Goal: Task Accomplishment & Management: Manage account settings

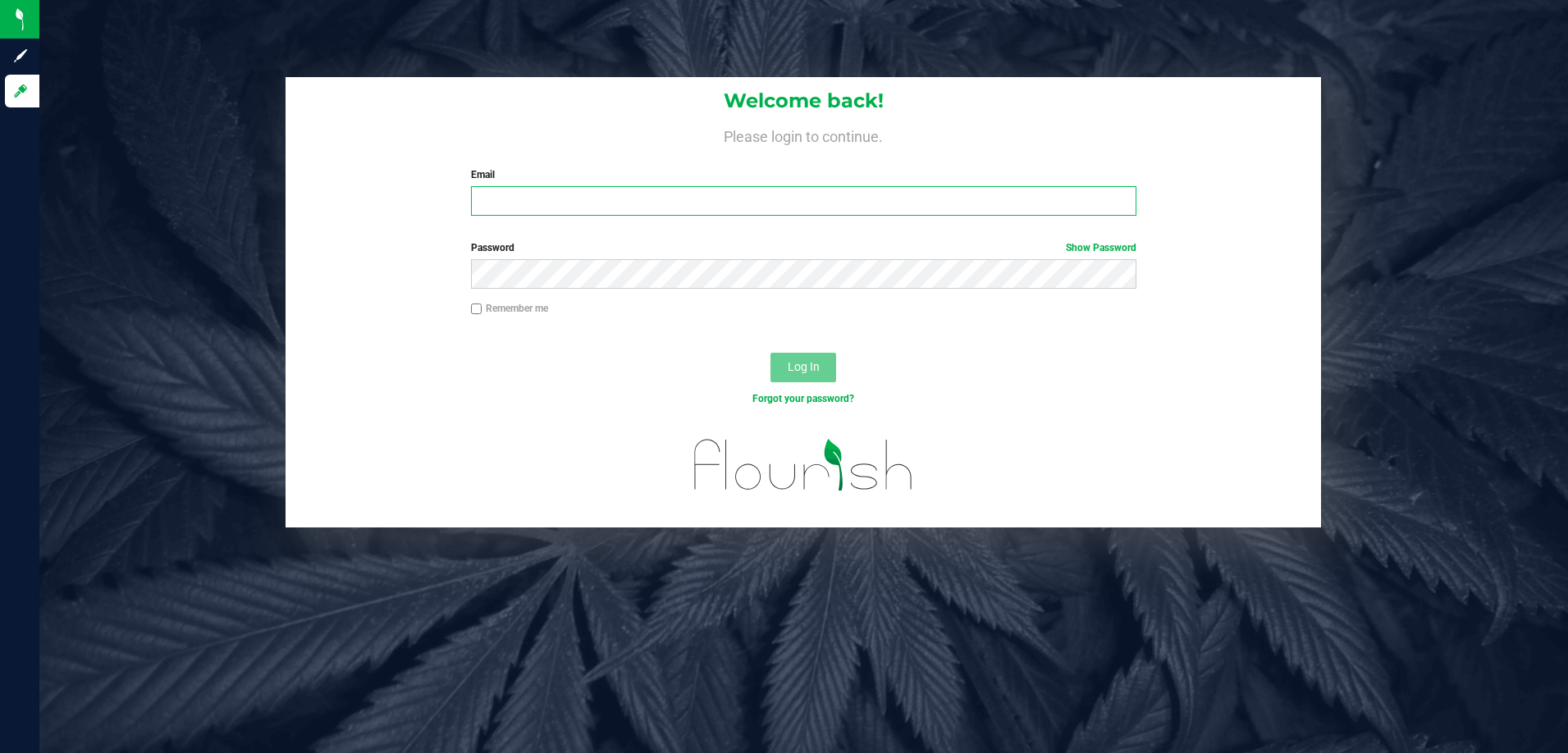
click at [546, 199] on input "Email" at bounding box center [803, 200] width 665 height 29
click at [594, 202] on input "[EMAIL_ADDRESS][DOMAIN_NAME]" at bounding box center [803, 200] width 665 height 29
type input "[EMAIL_ADDRESS][DOMAIN_NAME]"
click at [810, 373] on span "Log In" at bounding box center [803, 366] width 32 height 13
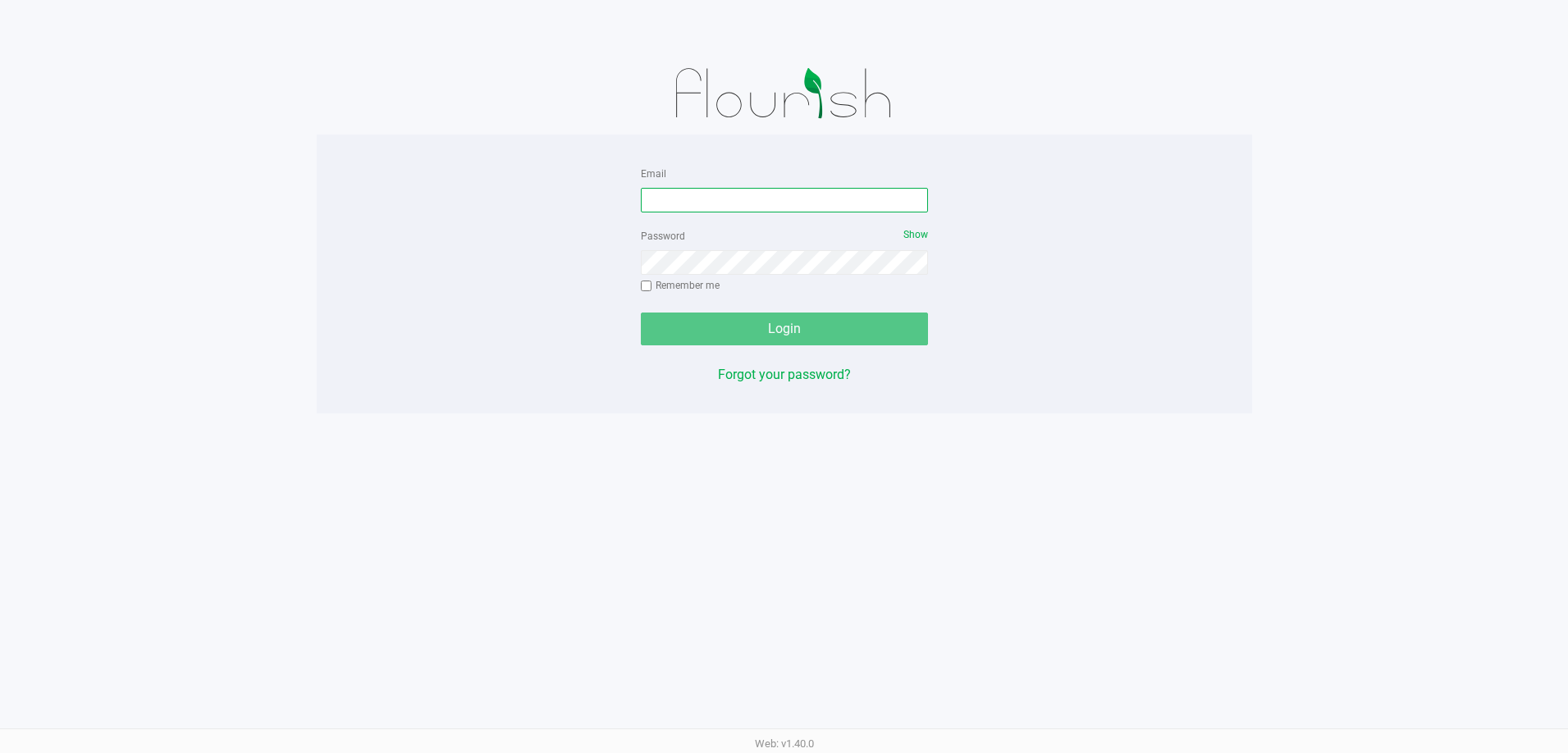
click at [786, 195] on input "Email" at bounding box center [784, 200] width 287 height 24
type input "r"
type input "[EMAIL_ADDRESS][DOMAIN_NAME]"
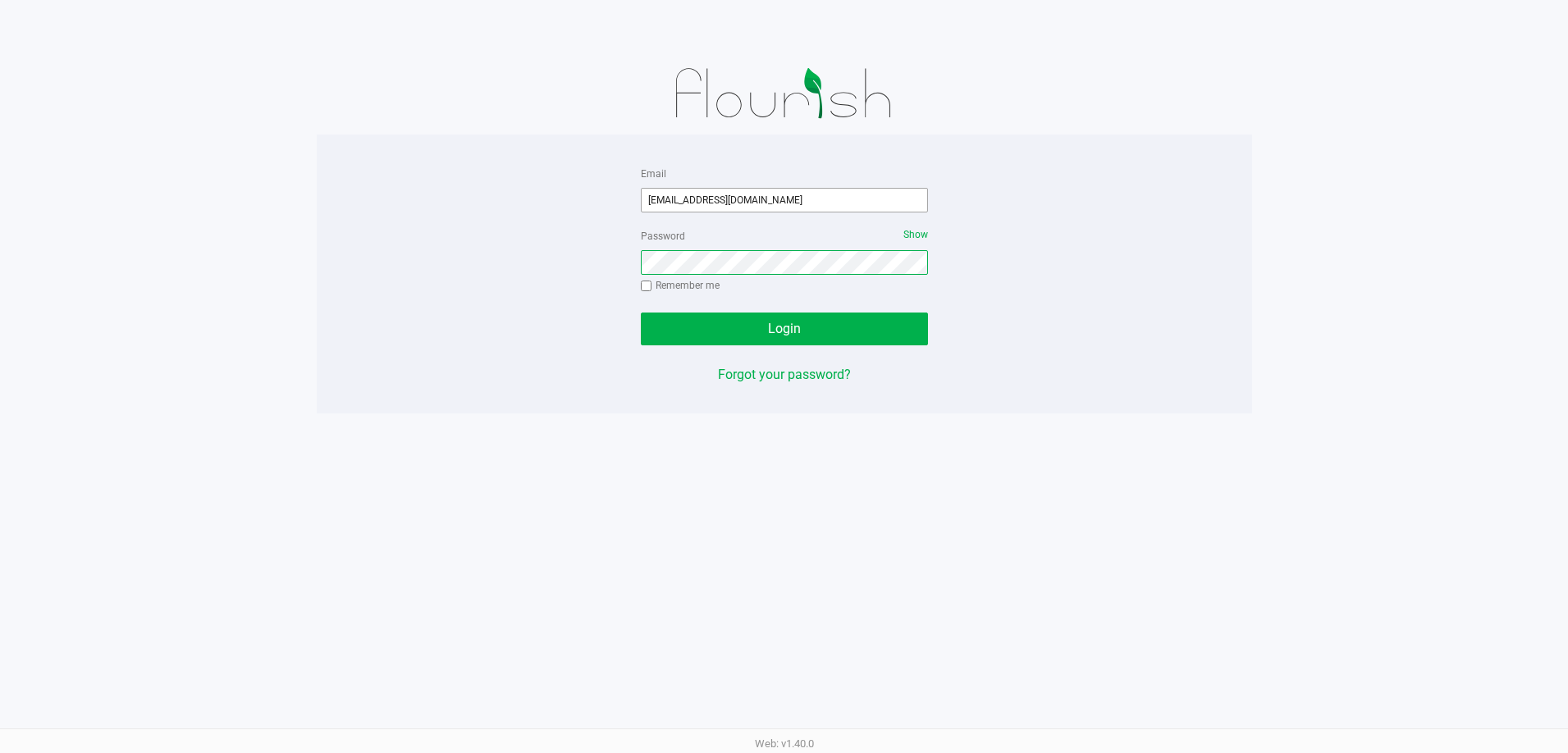
click at [640, 312] on button "Login" at bounding box center [784, 328] width 287 height 33
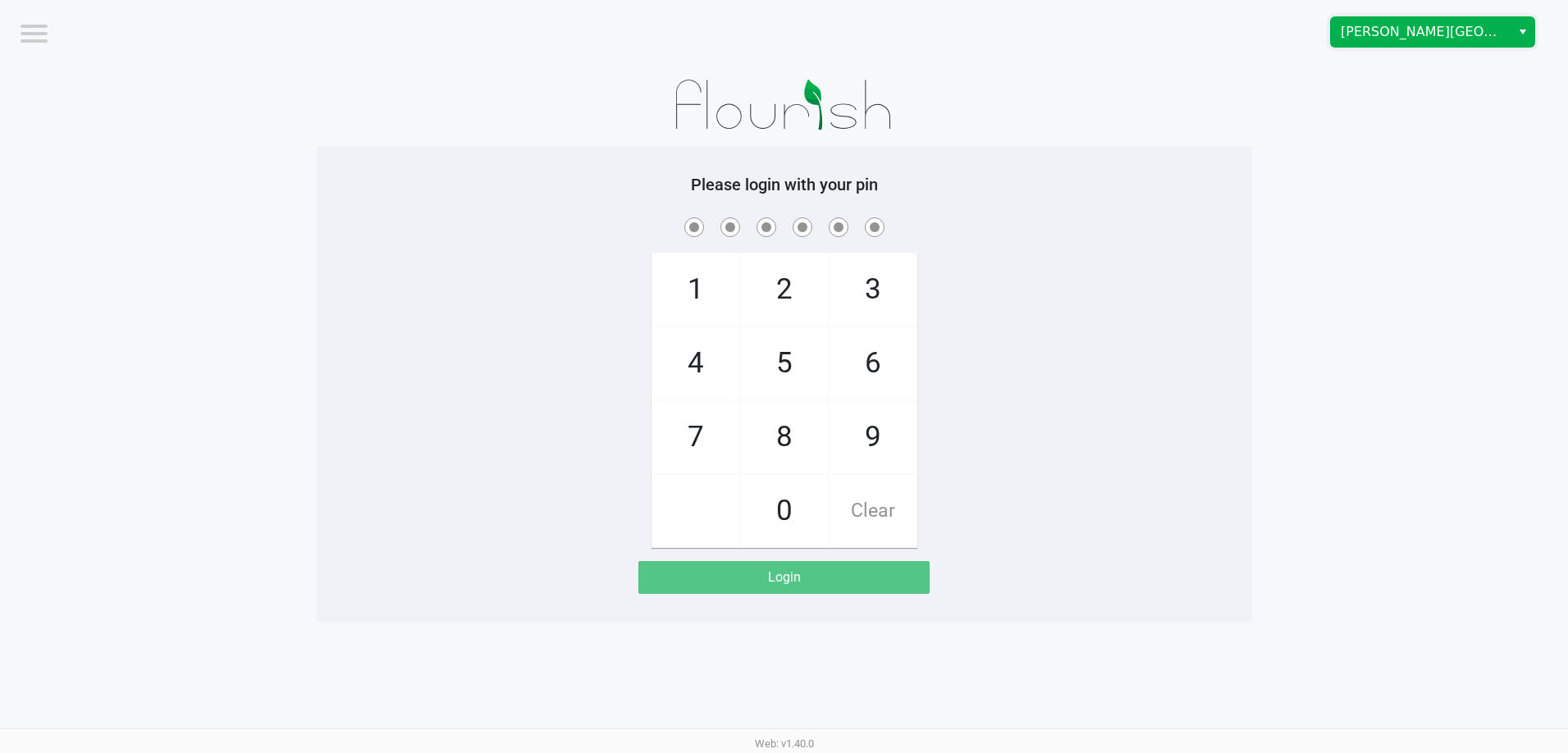
click at [1358, 33] on span "[PERSON_NAME][GEOGRAPHIC_DATA]" at bounding box center [1420, 33] width 160 height 20
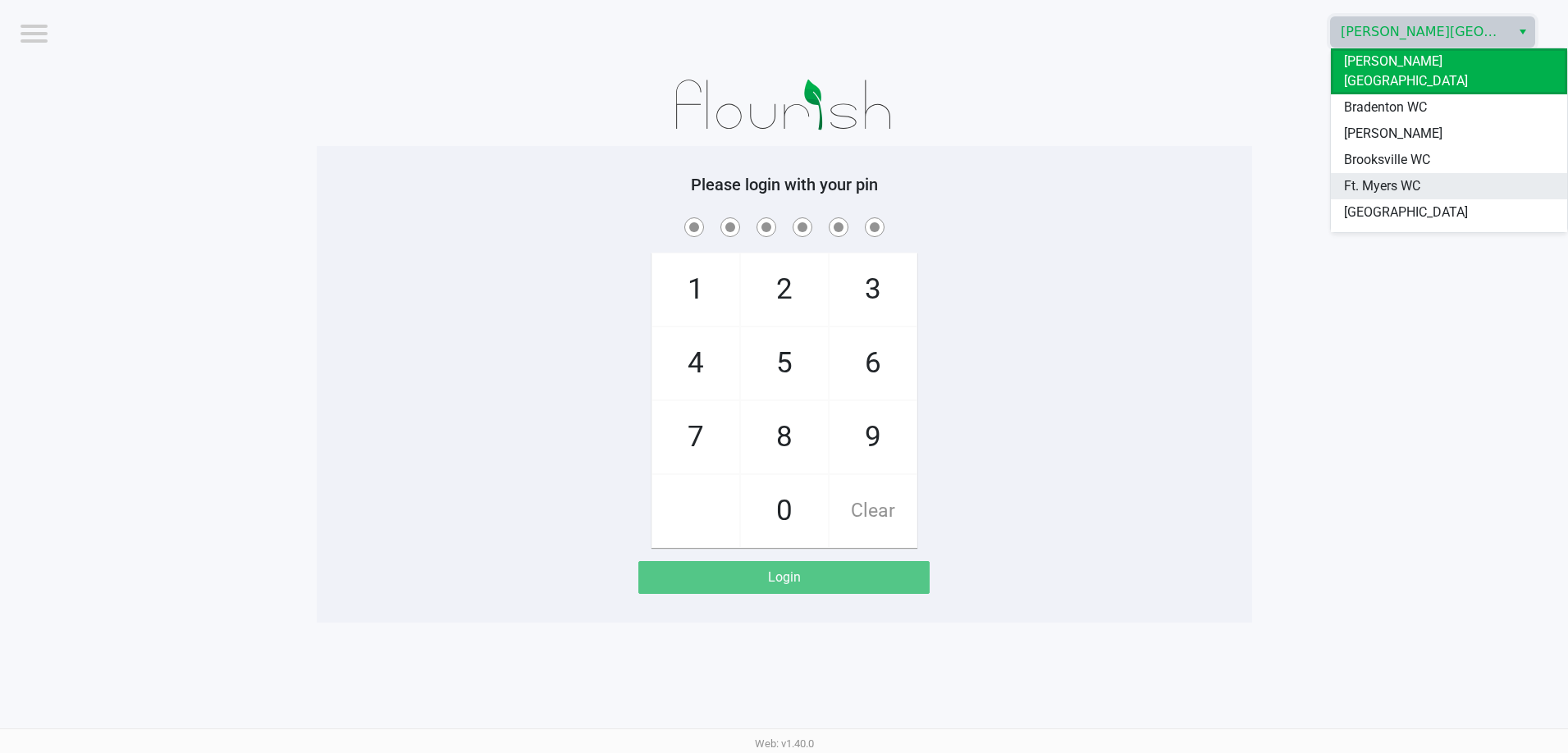
drag, startPoint x: 1356, startPoint y: 164, endPoint x: 1358, endPoint y: 172, distance: 8.2
click at [1357, 176] on span "Ft. Myers WC" at bounding box center [1381, 186] width 76 height 20
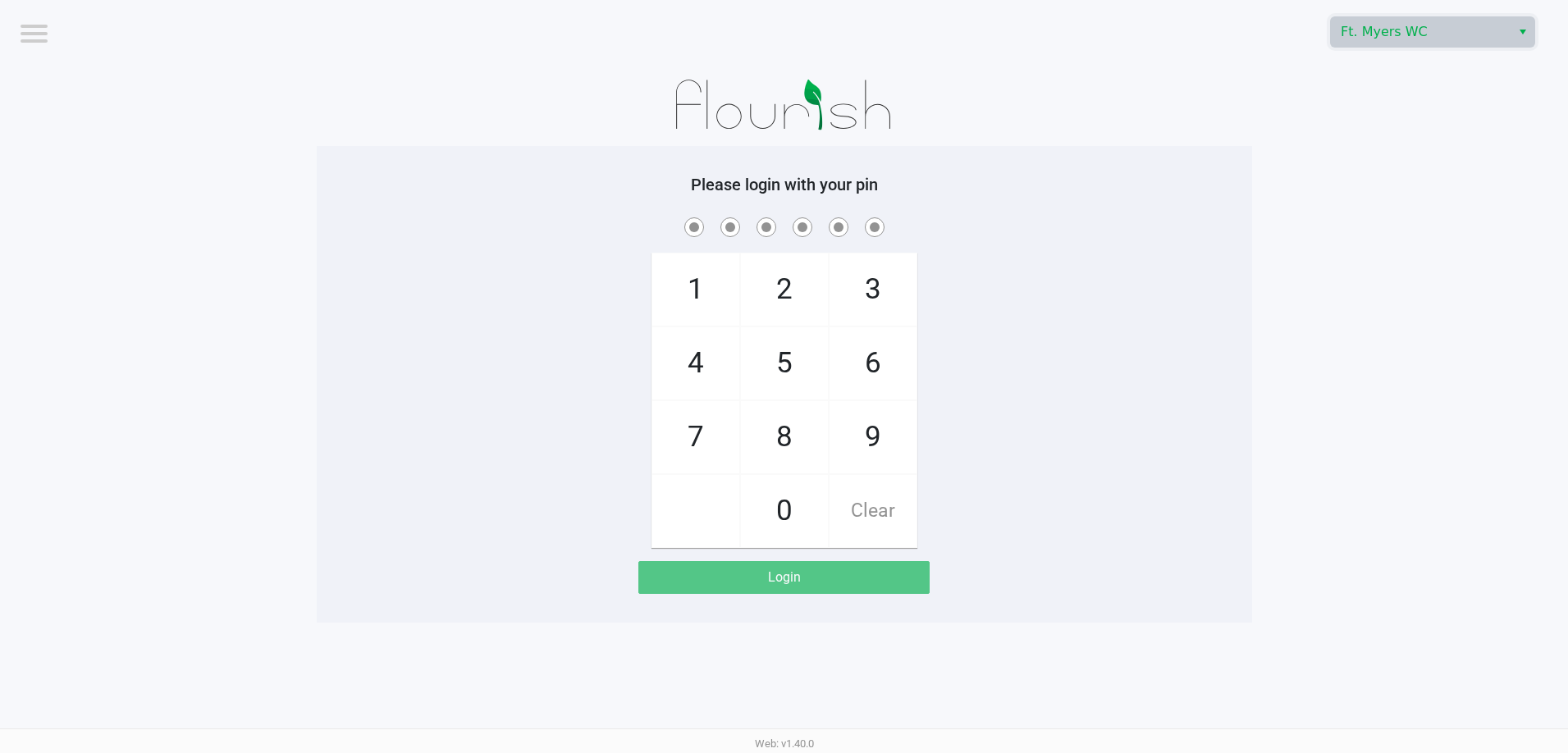
click at [1136, 112] on div at bounding box center [784, 105] width 935 height 82
checkbox input "true"
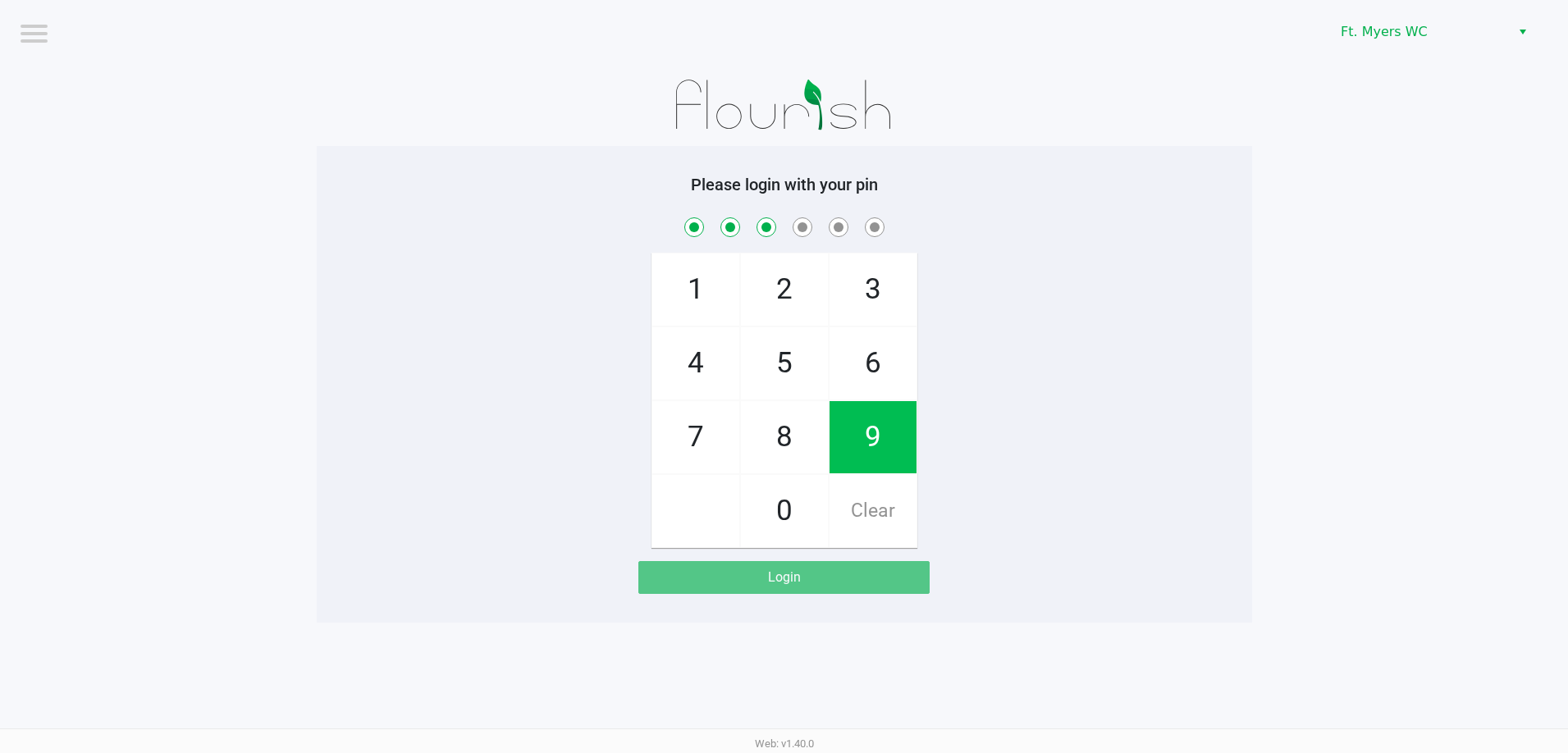
checkbox input "true"
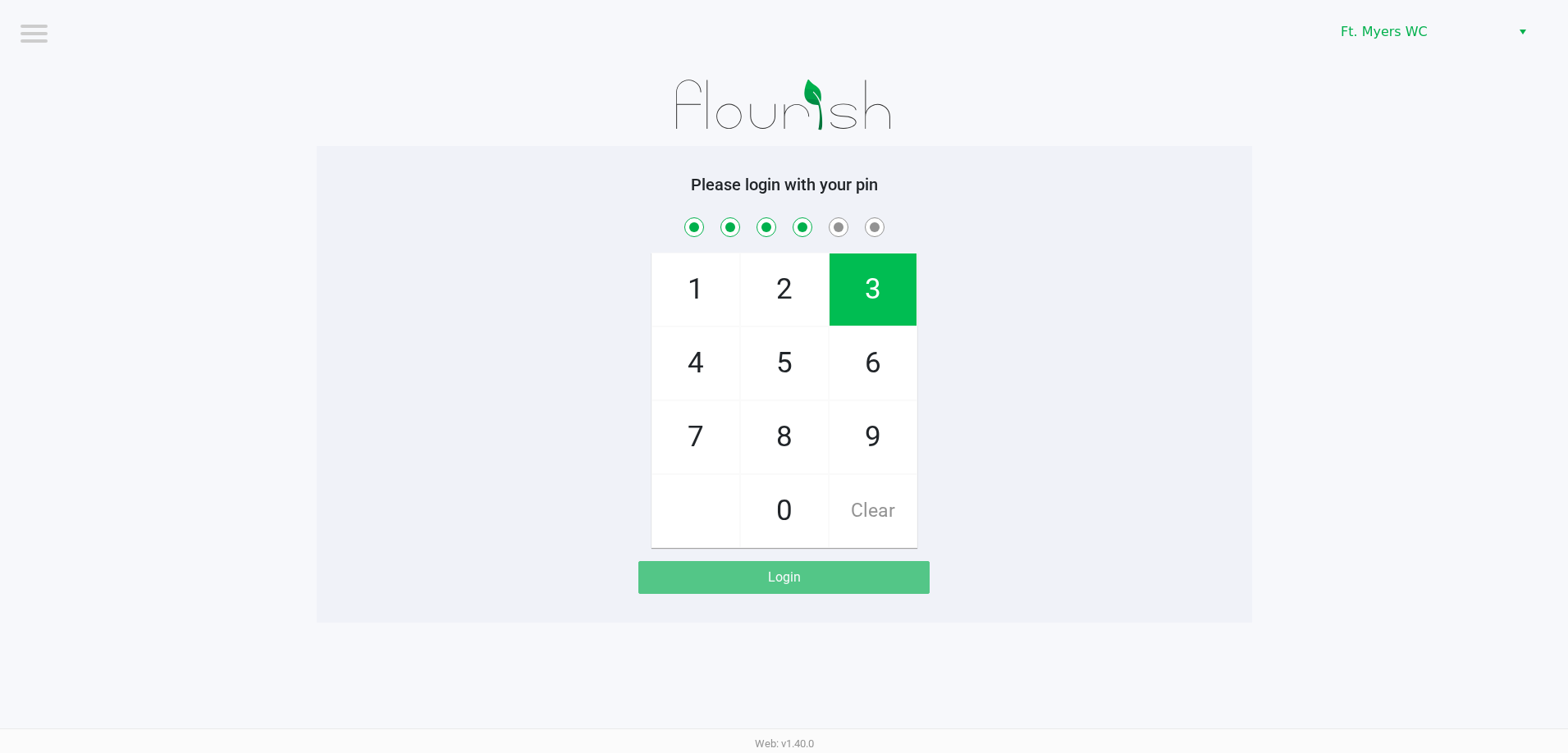
checkbox input "true"
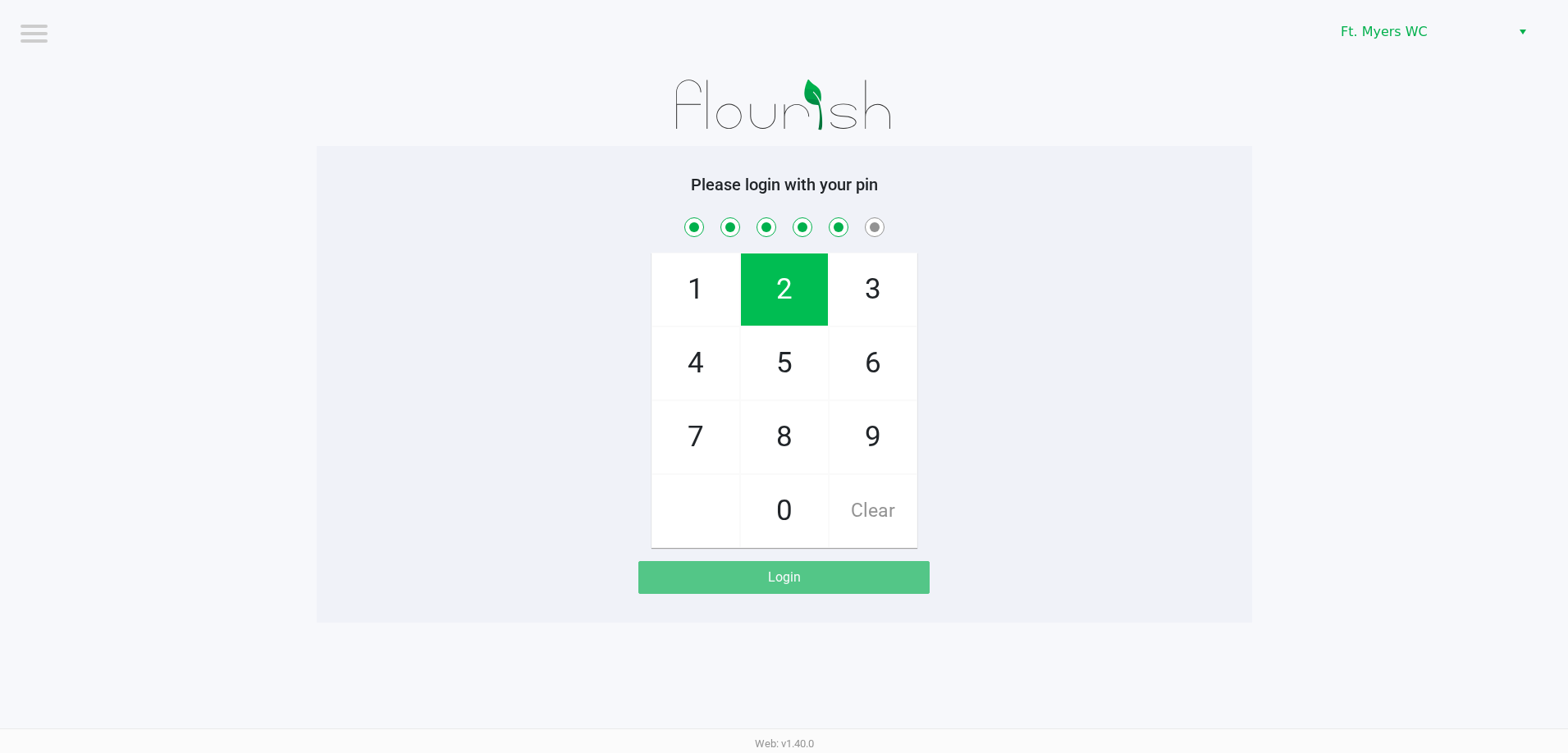
checkbox input "true"
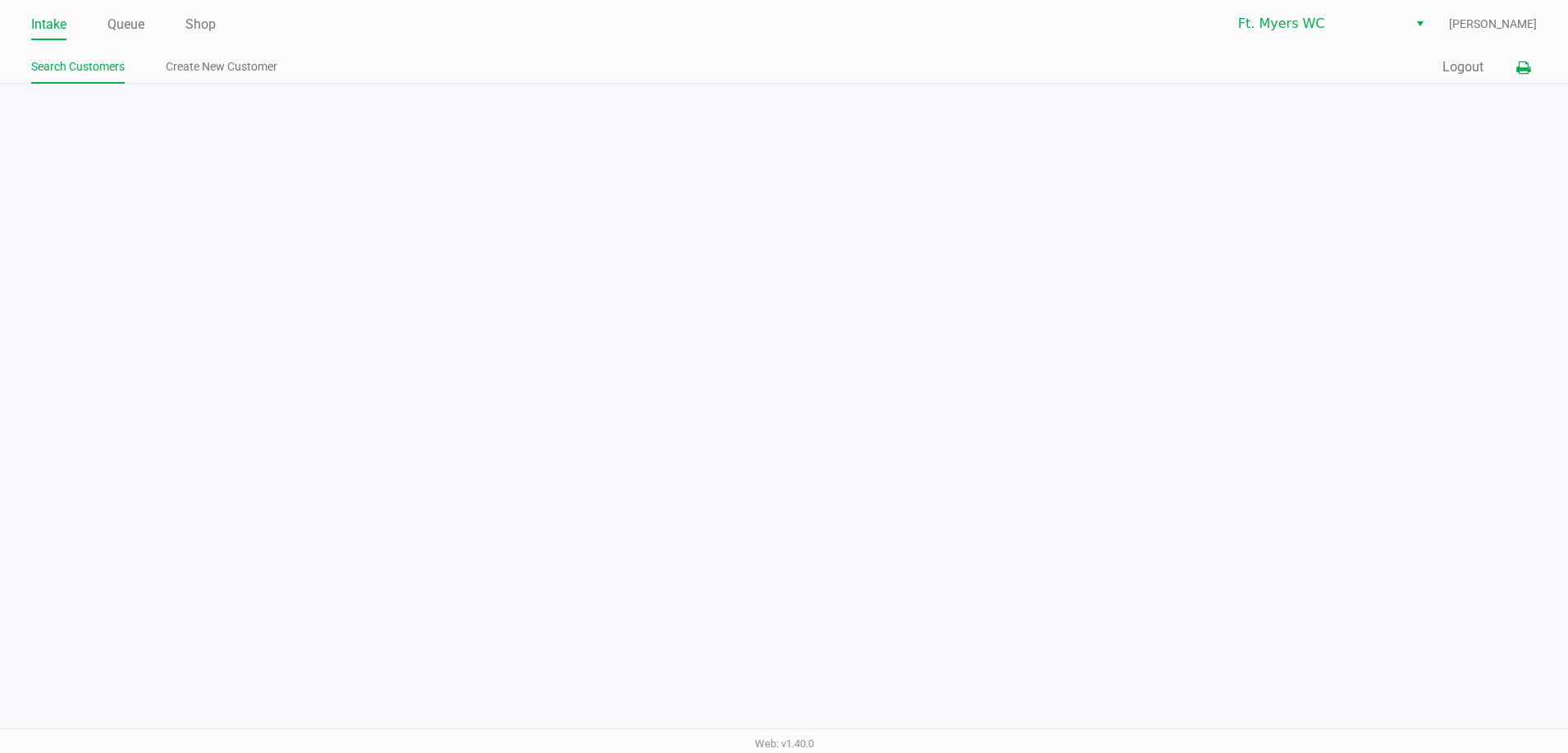
click at [1522, 64] on icon at bounding box center [1523, 68] width 14 height 12
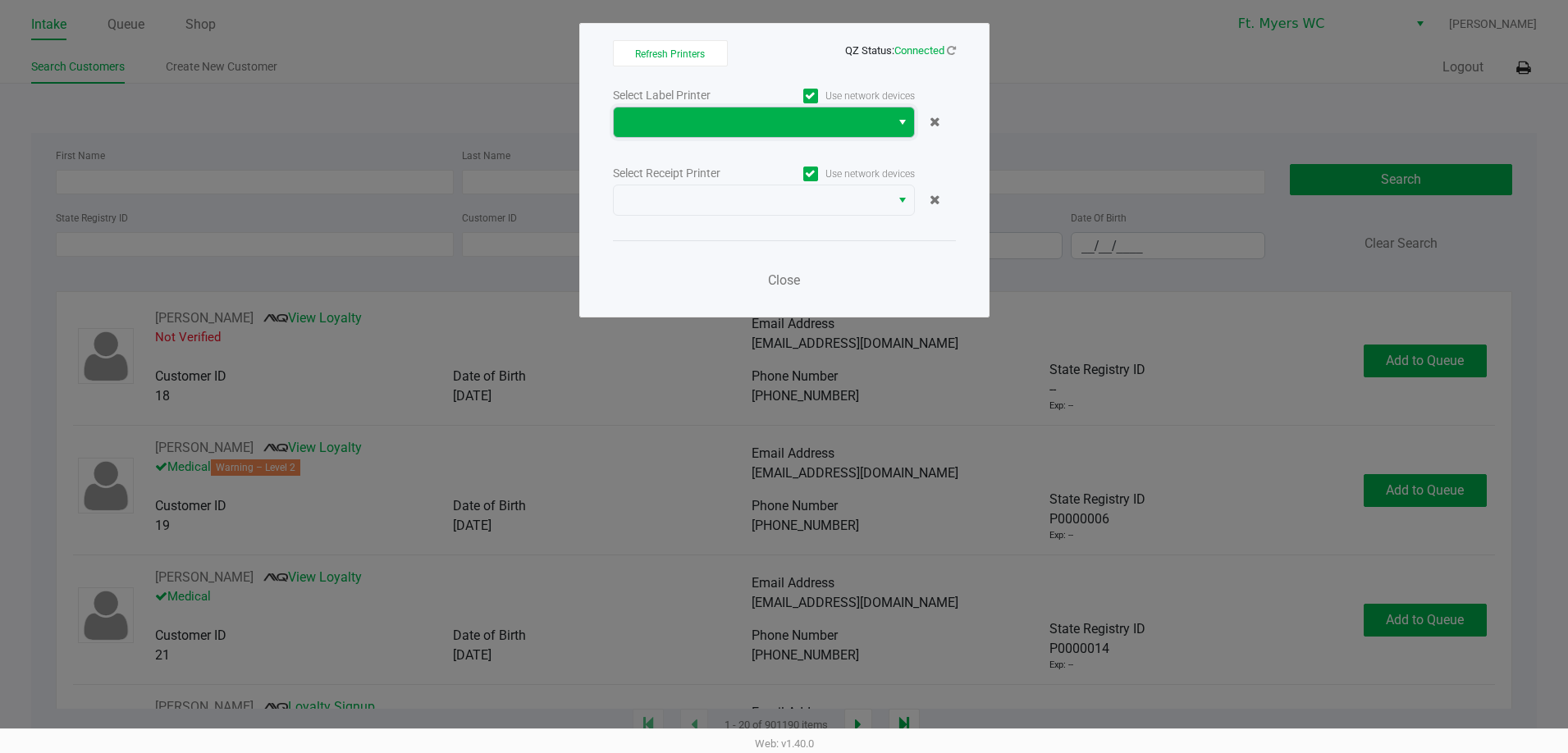
click at [881, 120] on span at bounding box center [751, 122] width 276 height 29
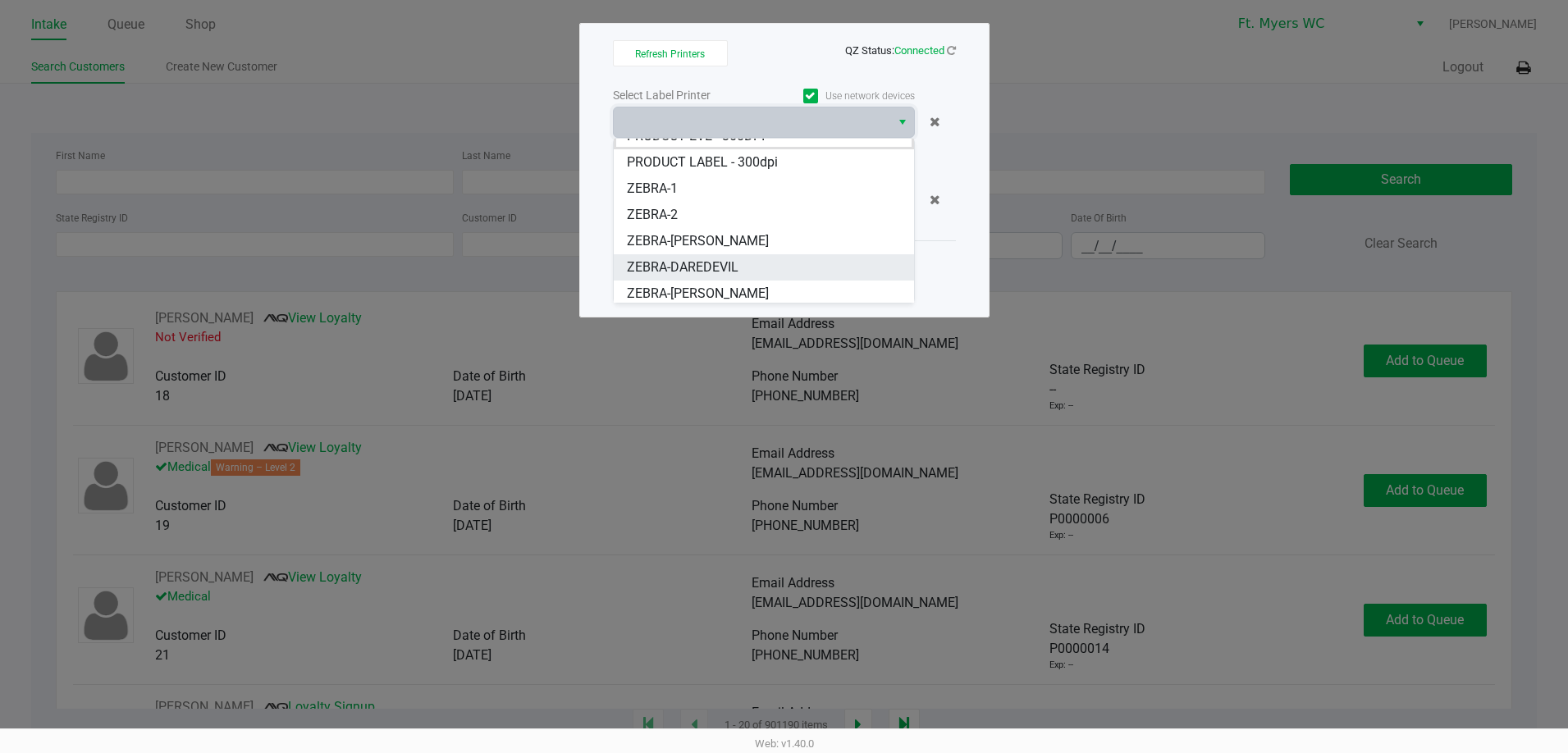
scroll to position [20, 0]
click at [711, 291] on span "ZEBRA-[PERSON_NAME]" at bounding box center [698, 290] width 142 height 20
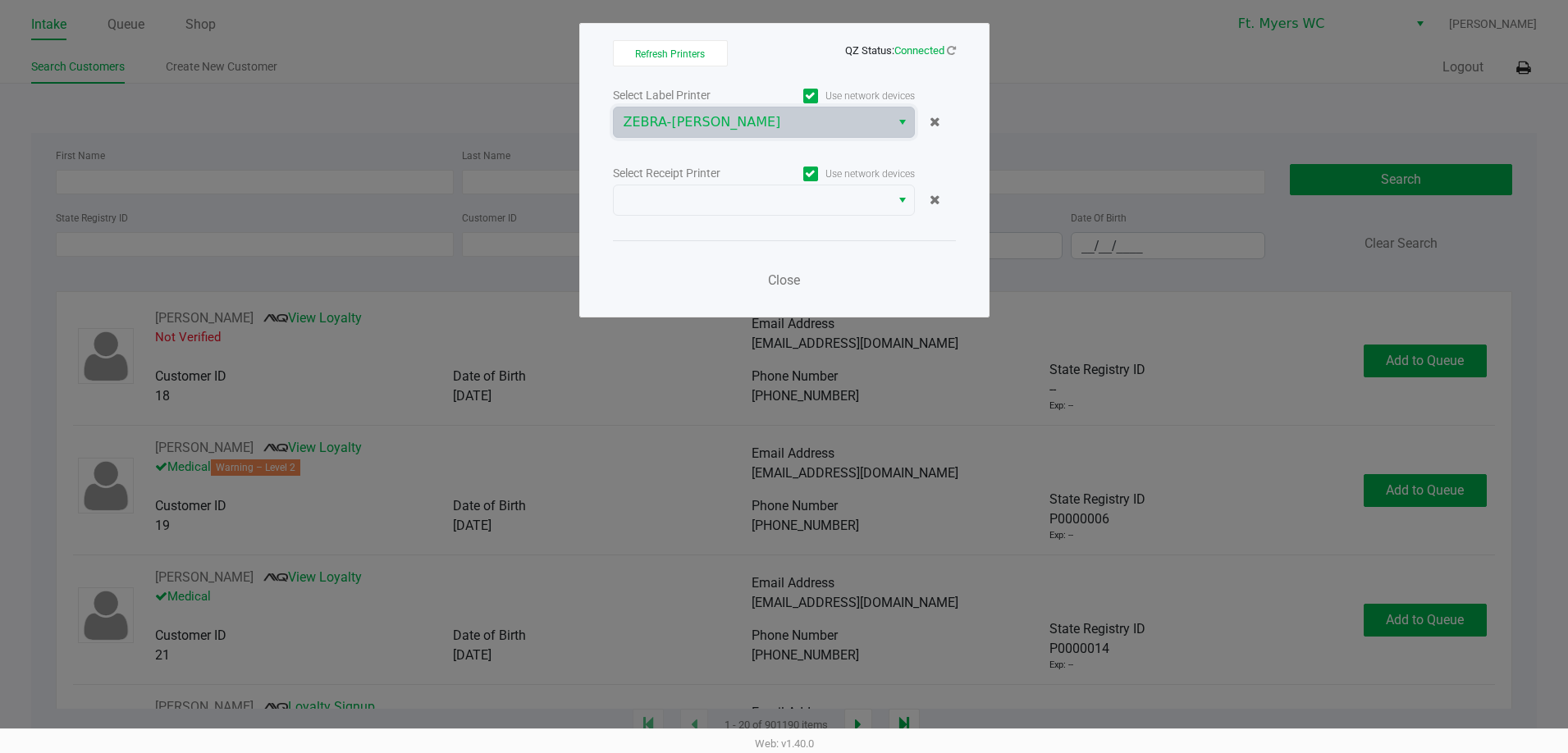
click at [736, 183] on div "Select Receipt Printer Use network devices" at bounding box center [784, 174] width 343 height 23
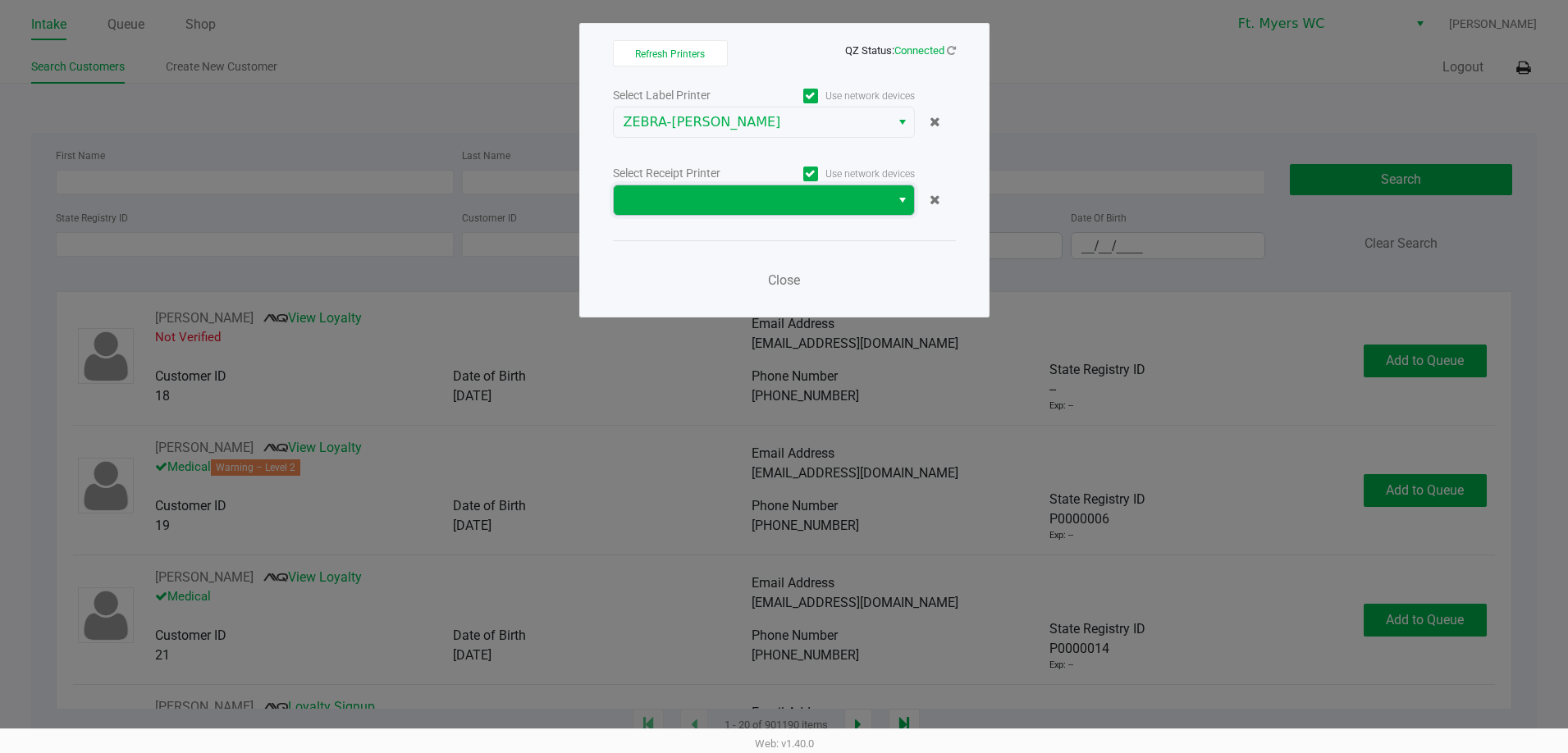
click at [739, 209] on span at bounding box center [752, 200] width 257 height 20
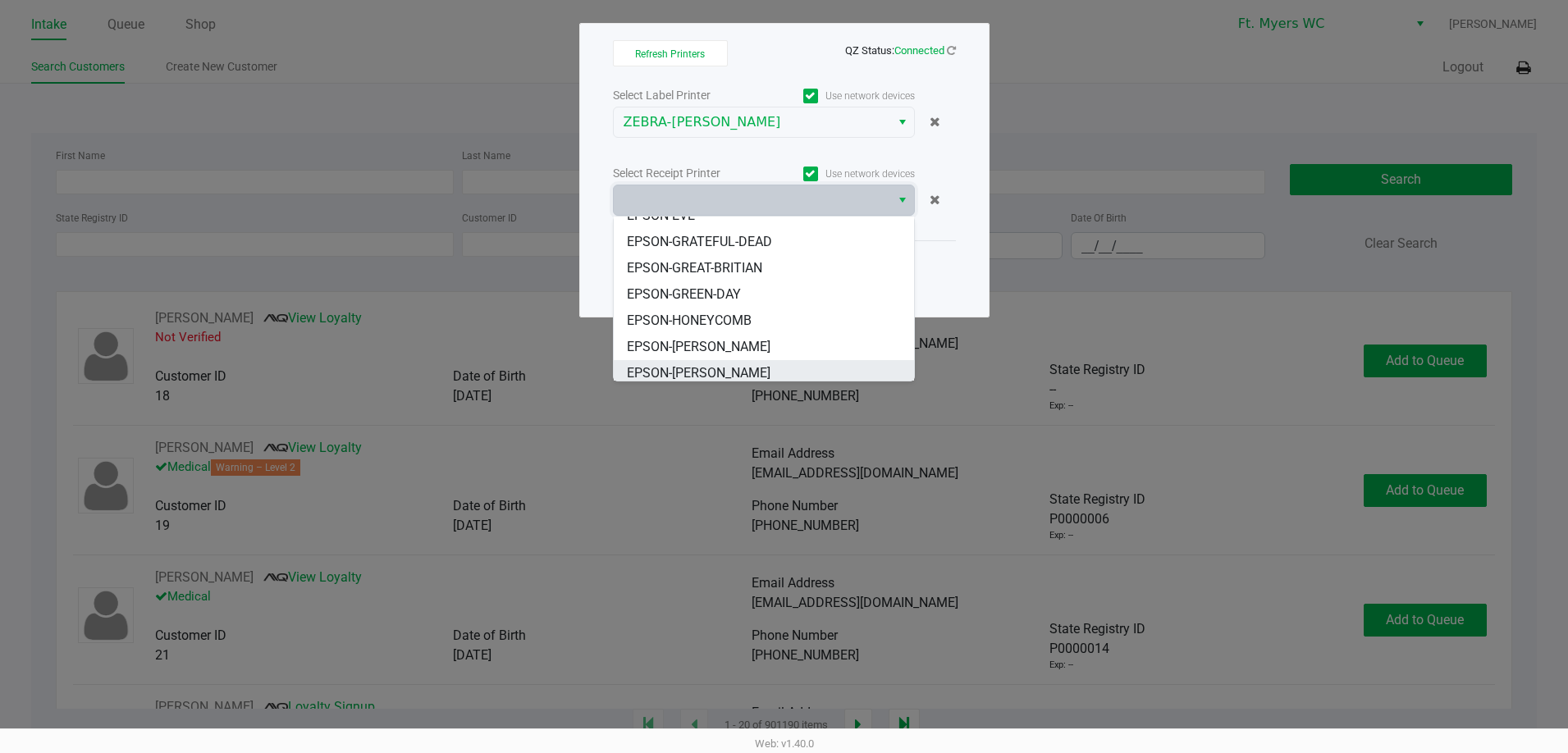
scroll to position [99, 0]
click at [723, 373] on span "EPSON-KEITH-WHITLEY" at bounding box center [699, 367] width 144 height 20
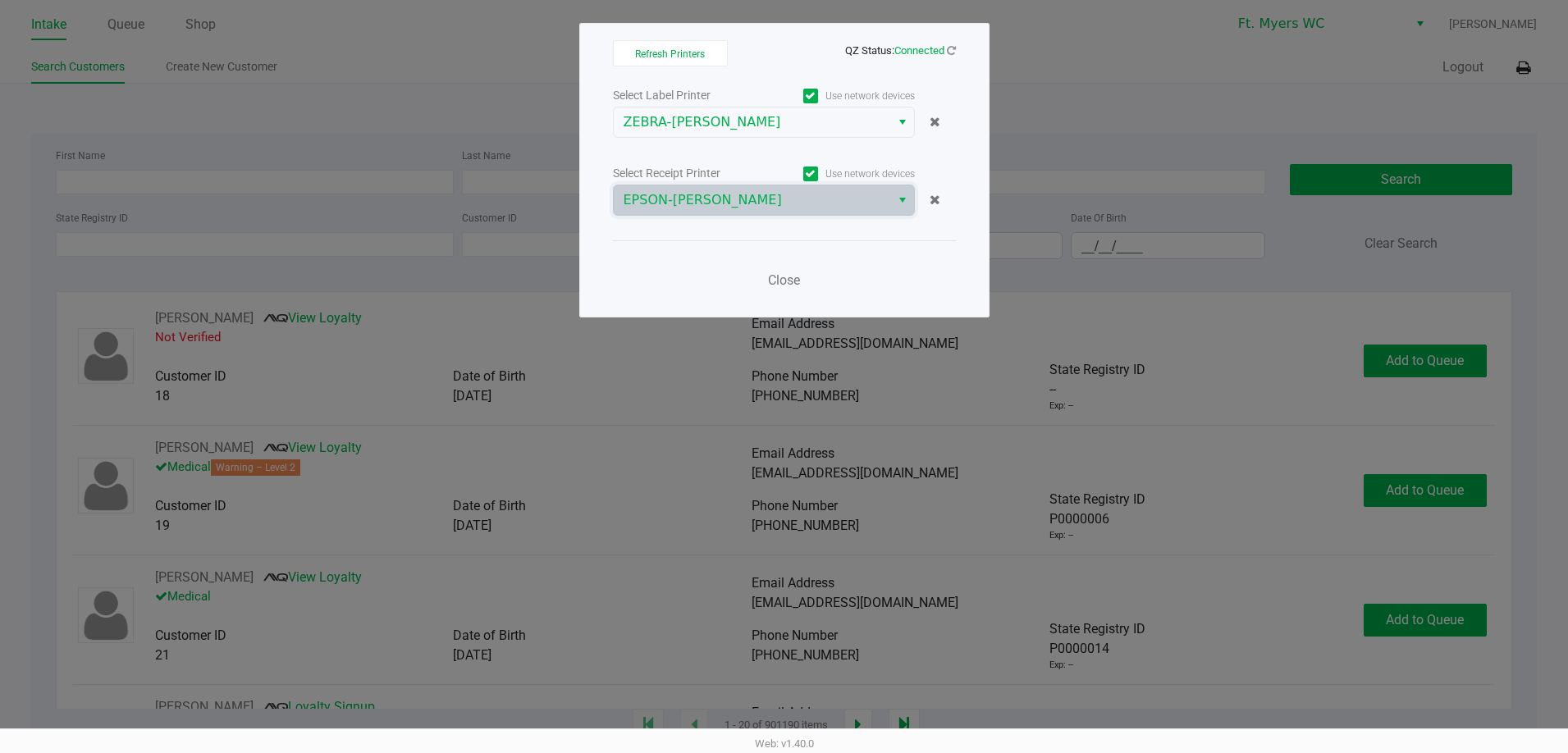
click at [717, 298] on div "Close" at bounding box center [784, 270] width 343 height 60
click at [758, 292] on div "Close" at bounding box center [784, 270] width 343 height 60
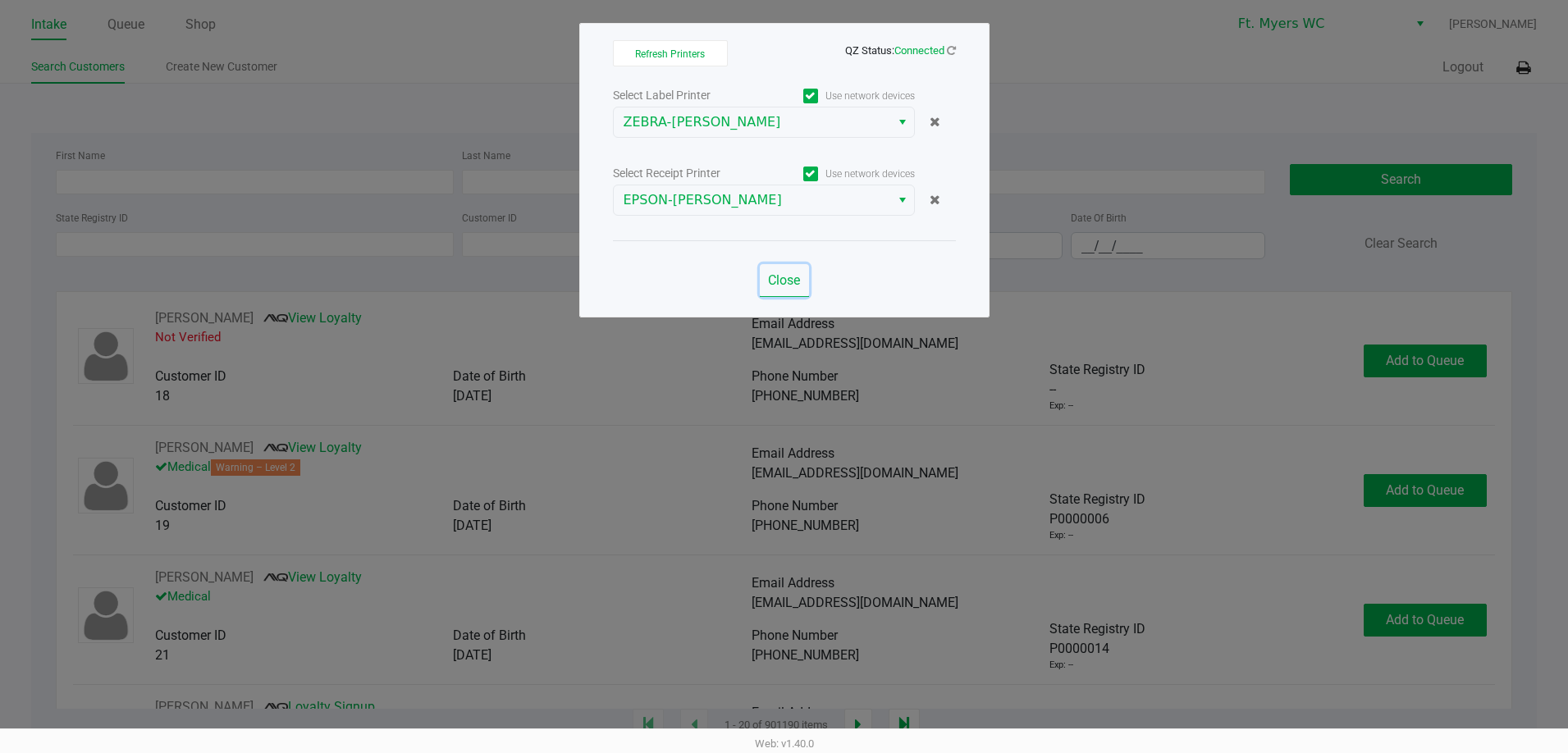
click at [774, 283] on span "Close" at bounding box center [784, 280] width 32 height 16
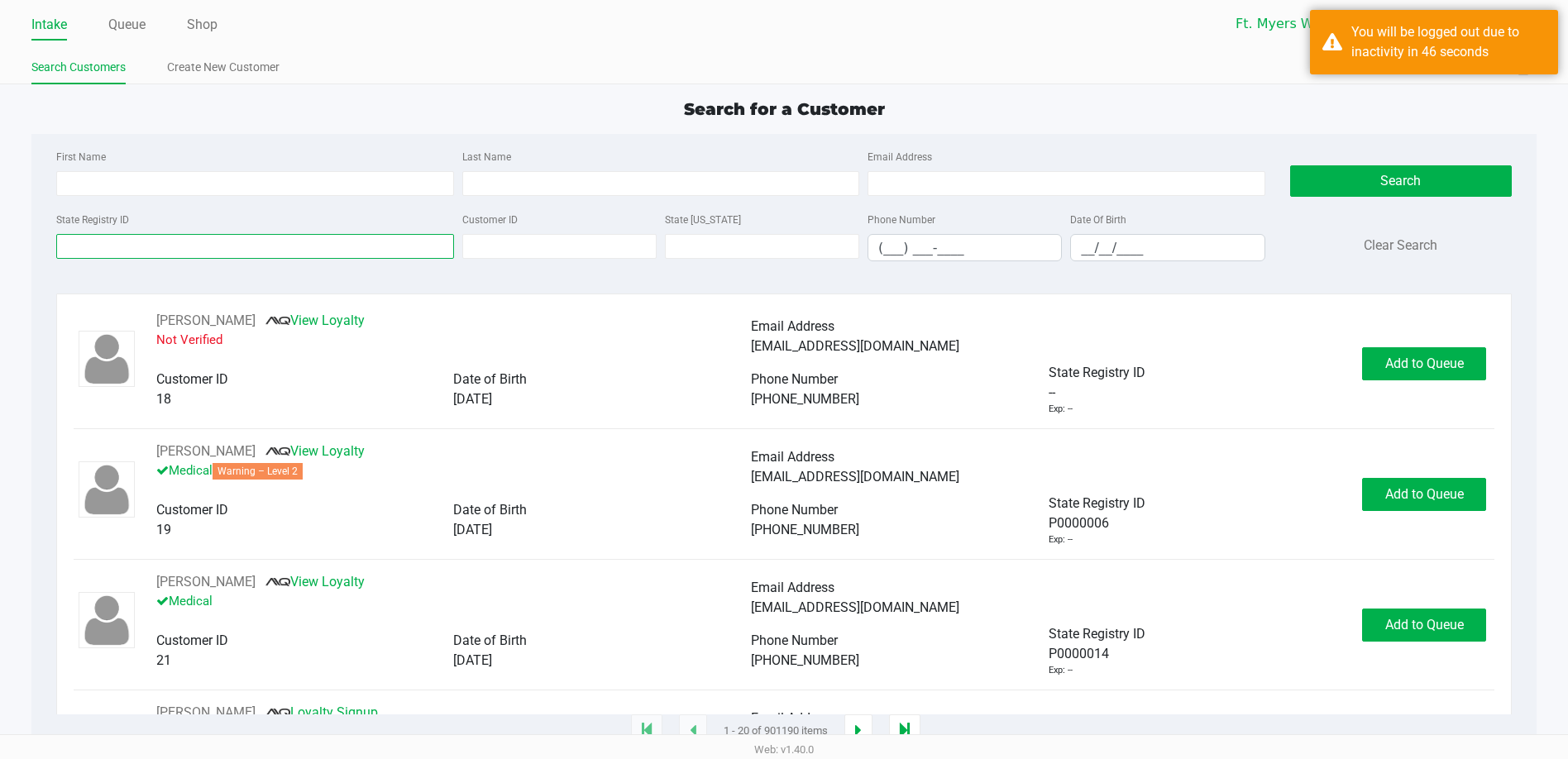
click at [163, 250] on input "State Registry ID" at bounding box center [255, 246] width 398 height 24
type input "p6mm"
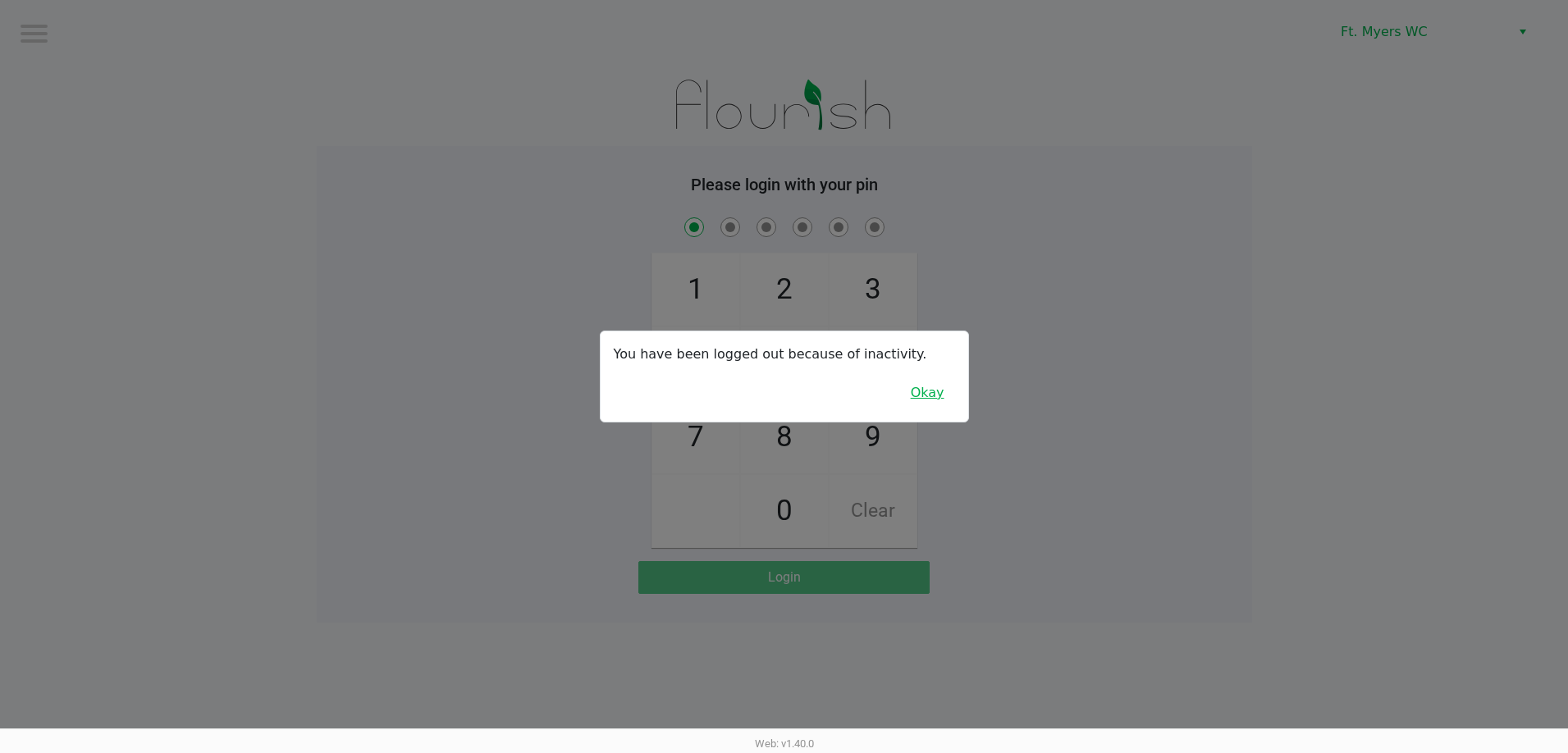
click at [932, 387] on button "Okay" at bounding box center [928, 392] width 55 height 31
checkbox input "true"
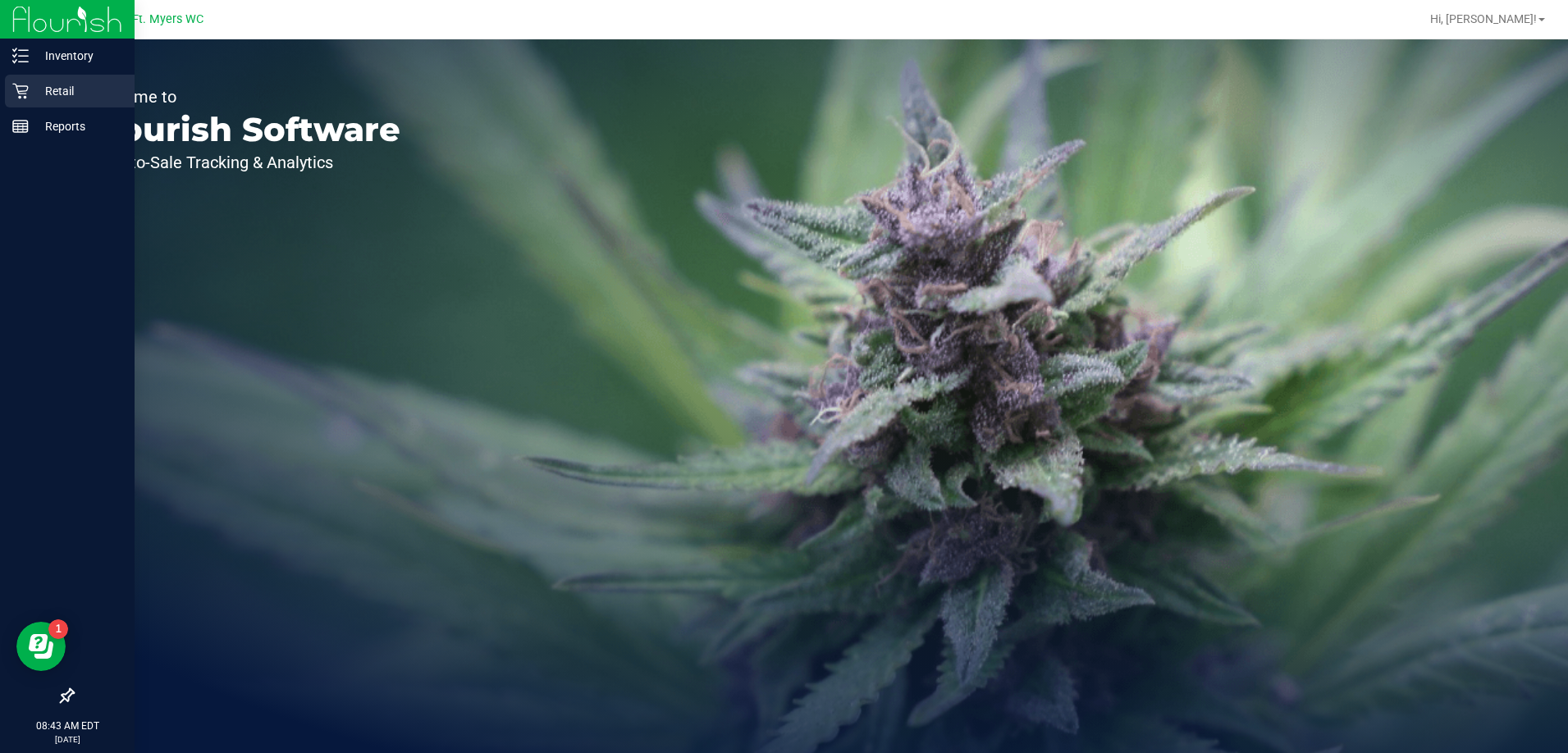
click at [24, 89] on icon at bounding box center [21, 91] width 17 height 17
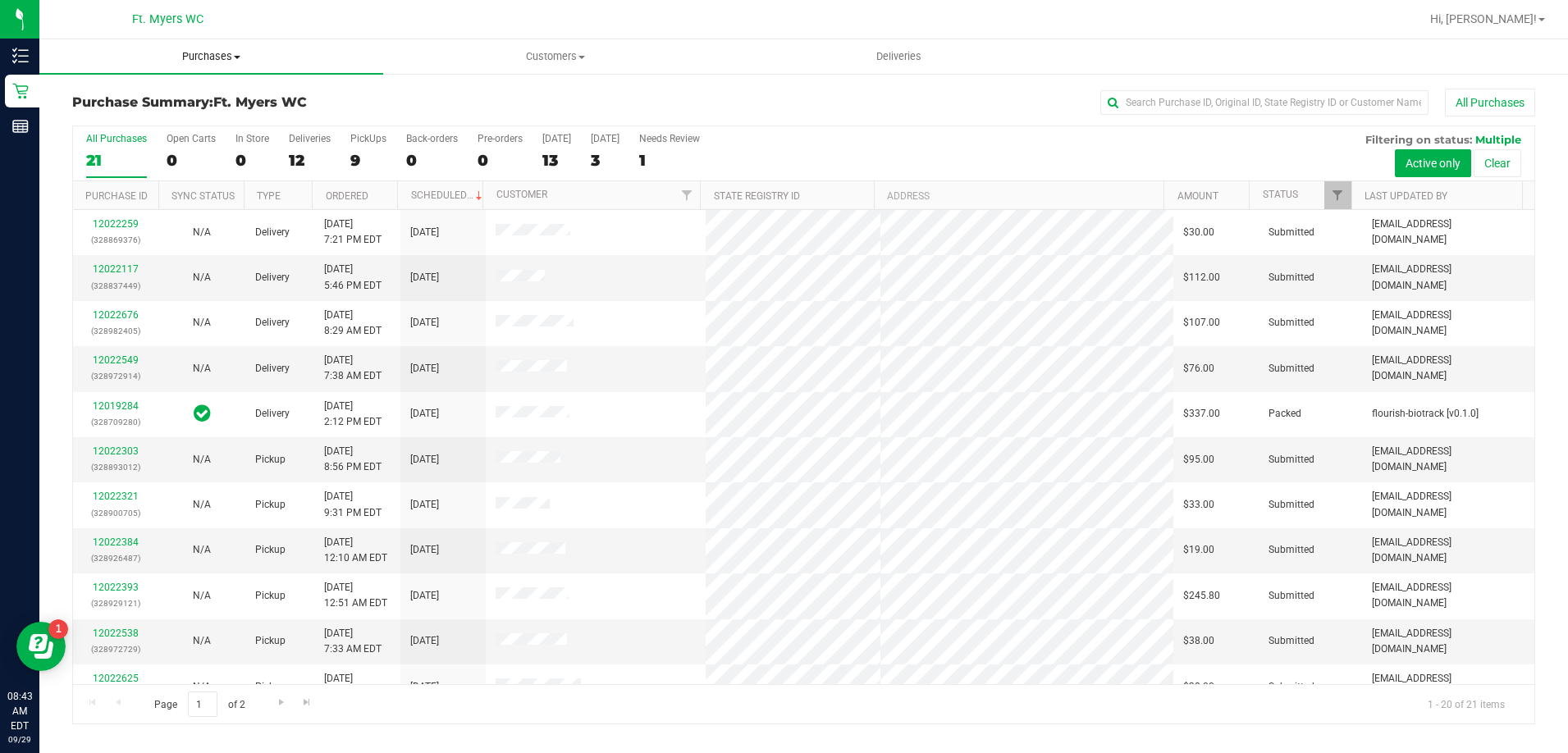
click at [229, 59] on span "Purchases" at bounding box center [211, 57] width 344 height 15
click at [143, 116] on li "Fulfillment" at bounding box center [211, 119] width 344 height 20
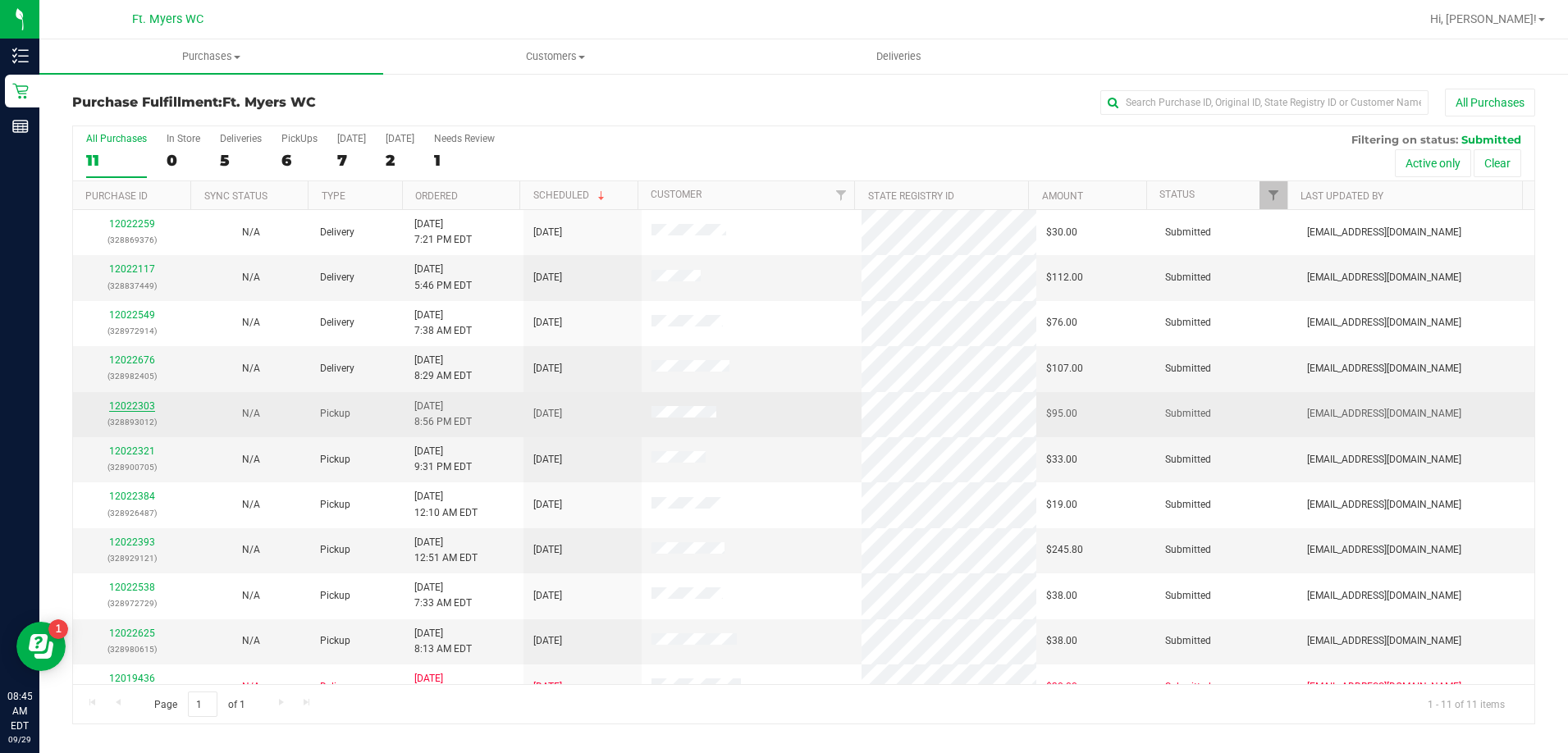
click at [142, 407] on link "12022303" at bounding box center [132, 406] width 46 height 12
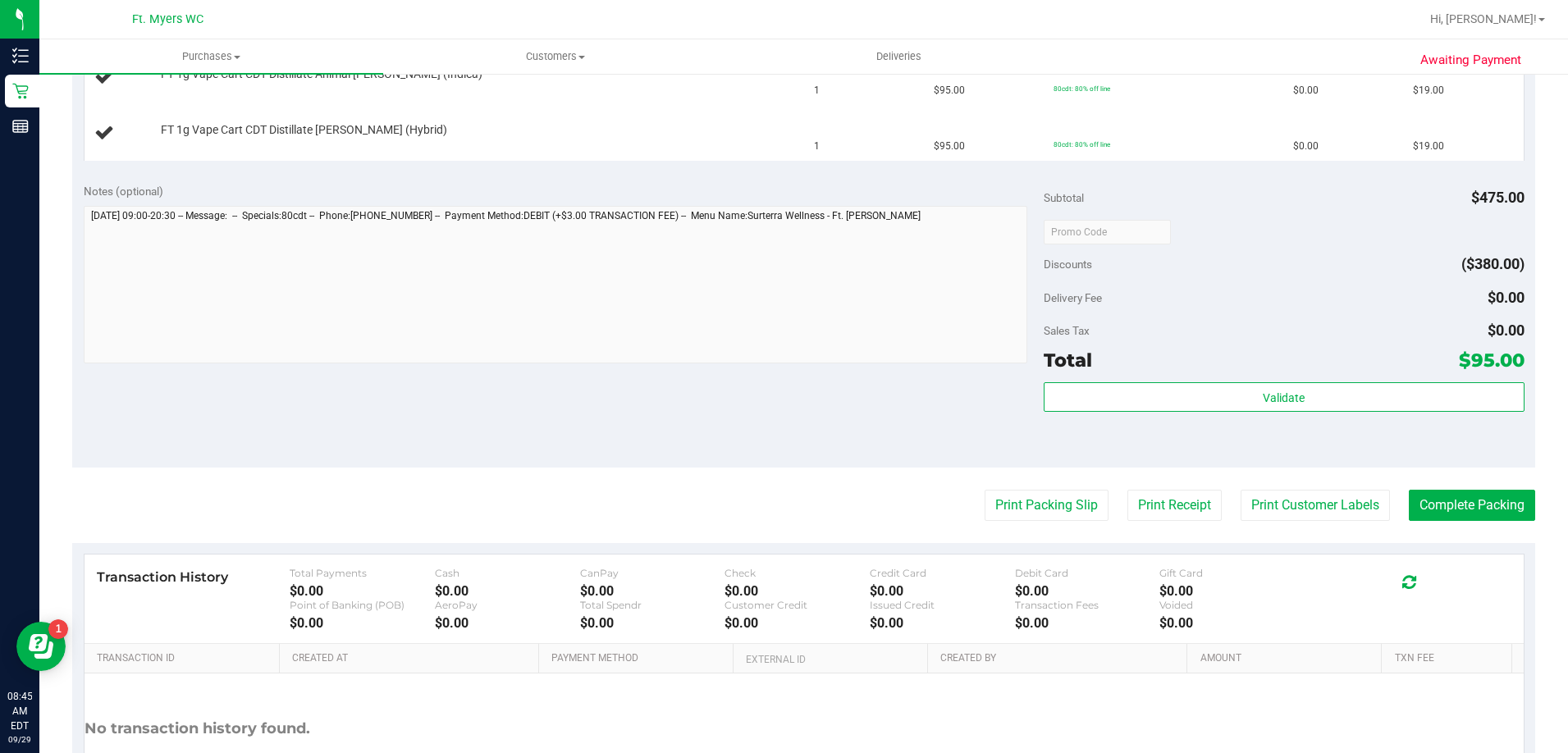
scroll to position [738, 0]
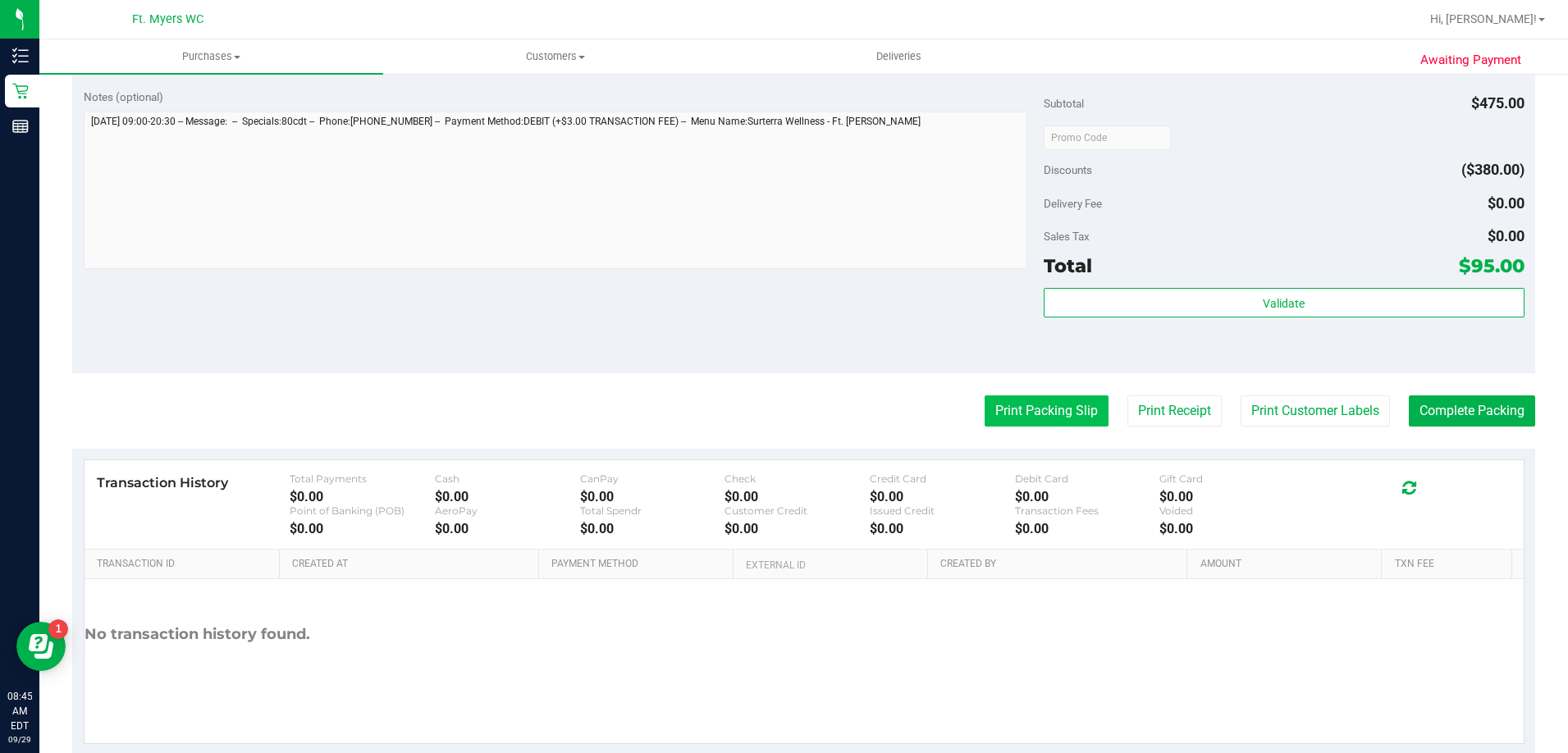
click at [1024, 416] on button "Print Packing Slip" at bounding box center [1046, 411] width 124 height 31
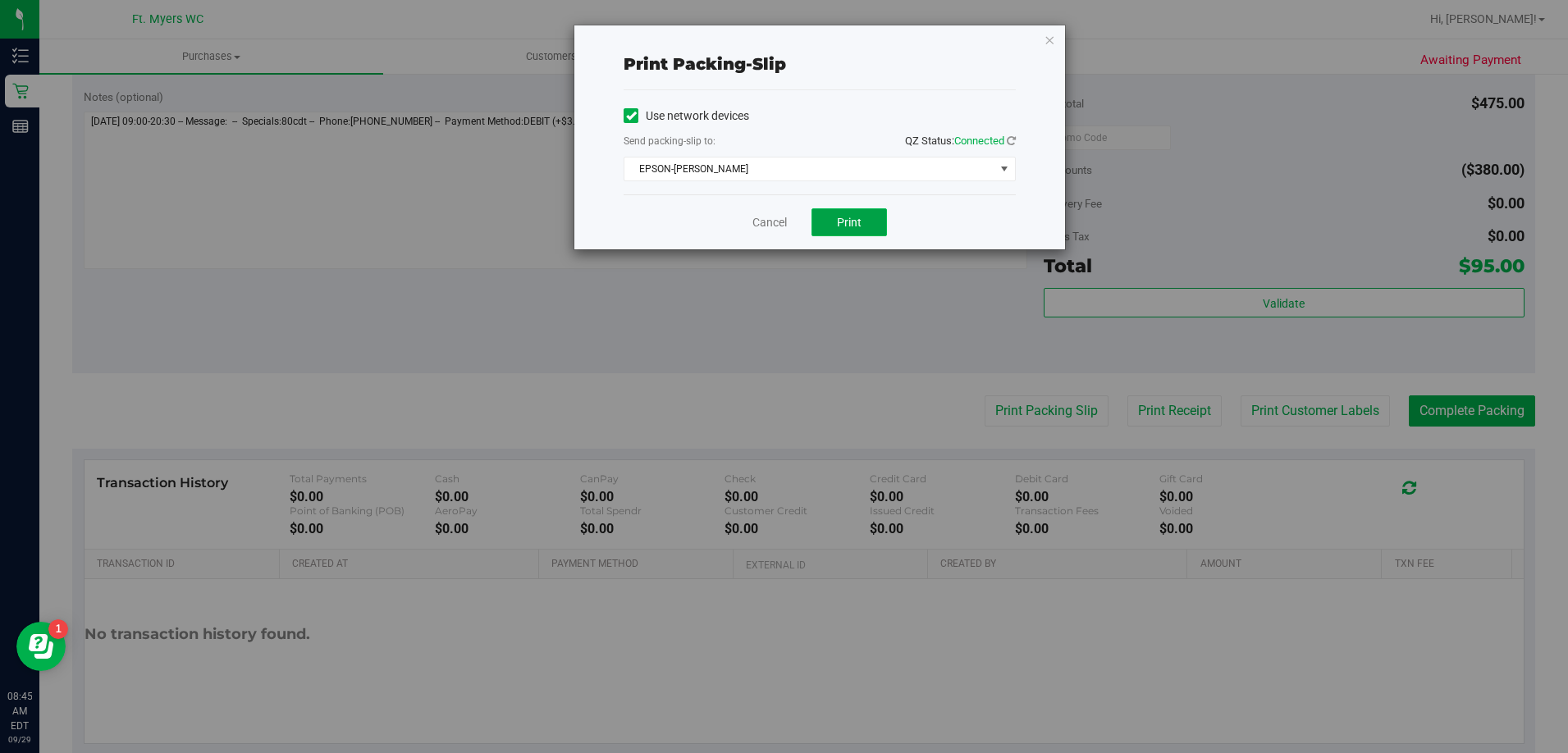
click at [852, 225] on span "Print" at bounding box center [848, 222] width 24 height 13
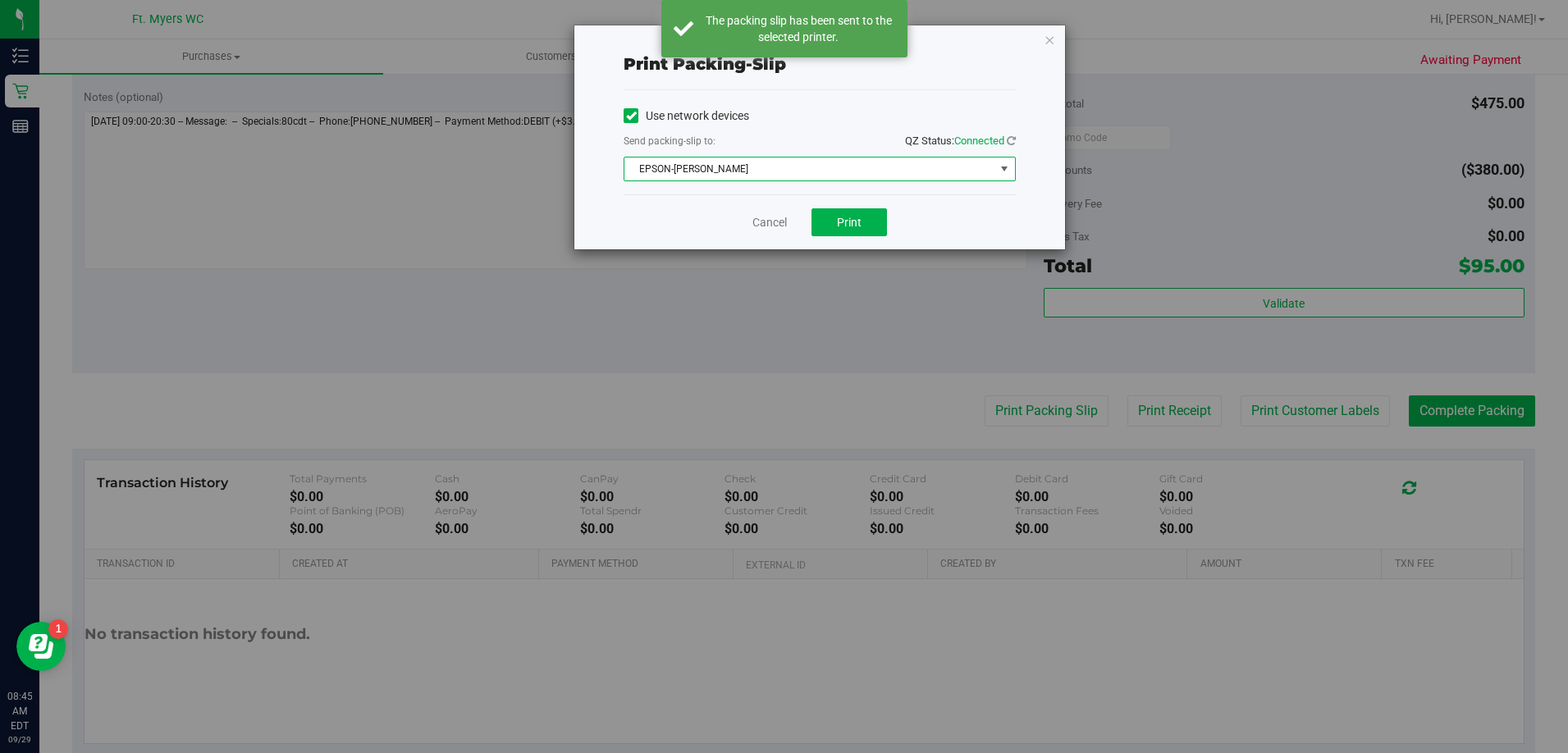
click at [746, 170] on span "EPSON-BEN-KING" at bounding box center [809, 169] width 370 height 23
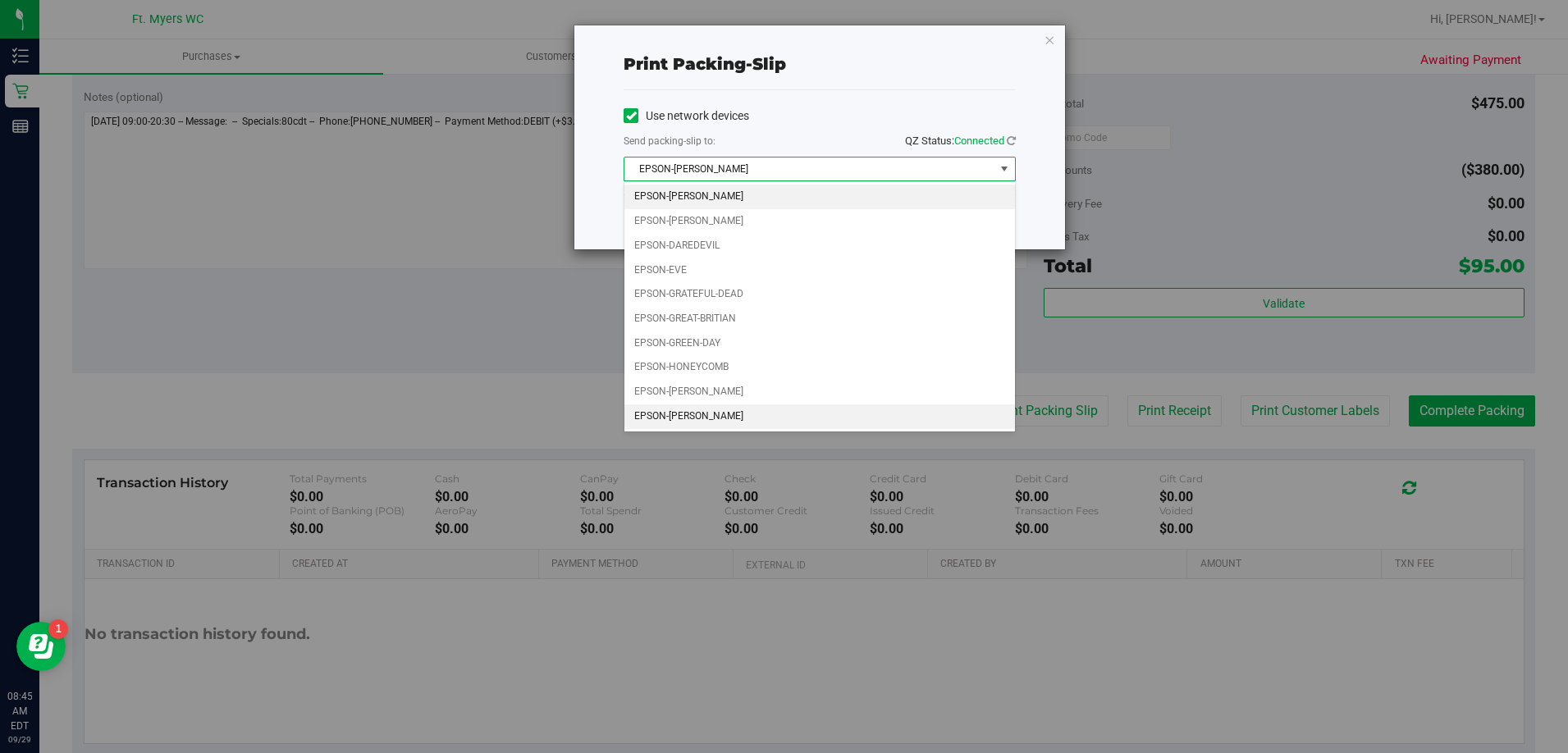
click at [730, 417] on li "EPSON-KEITH-WHITLEY" at bounding box center [820, 416] width 391 height 24
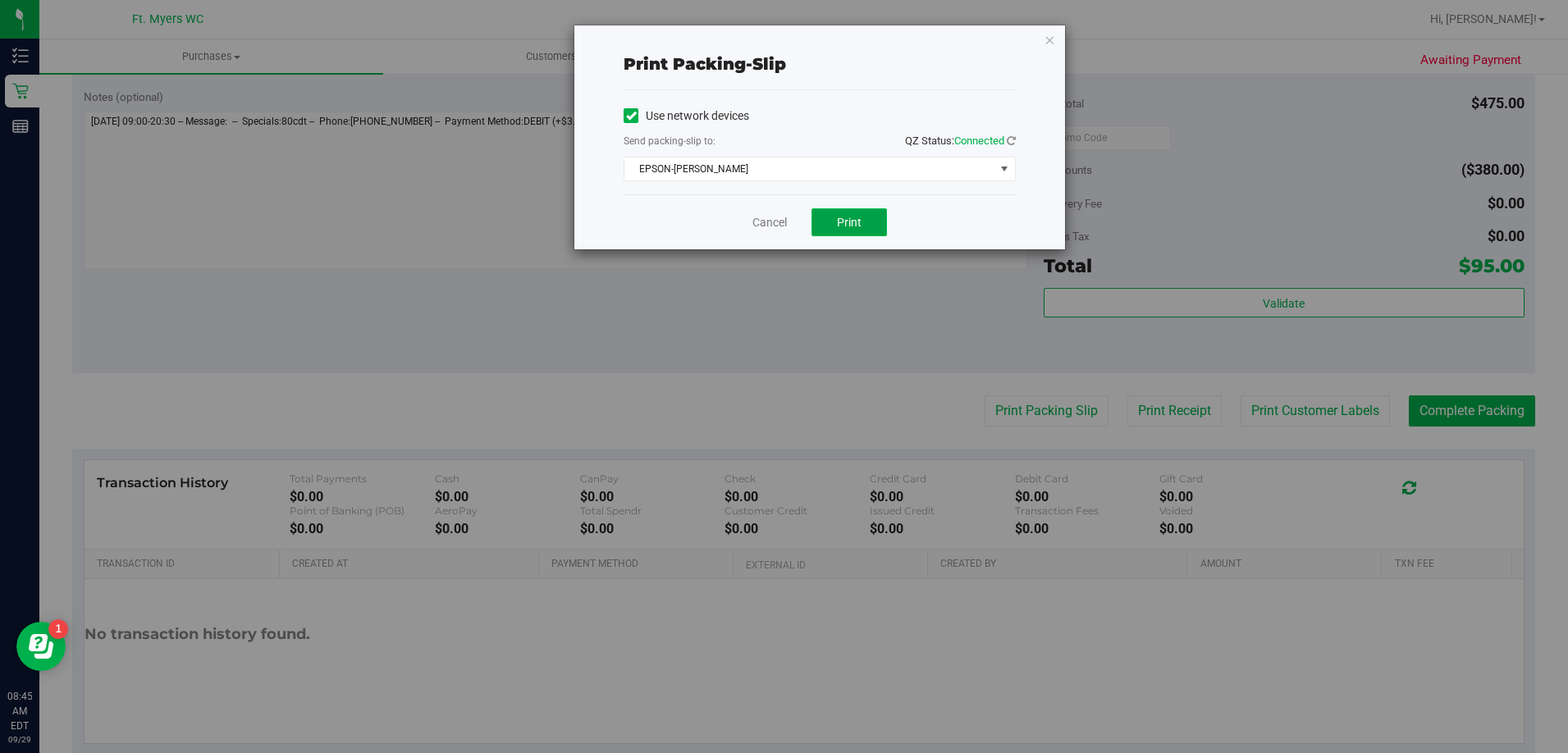
click at [854, 225] on span "Print" at bounding box center [848, 222] width 24 height 13
click at [761, 217] on link "Cancel" at bounding box center [769, 222] width 34 height 18
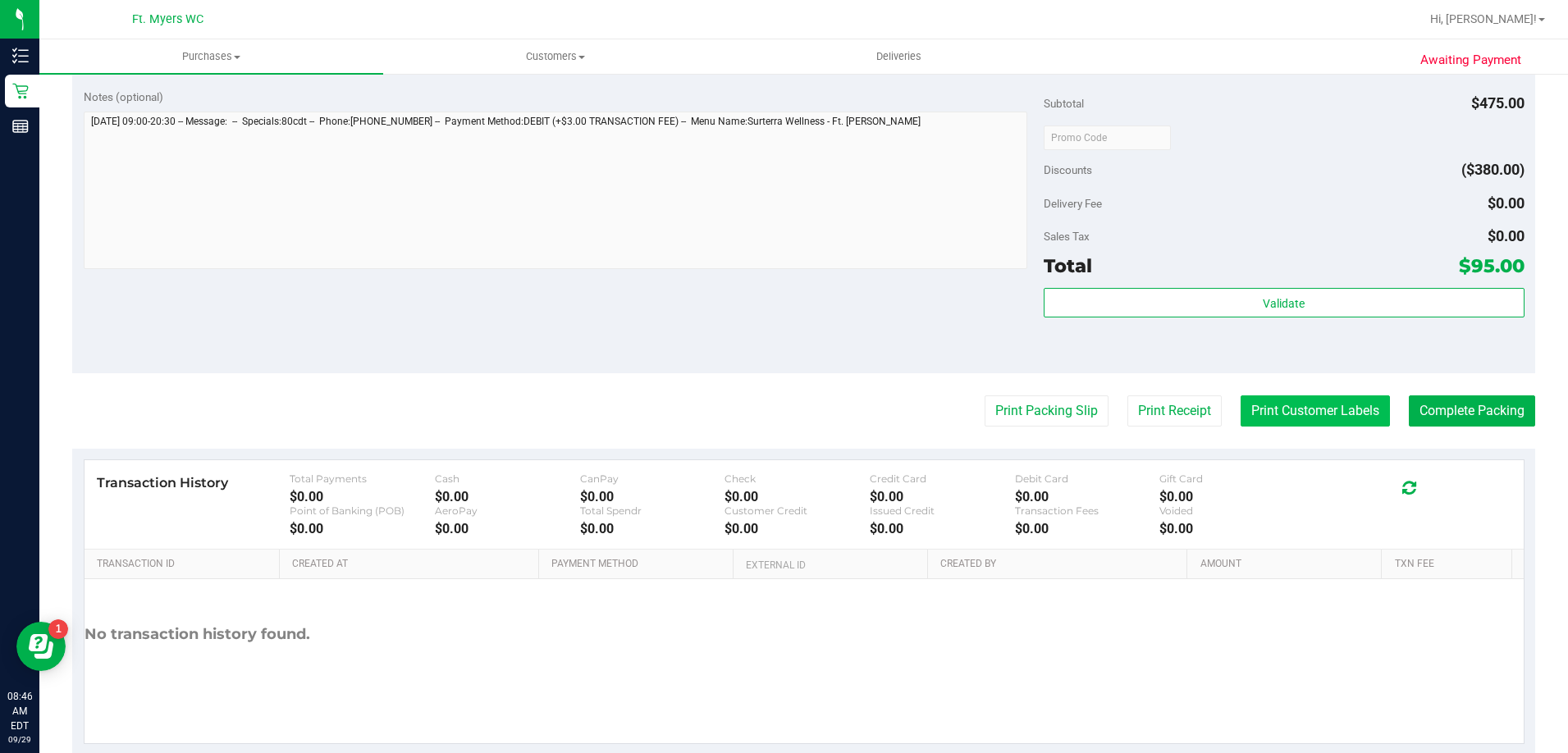
click at [1315, 406] on button "Print Customer Labels" at bounding box center [1315, 411] width 149 height 31
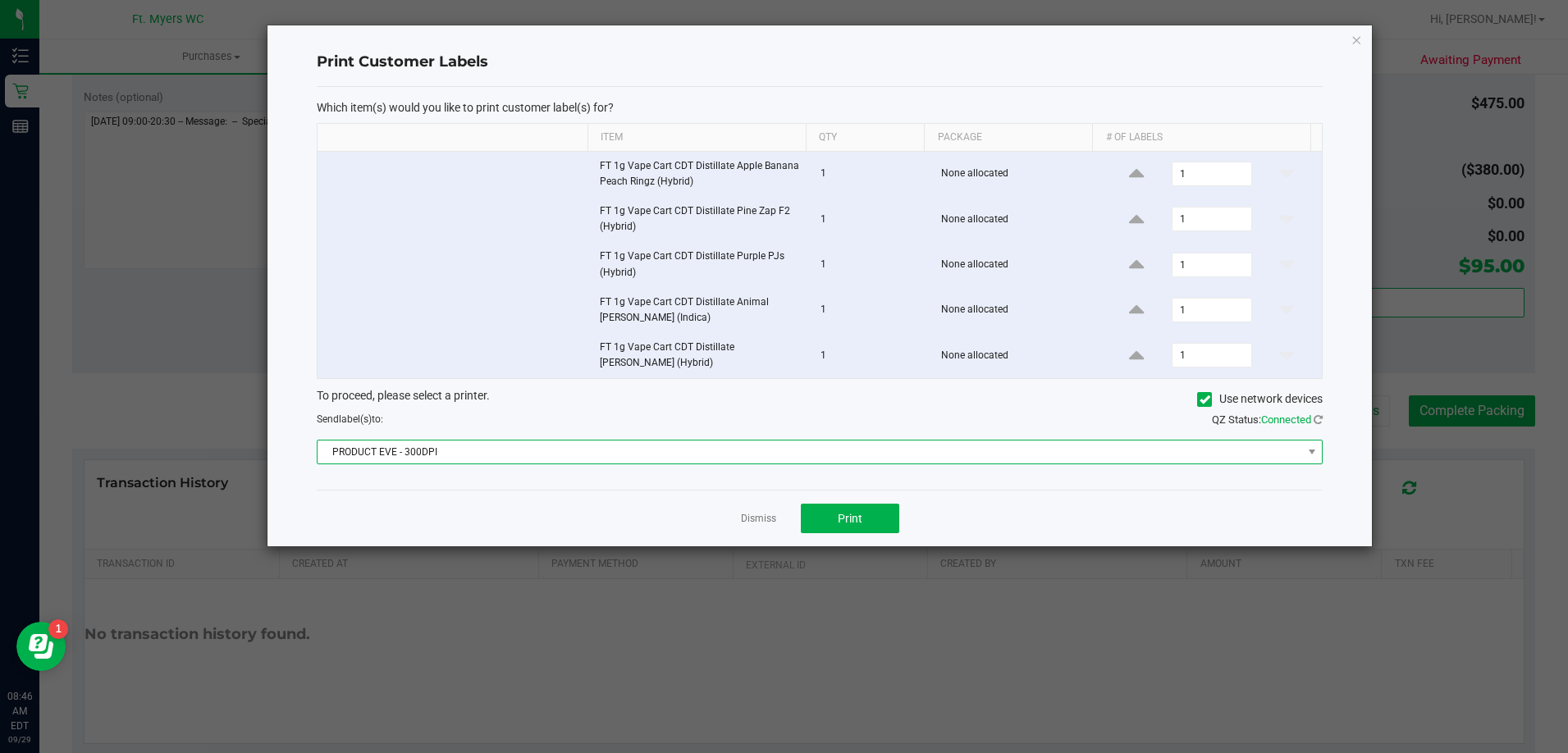
click at [715, 446] on span "PRODUCT EVE - 300DPI" at bounding box center [809, 452] width 984 height 23
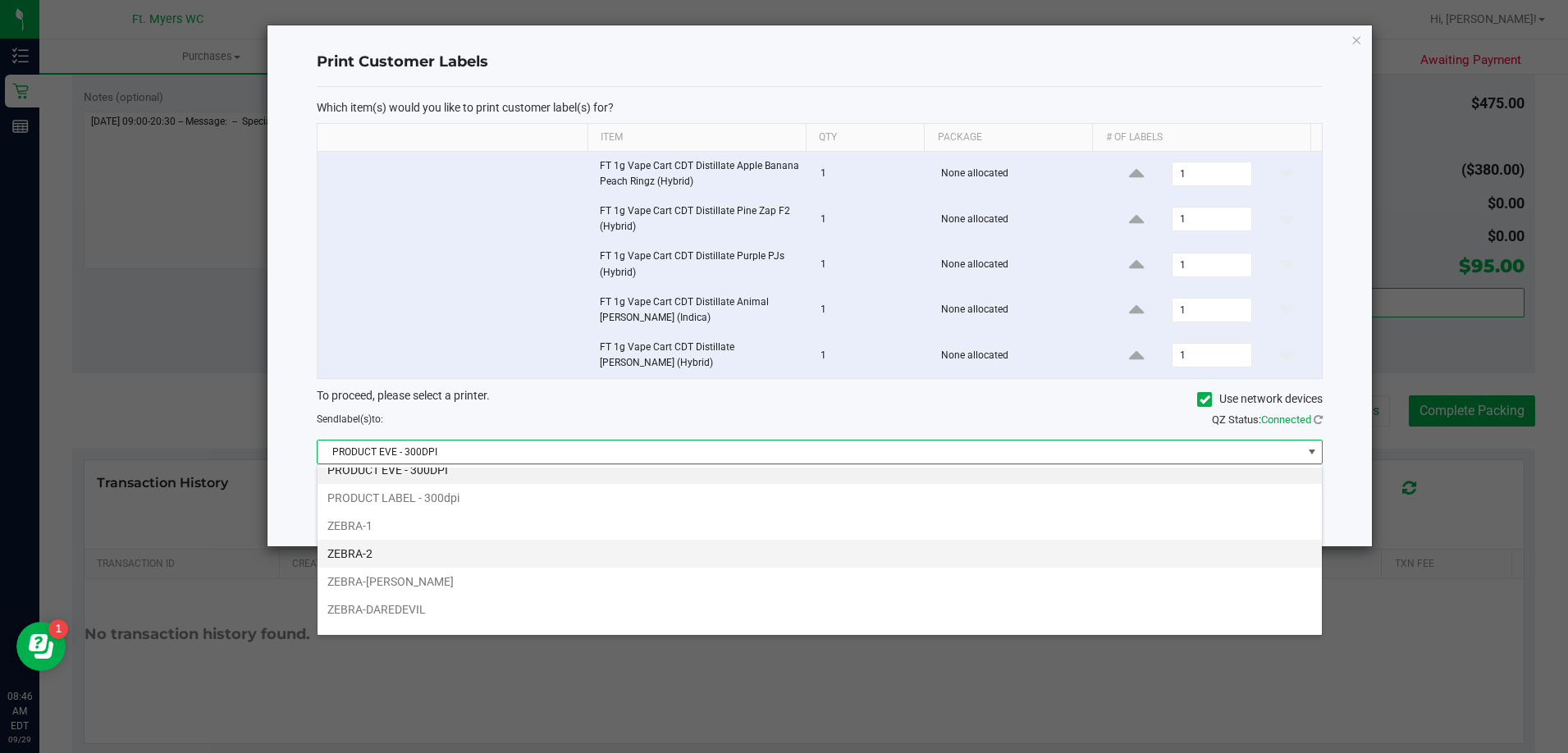
scroll to position [31, 0]
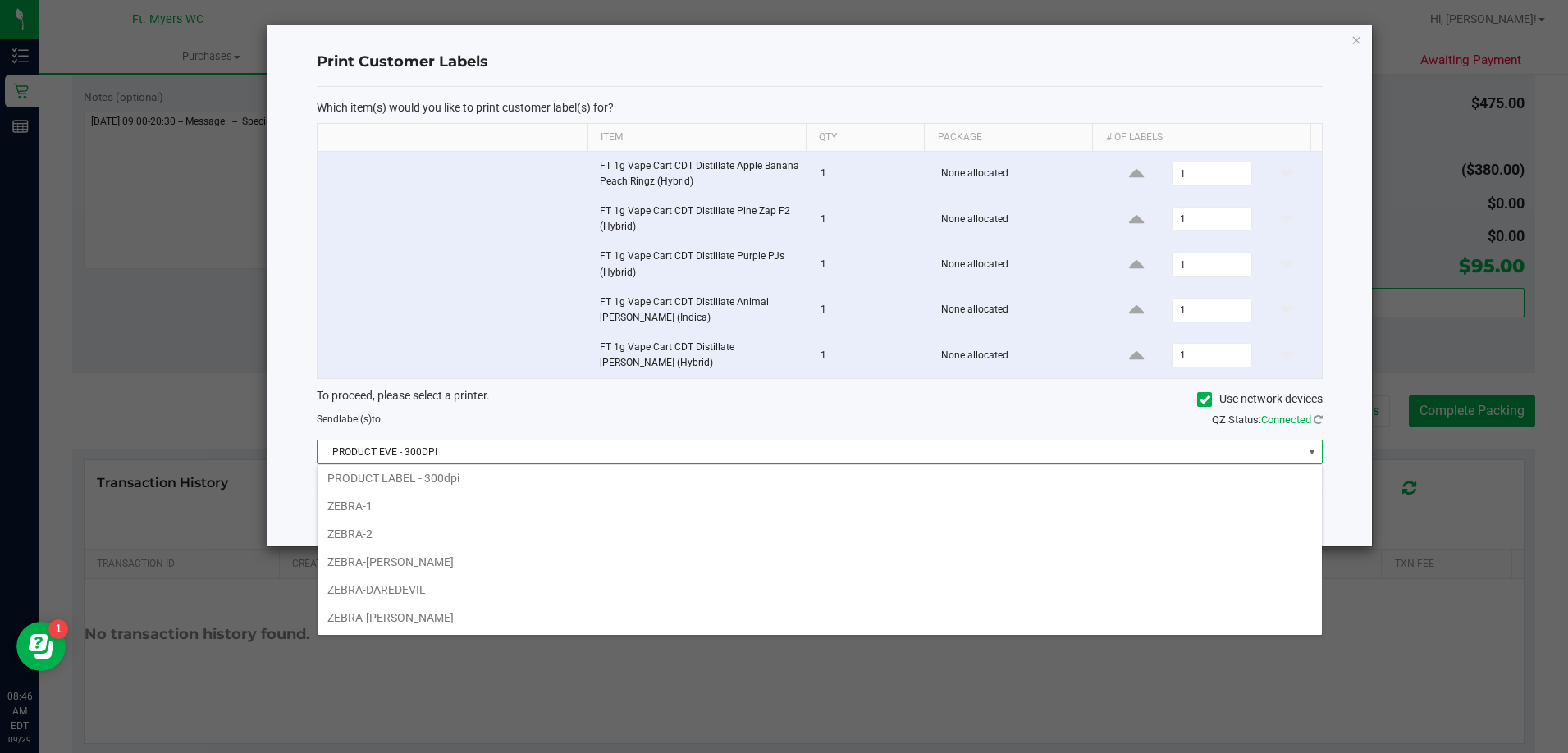
click at [442, 617] on li "ZEBRA-KEITH-WHITLEY" at bounding box center [819, 617] width 1004 height 28
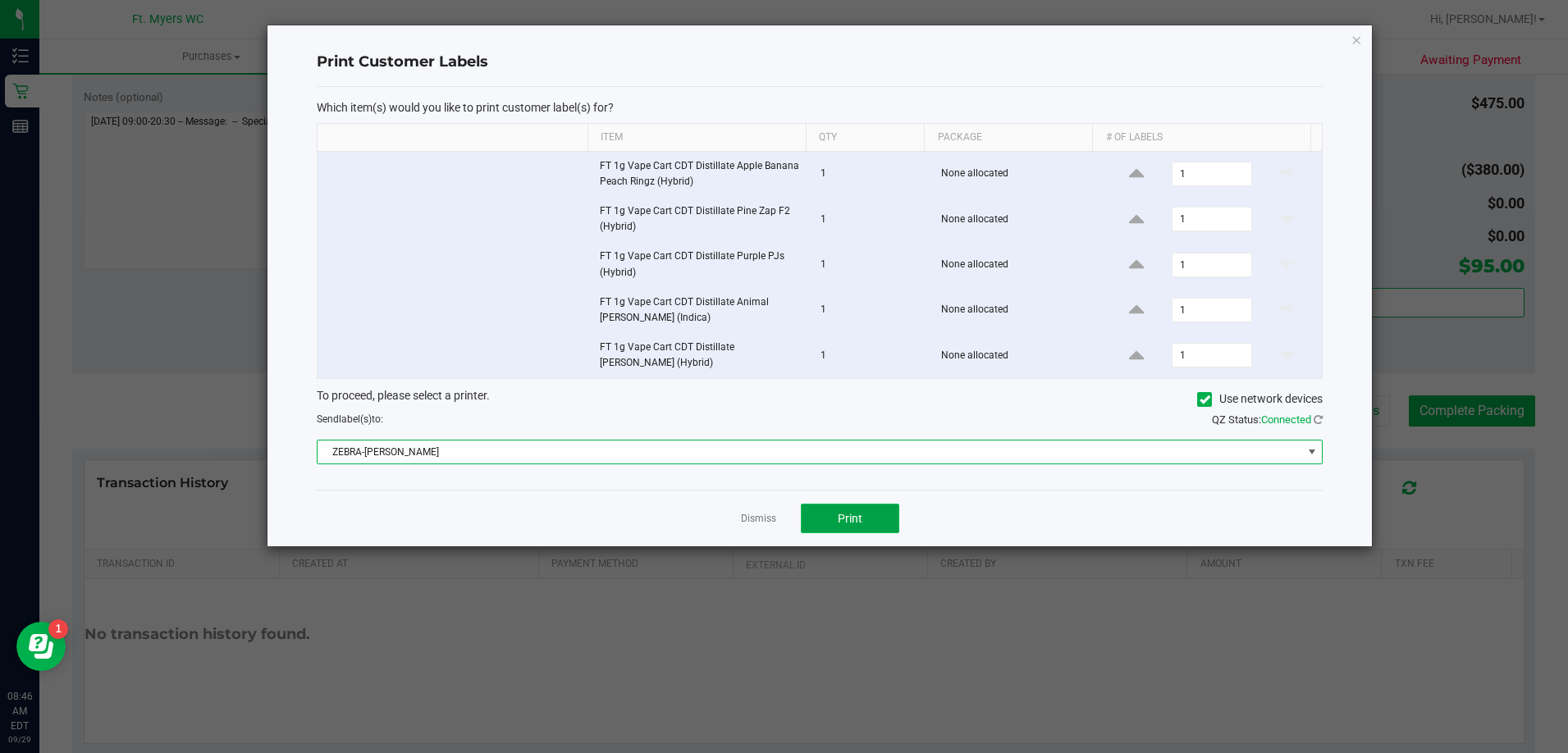
click at [848, 517] on span "Print" at bounding box center [849, 518] width 24 height 13
click at [754, 515] on link "Dismiss" at bounding box center [758, 518] width 35 height 14
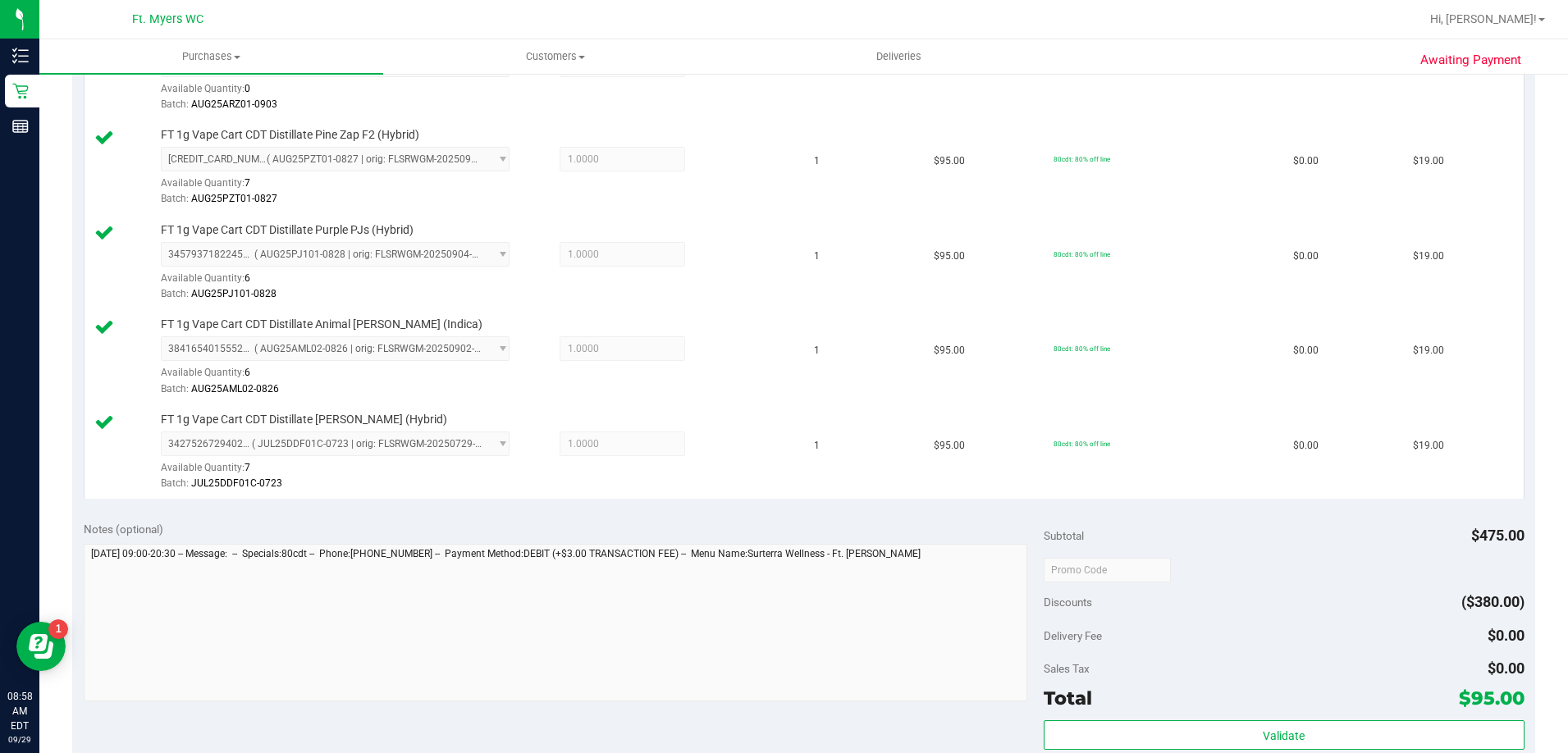
scroll to position [656, 0]
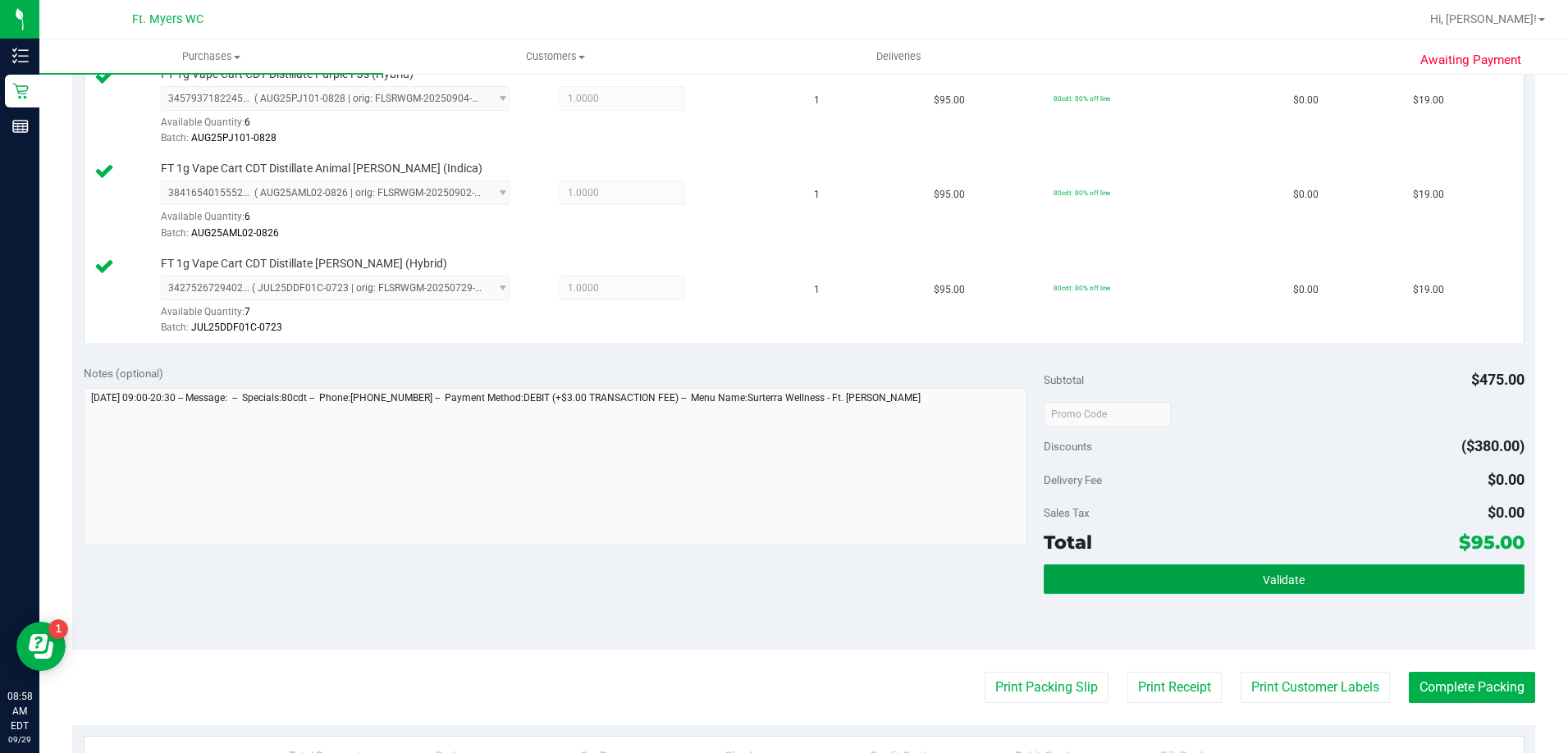
click at [1266, 582] on span "Validate" at bounding box center [1283, 580] width 42 height 13
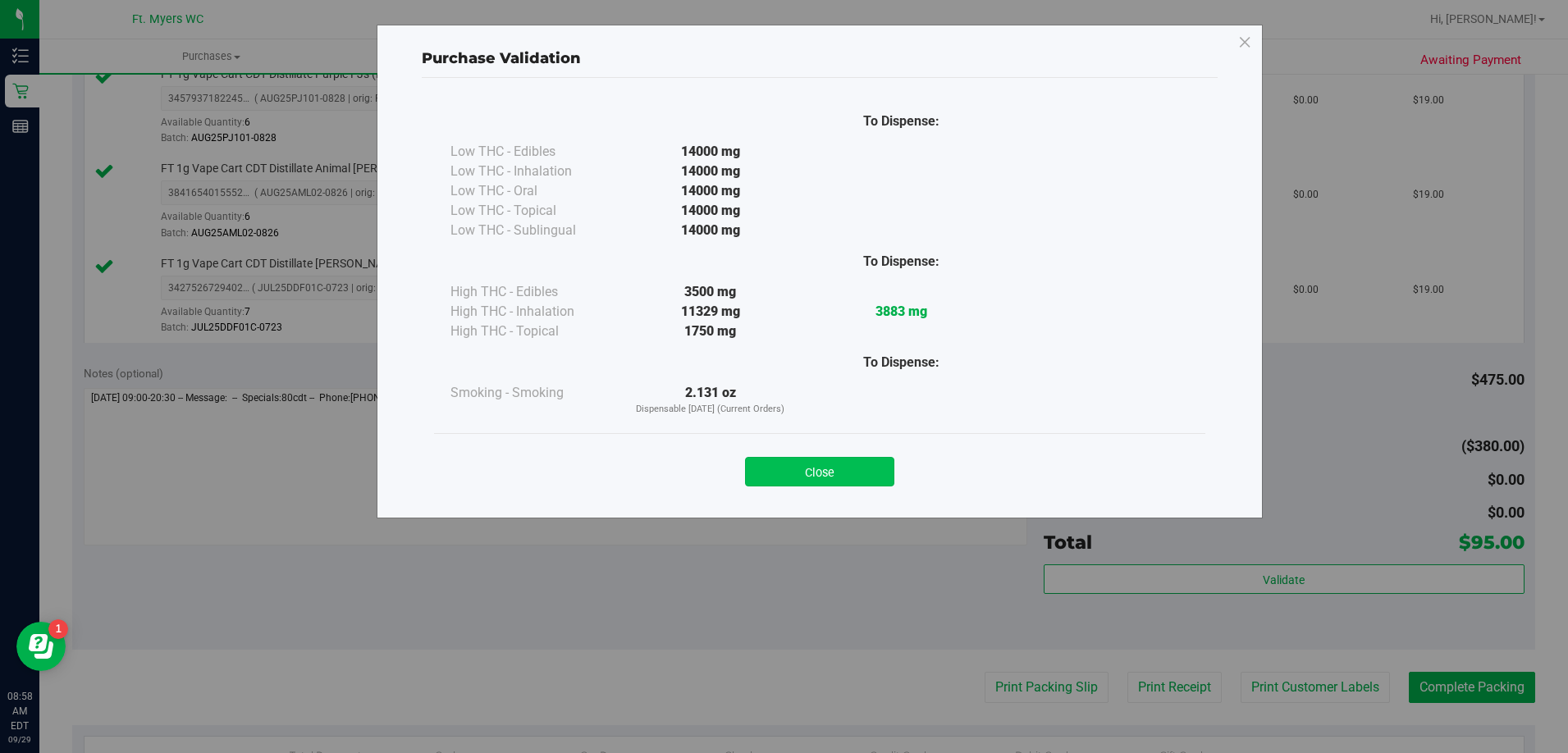
click at [843, 478] on button "Close" at bounding box center [819, 471] width 149 height 29
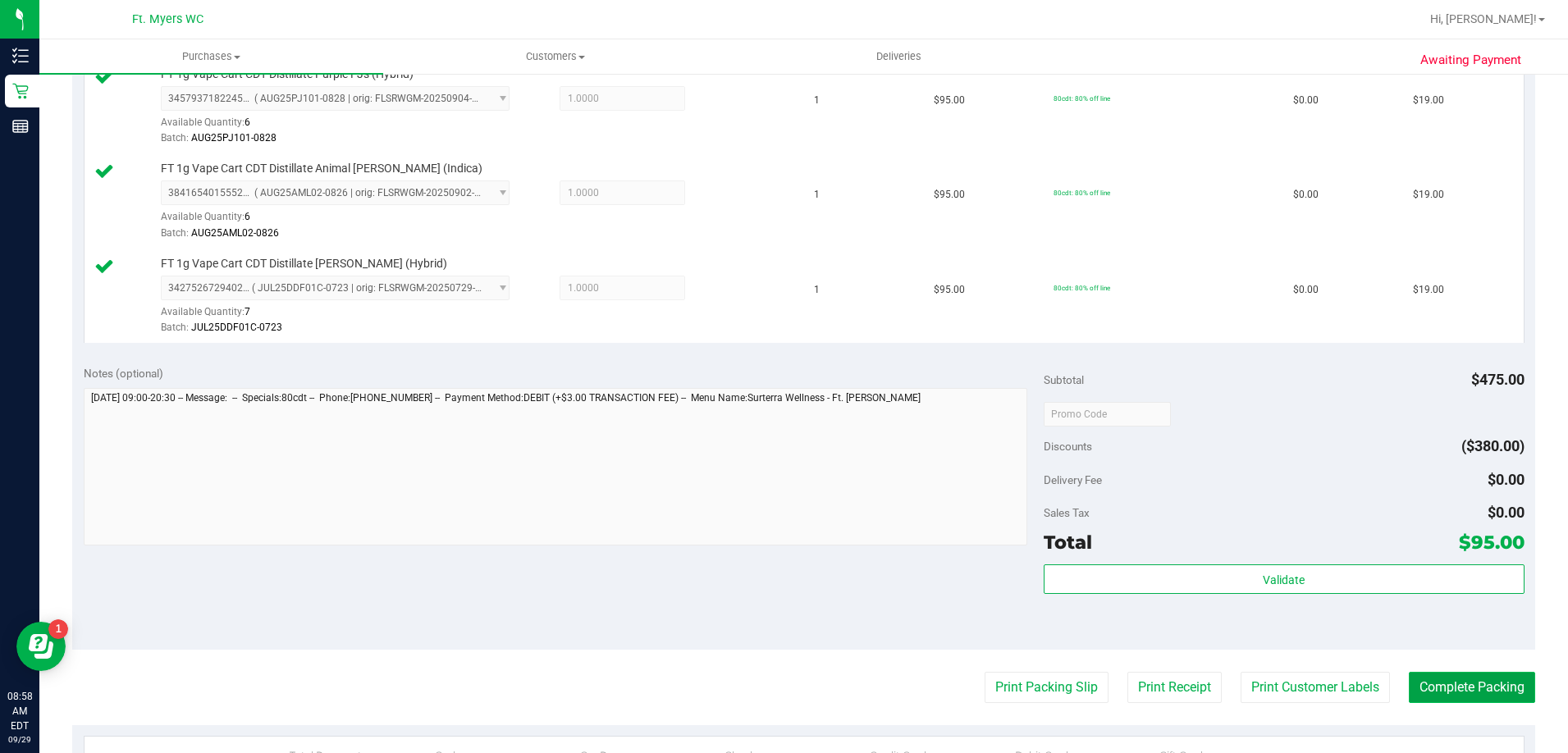
click at [1458, 680] on button "Complete Packing" at bounding box center [1471, 687] width 126 height 31
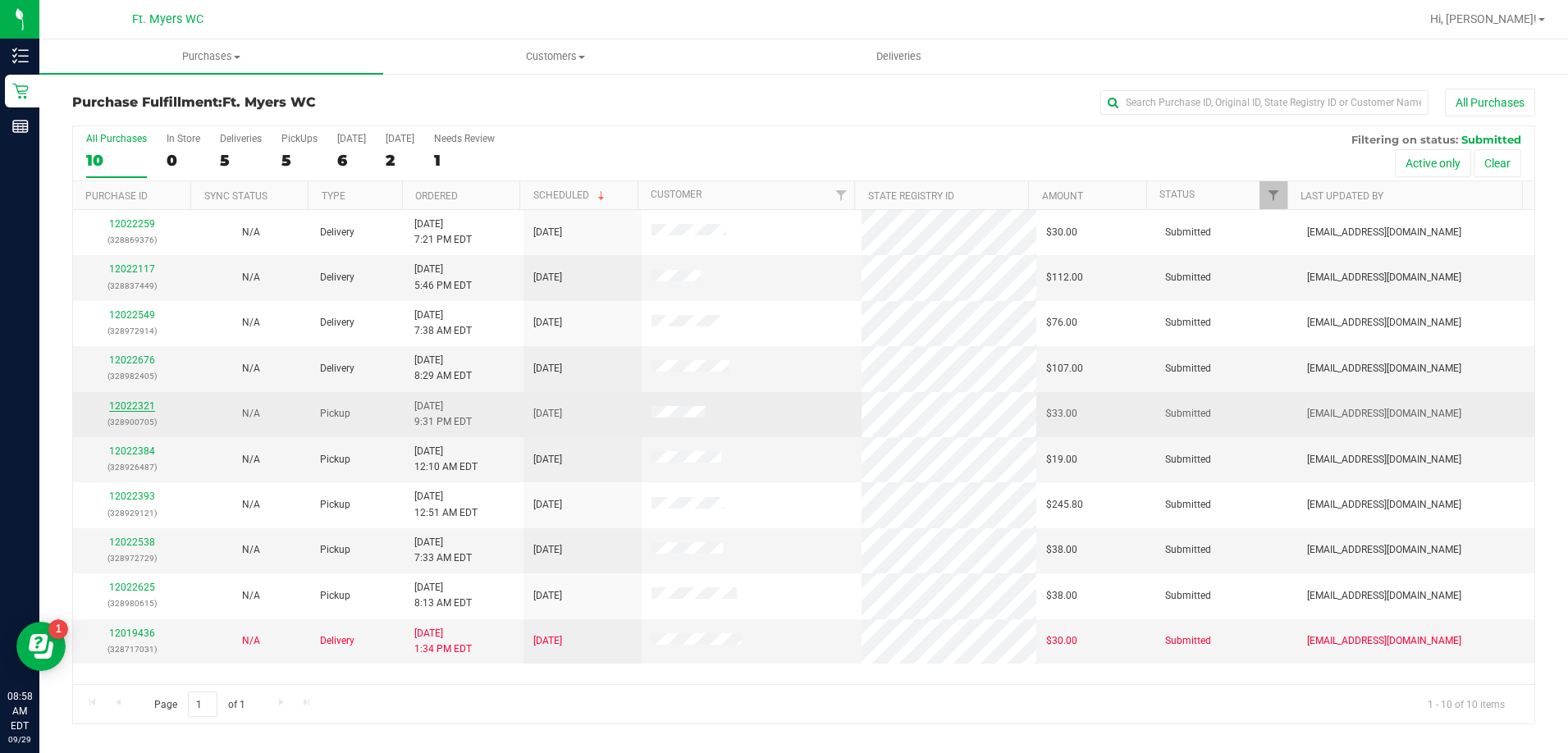
click at [145, 410] on link "12022321" at bounding box center [132, 406] width 46 height 12
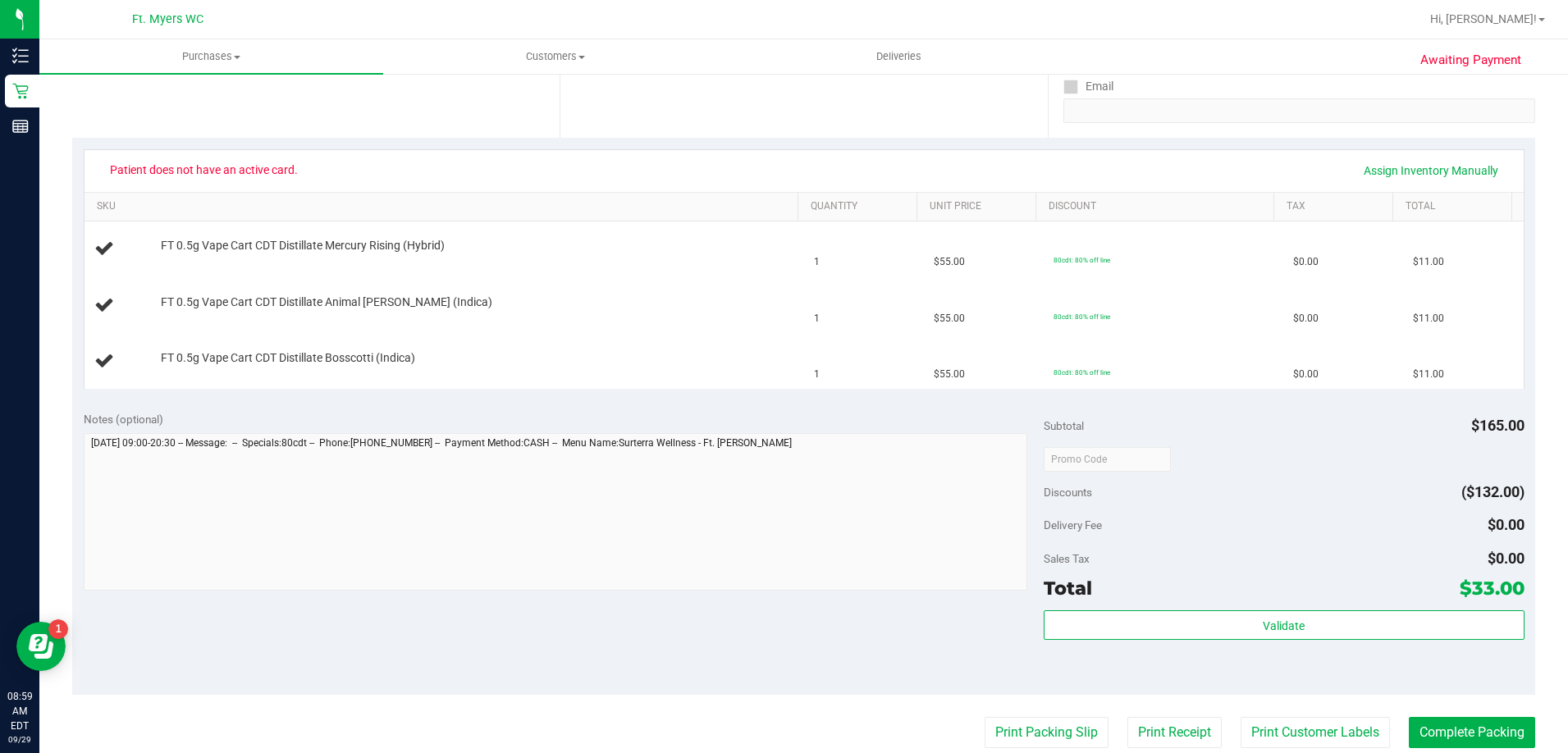
scroll to position [328, 0]
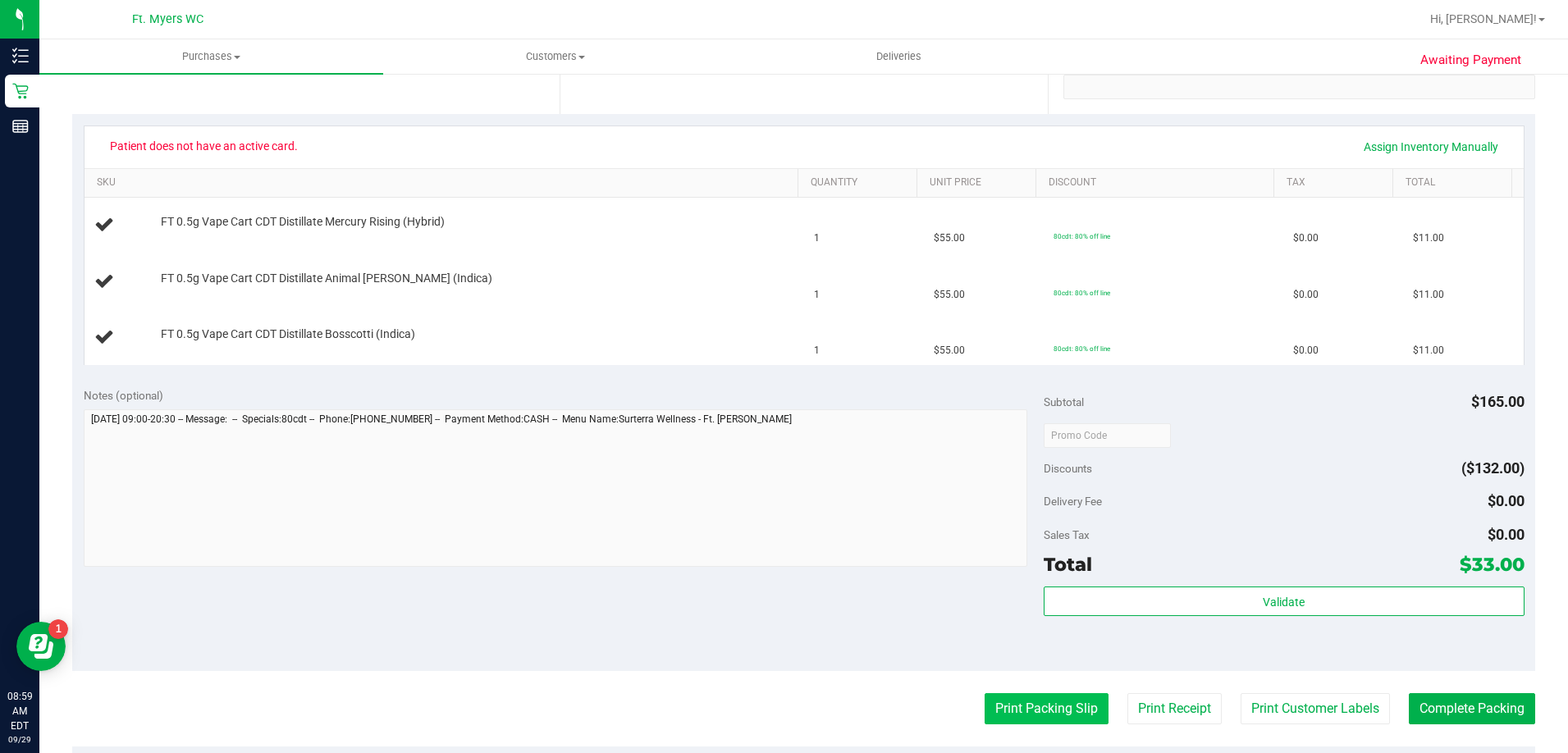
click at [1056, 717] on button "Print Packing Slip" at bounding box center [1046, 708] width 124 height 31
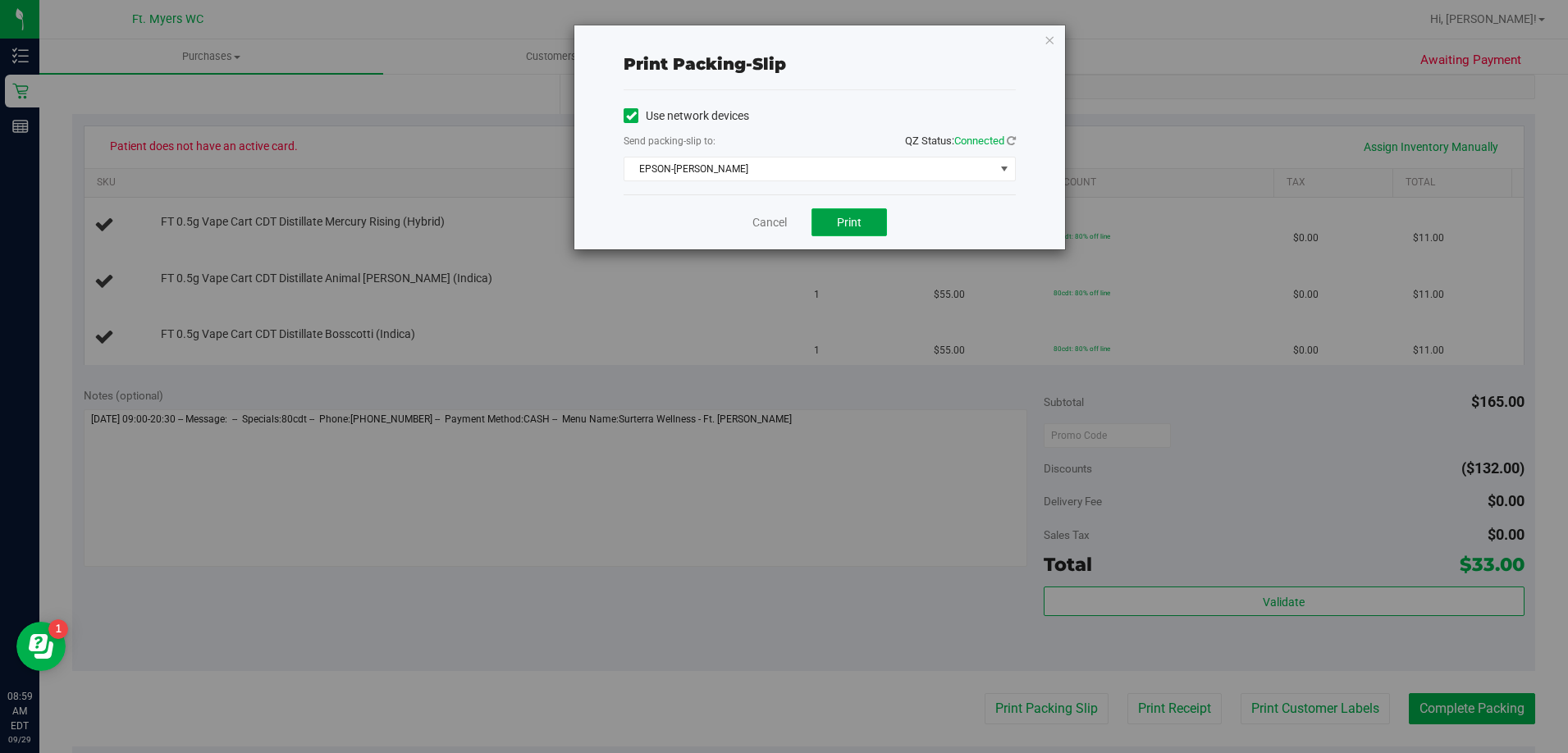
click at [857, 217] on span "Print" at bounding box center [848, 222] width 24 height 13
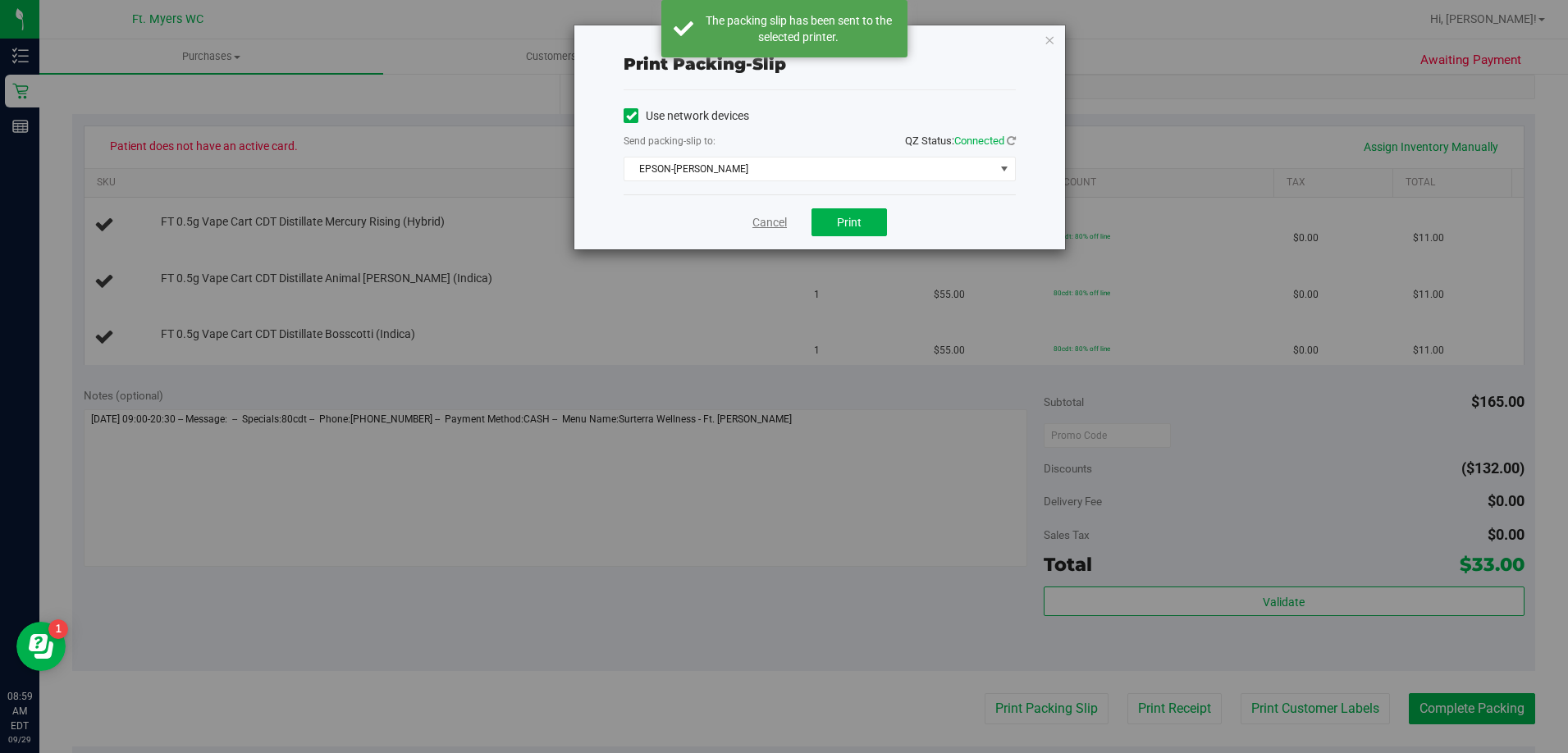
click at [761, 225] on link "Cancel" at bounding box center [769, 222] width 34 height 18
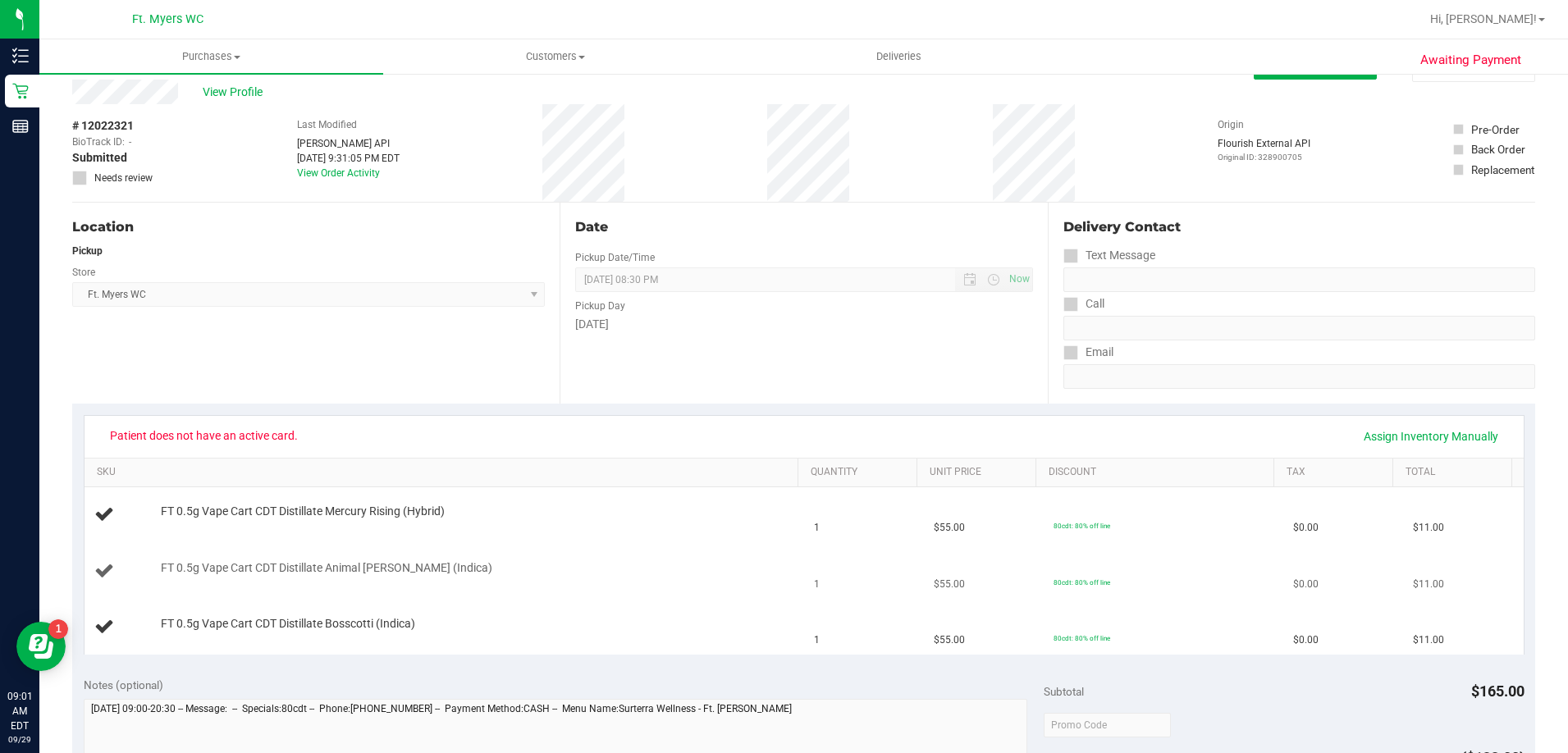
scroll to position [0, 0]
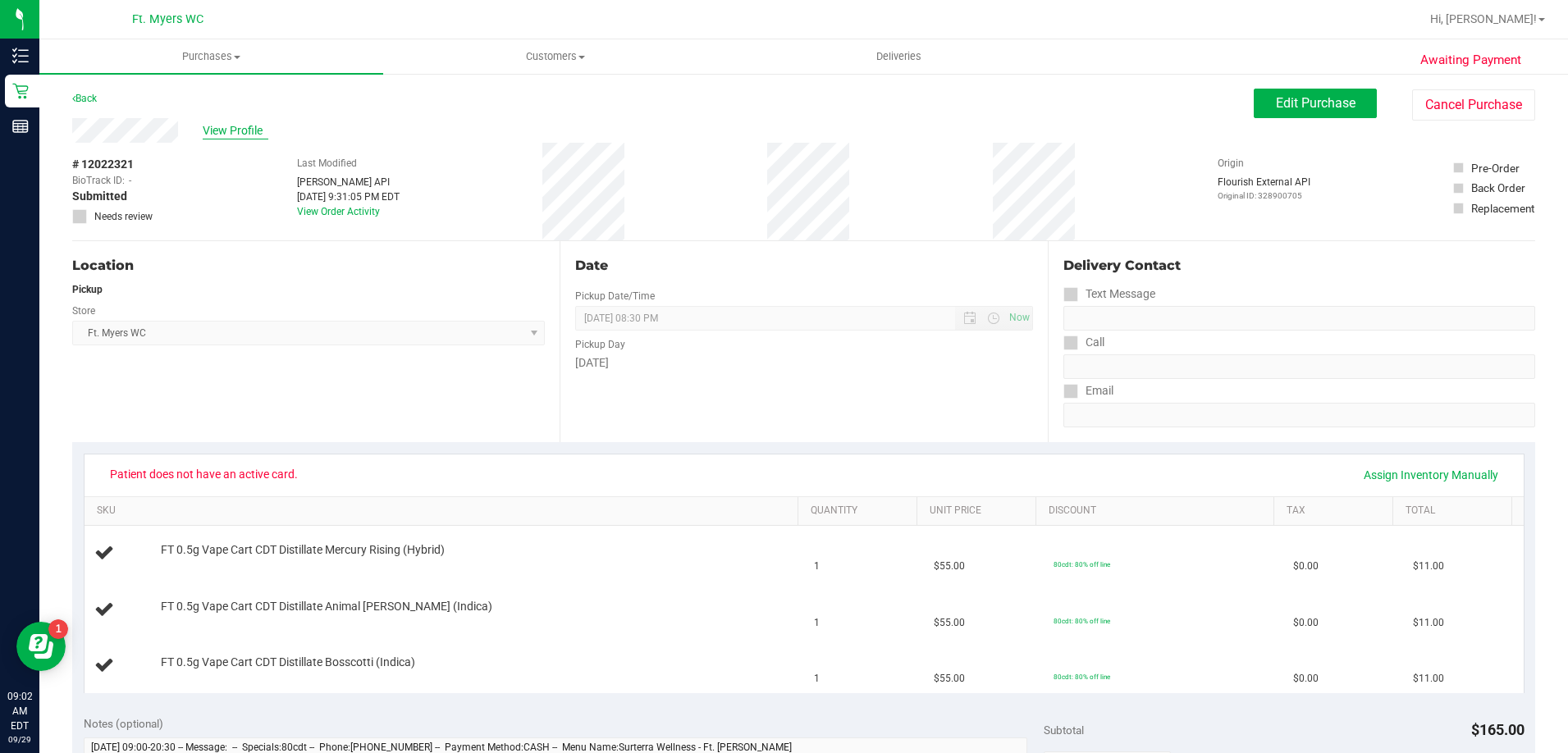
click at [253, 130] on span "View Profile" at bounding box center [235, 130] width 66 height 18
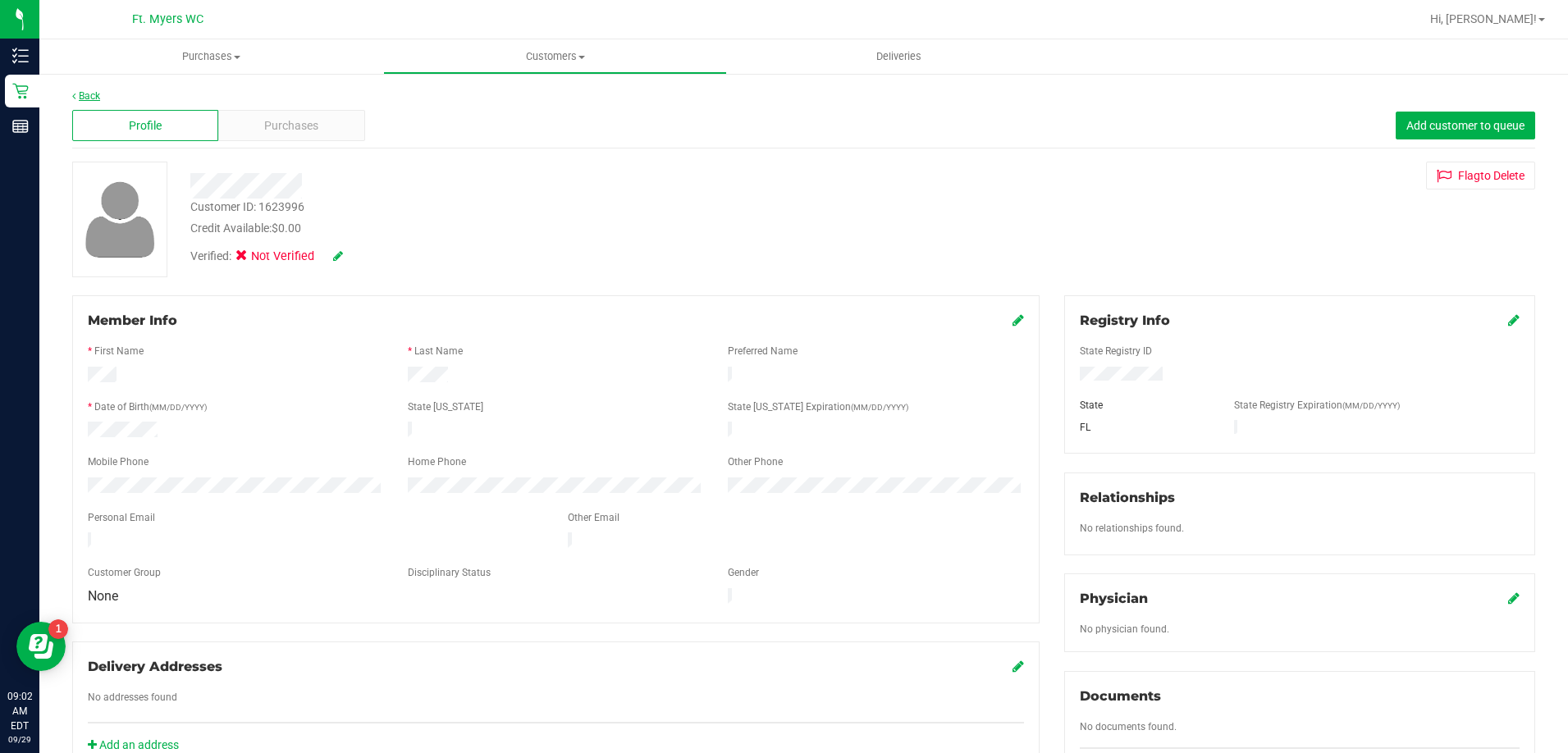
click at [81, 100] on link "Back" at bounding box center [85, 96] width 28 height 12
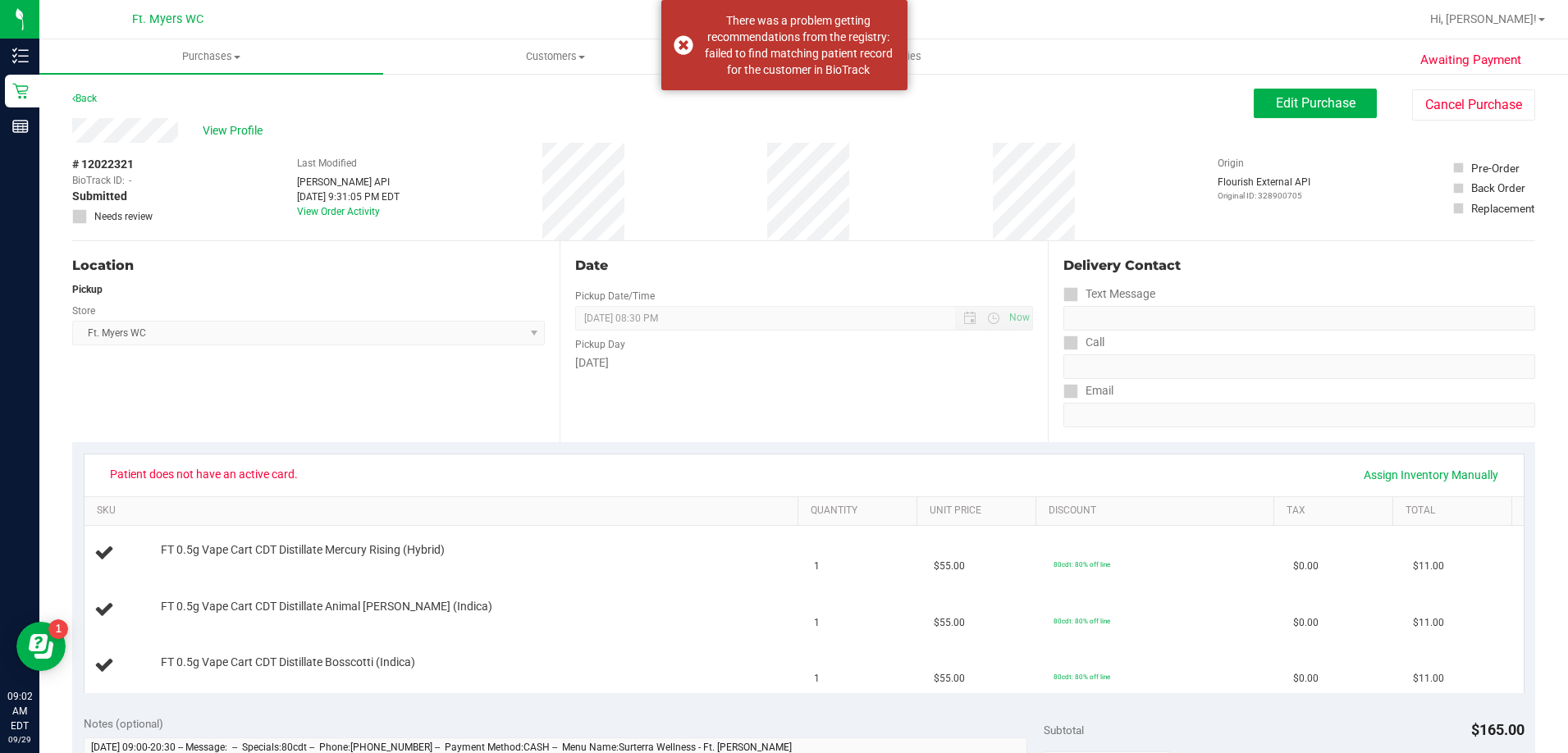
click at [78, 224] on div "# 12022321 BioTrack ID: - Submitted Needs review" at bounding box center [113, 191] width 82 height 98
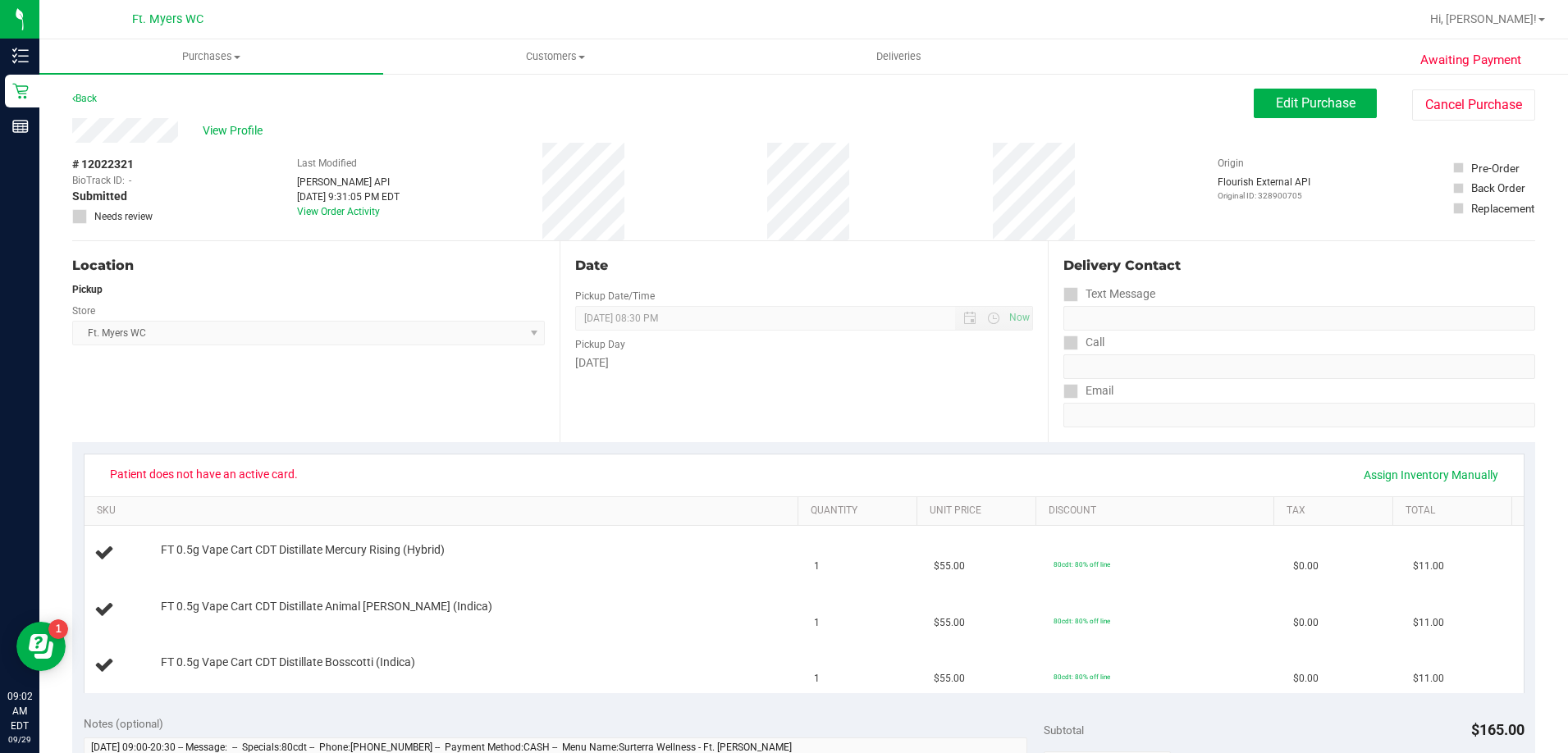
click at [84, 220] on span at bounding box center [79, 217] width 15 height 15
click at [80, 216] on icon at bounding box center [79, 216] width 11 height 0
click at [1294, 99] on span "Edit Purchase" at bounding box center [1315, 103] width 79 height 16
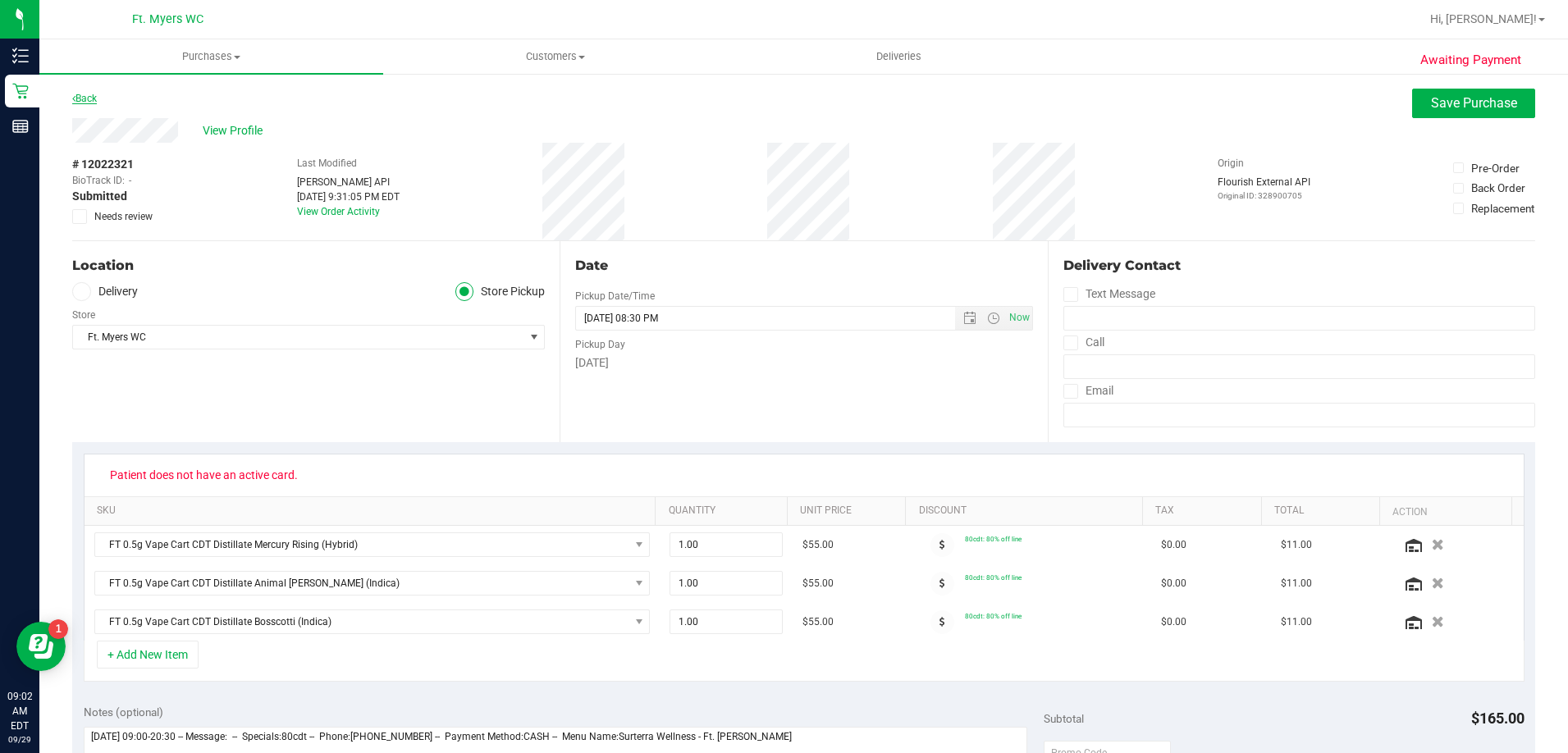
click at [94, 97] on link "Back" at bounding box center [83, 99] width 24 height 12
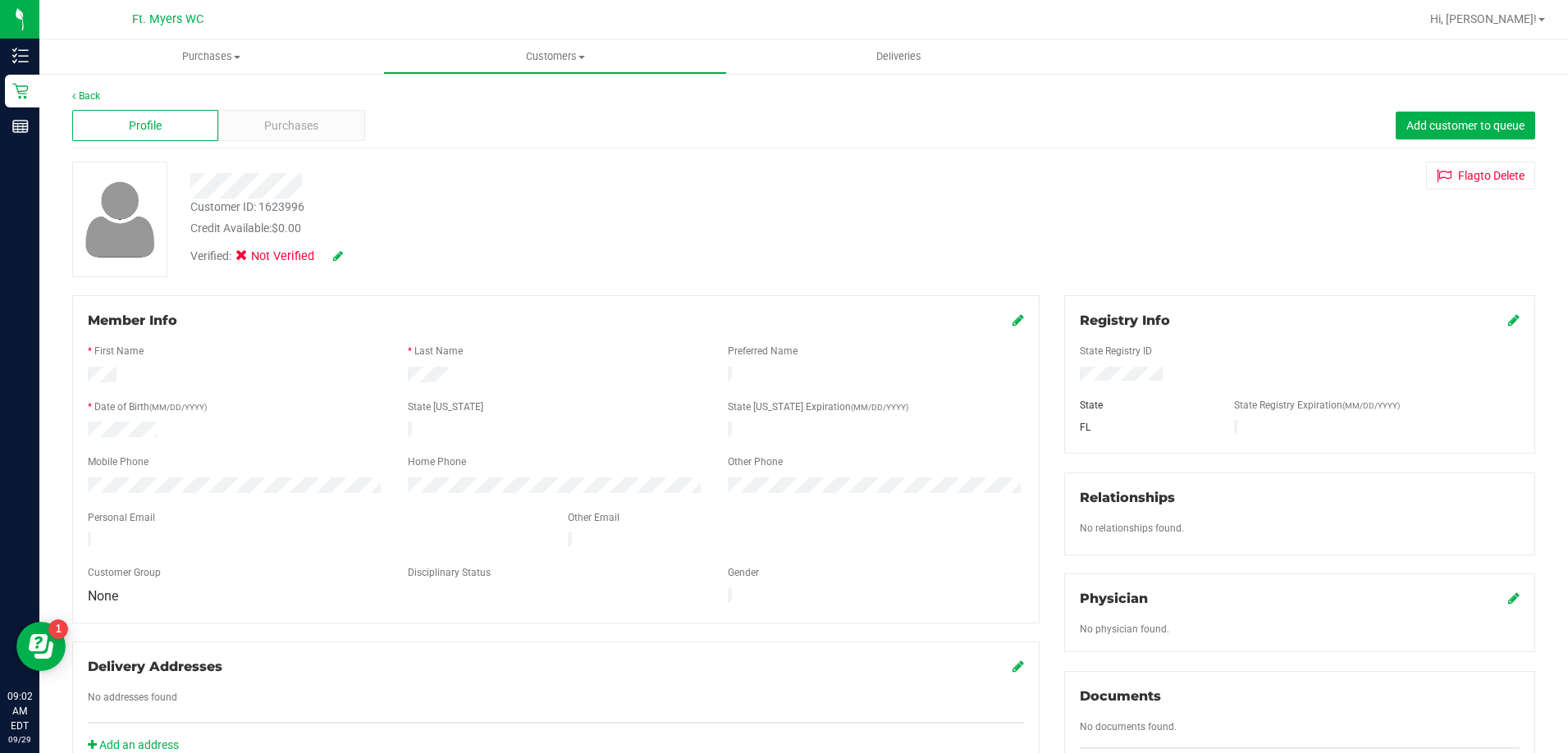
click at [0, 0] on p "Retail" at bounding box center [0, 0] width 0 height 0
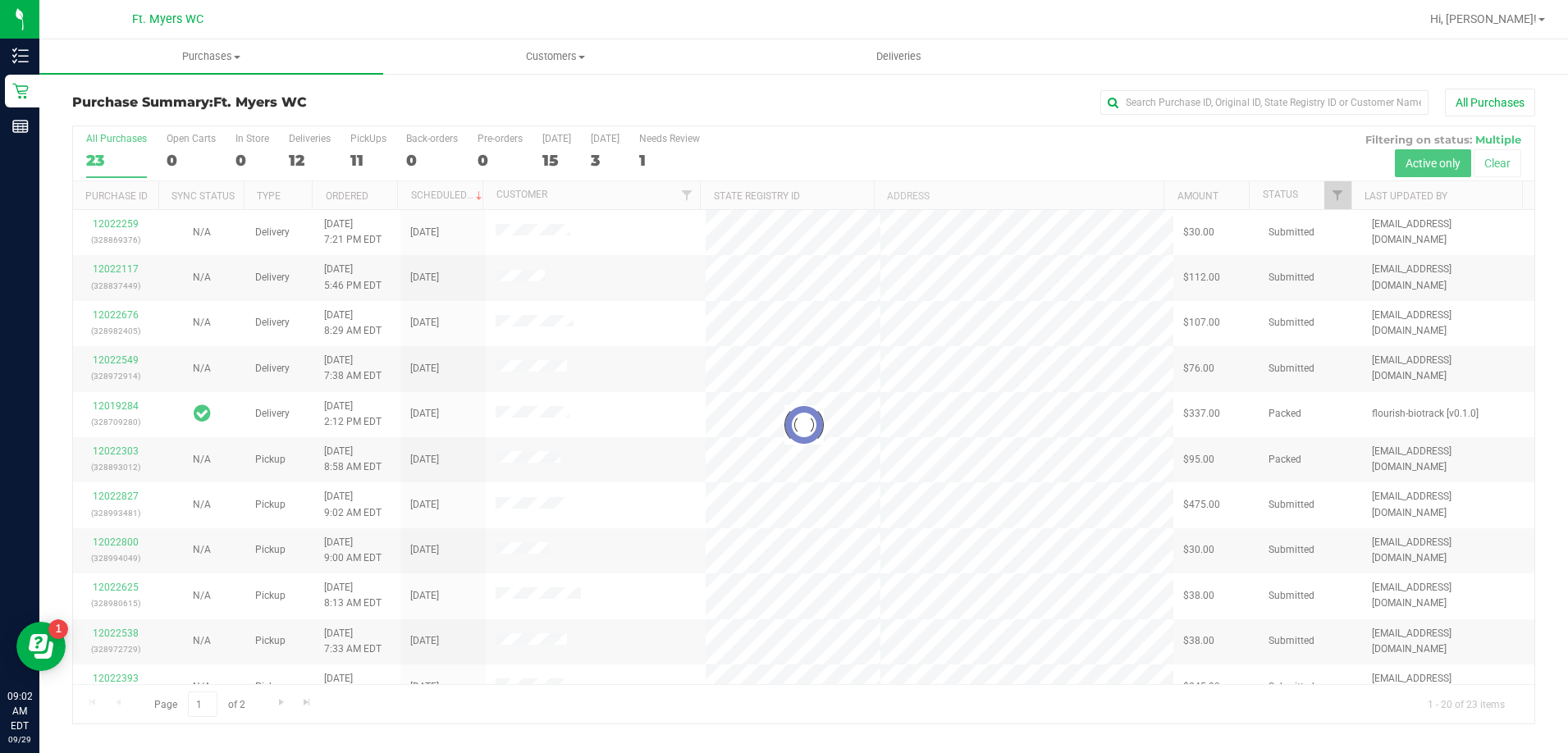
click at [378, 153] on div at bounding box center [803, 424] width 1461 height 597
click at [367, 153] on div at bounding box center [803, 424] width 1461 height 597
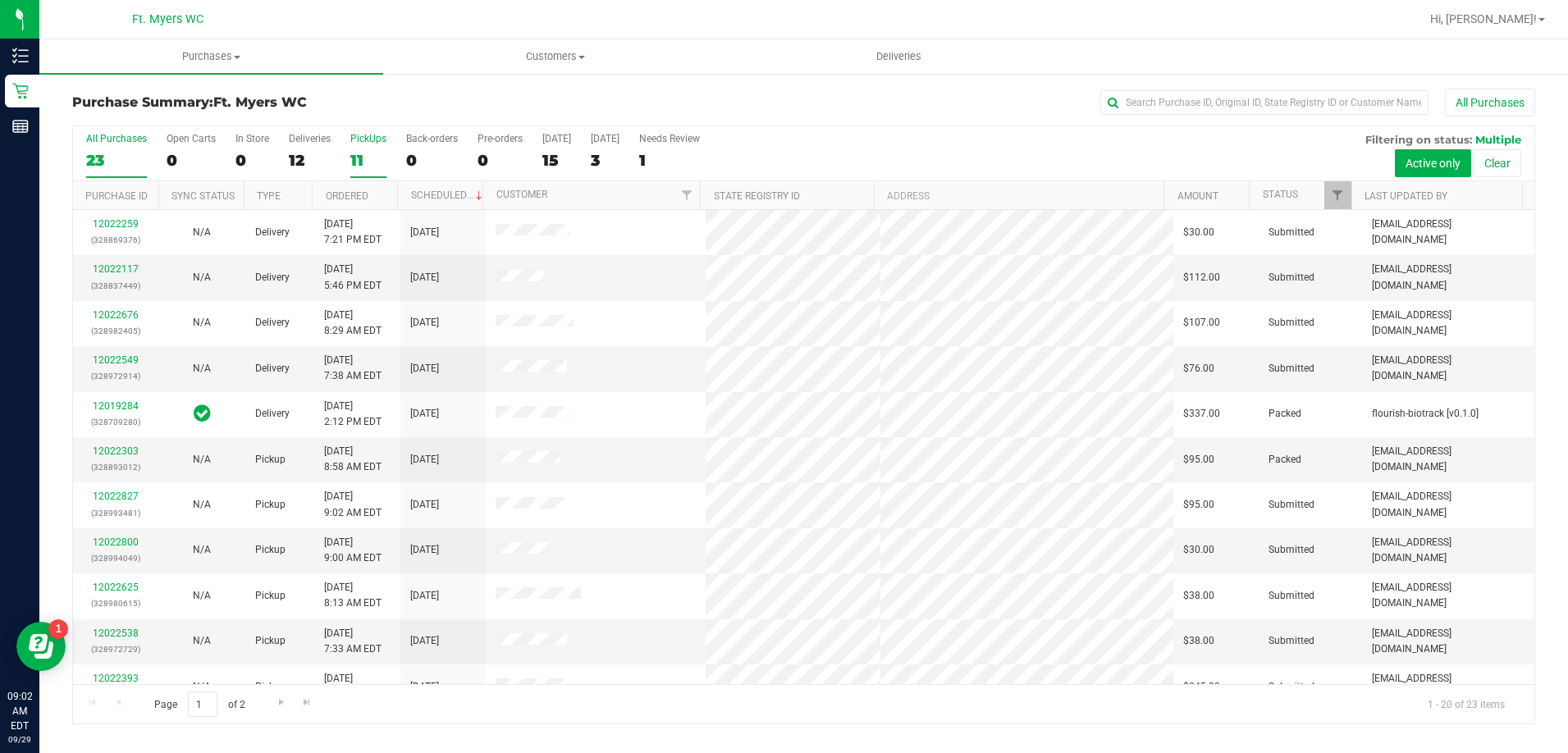
click at [372, 152] on div "11" at bounding box center [368, 160] width 36 height 19
click at [0, 0] on input "PickUps 11" at bounding box center [0, 0] width 0 height 0
click at [117, 354] on link "12022393" at bounding box center [115, 360] width 46 height 12
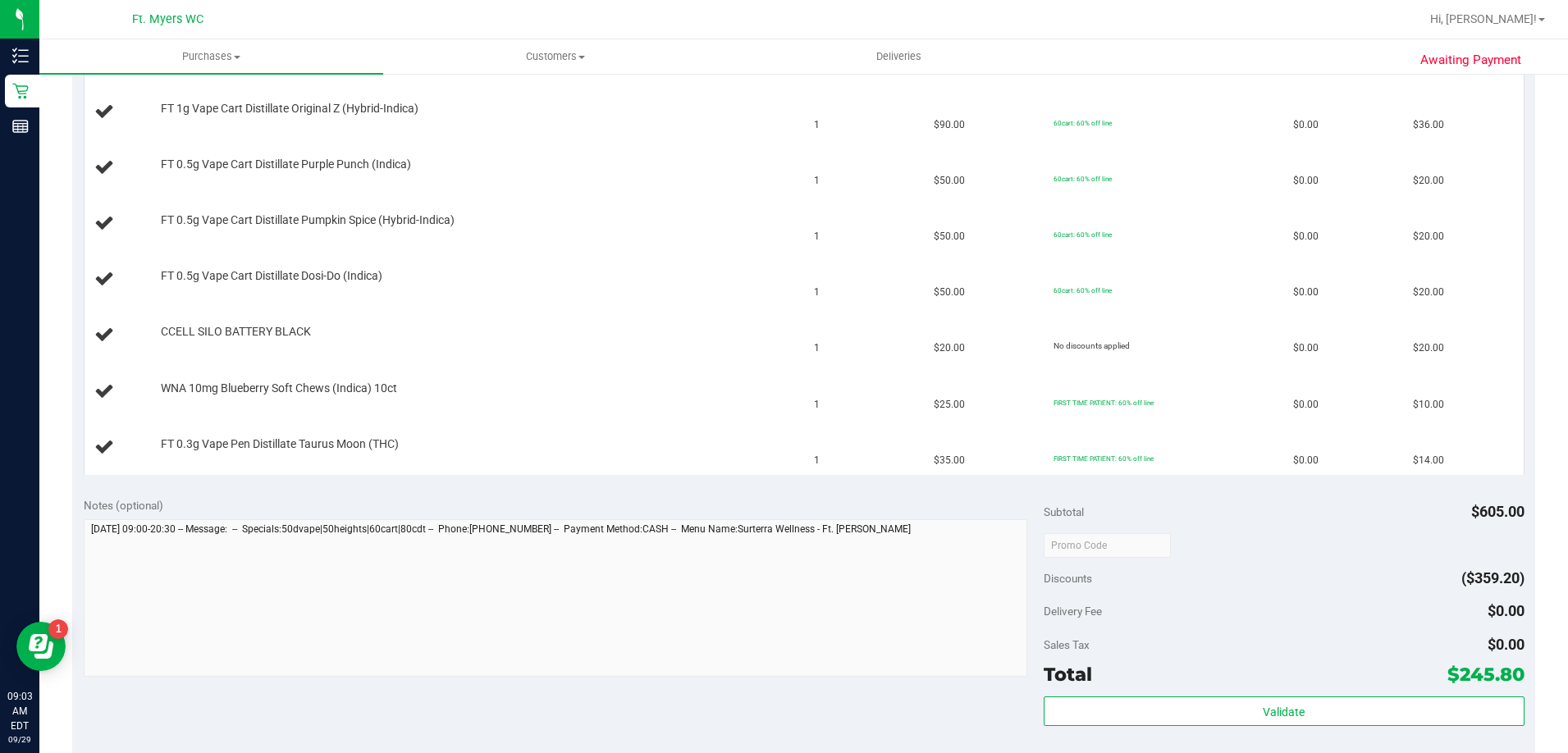
scroll to position [902, 0]
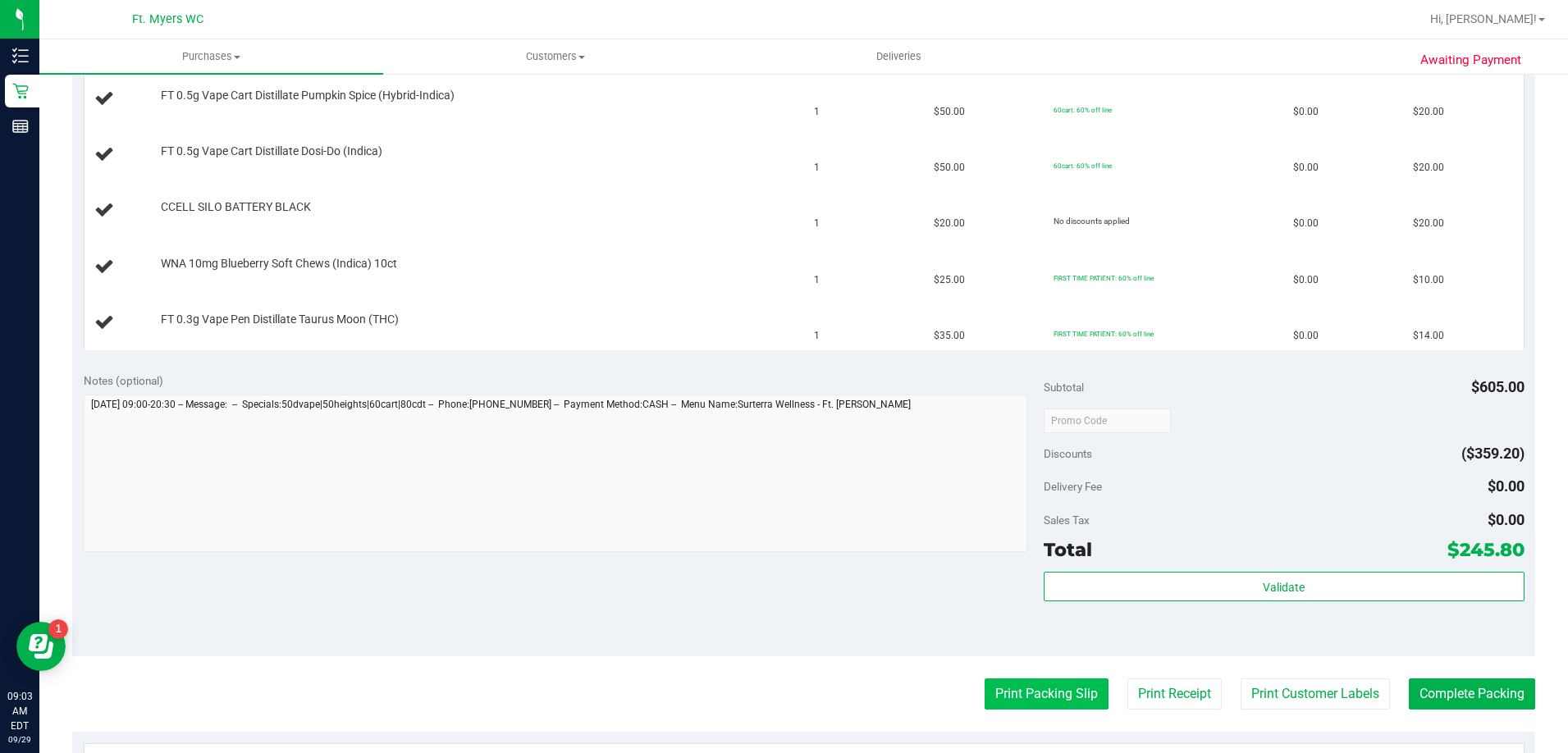
click at [1057, 690] on button "Print Packing Slip" at bounding box center [1046, 694] width 124 height 31
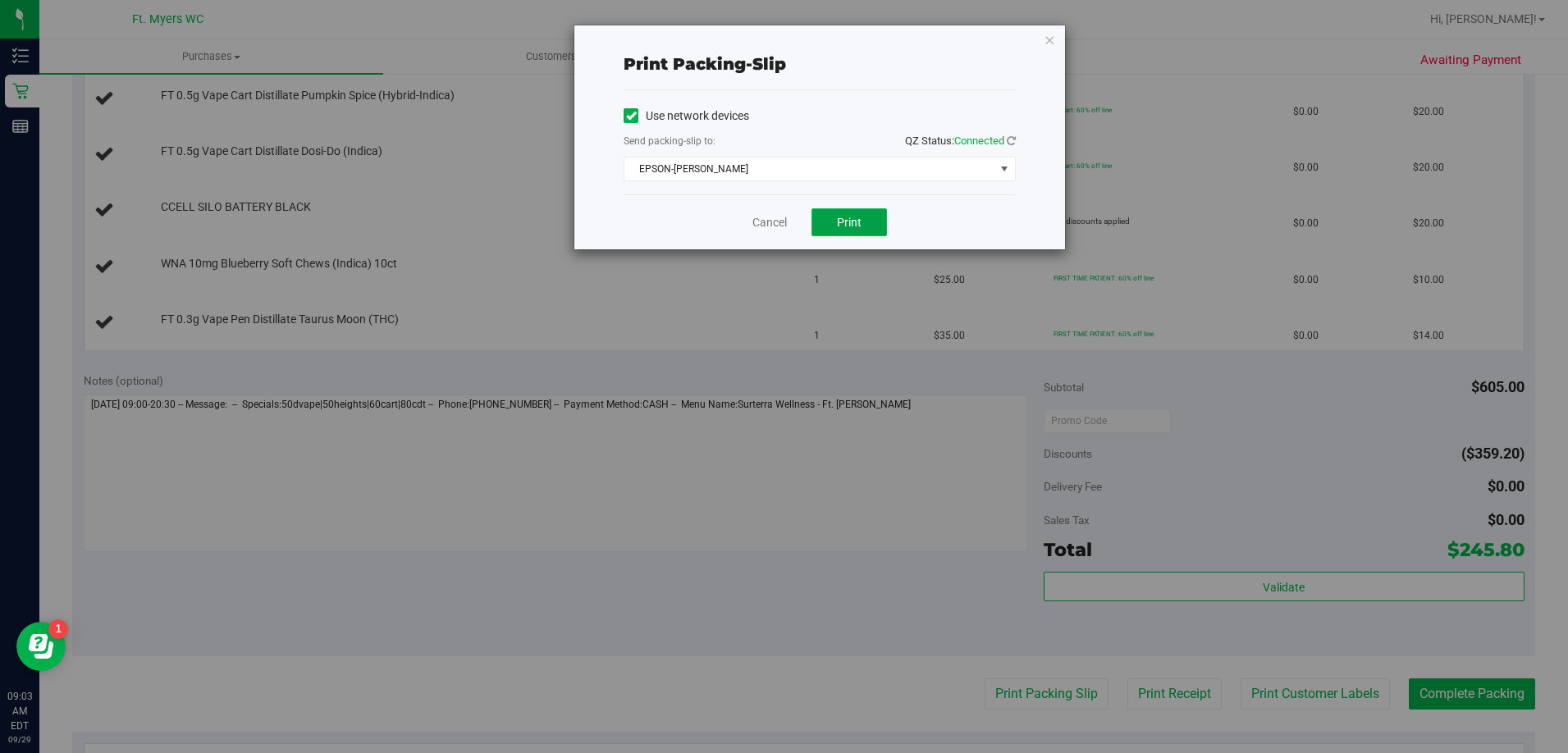
click at [866, 222] on button "Print" at bounding box center [849, 222] width 75 height 28
click at [853, 220] on span "Print" at bounding box center [848, 222] width 24 height 13
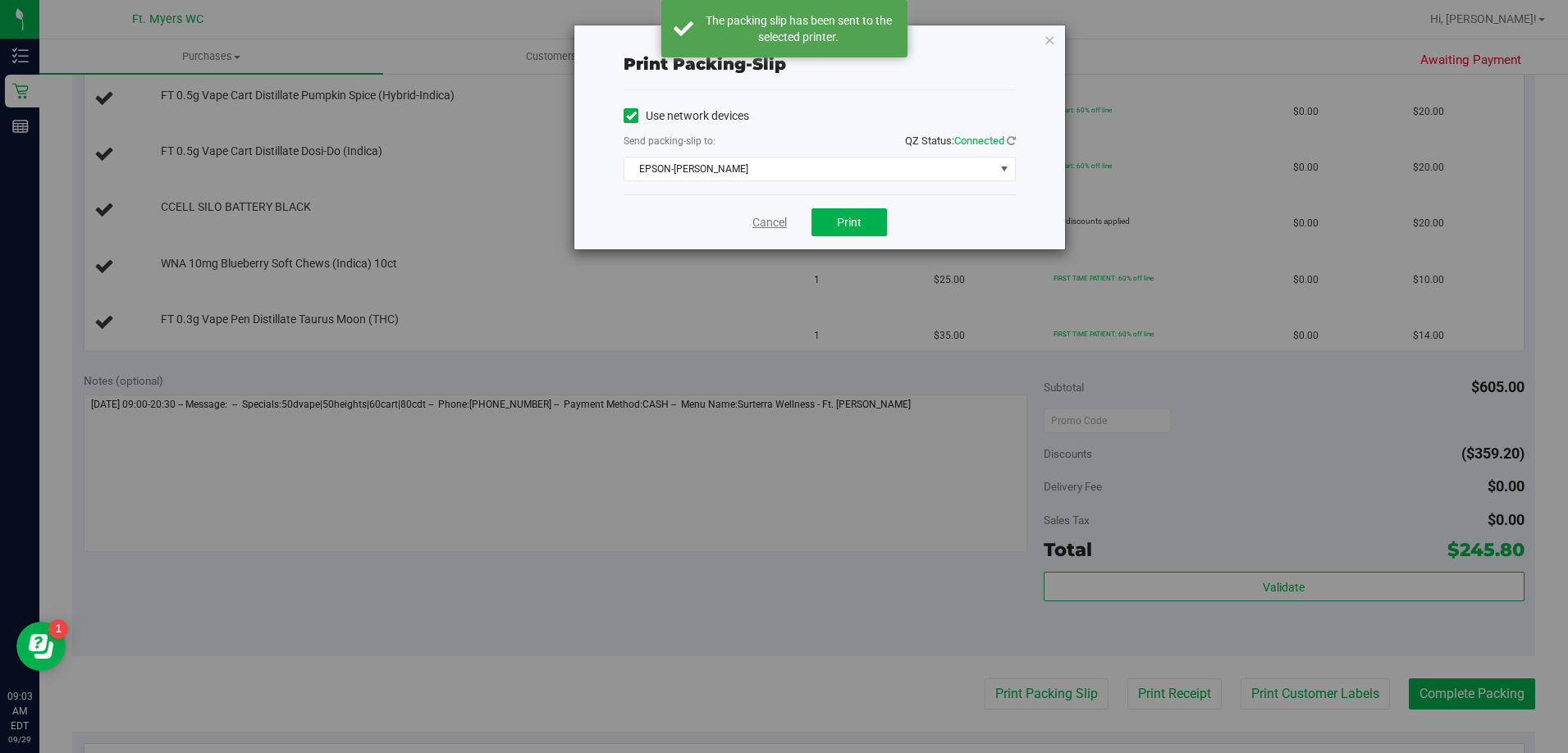
click at [771, 225] on link "Cancel" at bounding box center [769, 222] width 34 height 18
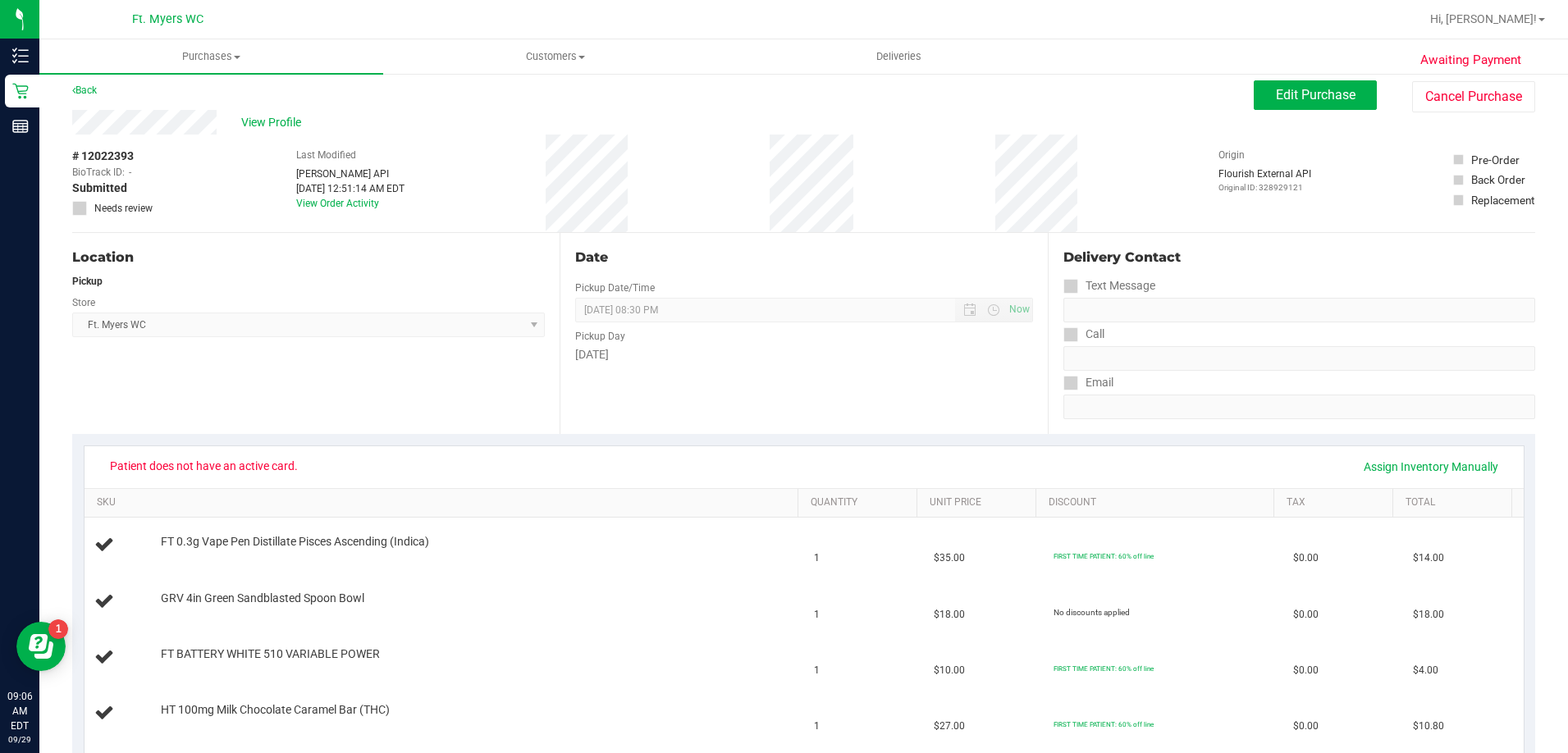
scroll to position [0, 0]
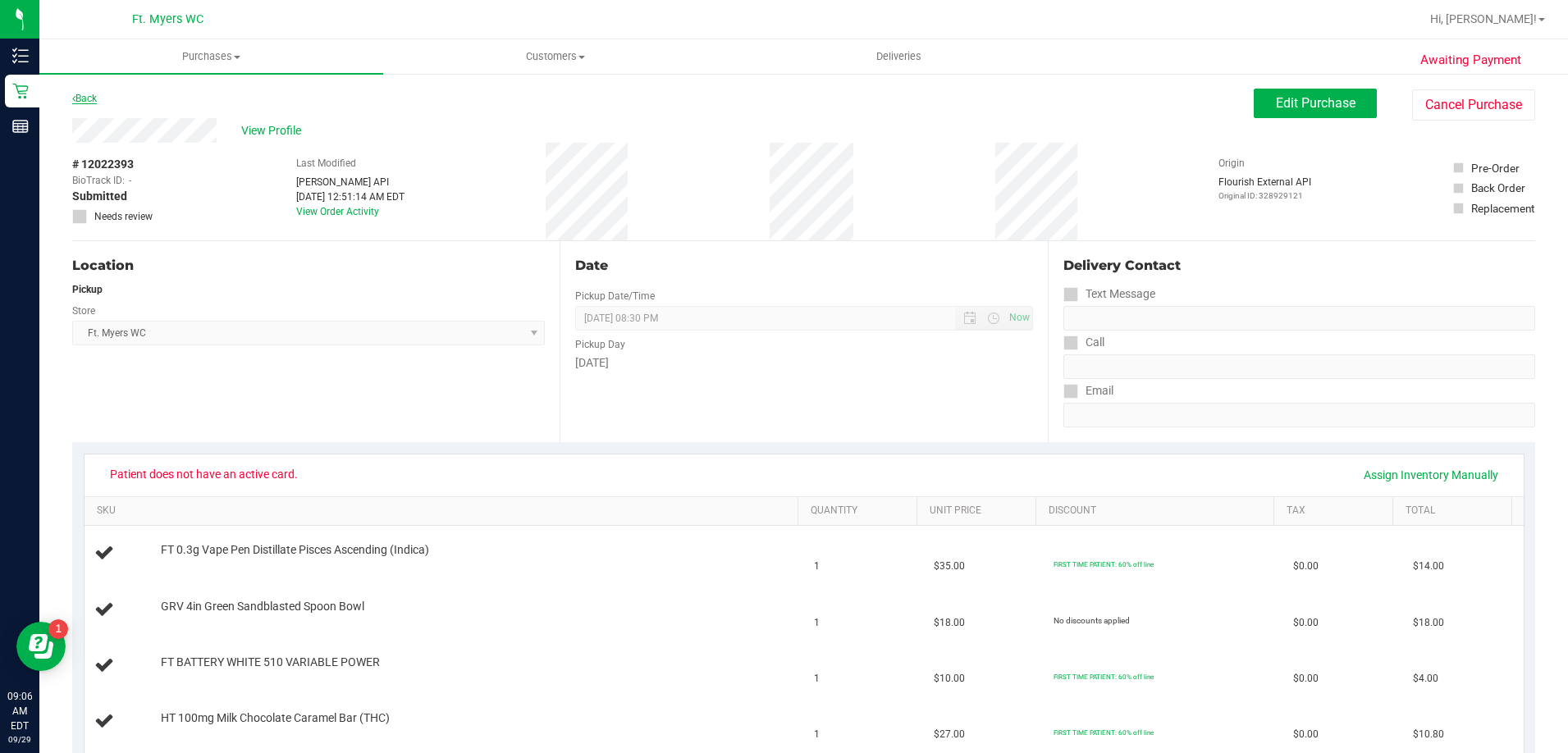
click at [91, 99] on link "Back" at bounding box center [83, 99] width 24 height 12
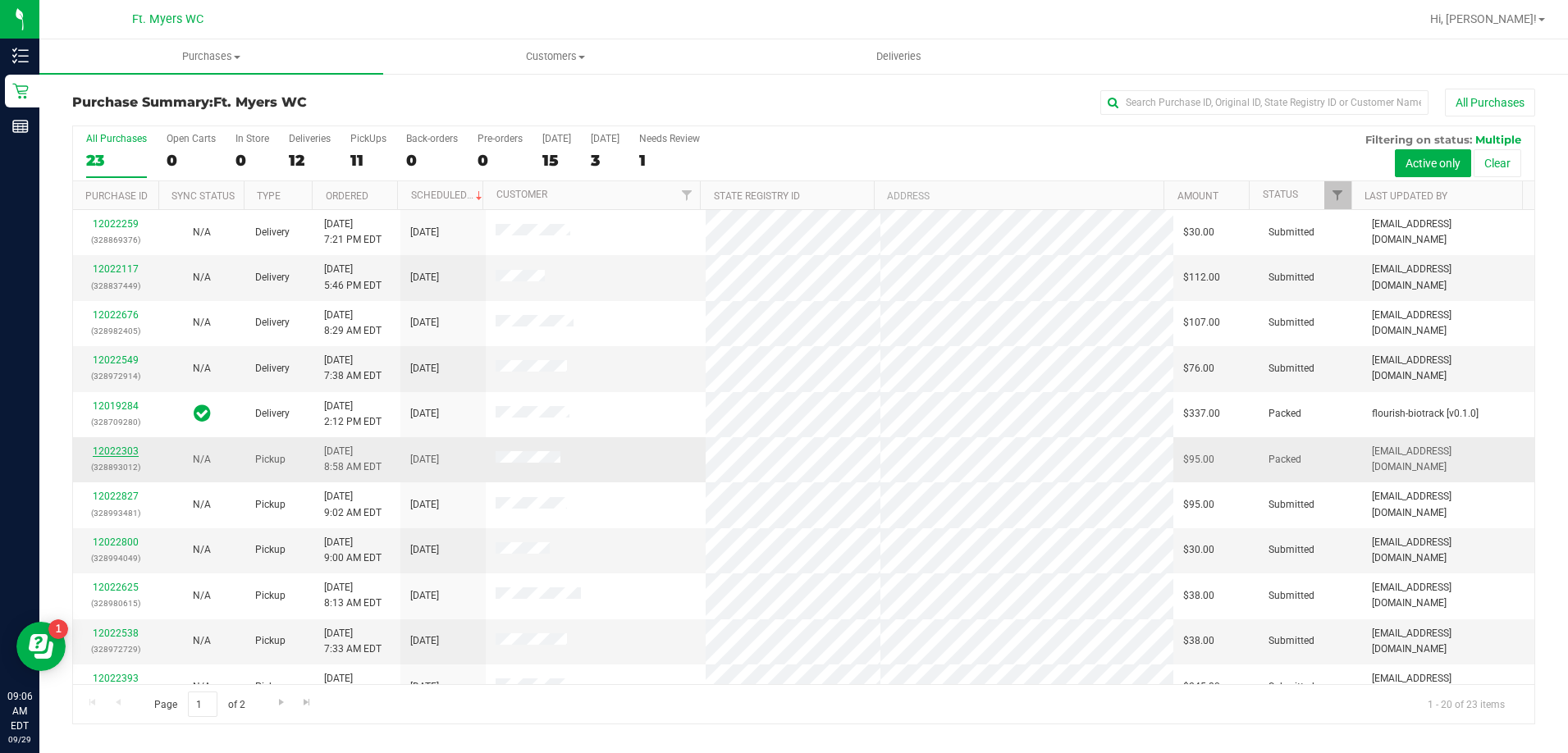
click at [124, 447] on link "12022303" at bounding box center [115, 451] width 46 height 12
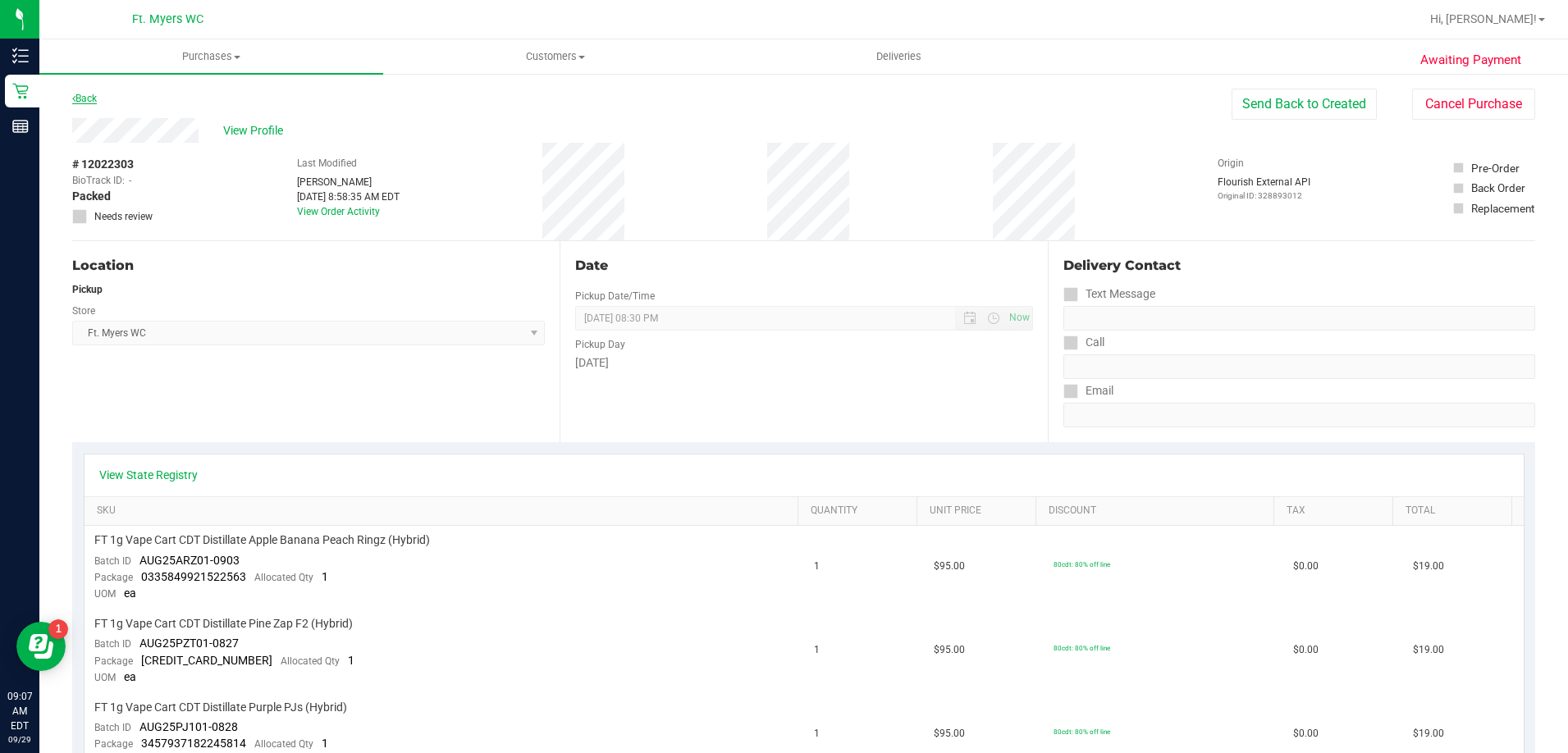
click at [89, 101] on link "Back" at bounding box center [83, 99] width 24 height 12
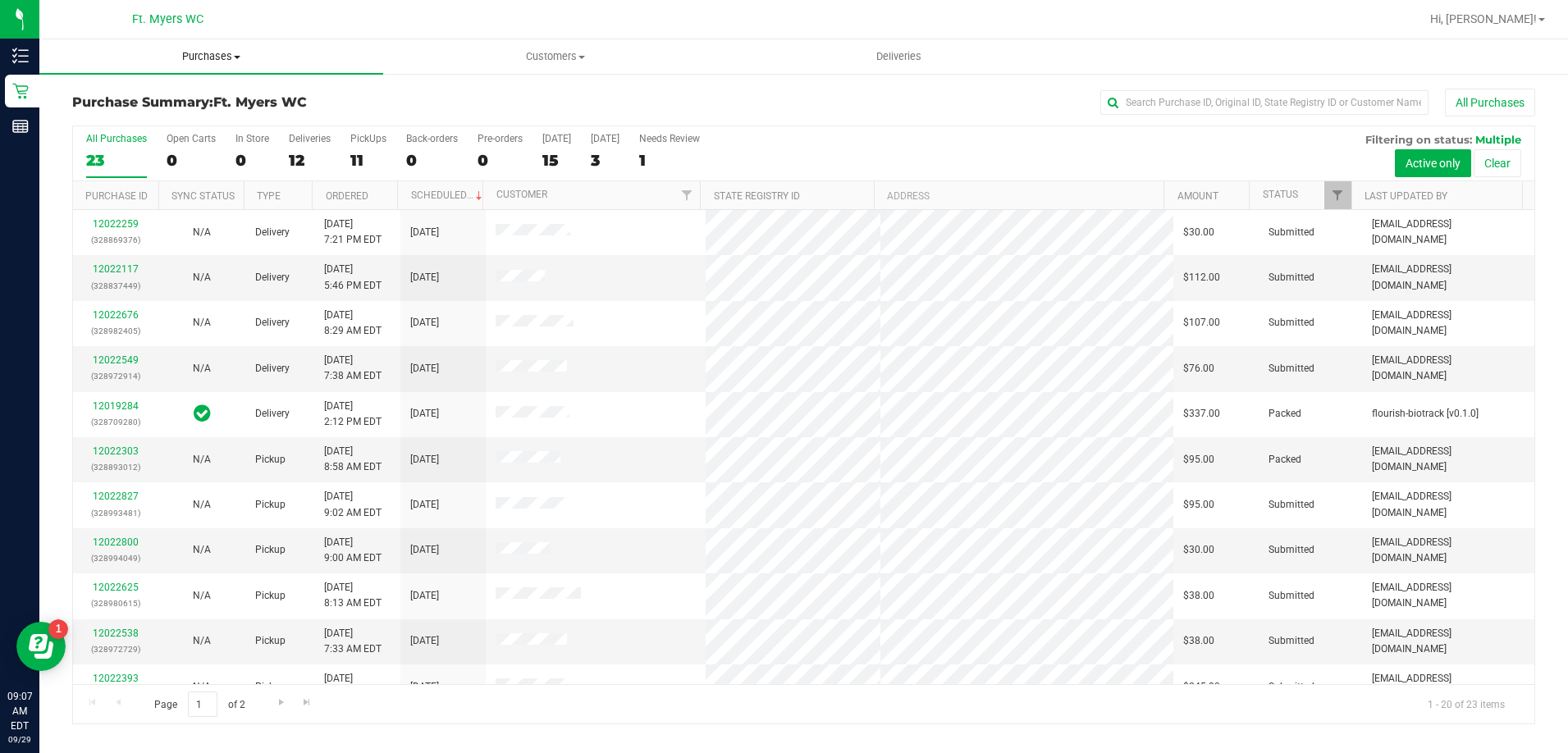
click at [206, 56] on span "Purchases" at bounding box center [211, 57] width 344 height 15
click at [119, 117] on span "Fulfillment" at bounding box center [90, 119] width 102 height 14
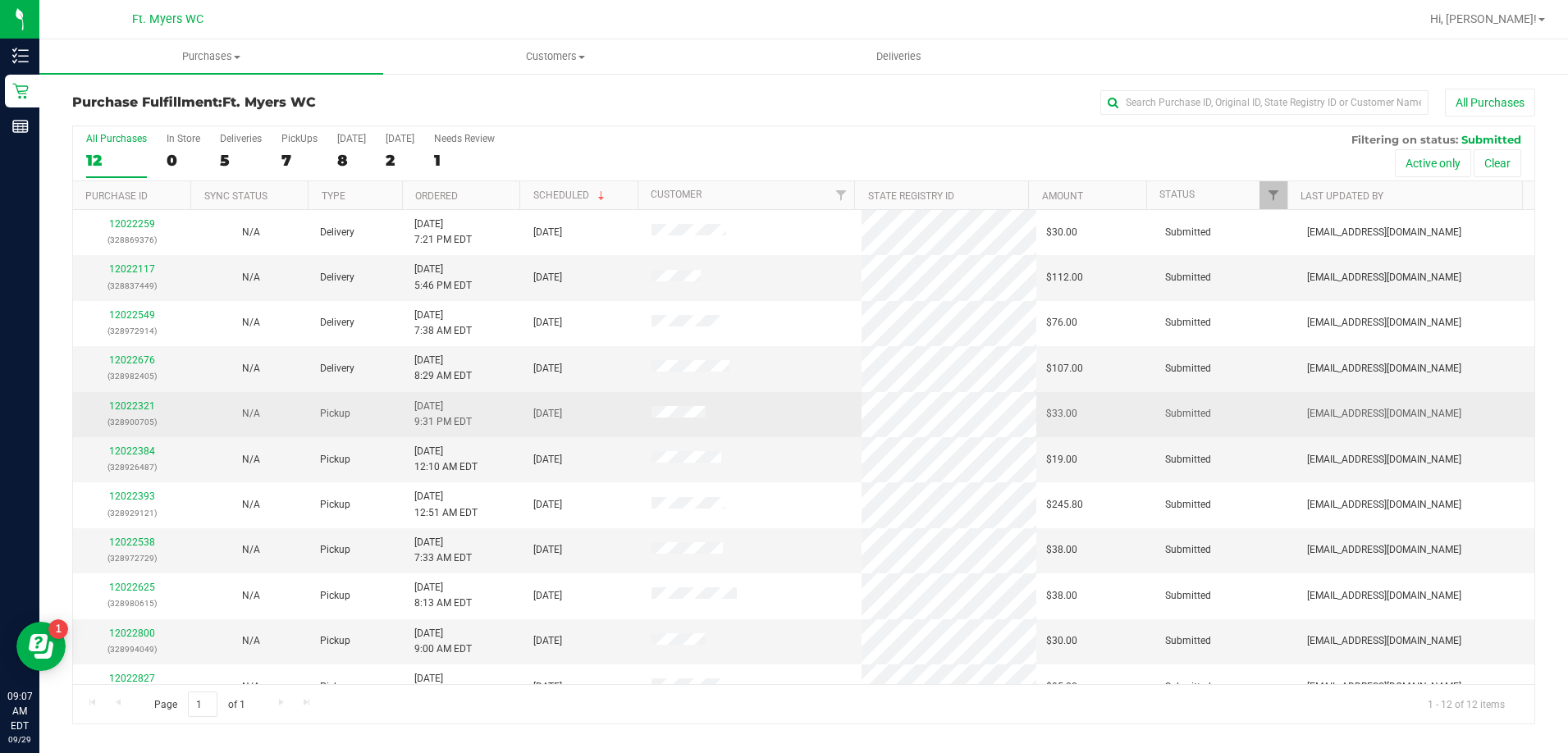
click at [133, 412] on div "12022321 (328900705)" at bounding box center [132, 413] width 99 height 31
click at [124, 402] on link "12022321" at bounding box center [132, 406] width 46 height 12
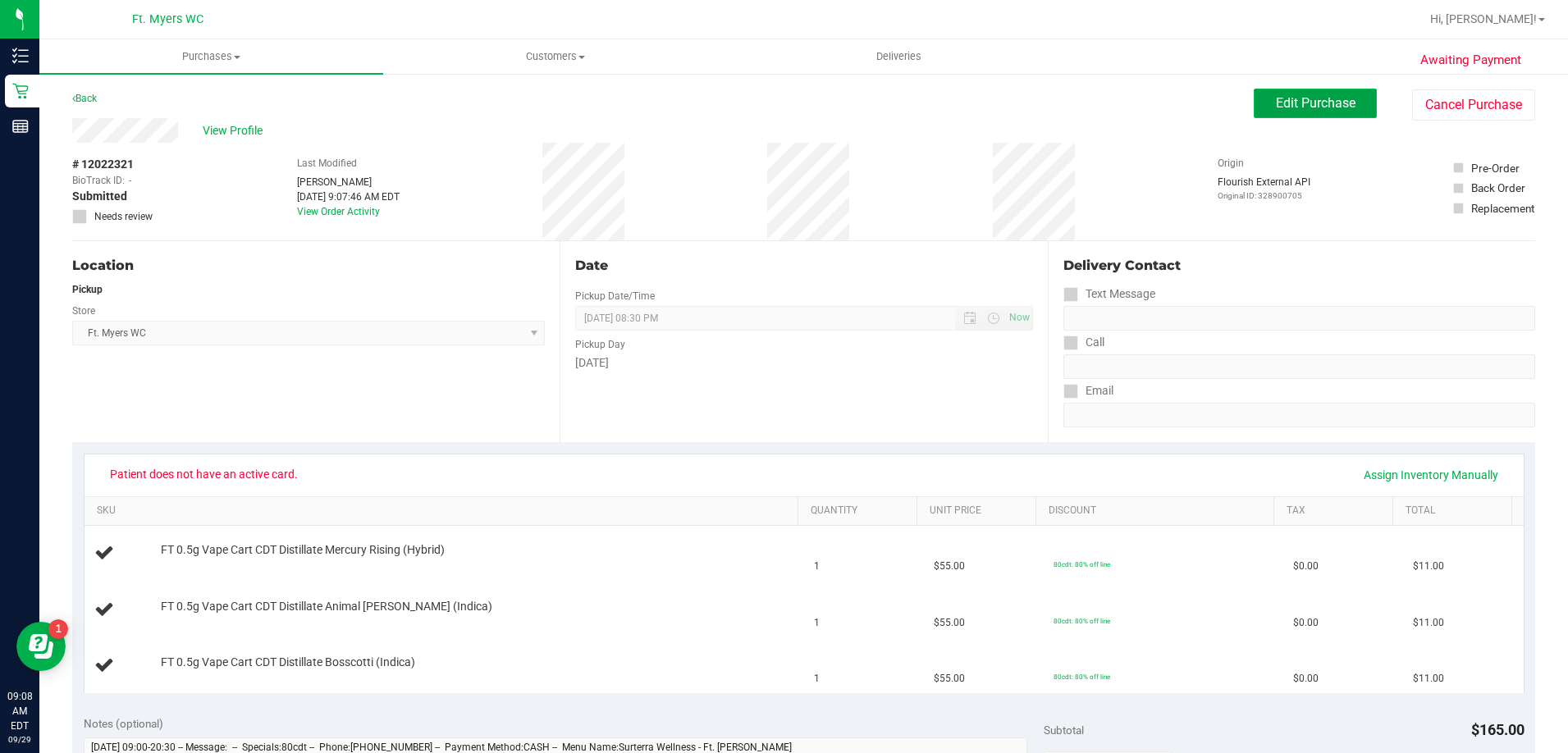
click at [1319, 100] on span "Edit Purchase" at bounding box center [1315, 103] width 79 height 16
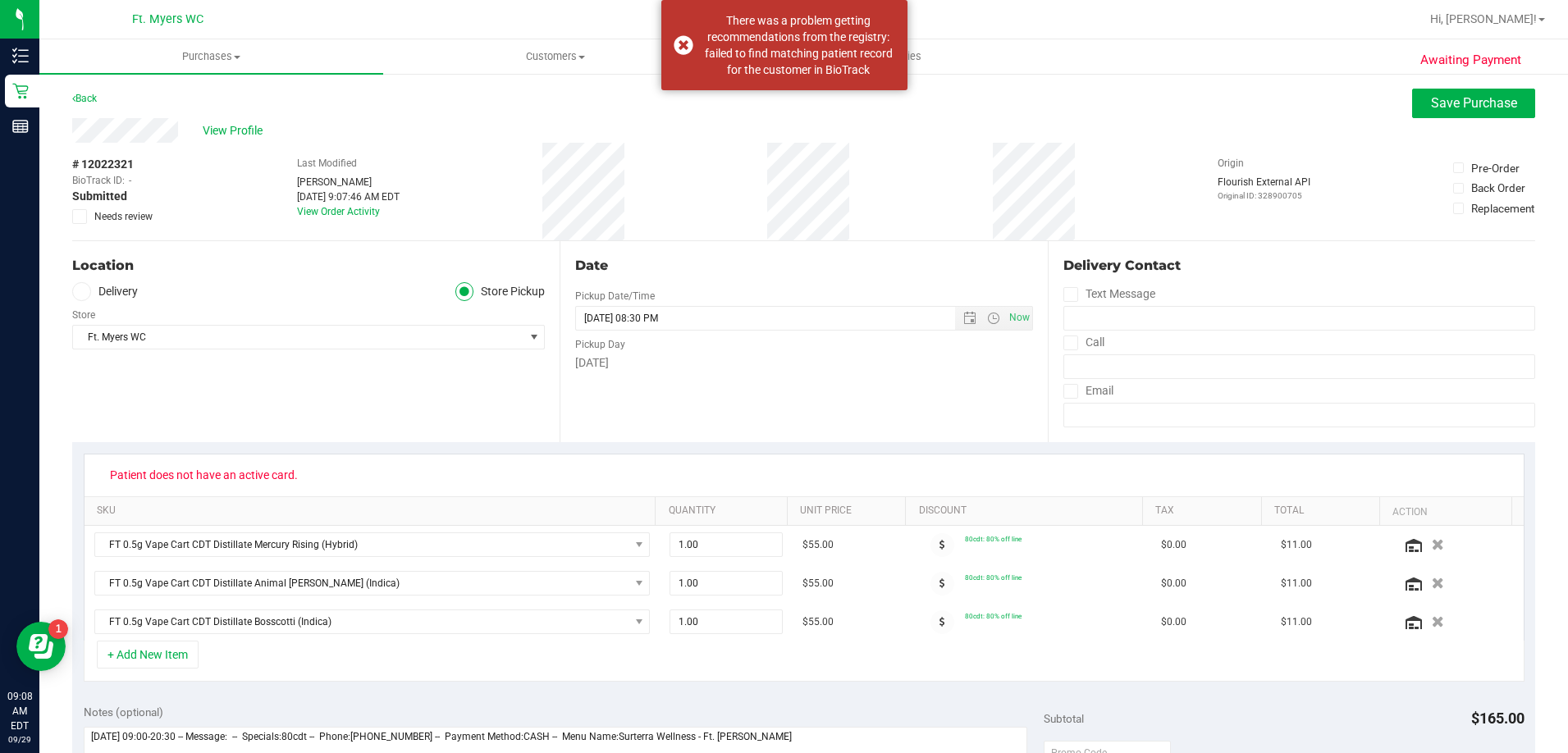
click at [84, 217] on span at bounding box center [79, 217] width 15 height 15
click at [0, 0] on input "Needs review" at bounding box center [0, 0] width 0 height 0
click at [1443, 104] on span "Save Purchase" at bounding box center [1473, 103] width 86 height 16
click at [92, 99] on link "Back" at bounding box center [83, 99] width 24 height 12
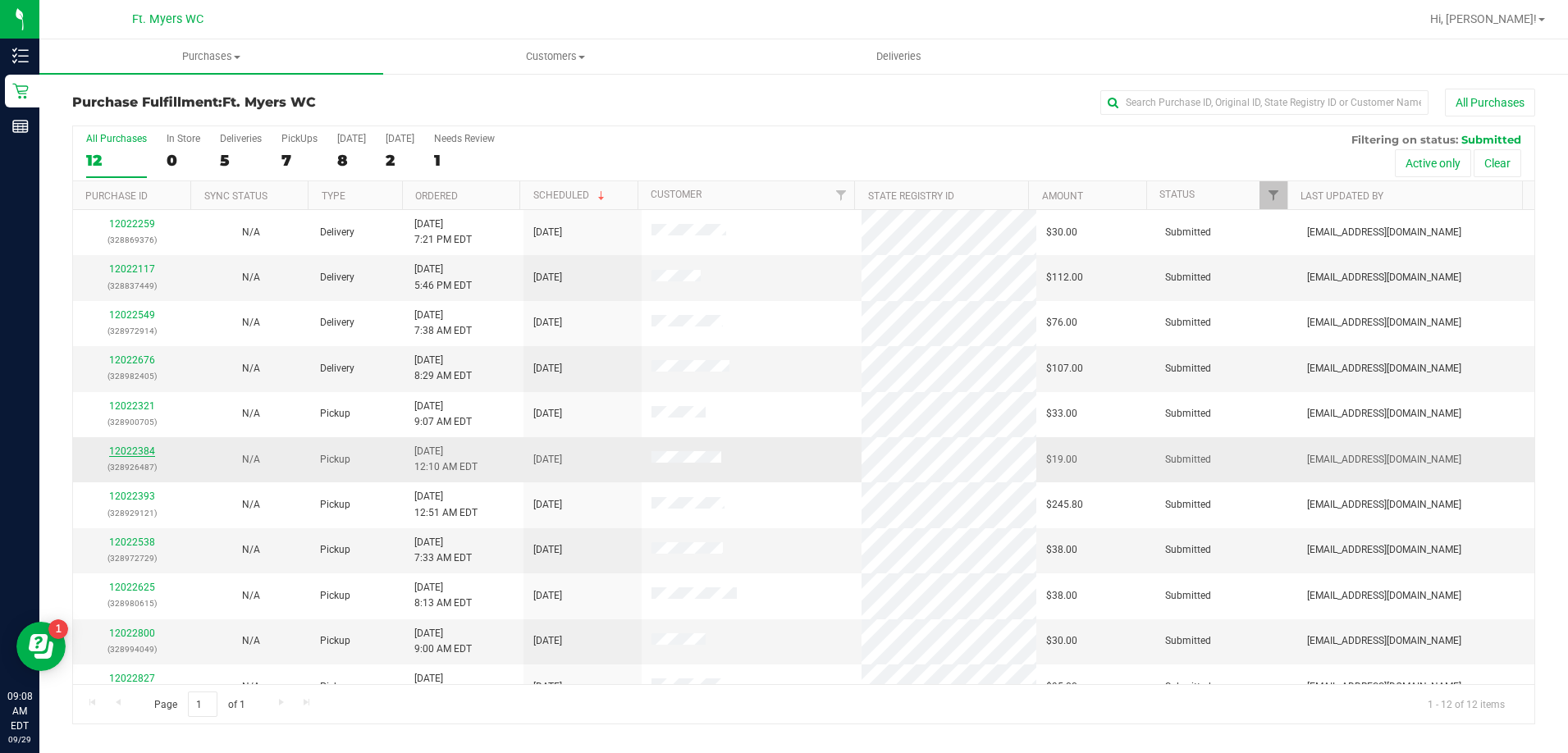
click at [137, 452] on link "12022384" at bounding box center [132, 451] width 46 height 12
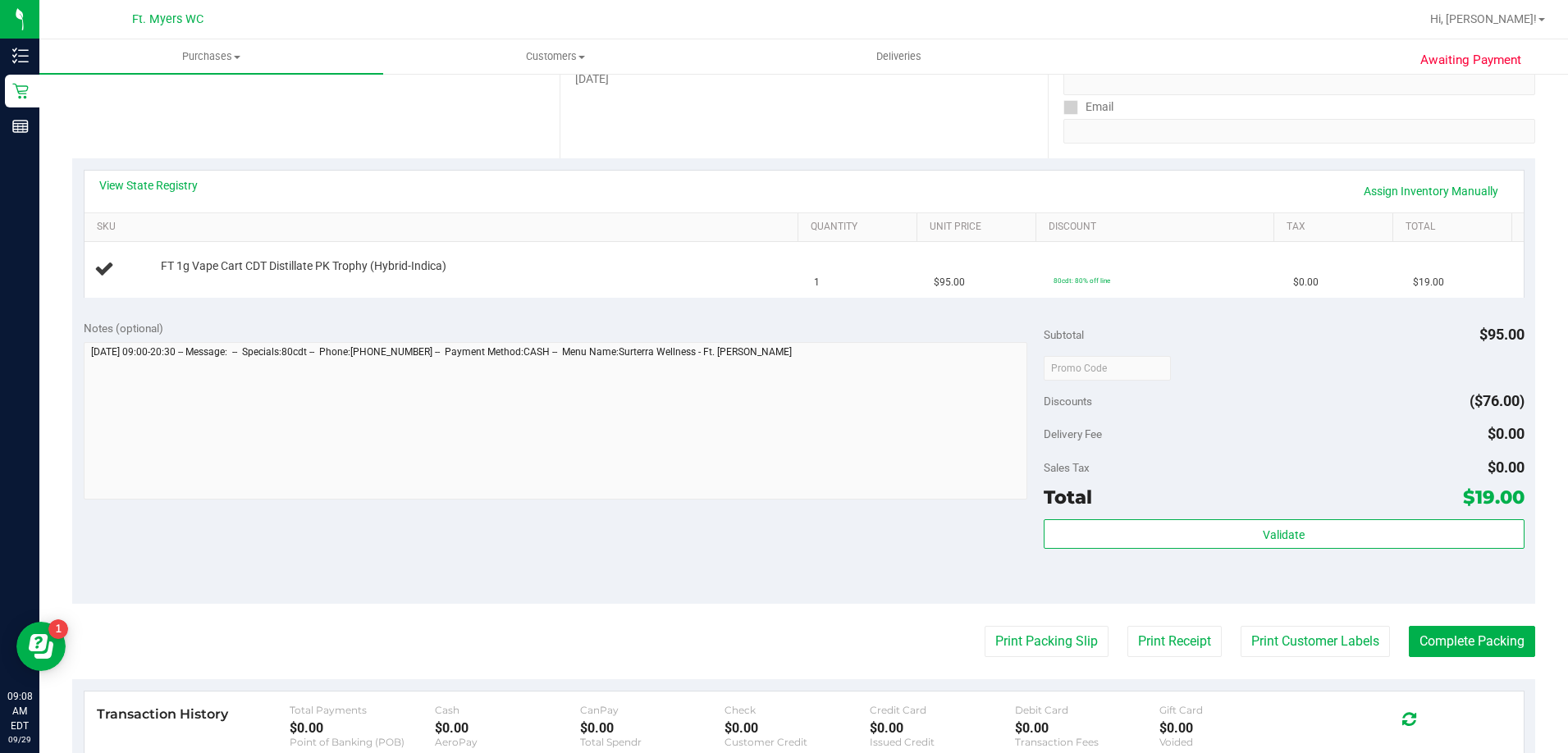
scroll to position [410, 0]
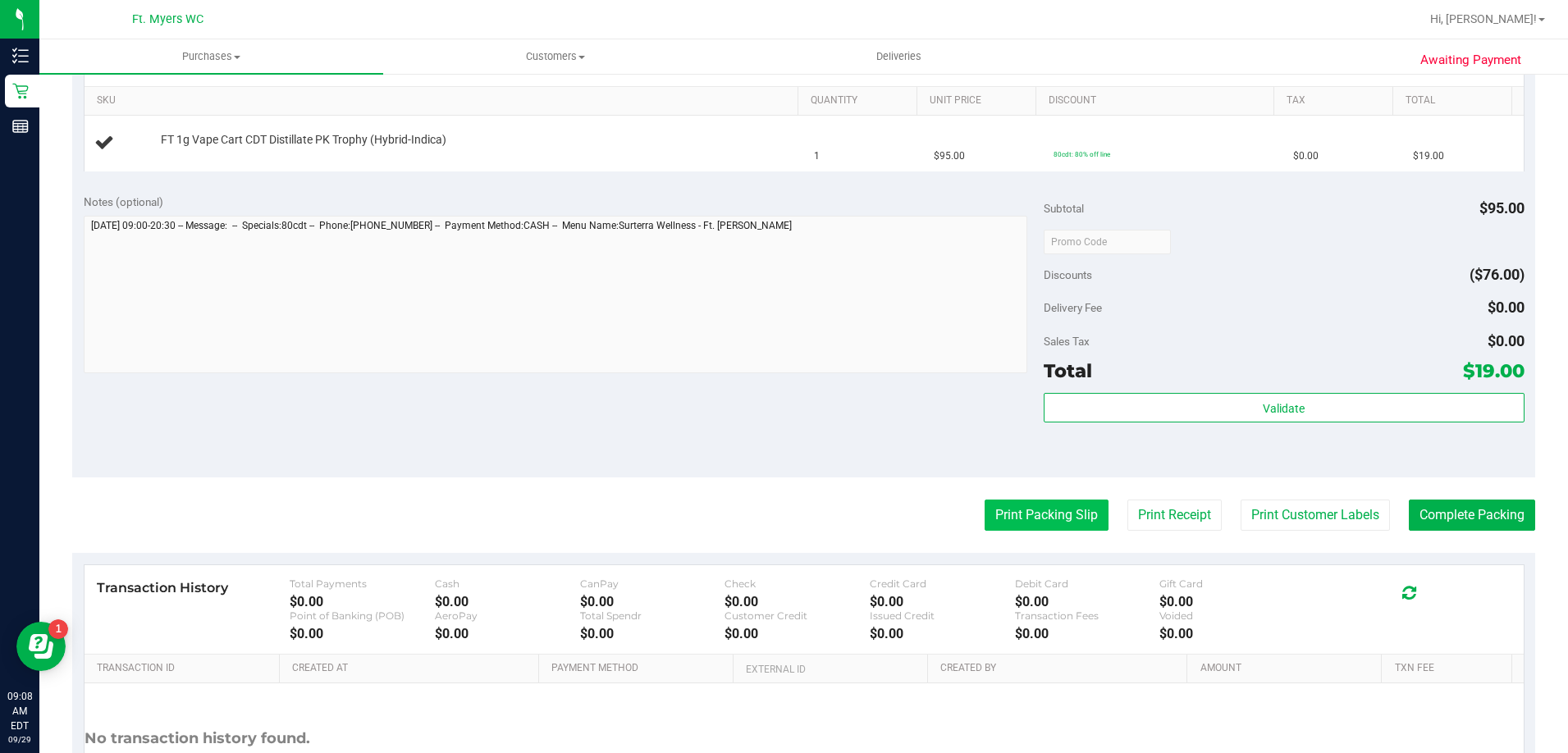
click at [1025, 523] on button "Print Packing Slip" at bounding box center [1046, 514] width 124 height 31
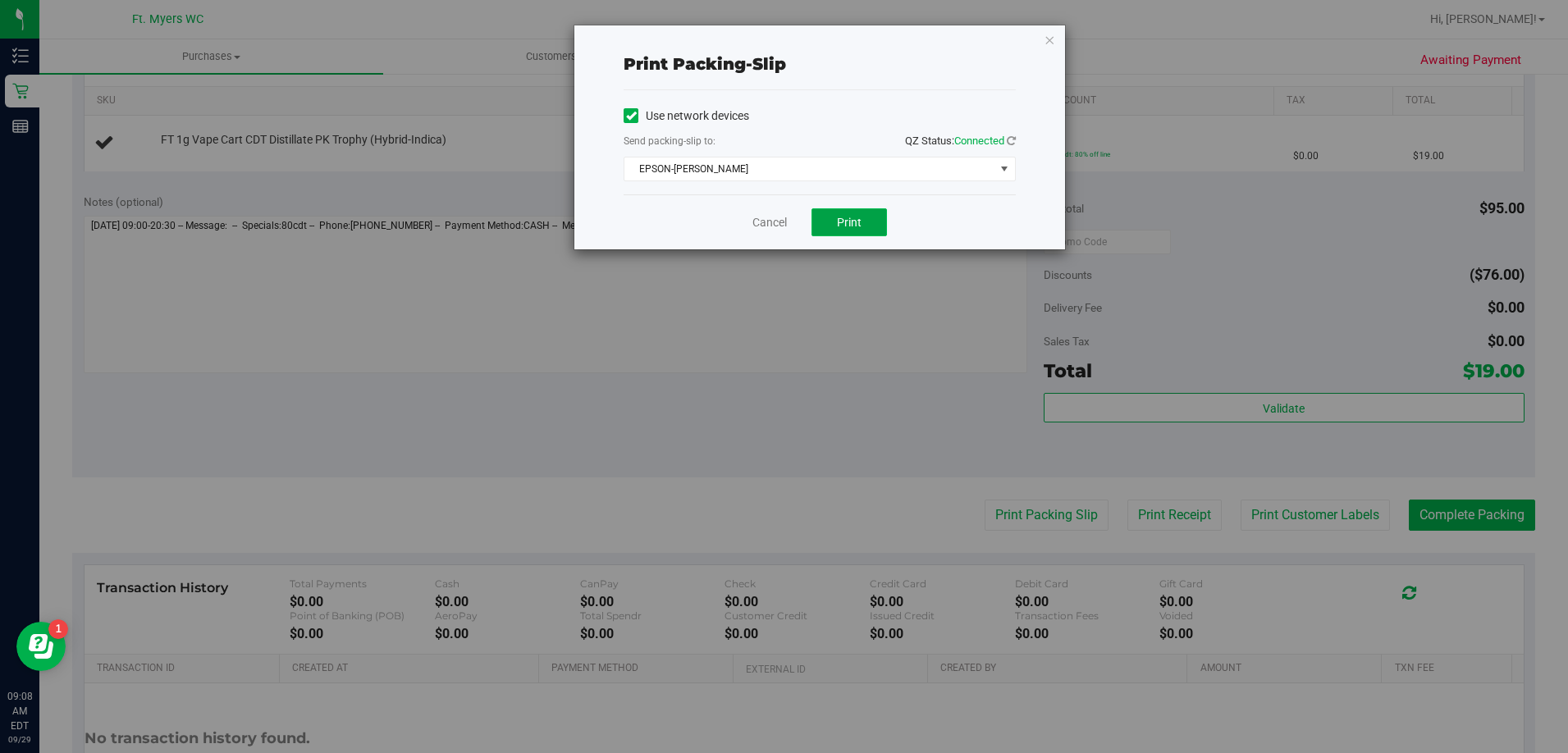
click at [852, 225] on span "Print" at bounding box center [848, 222] width 24 height 13
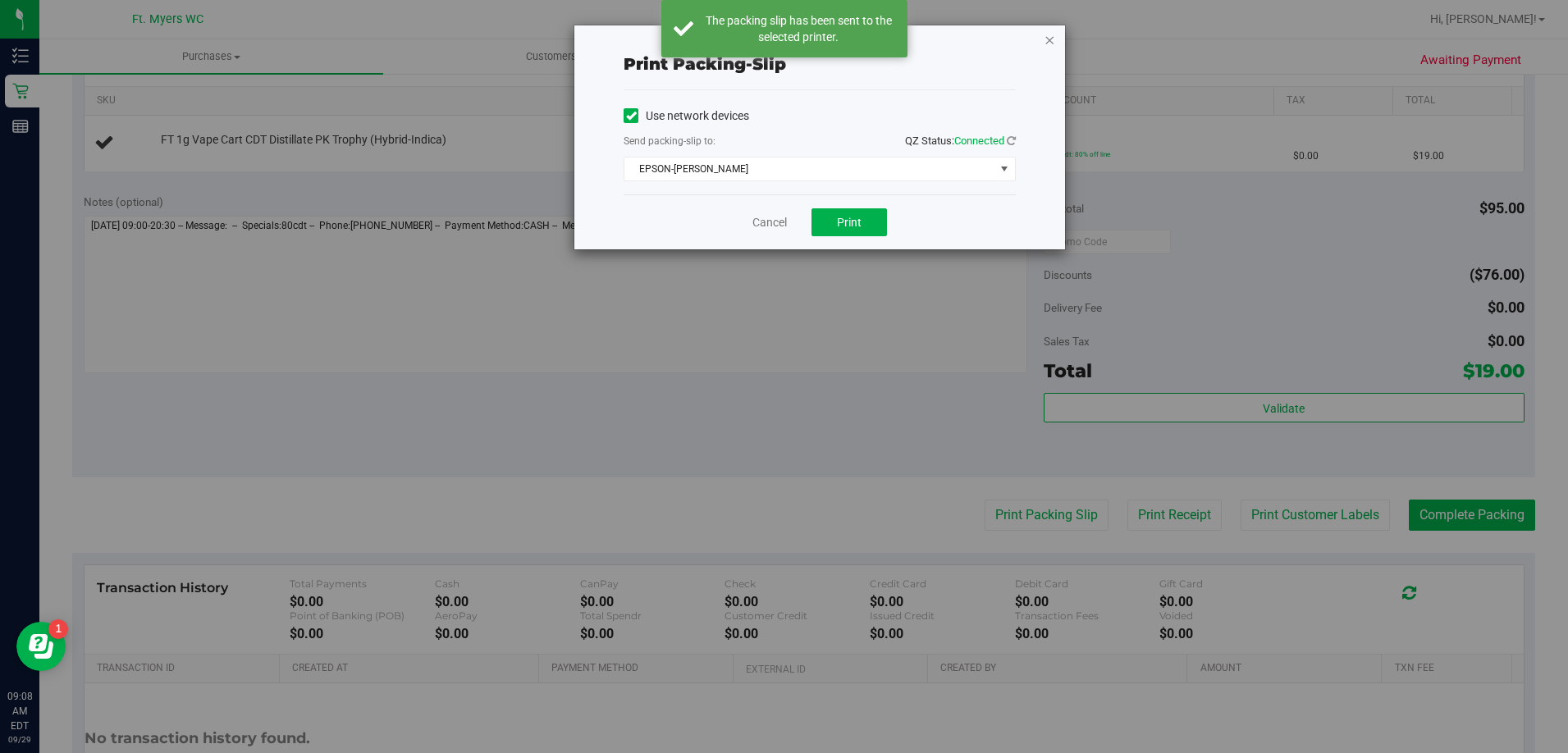
click at [1050, 36] on icon "button" at bounding box center [1050, 39] width 12 height 20
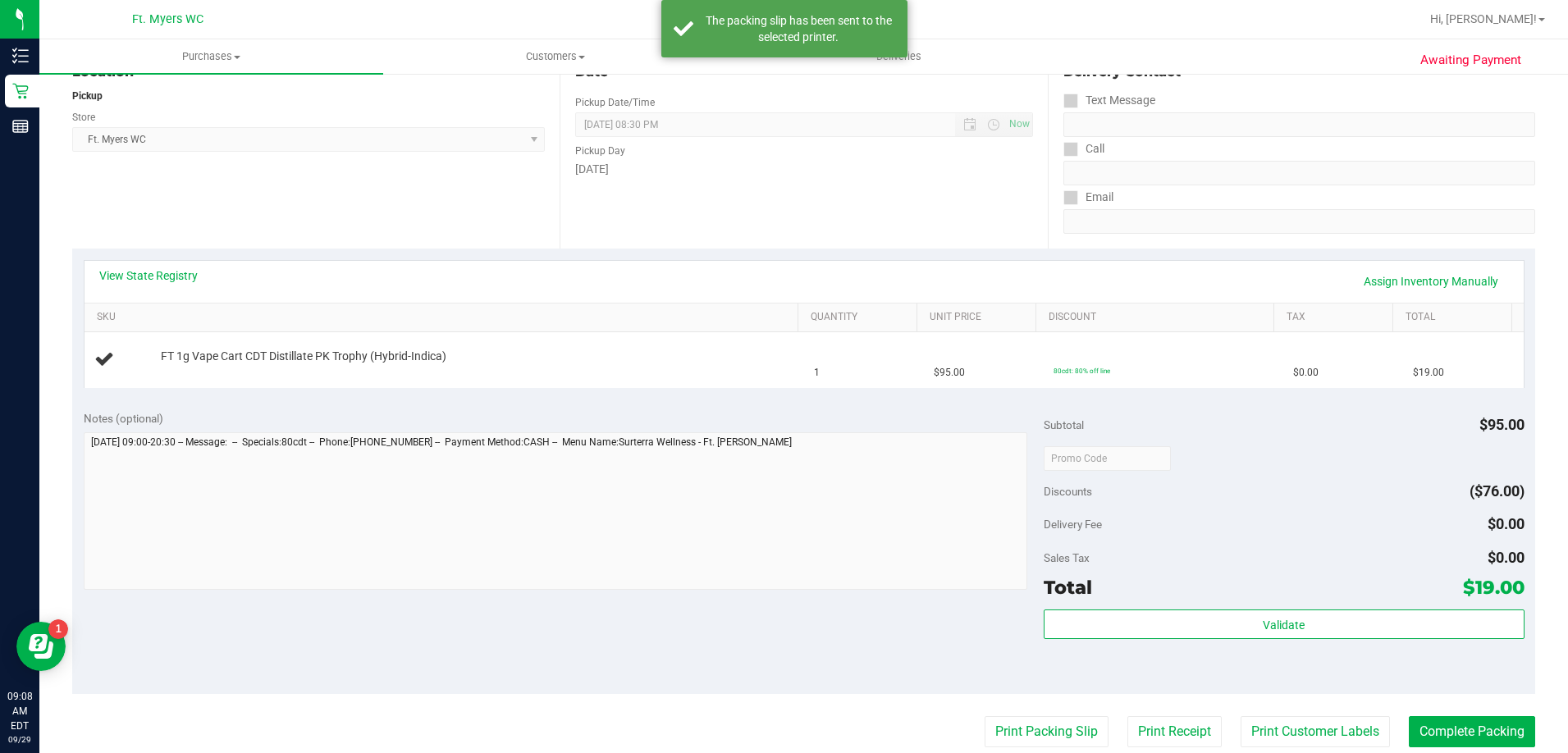
scroll to position [164, 0]
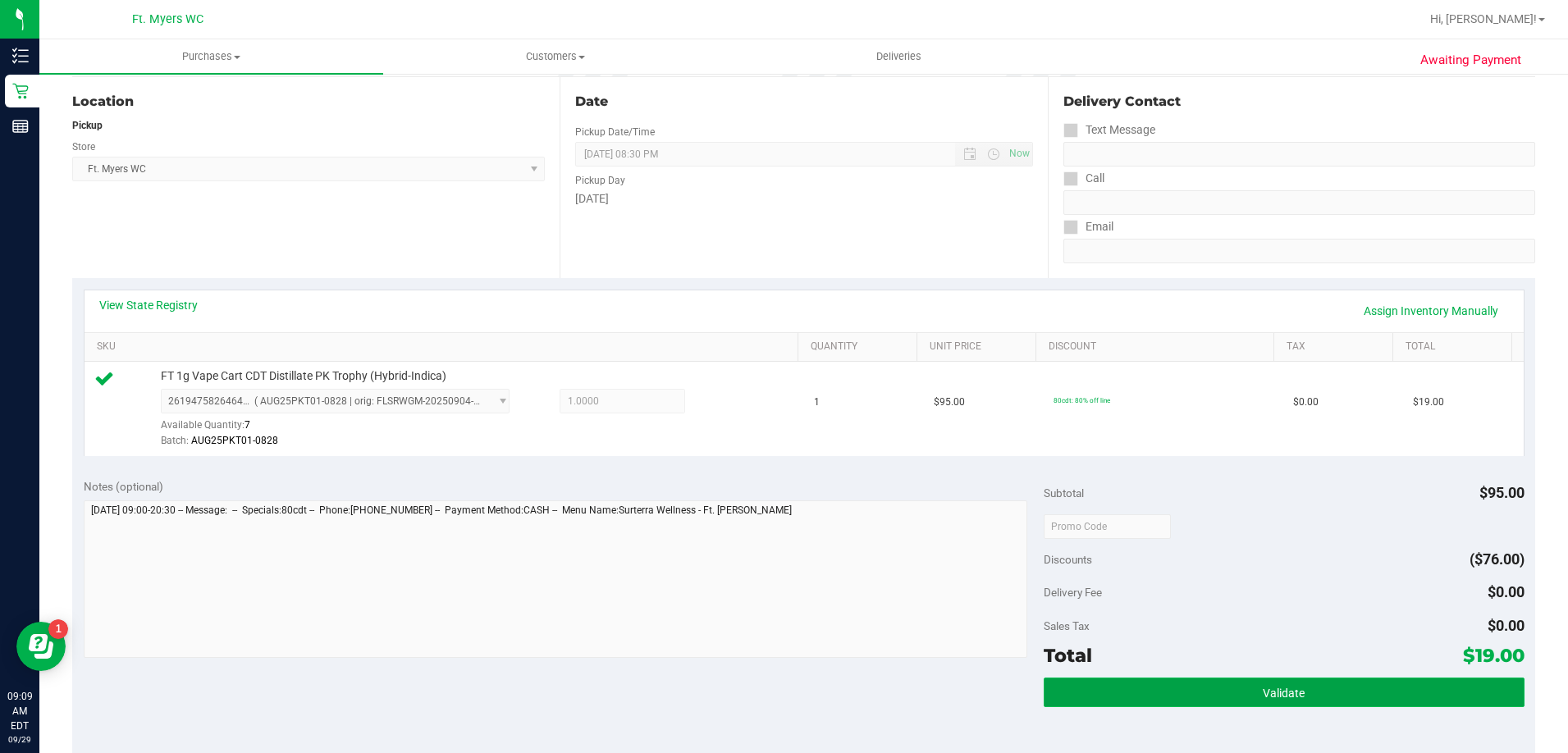
click at [1223, 702] on button "Validate" at bounding box center [1283, 692] width 480 height 29
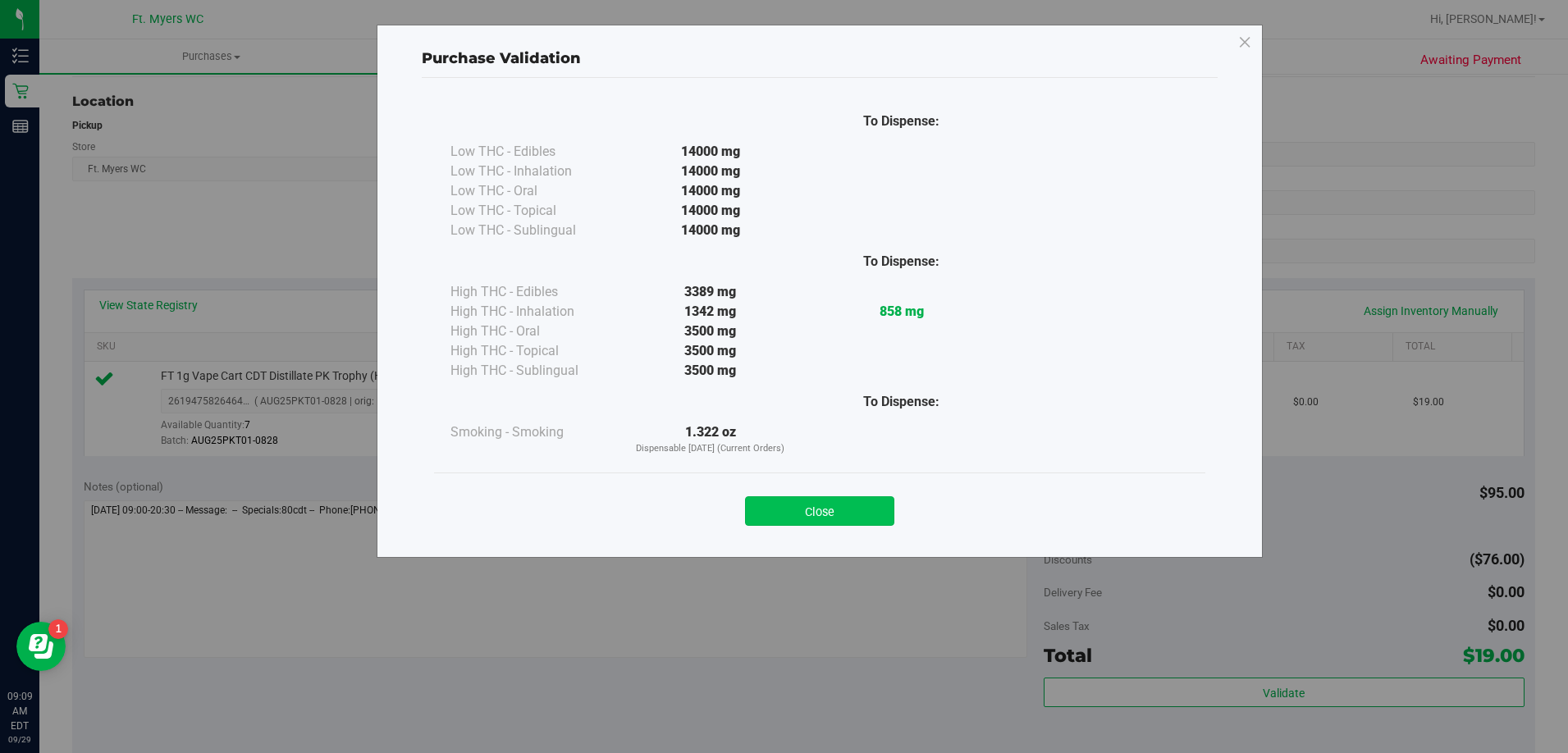
click at [781, 498] on button "Close" at bounding box center [819, 510] width 149 height 29
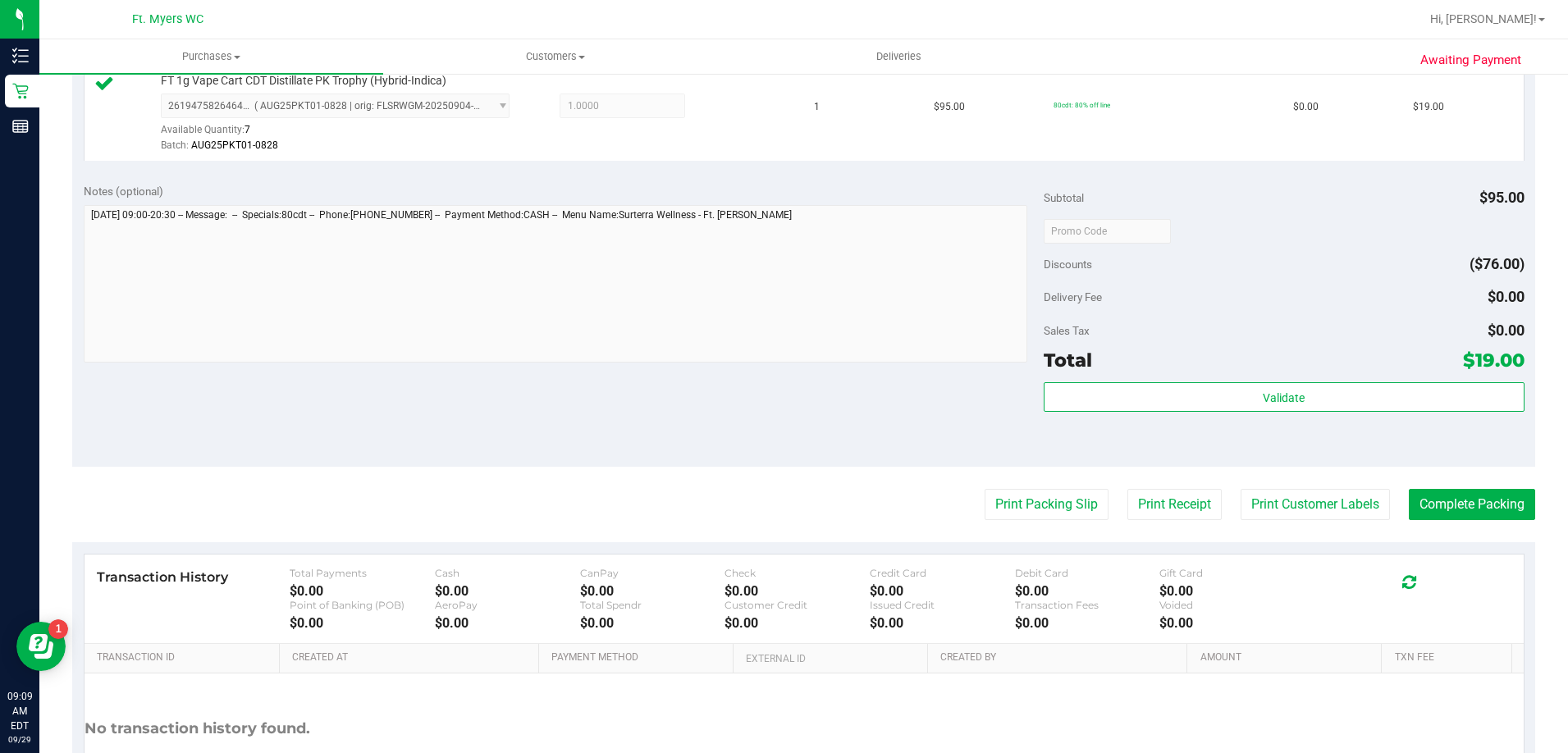
scroll to position [493, 0]
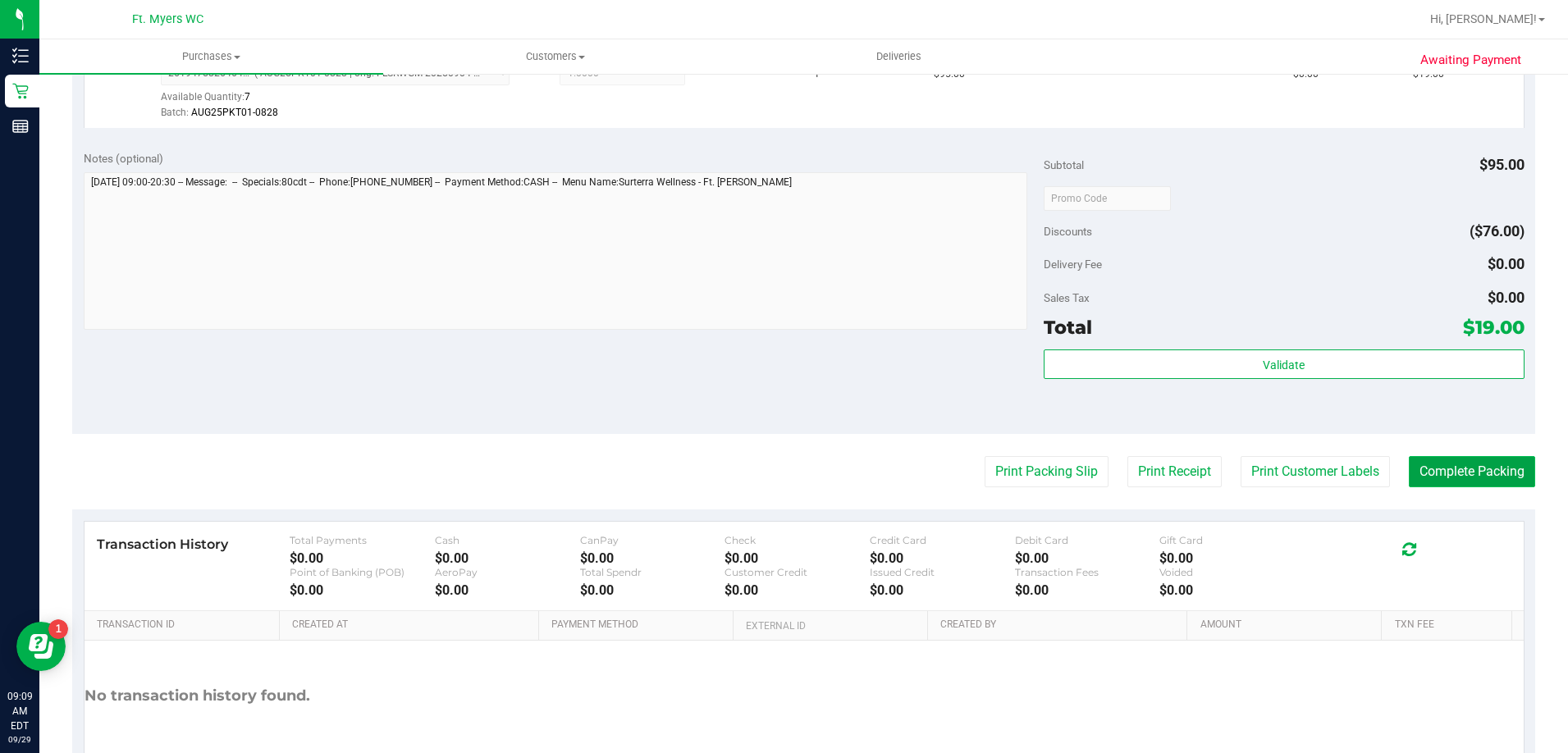
click at [1427, 474] on button "Complete Packing" at bounding box center [1471, 471] width 126 height 31
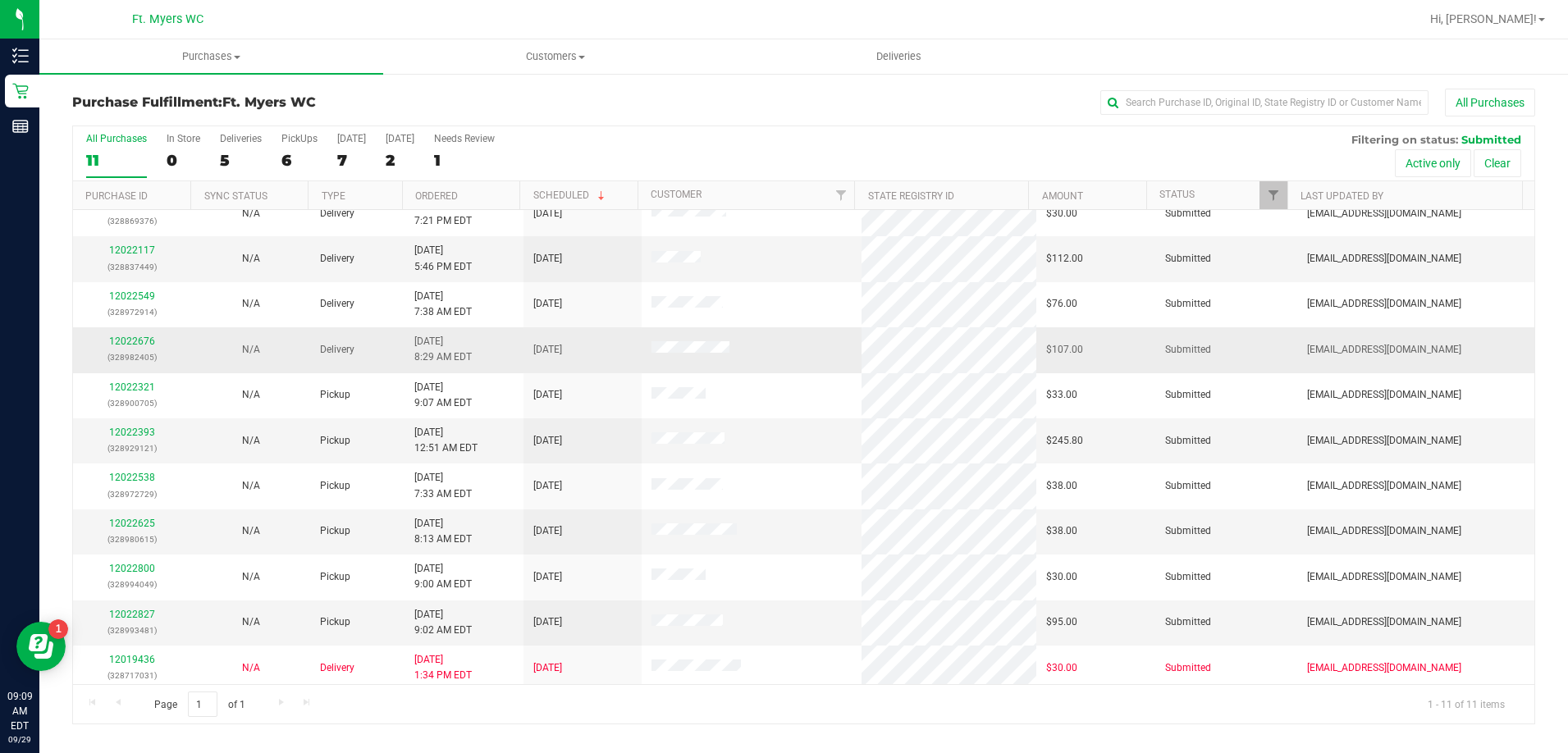
scroll to position [24, 0]
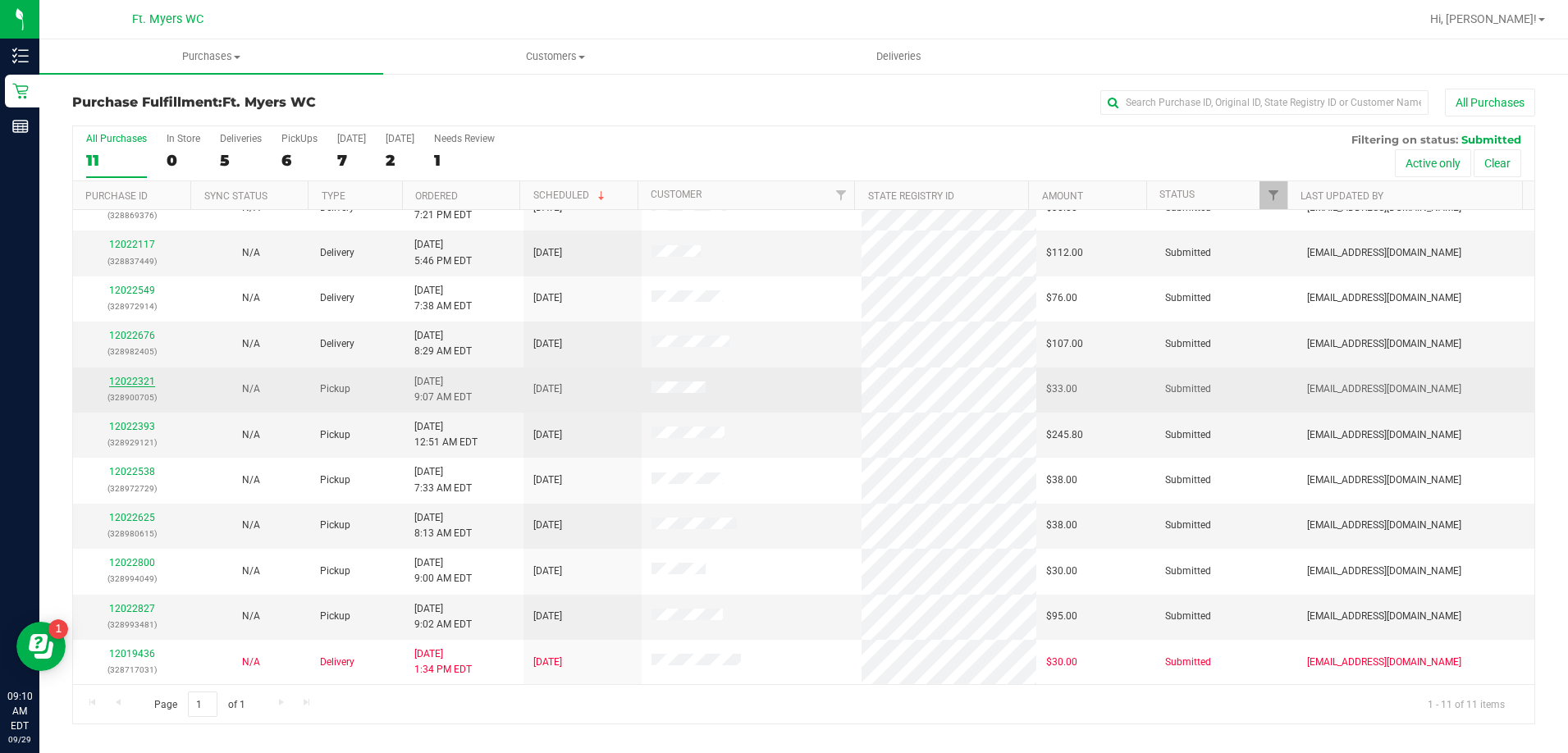
click at [138, 384] on link "12022321" at bounding box center [132, 382] width 46 height 12
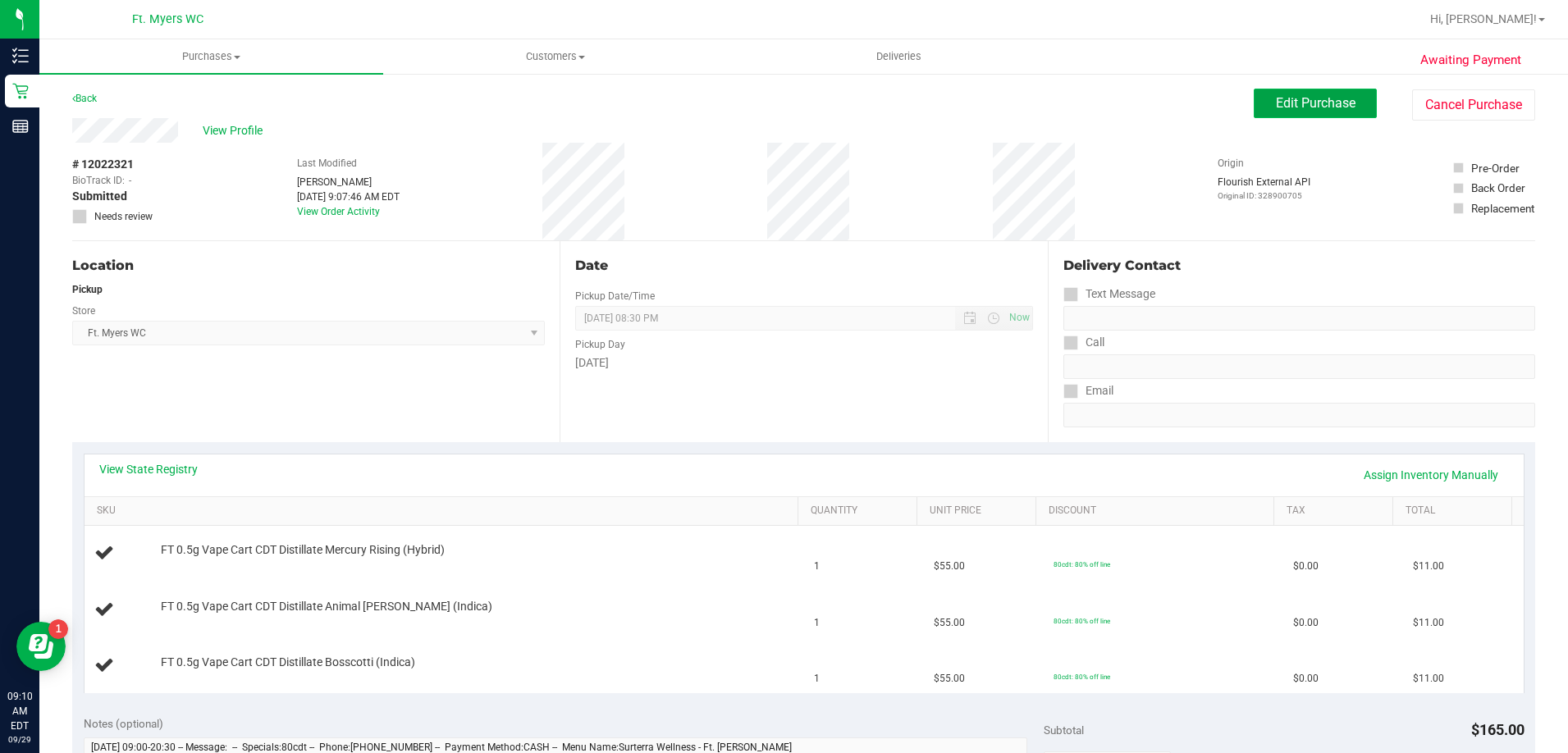
click at [1285, 109] on span "Edit Purchase" at bounding box center [1315, 103] width 79 height 16
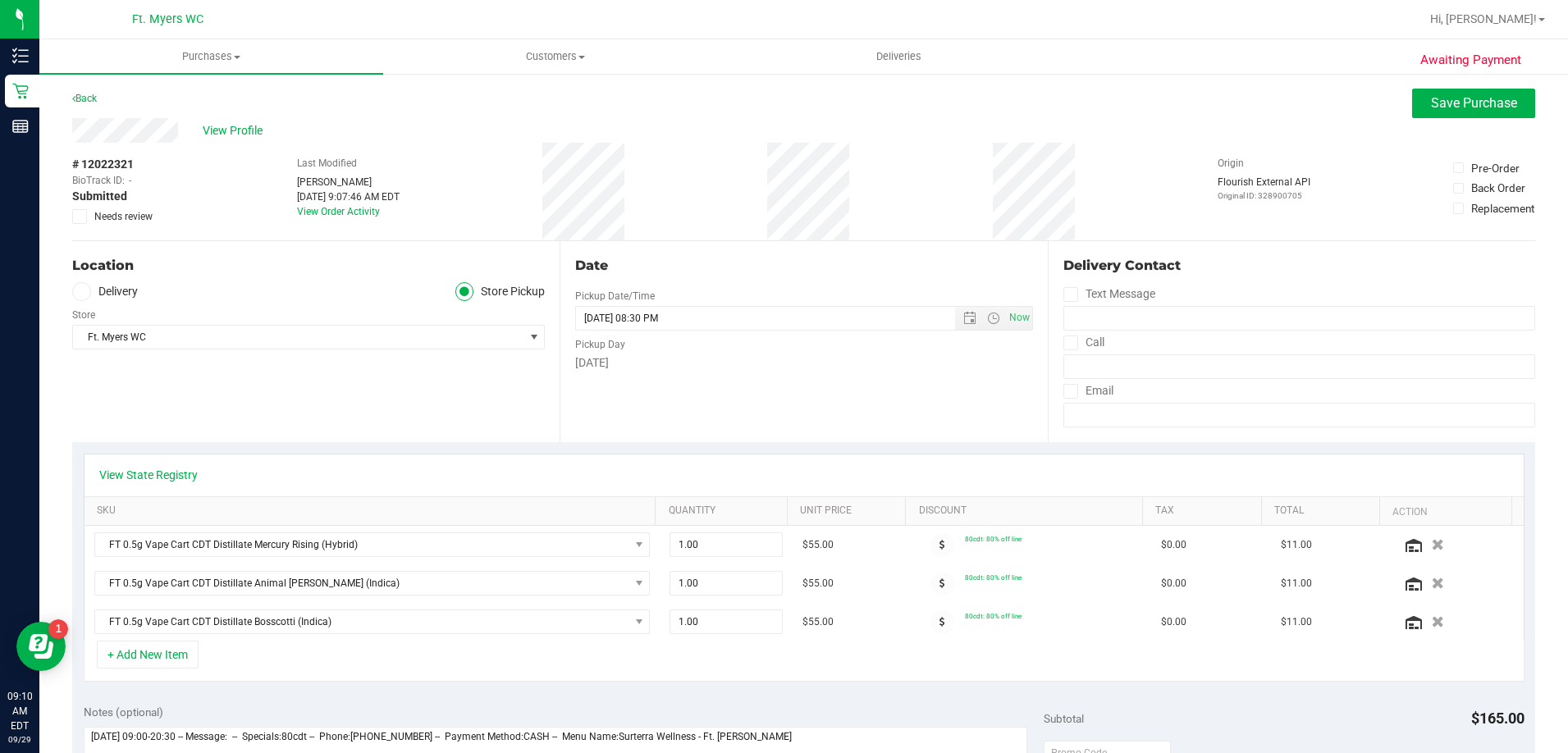
drag, startPoint x: 76, startPoint y: 213, endPoint x: 84, endPoint y: 214, distance: 8.1
click at [78, 216] on icon at bounding box center [79, 216] width 11 height 0
click at [0, 0] on input "Needs review" at bounding box center [0, 0] width 0 height 0
click at [1448, 98] on span "Save Purchase" at bounding box center [1473, 103] width 86 height 16
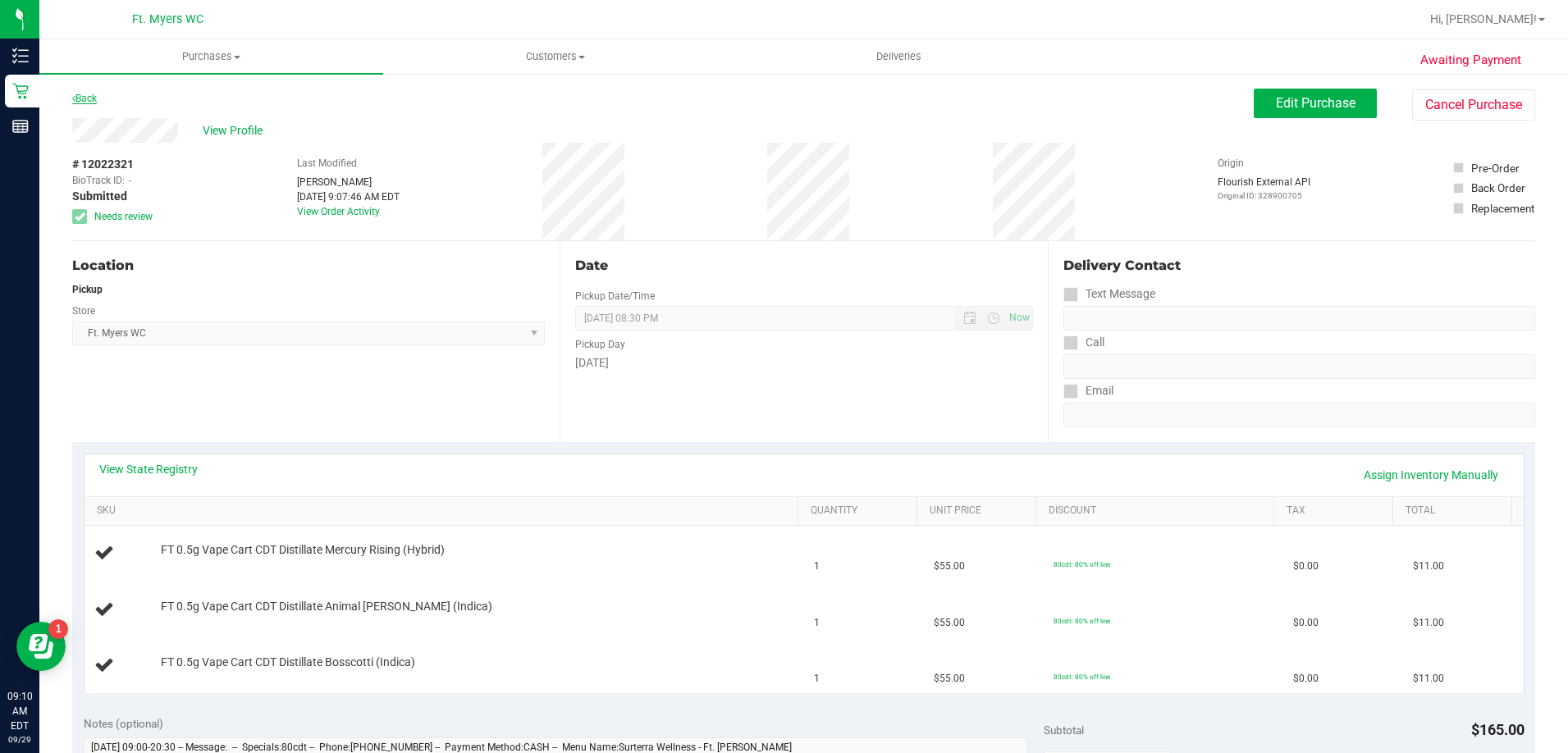
click at [95, 93] on link "Back" at bounding box center [83, 99] width 24 height 12
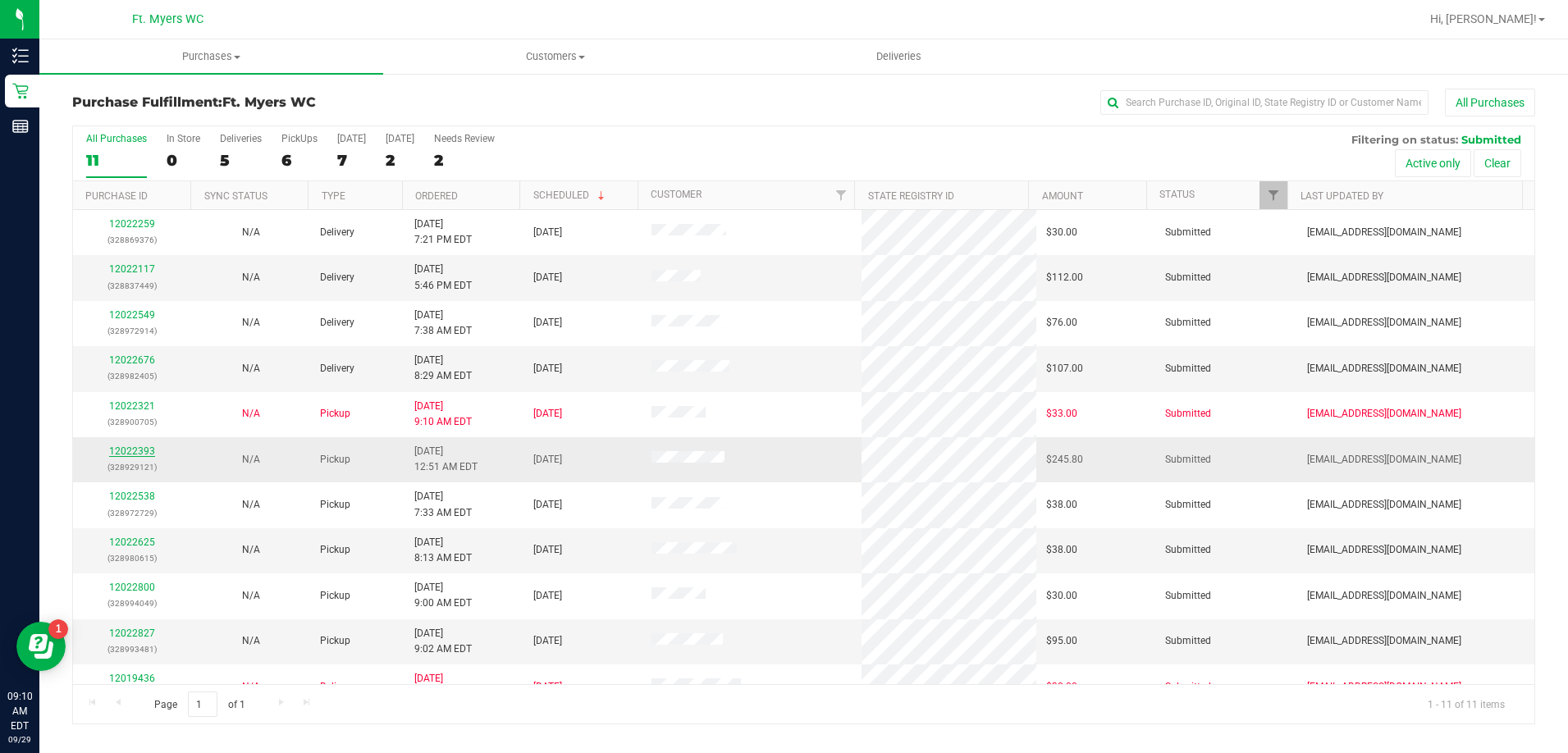
click at [144, 450] on link "12022393" at bounding box center [132, 451] width 46 height 12
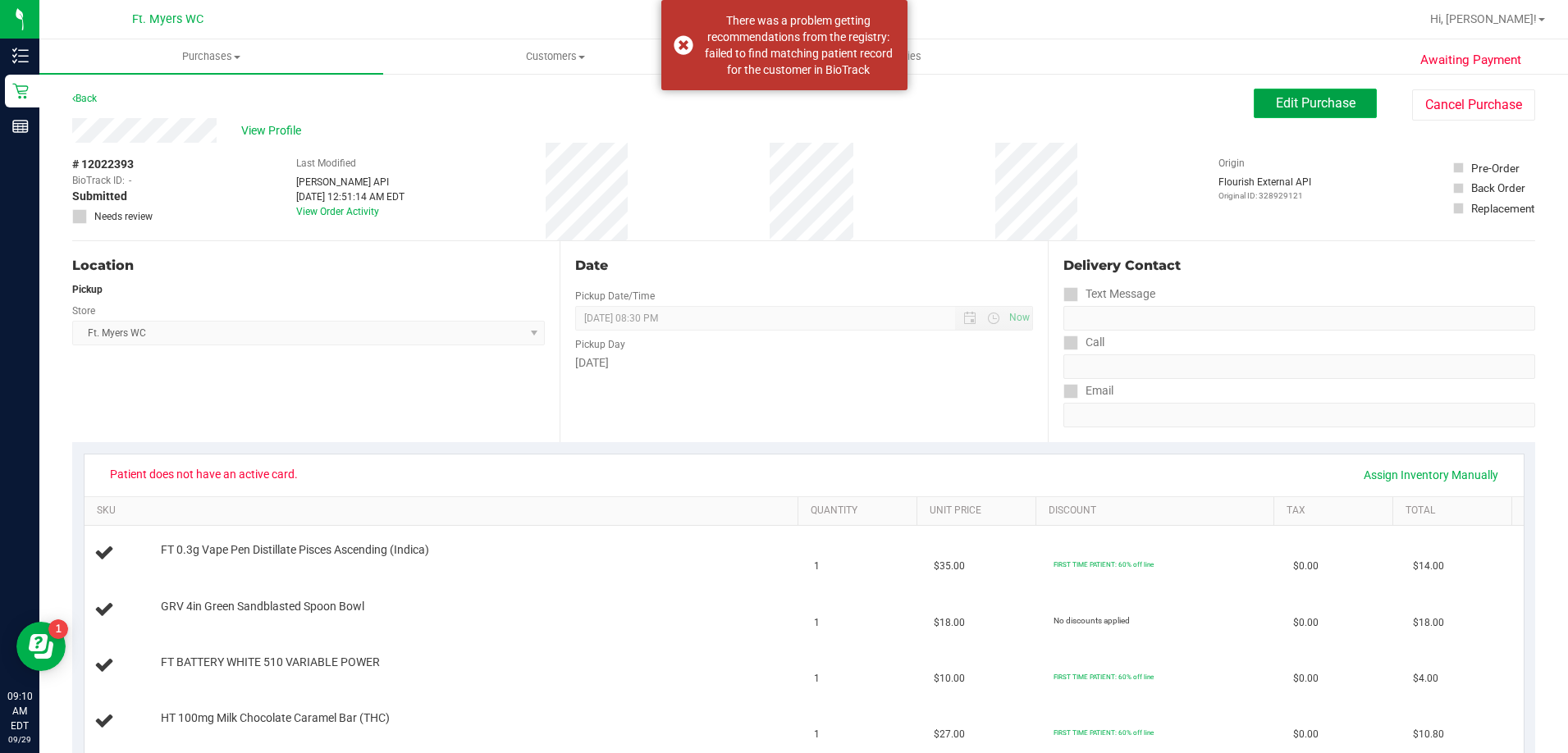
click at [1300, 98] on span "Edit Purchase" at bounding box center [1315, 103] width 79 height 16
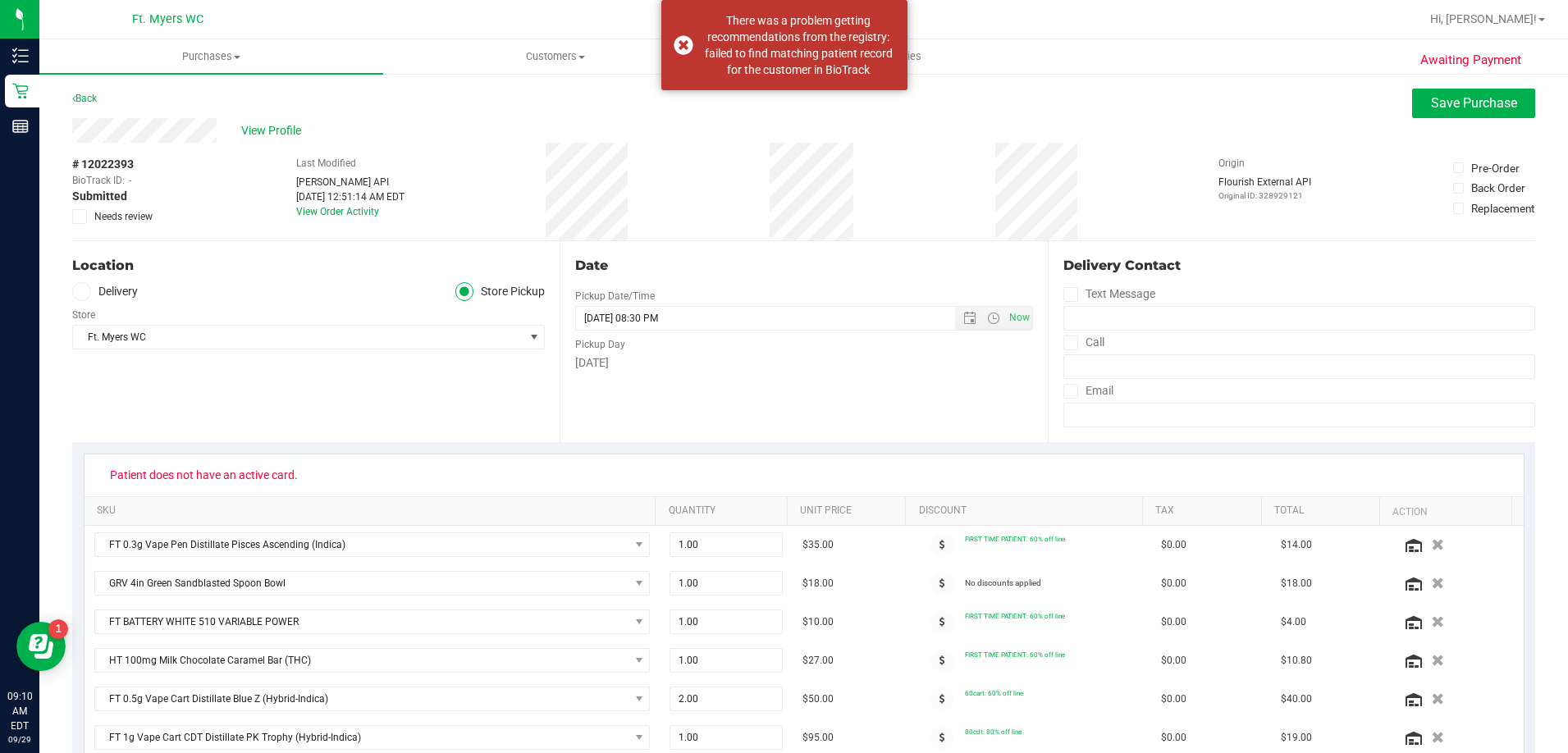
click at [78, 216] on icon at bounding box center [79, 216] width 11 height 0
click at [0, 0] on input "Needs review" at bounding box center [0, 0] width 0 height 0
click at [1454, 105] on span "Save Purchase" at bounding box center [1473, 103] width 86 height 16
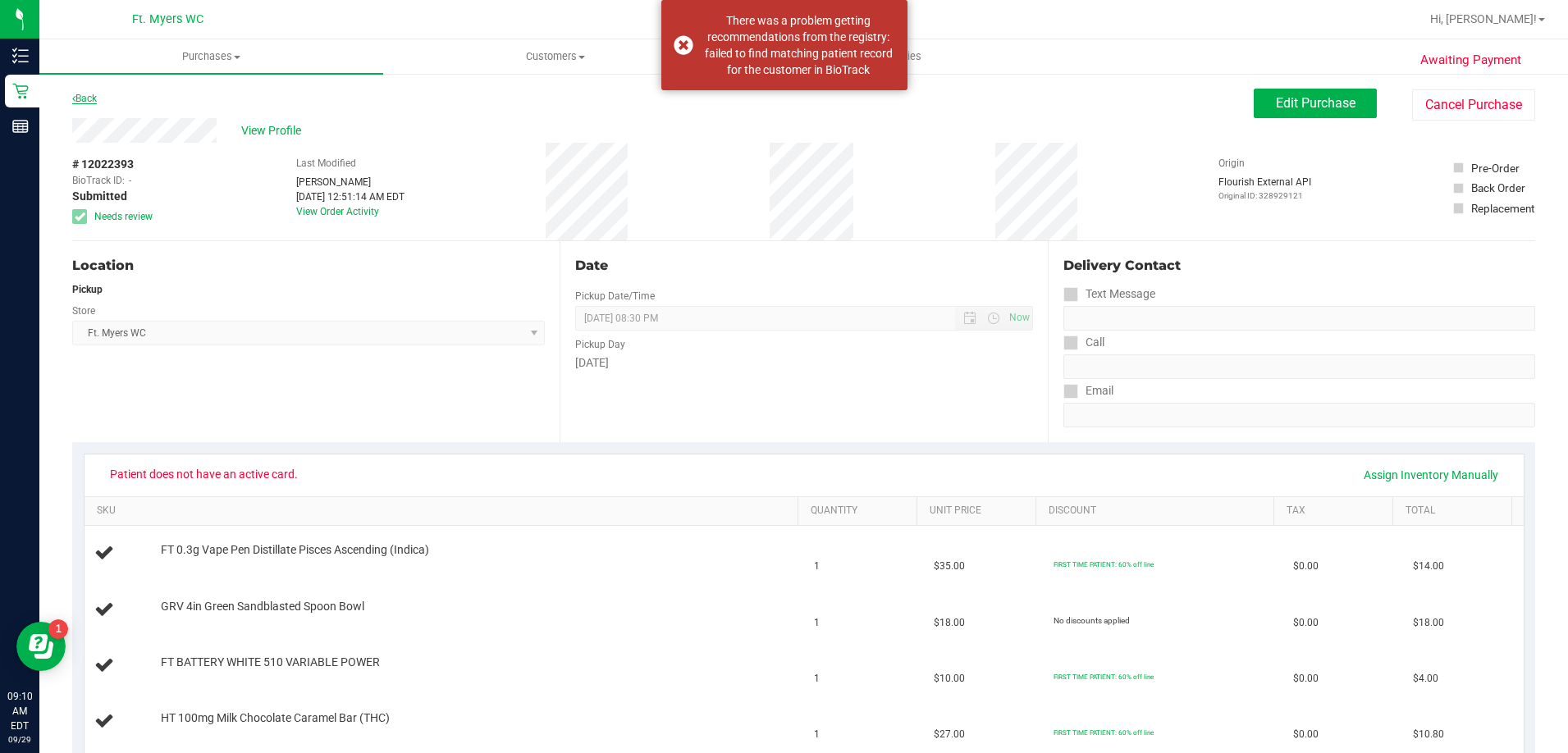
click at [95, 96] on link "Back" at bounding box center [83, 99] width 24 height 12
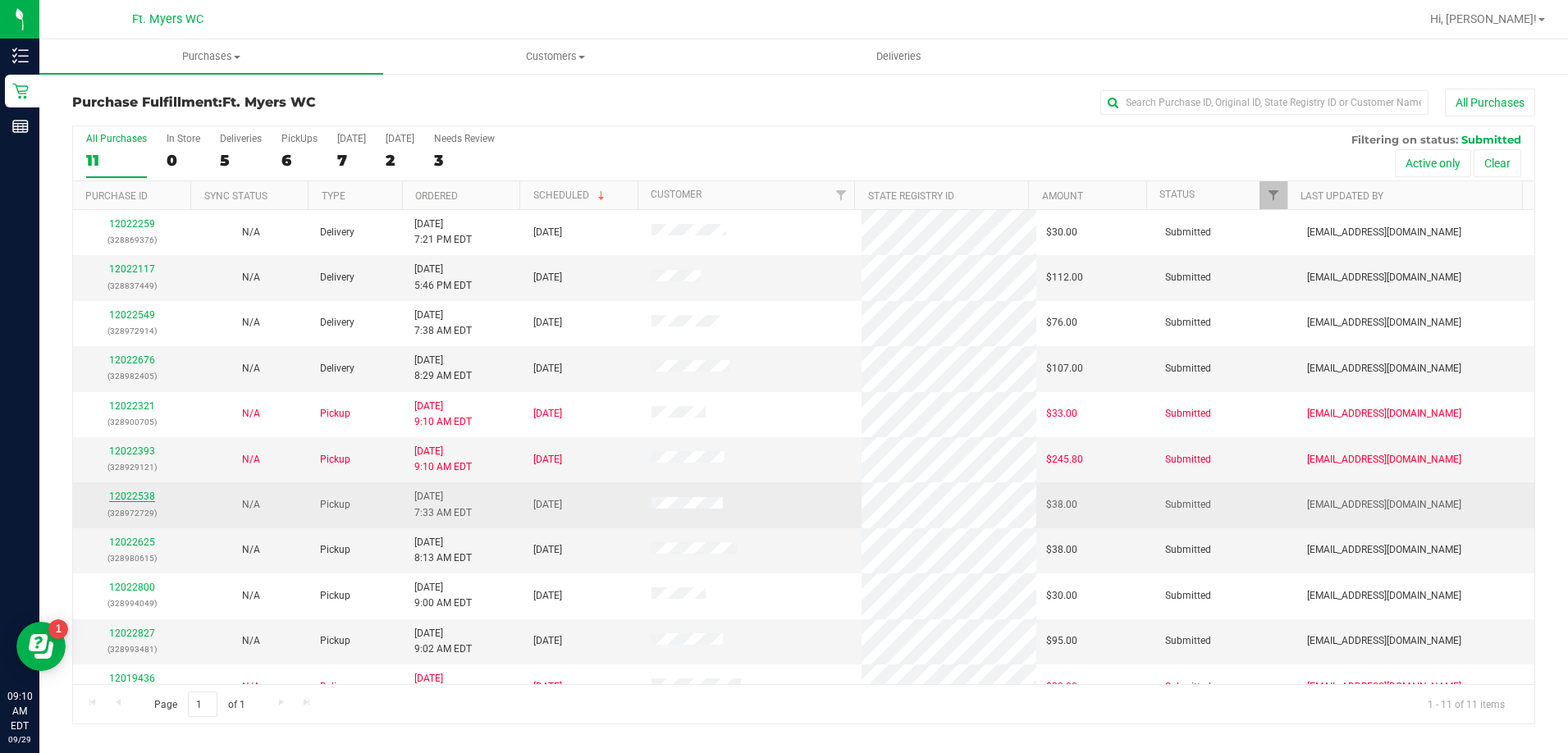
click at [135, 496] on link "12022538" at bounding box center [132, 497] width 46 height 12
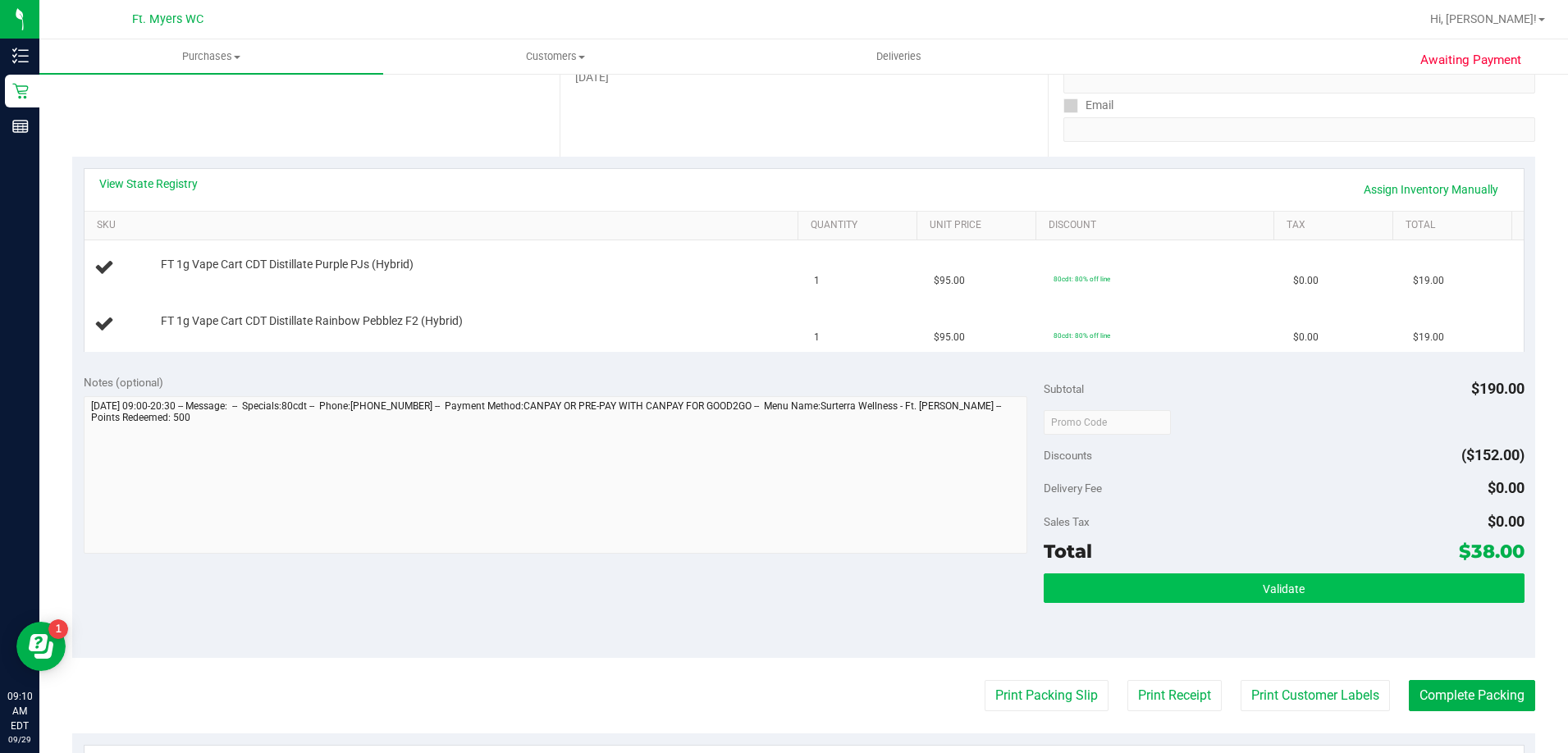
scroll to position [410, 0]
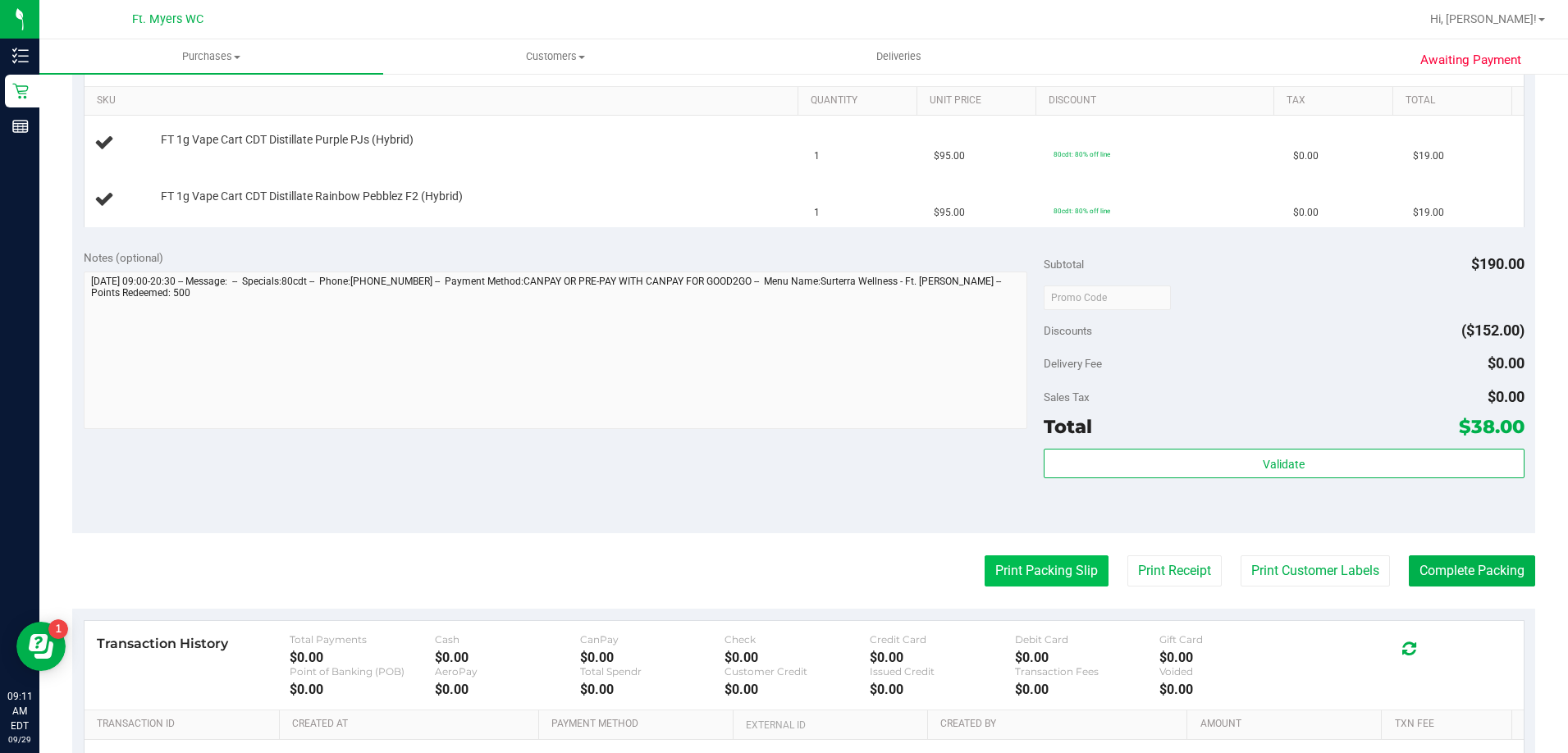
click at [1005, 569] on button "Print Packing Slip" at bounding box center [1046, 570] width 124 height 31
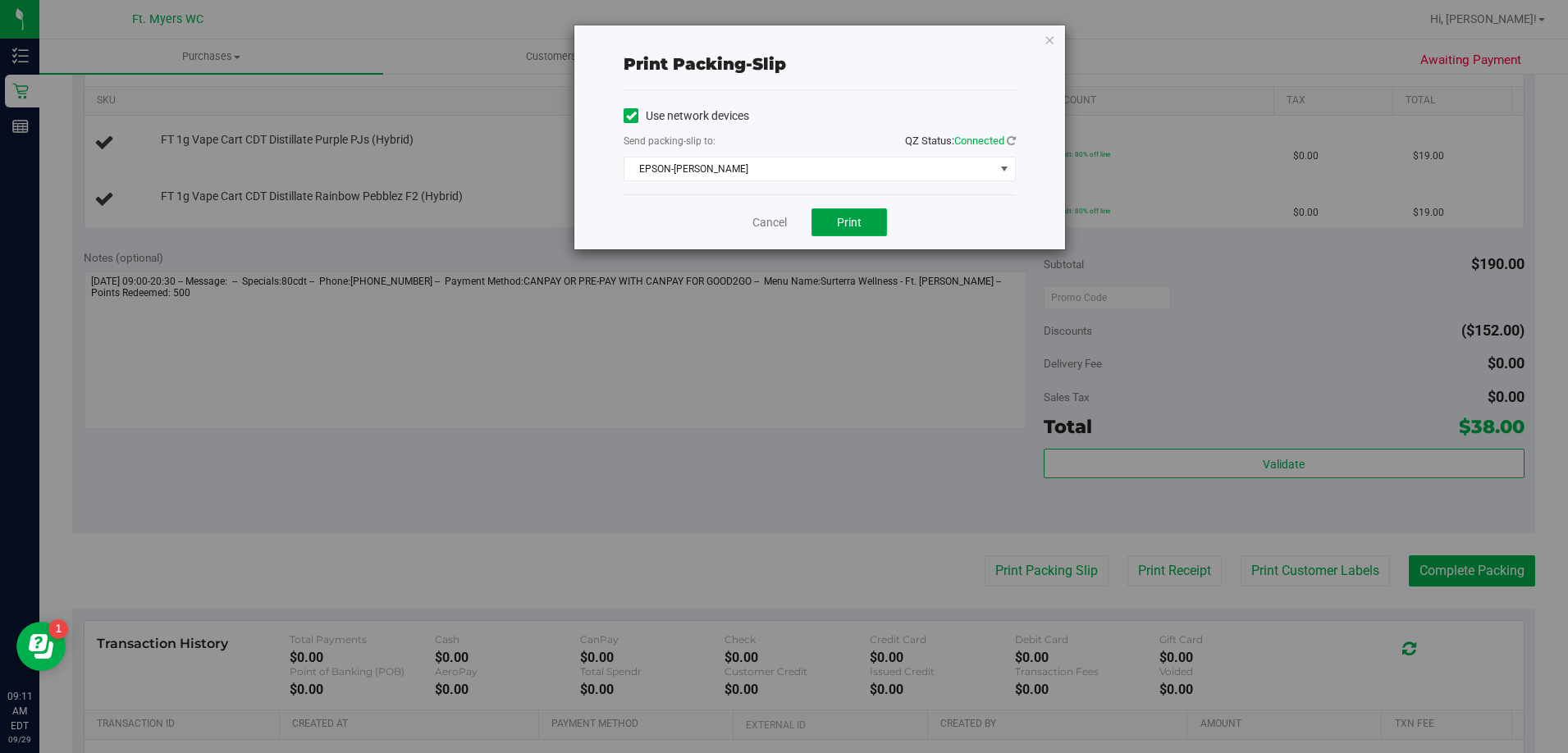
click at [864, 224] on button "Print" at bounding box center [849, 222] width 75 height 28
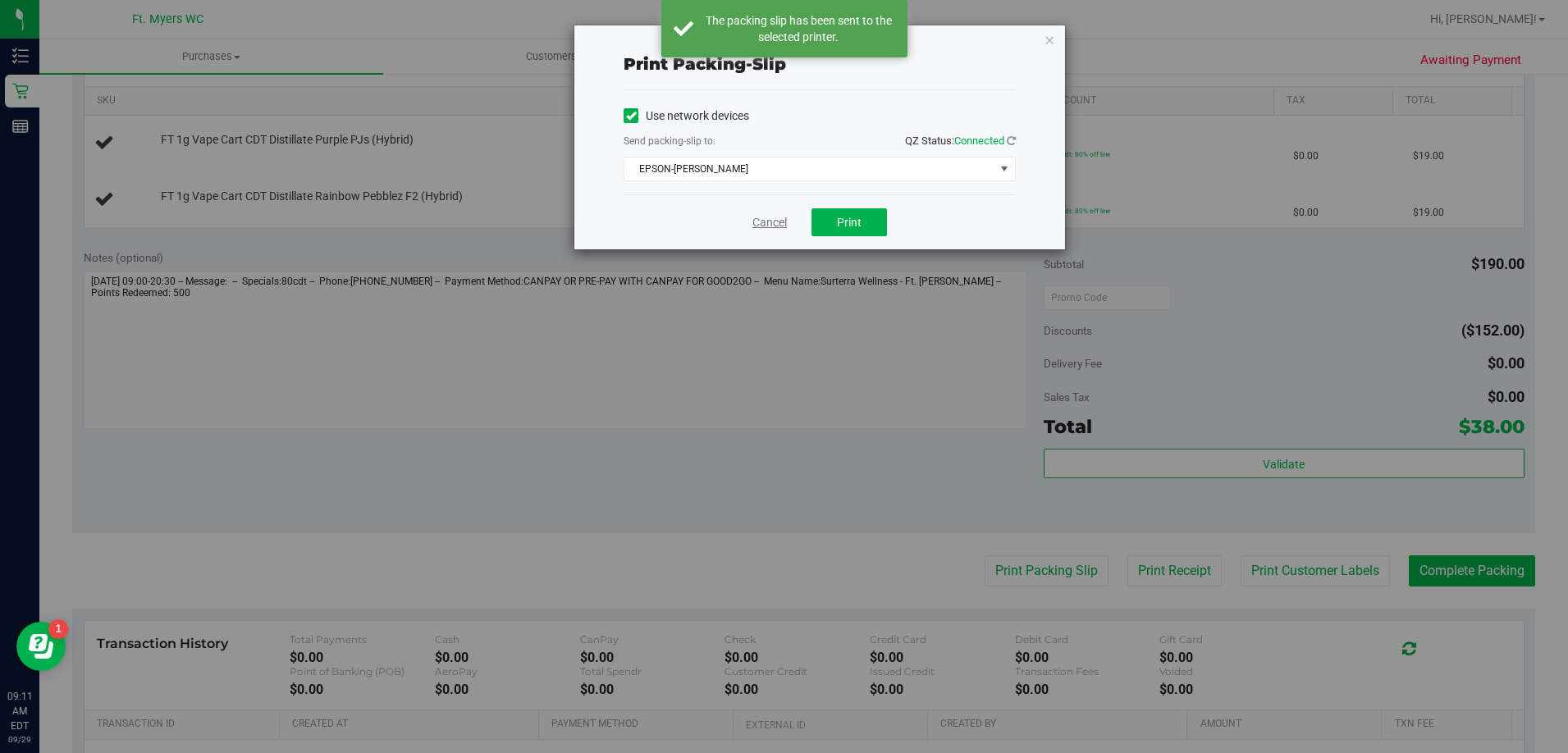
click at [764, 223] on link "Cancel" at bounding box center [769, 222] width 34 height 18
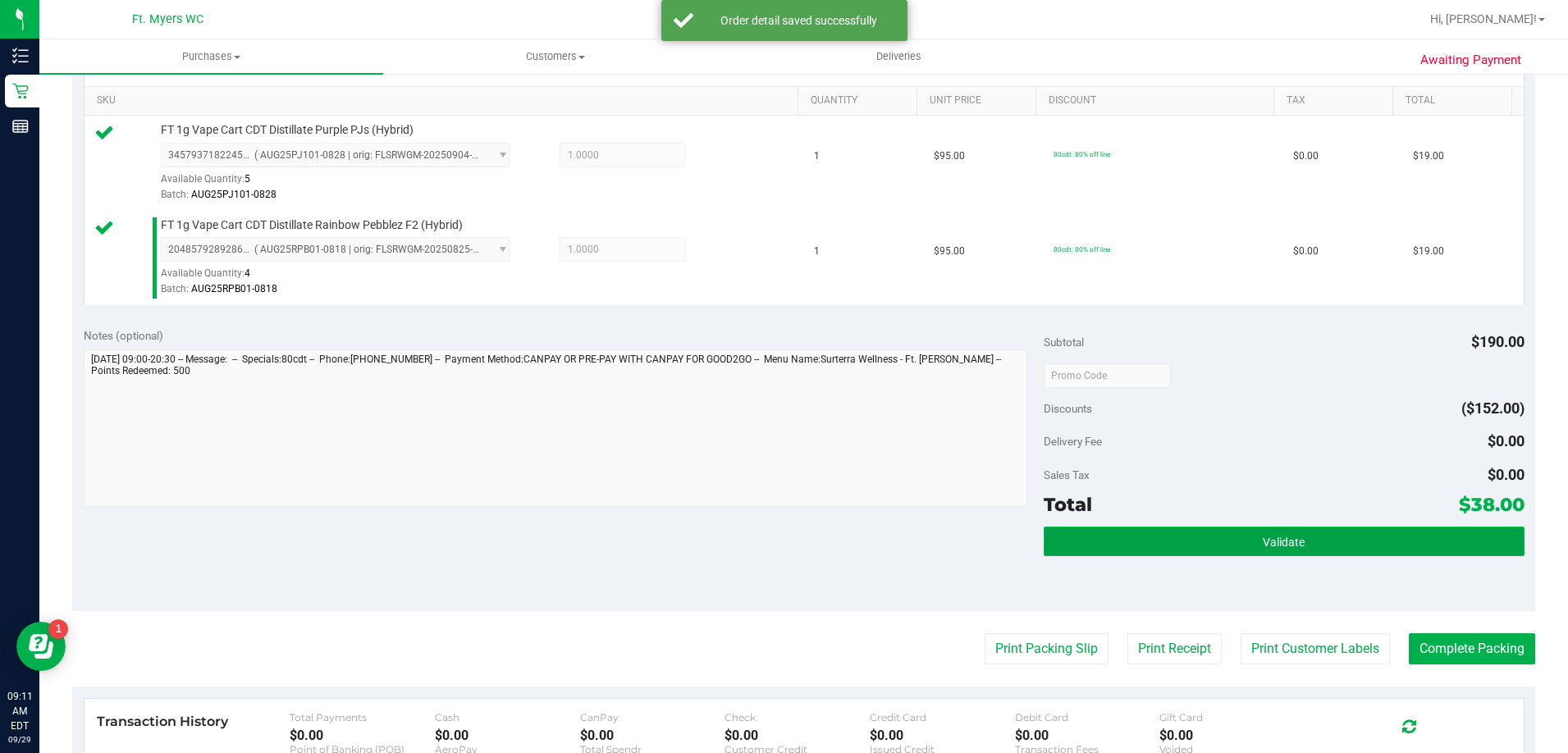
click at [1282, 541] on span "Validate" at bounding box center [1283, 543] width 42 height 13
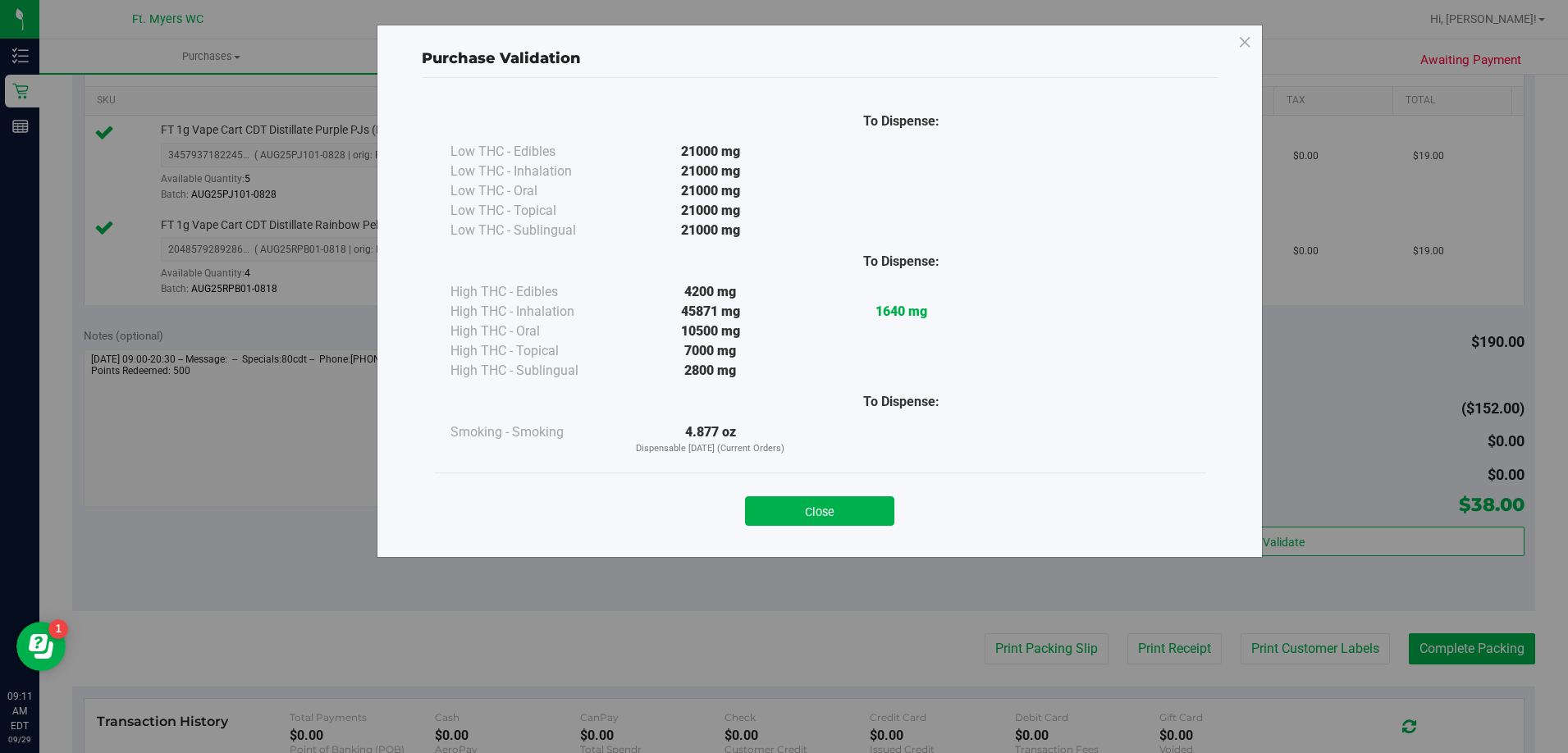
click at [853, 493] on div "Close" at bounding box center [819, 506] width 746 height 41
click at [841, 506] on button "Close" at bounding box center [819, 510] width 149 height 29
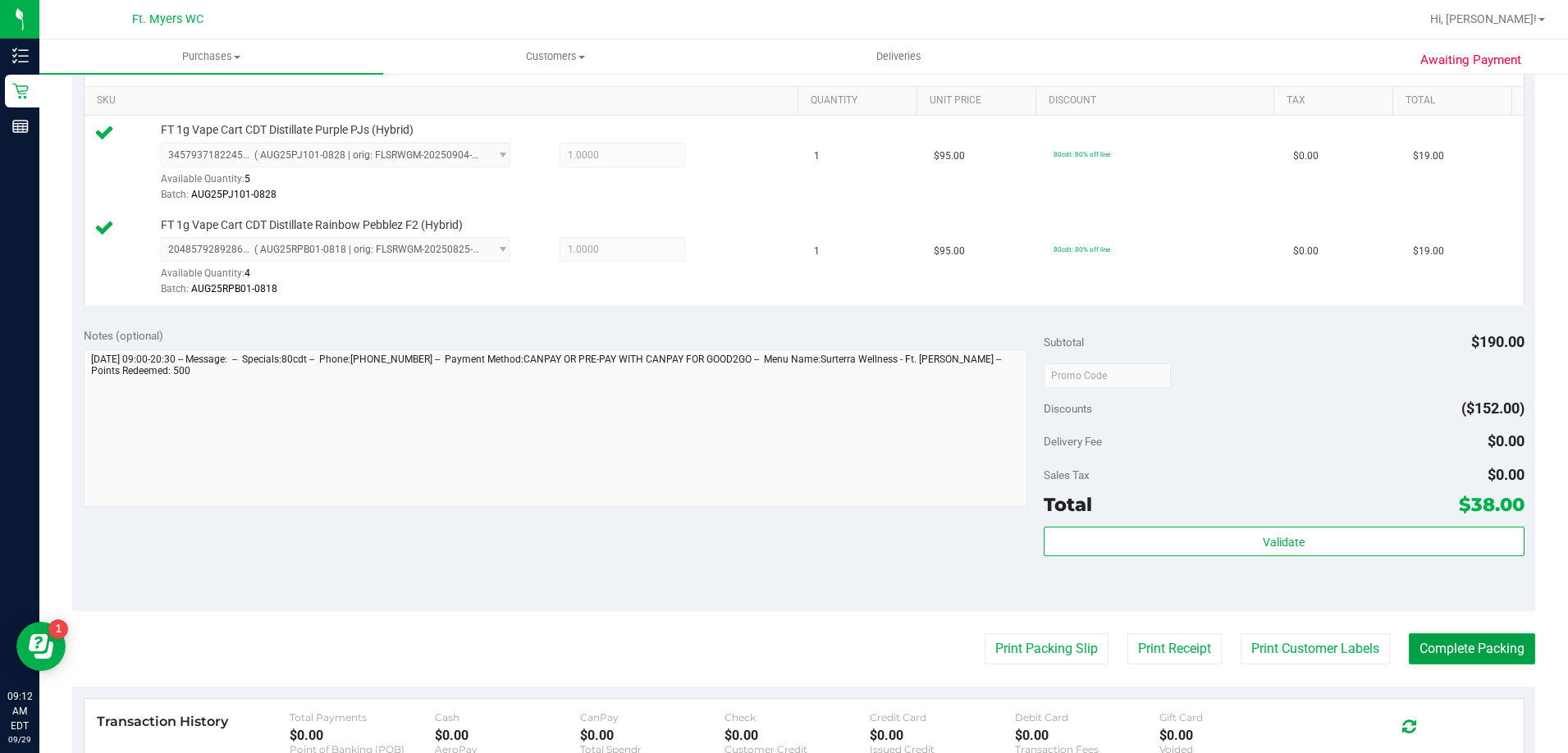
drag, startPoint x: 1457, startPoint y: 649, endPoint x: 1464, endPoint y: 656, distance: 9.9
click at [1461, 654] on button "Complete Packing" at bounding box center [1471, 648] width 126 height 31
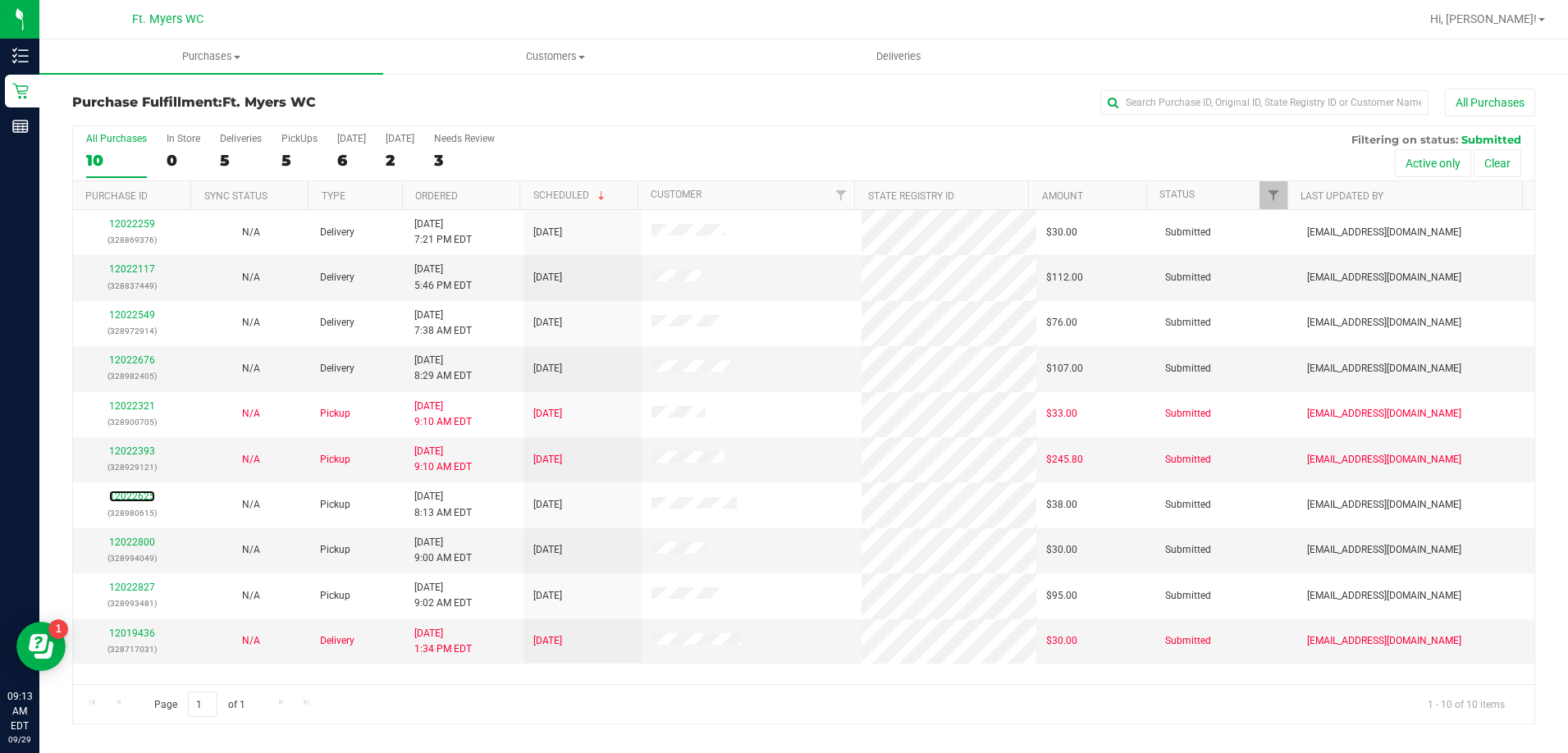
click at [142, 499] on link "12022625" at bounding box center [132, 497] width 46 height 12
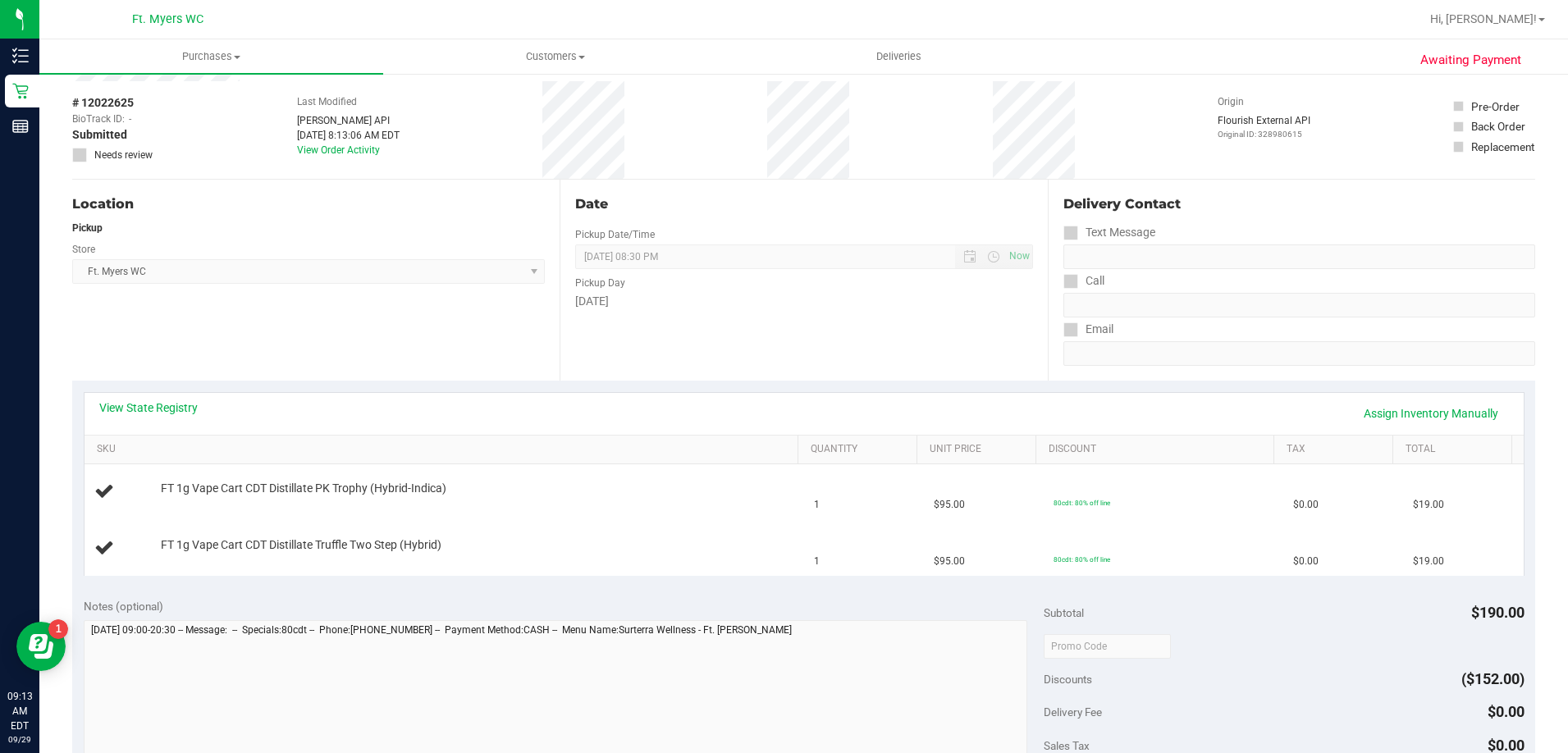
scroll to position [246, 0]
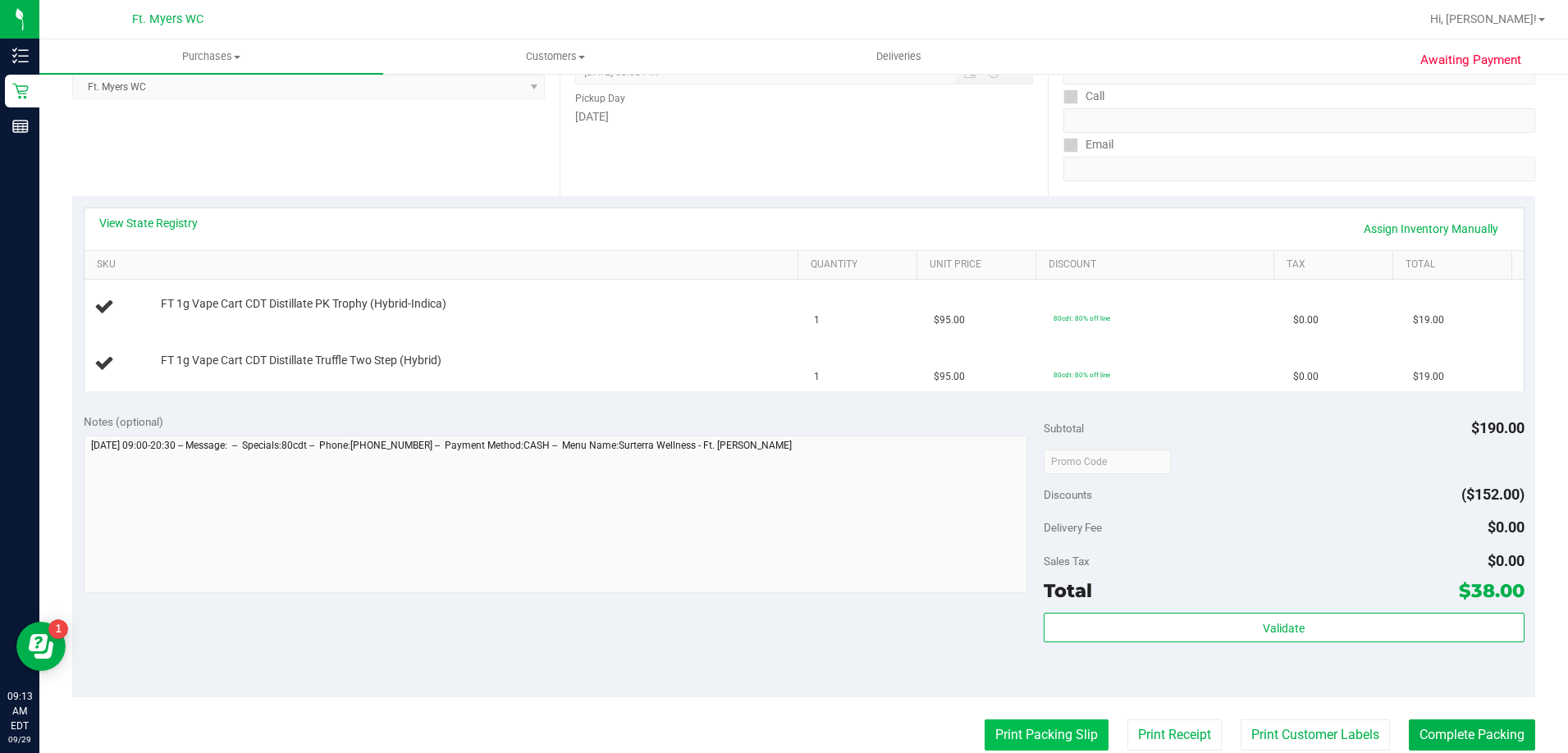
click at [1057, 730] on button "Print Packing Slip" at bounding box center [1046, 735] width 124 height 31
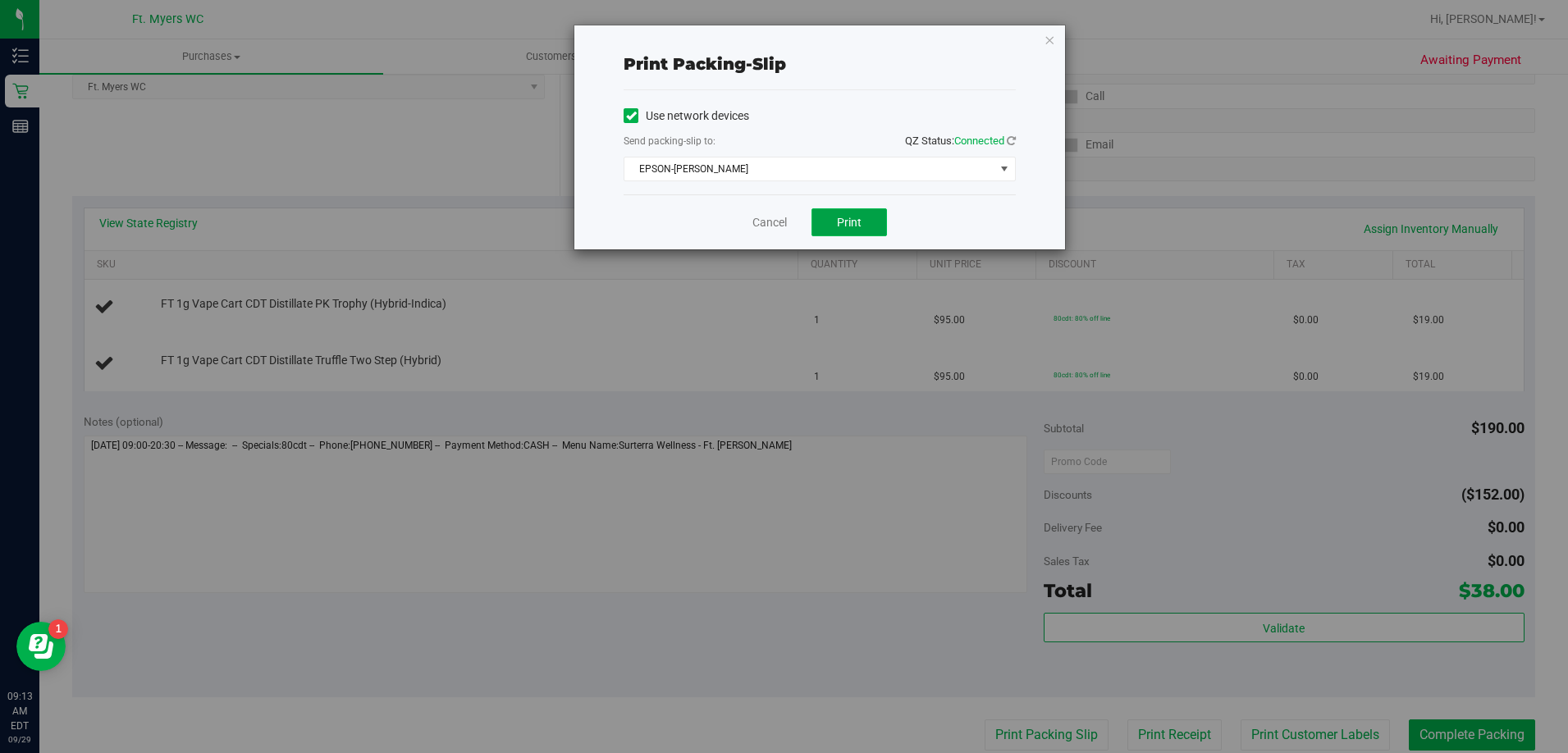
click at [850, 220] on span "Print" at bounding box center [848, 222] width 24 height 13
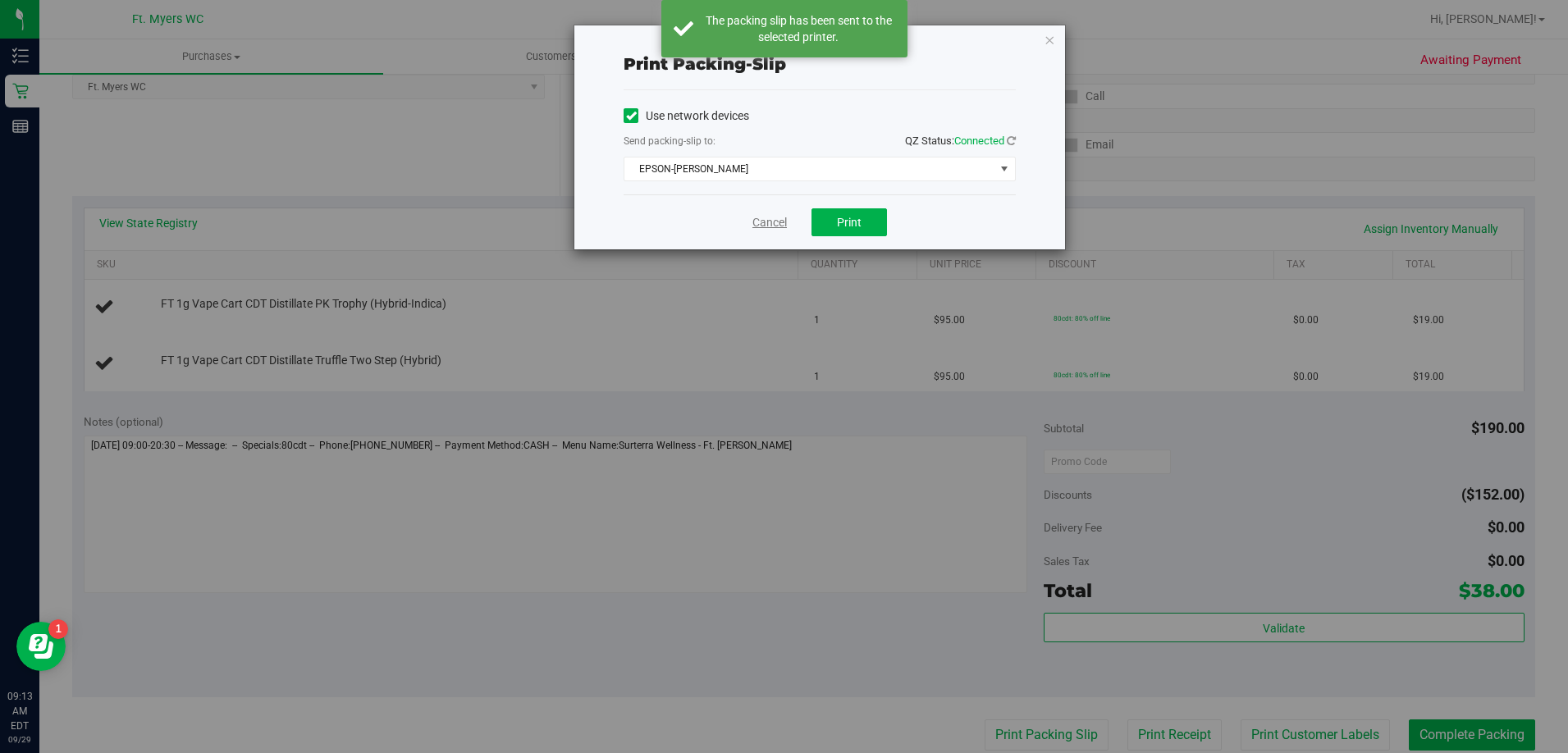
click at [767, 224] on link "Cancel" at bounding box center [769, 222] width 34 height 18
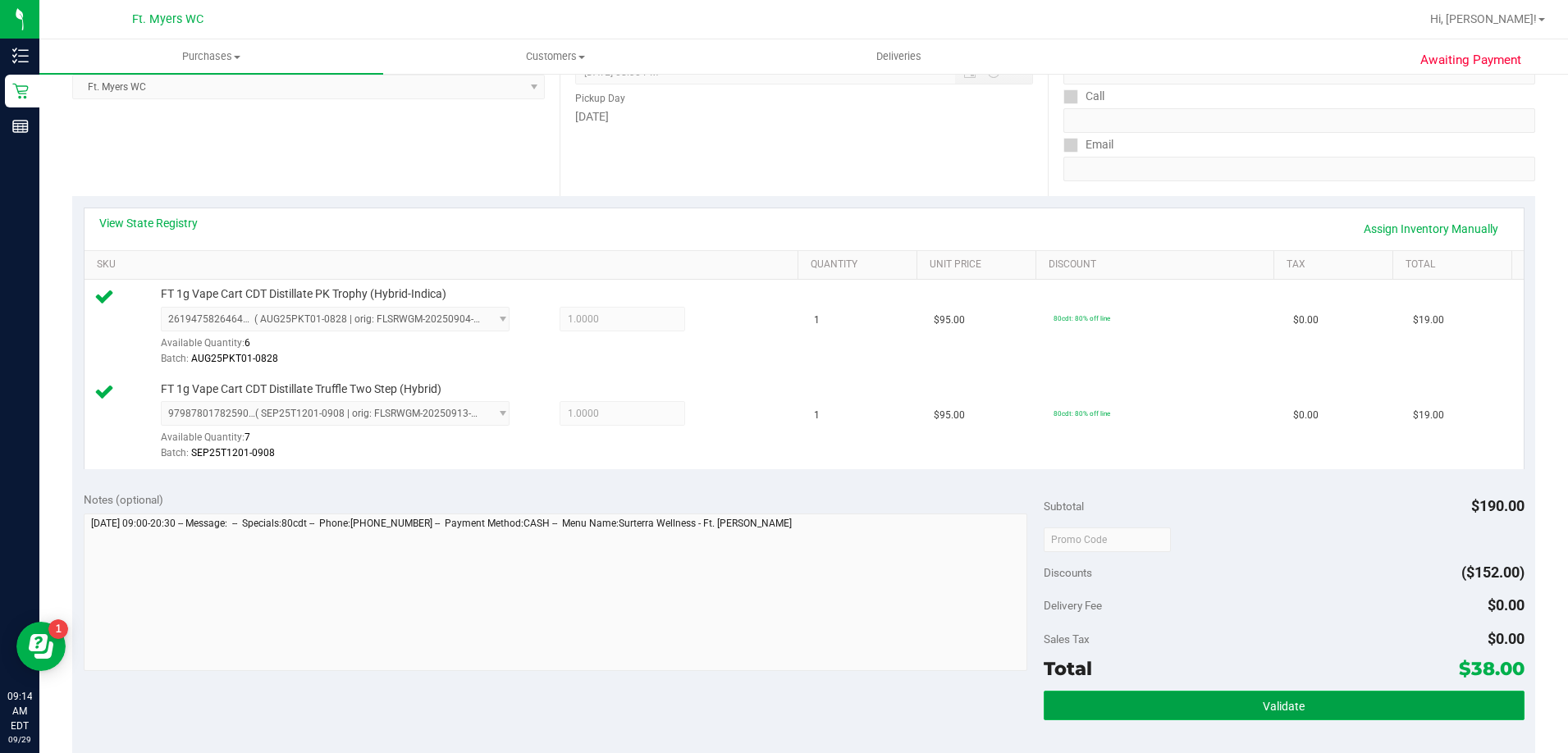
click at [1290, 713] on button "Validate" at bounding box center [1283, 705] width 480 height 29
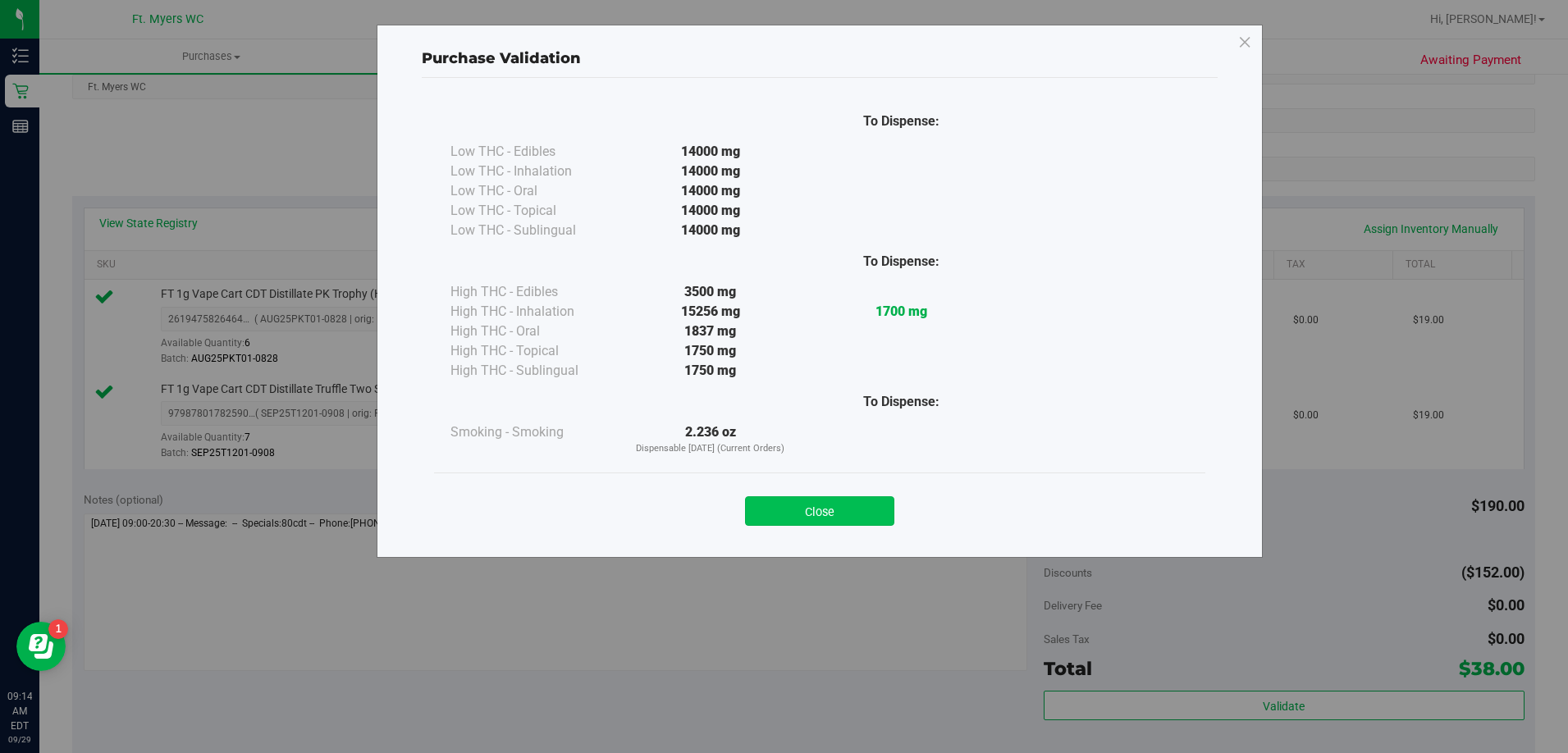
click at [829, 510] on button "Close" at bounding box center [819, 510] width 149 height 29
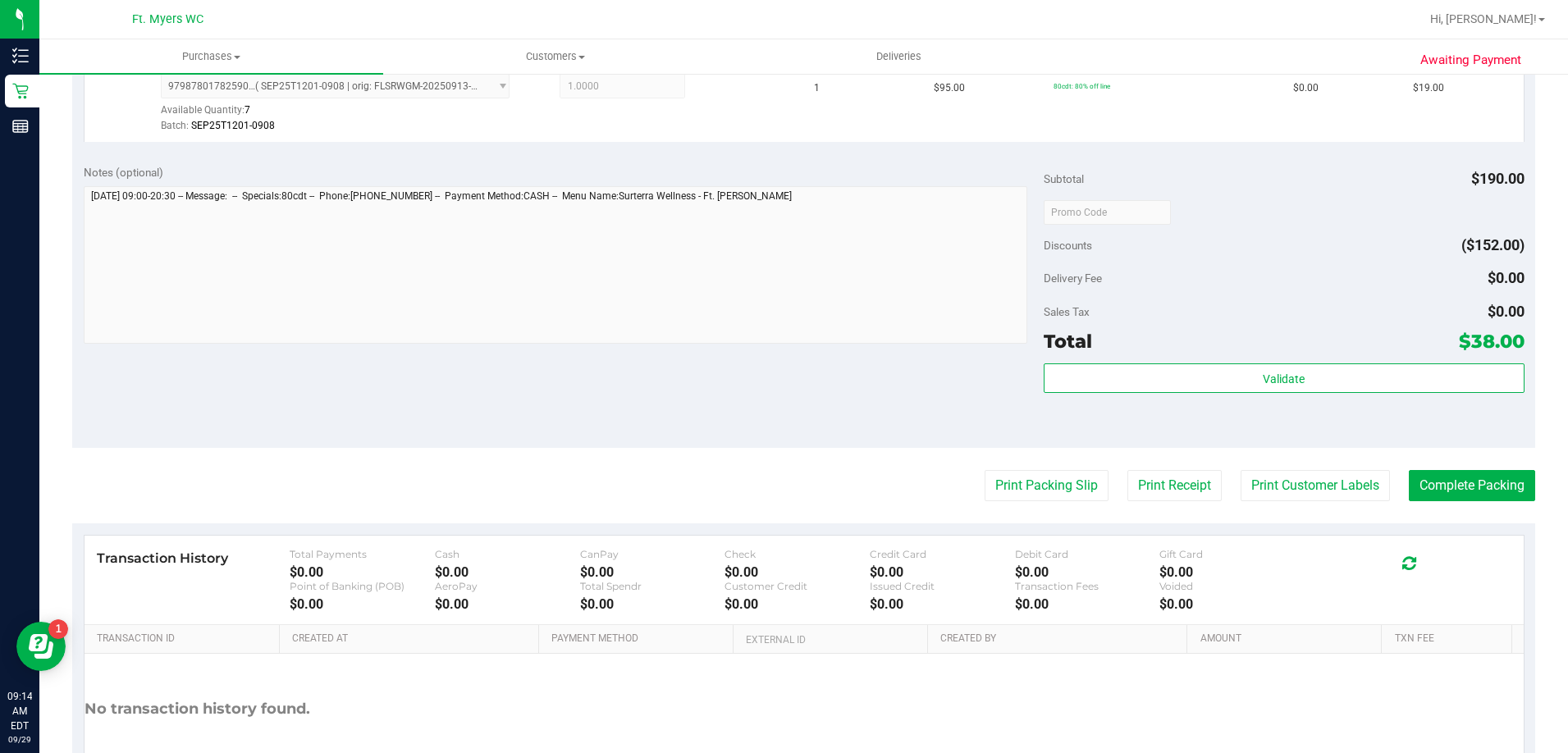
scroll to position [574, 0]
click at [1452, 482] on button "Complete Packing" at bounding box center [1471, 484] width 126 height 31
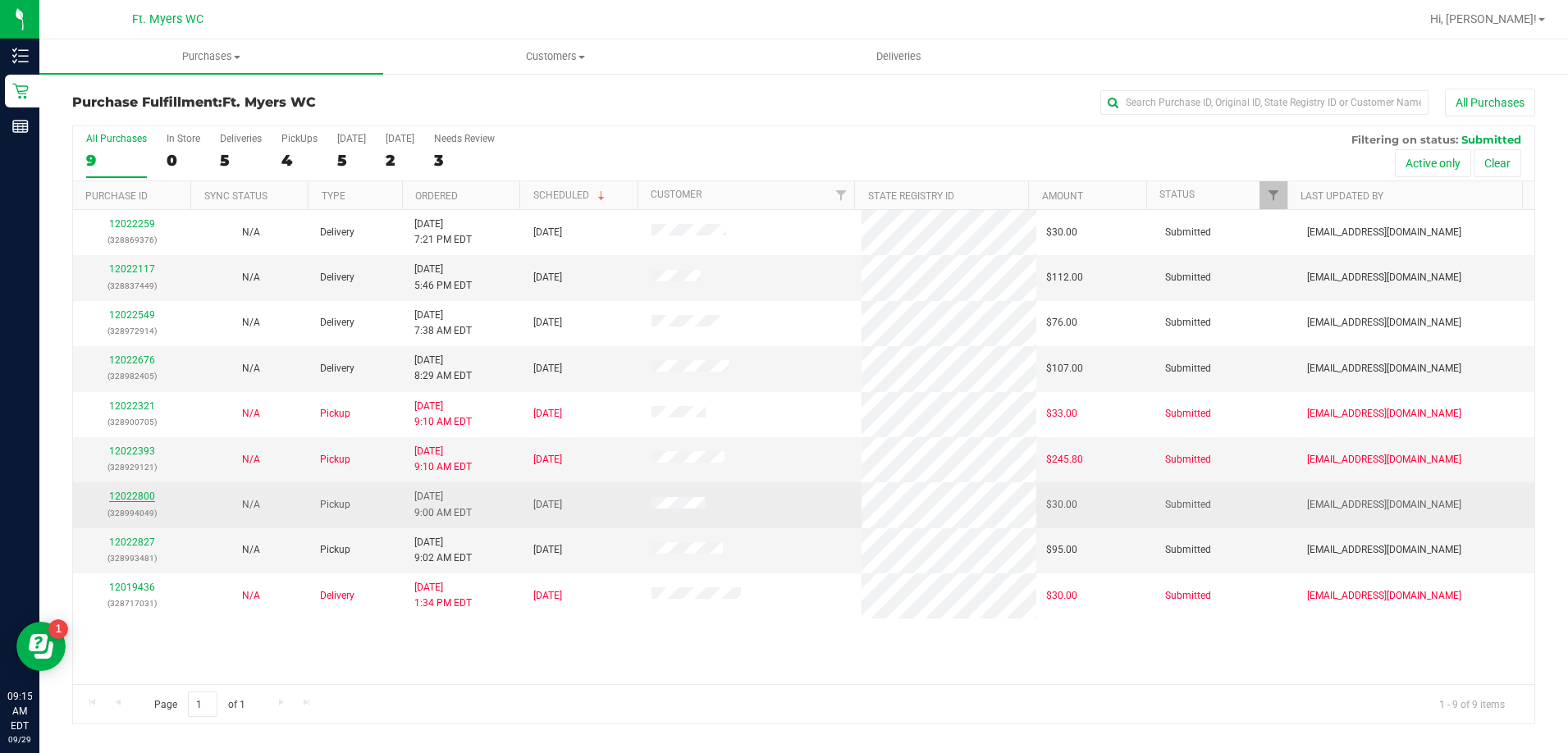
click at [149, 496] on link "12022800" at bounding box center [132, 497] width 46 height 12
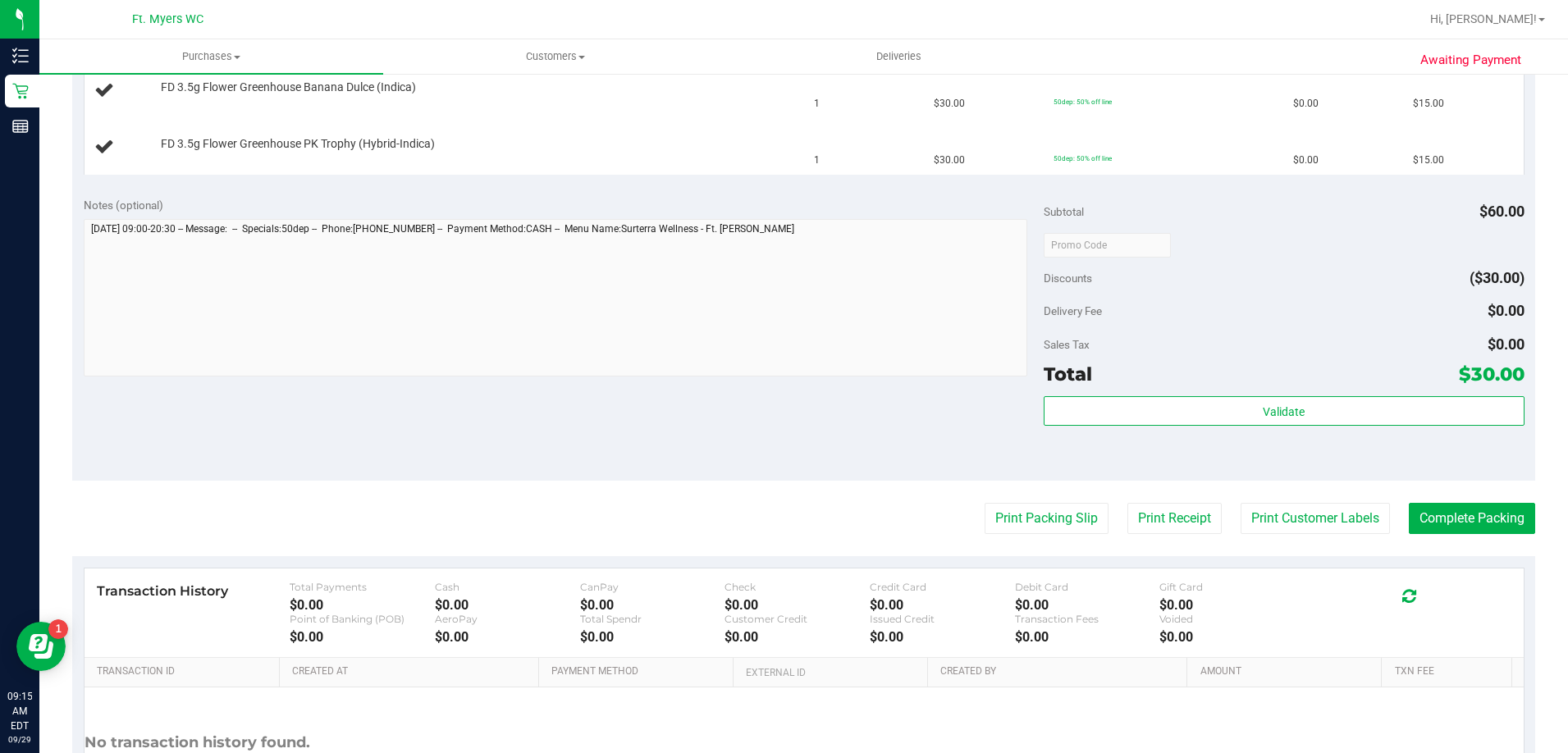
scroll to position [493, 0]
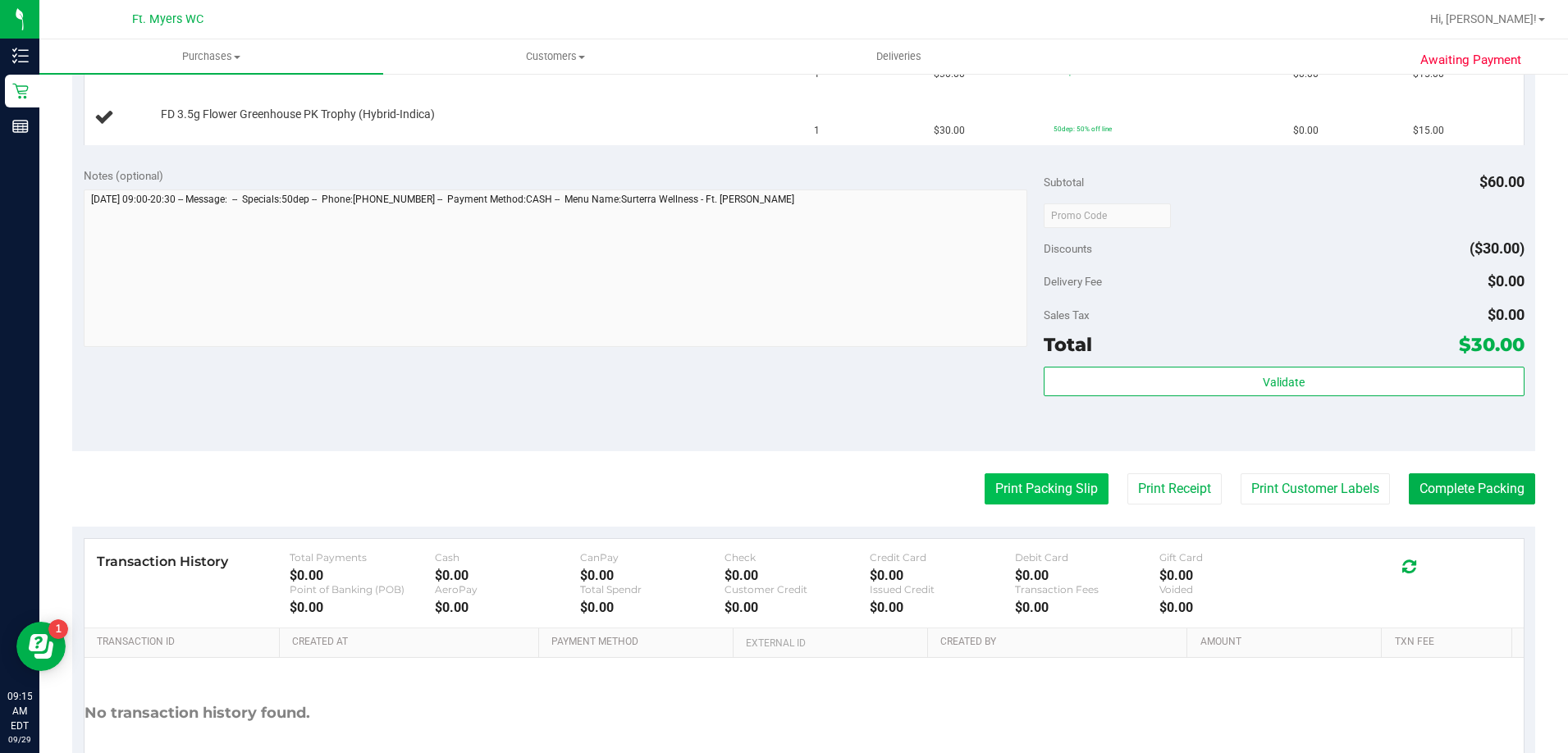
click at [1036, 487] on button "Print Packing Slip" at bounding box center [1046, 488] width 124 height 31
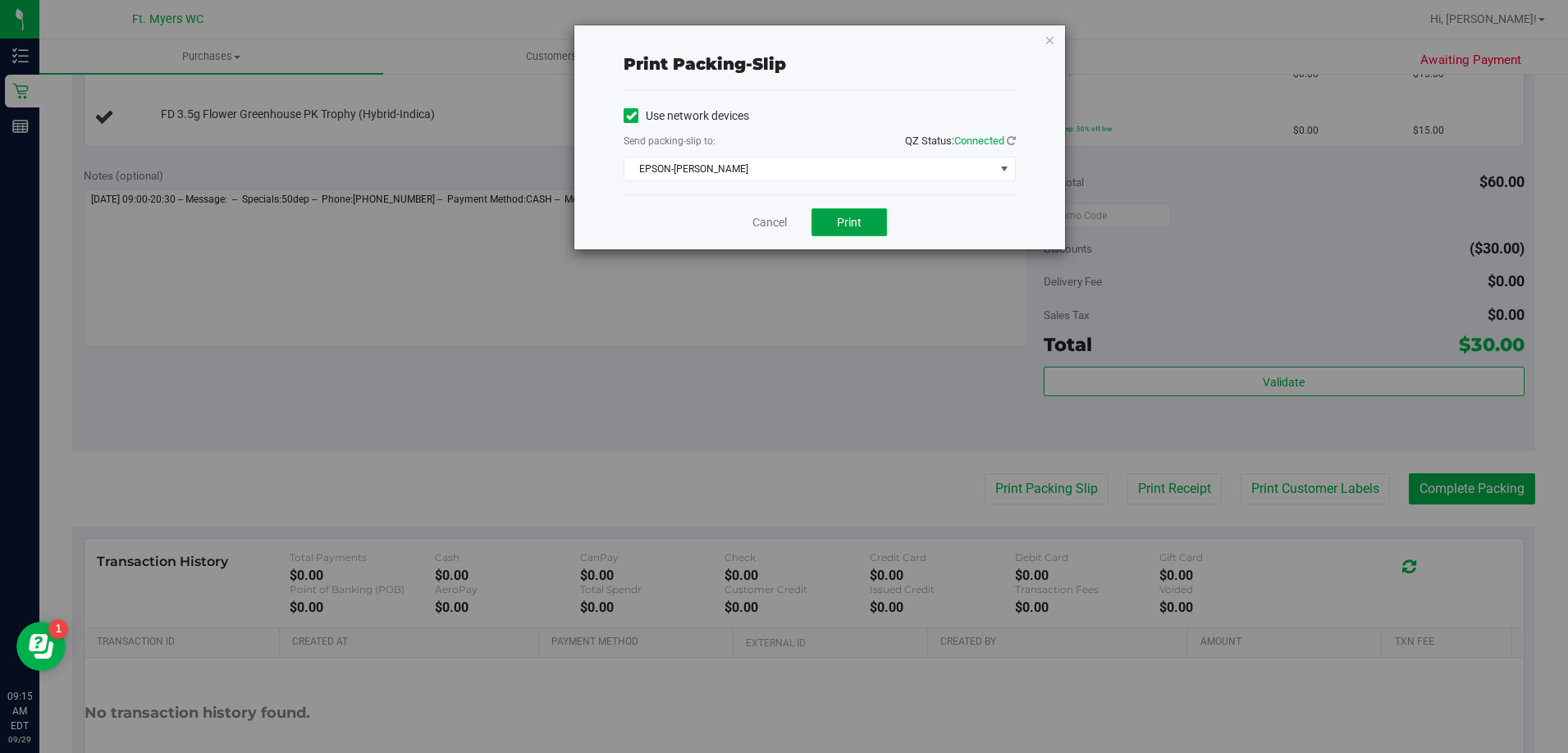
click at [823, 223] on button "Print" at bounding box center [849, 222] width 75 height 28
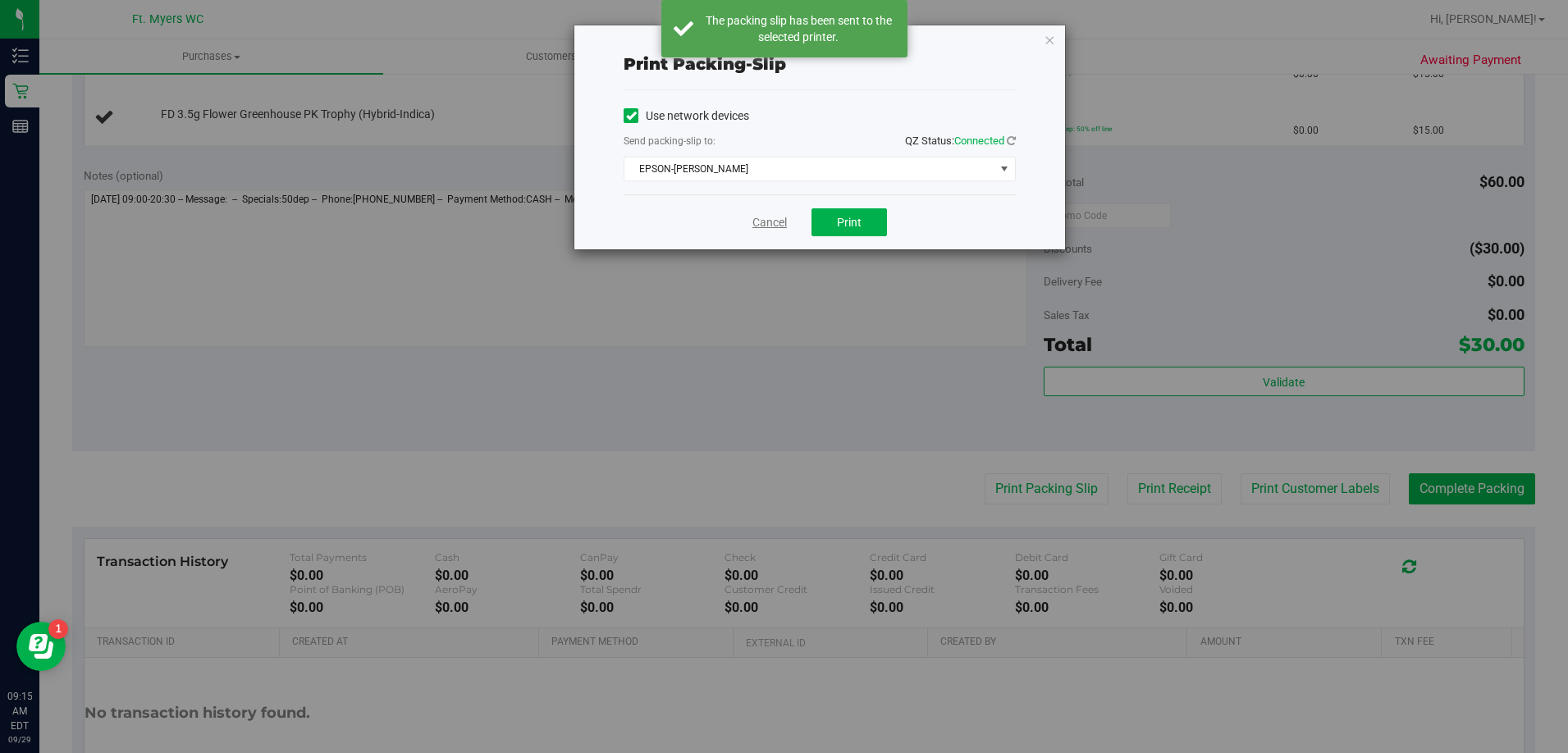
click at [774, 225] on link "Cancel" at bounding box center [769, 222] width 34 height 18
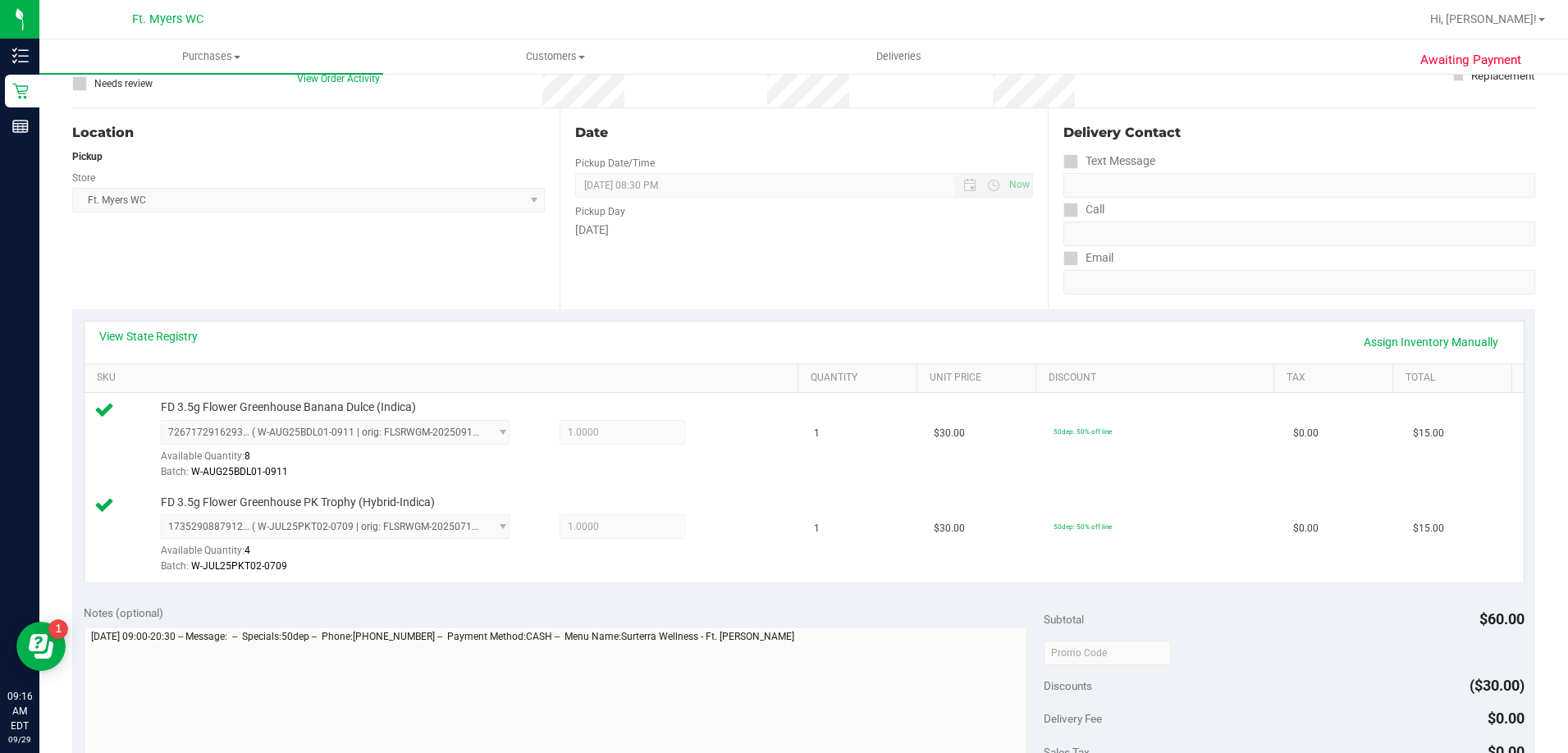
scroll to position [410, 0]
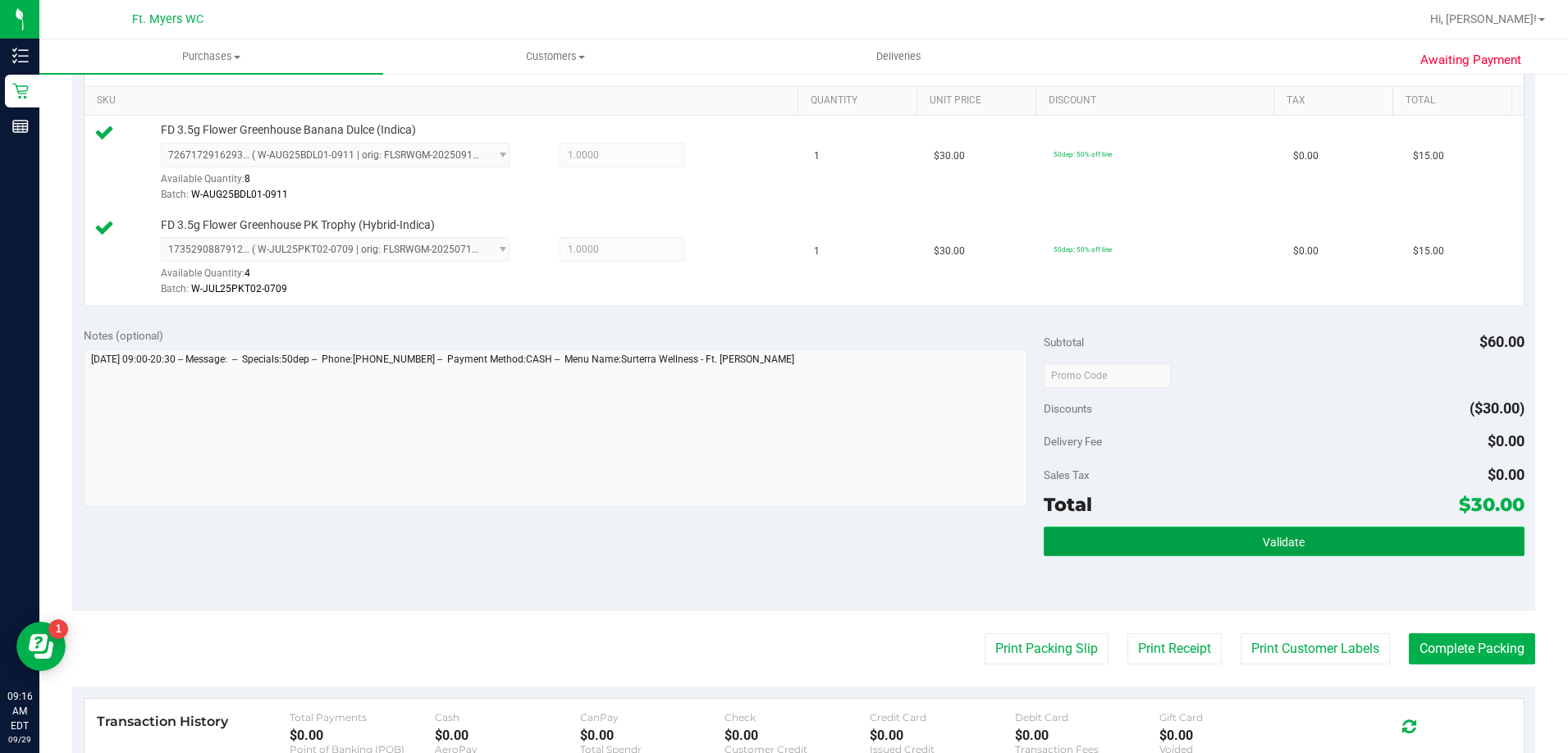
click at [1292, 544] on span "Validate" at bounding box center [1283, 543] width 42 height 13
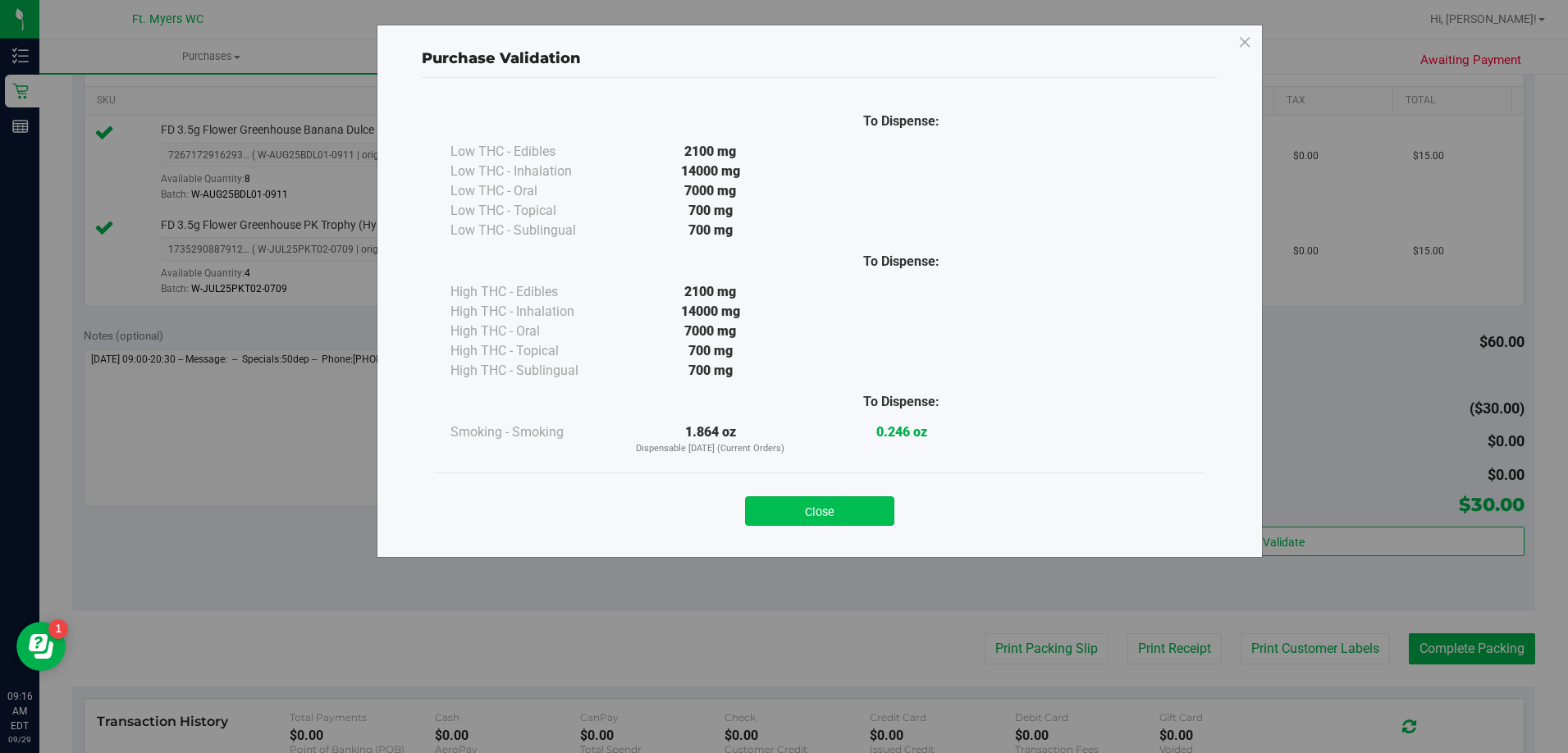
click at [857, 521] on button "Close" at bounding box center [819, 510] width 149 height 29
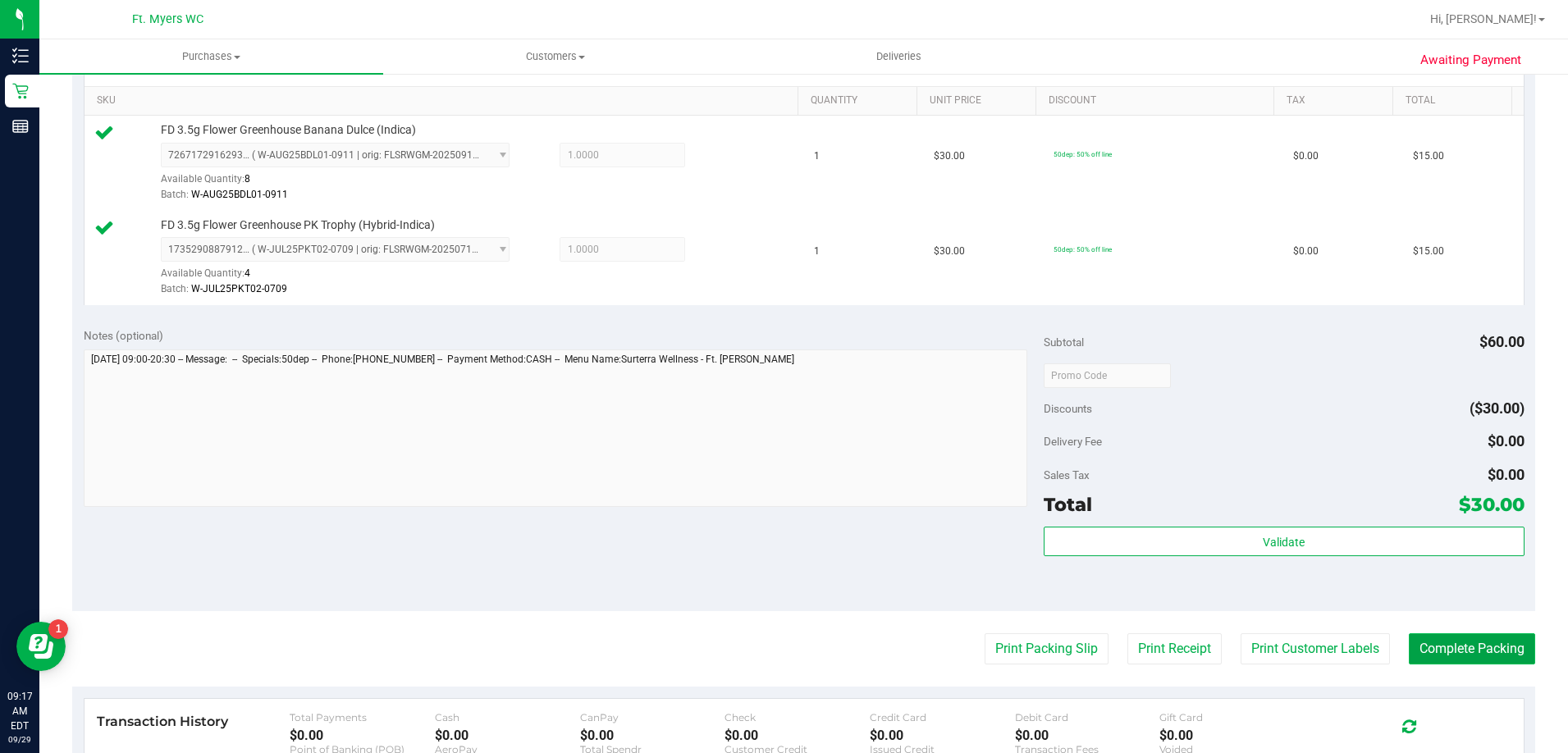
click at [1492, 654] on button "Complete Packing" at bounding box center [1471, 648] width 126 height 31
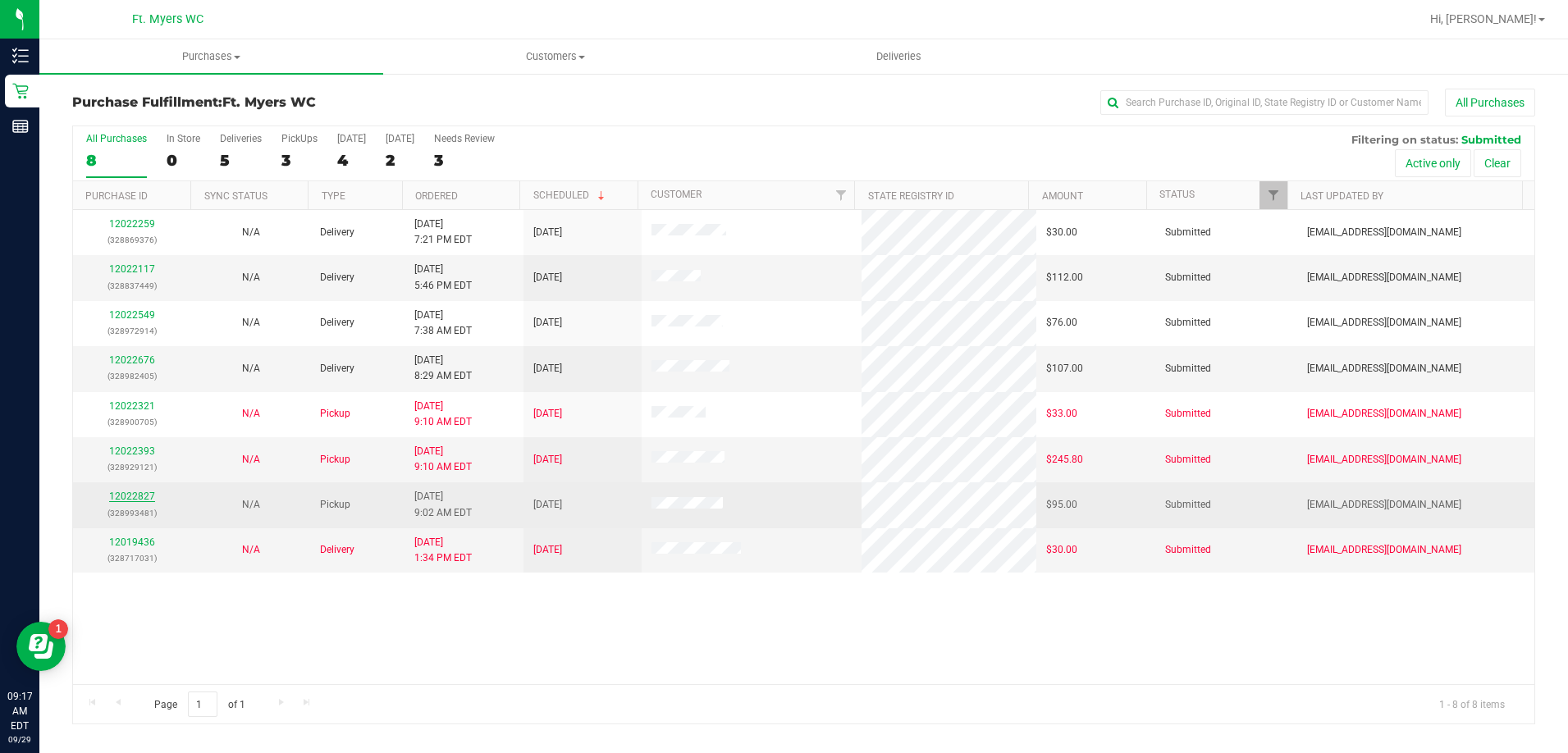
click at [142, 497] on link "12022827" at bounding box center [132, 497] width 46 height 12
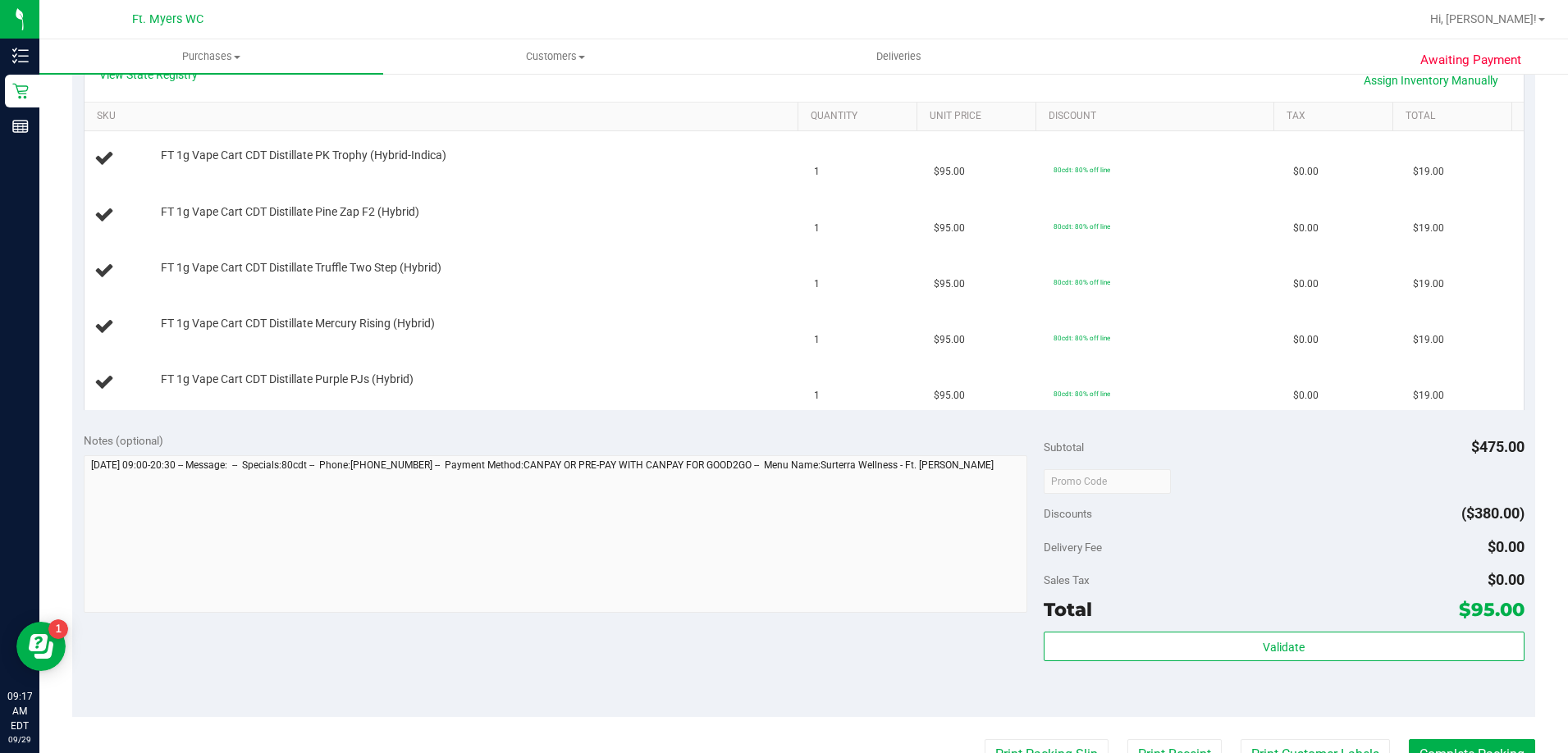
scroll to position [410, 0]
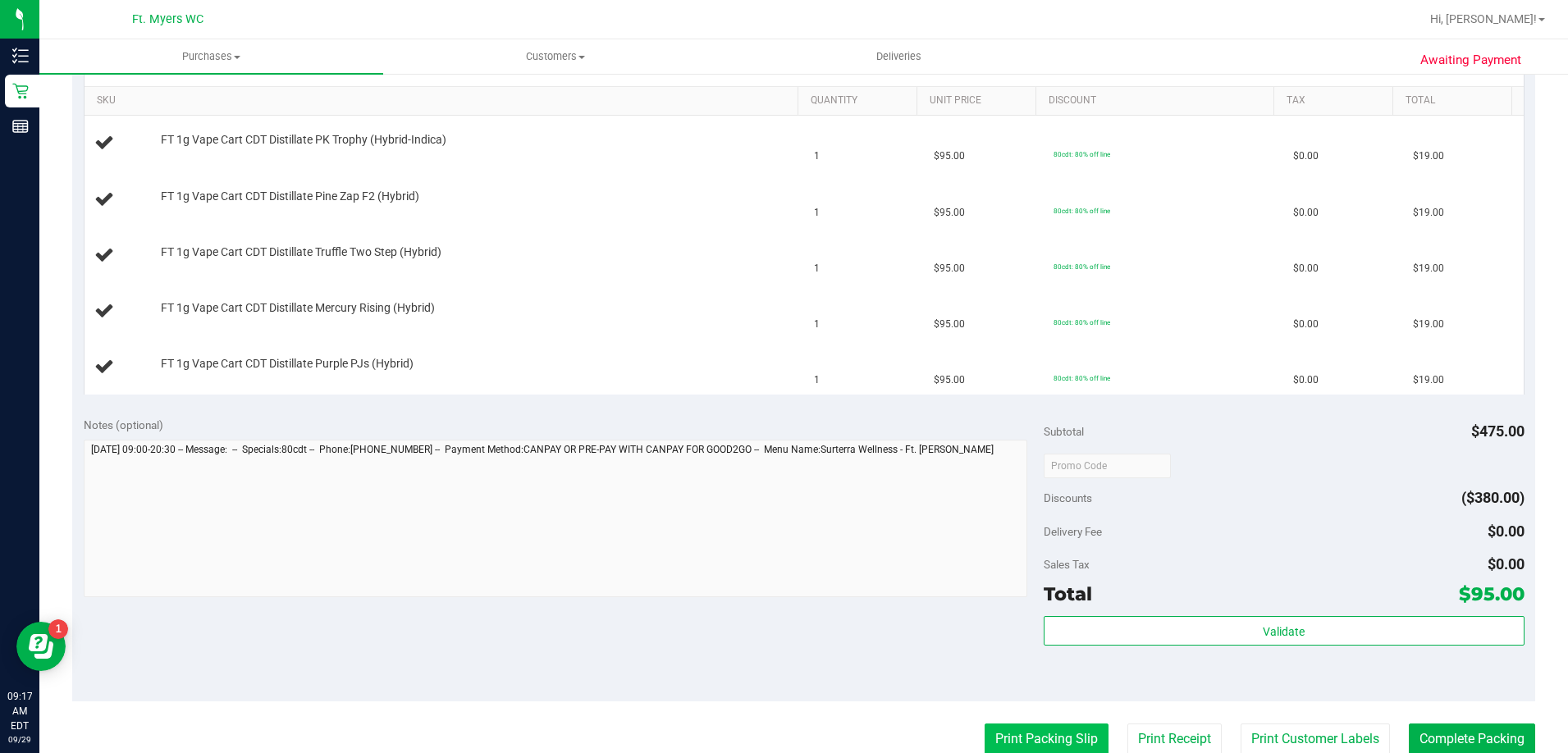
click at [1026, 745] on button "Print Packing Slip" at bounding box center [1046, 739] width 124 height 31
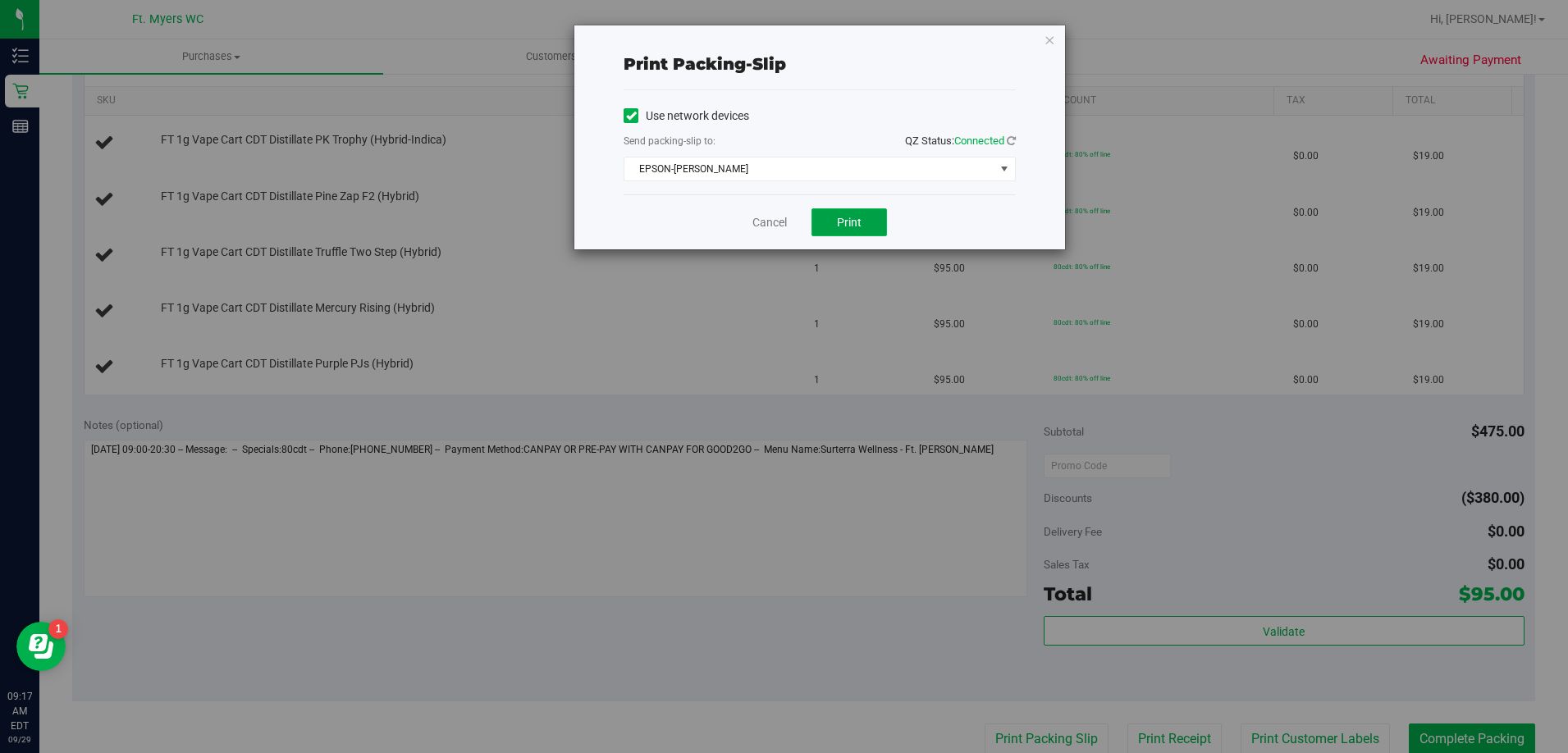
click at [837, 223] on span "Print" at bounding box center [848, 222] width 24 height 13
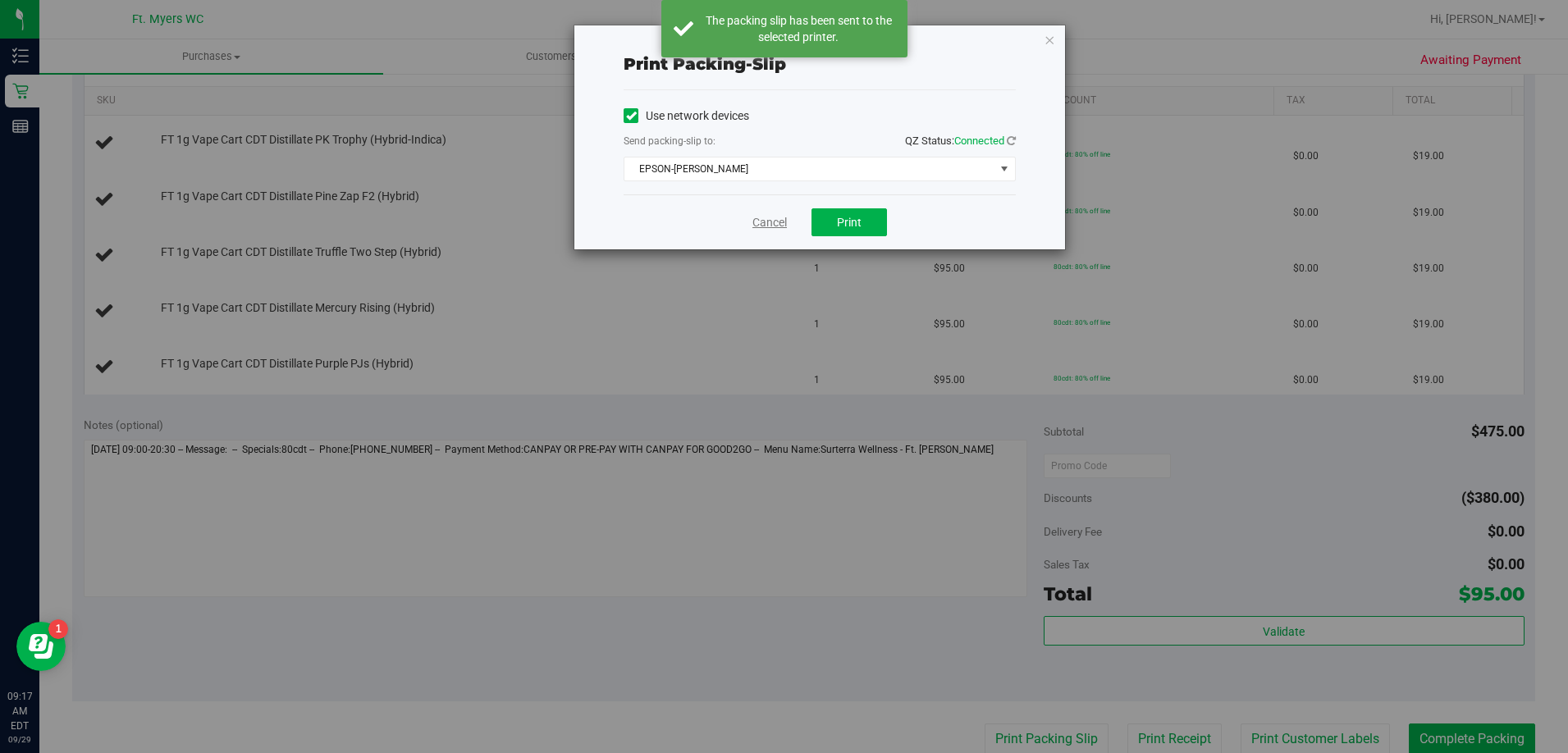
click at [771, 225] on link "Cancel" at bounding box center [769, 222] width 34 height 18
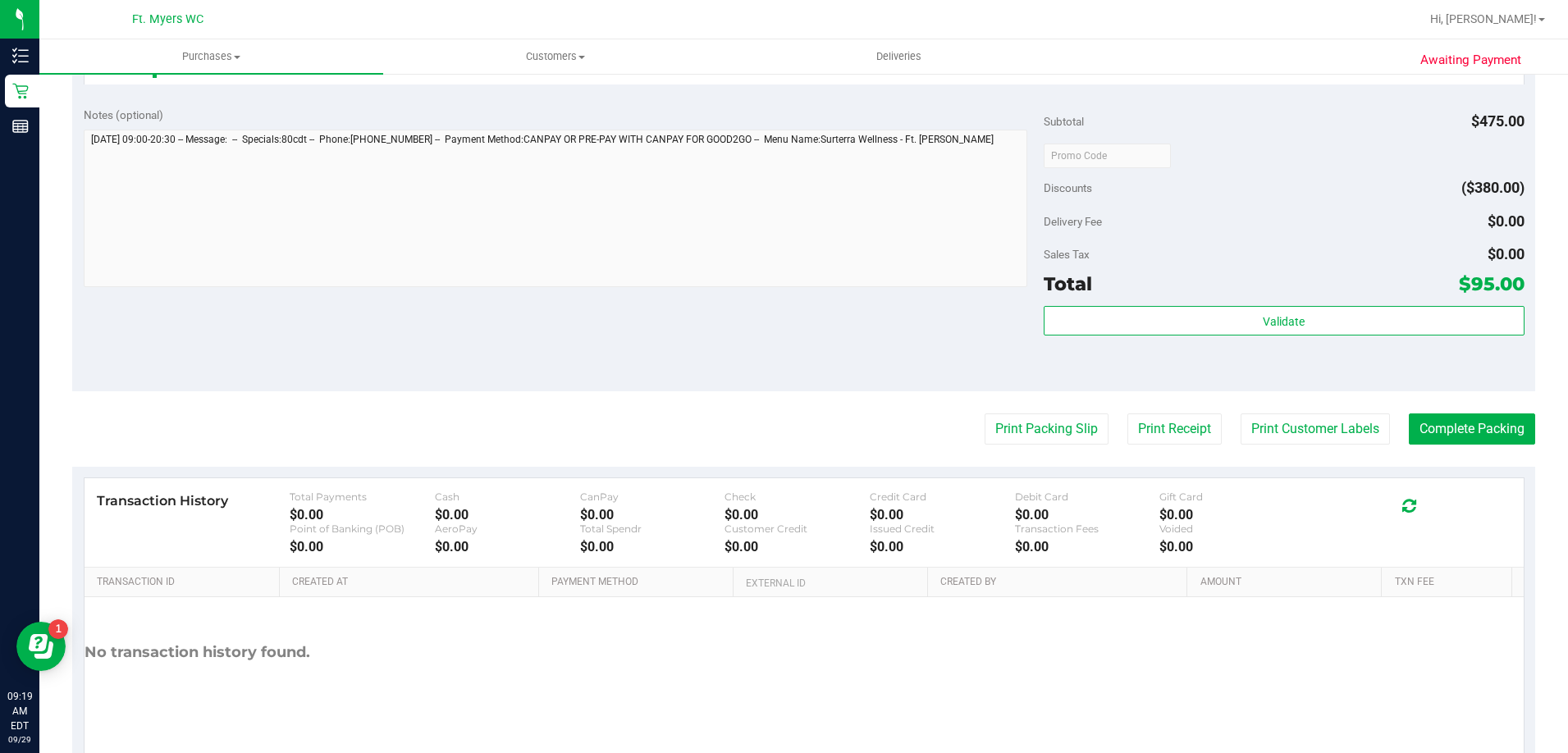
scroll to position [968, 0]
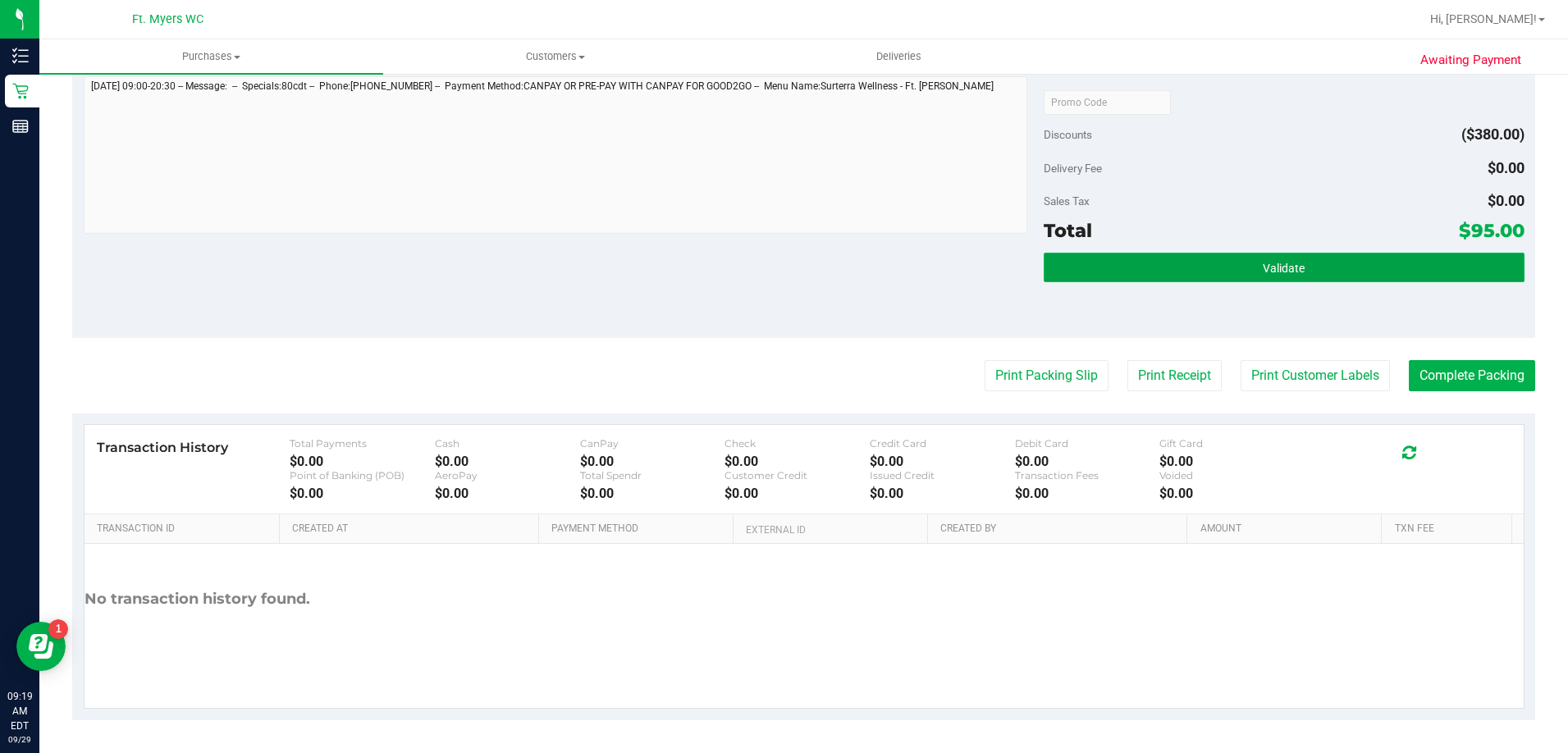
click at [1234, 282] on button "Validate" at bounding box center [1283, 267] width 480 height 29
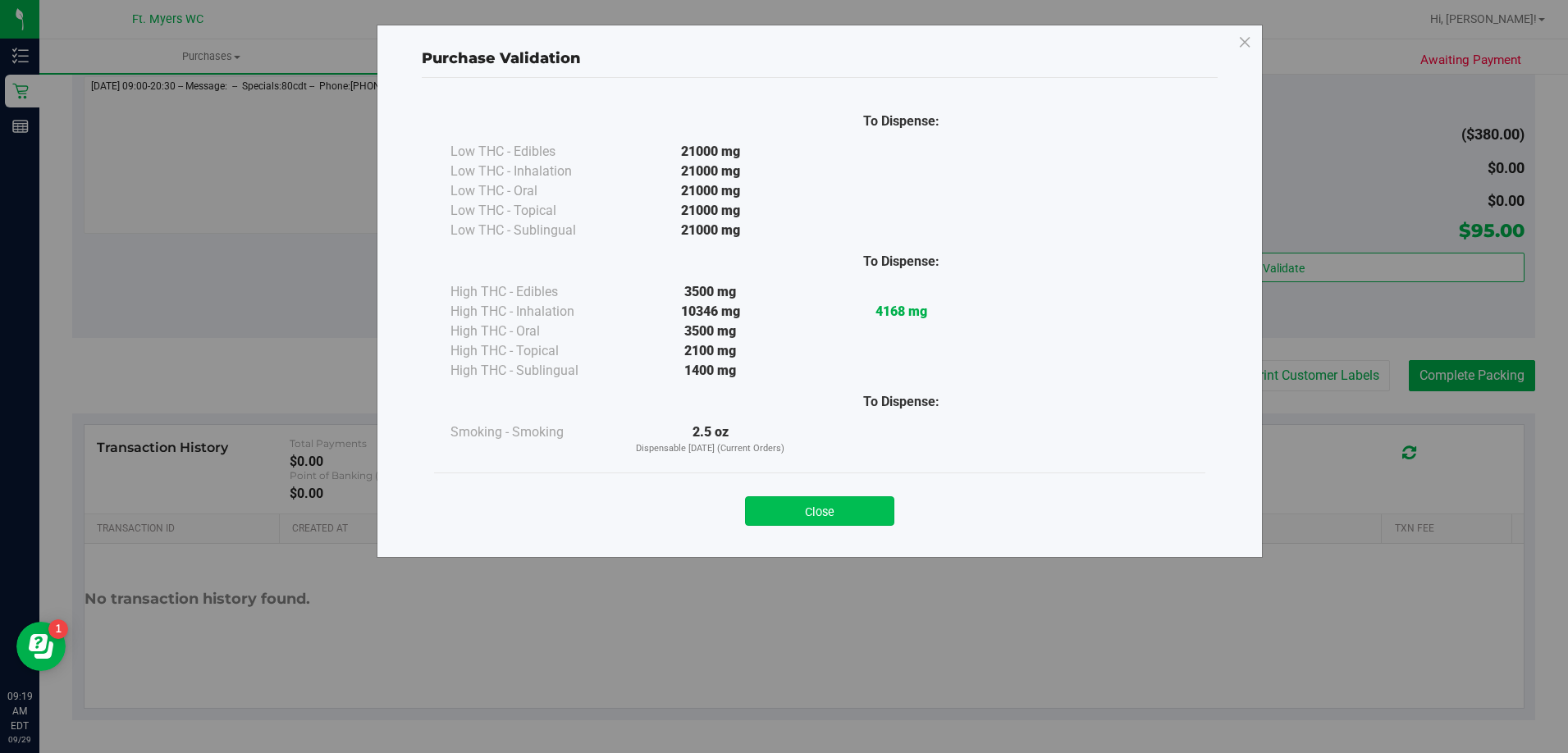
click at [851, 510] on button "Close" at bounding box center [819, 510] width 149 height 29
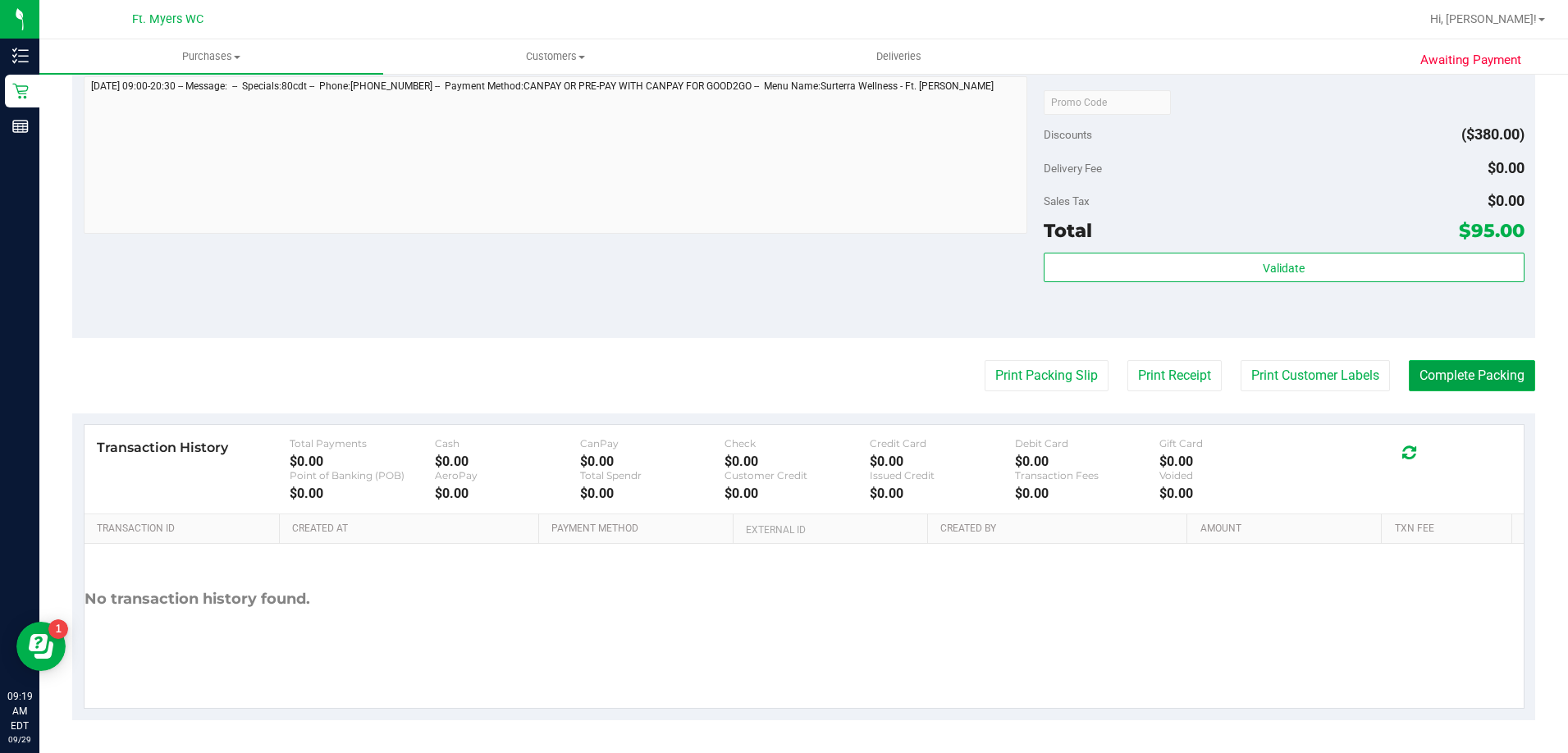
click at [1459, 377] on button "Complete Packing" at bounding box center [1471, 375] width 126 height 31
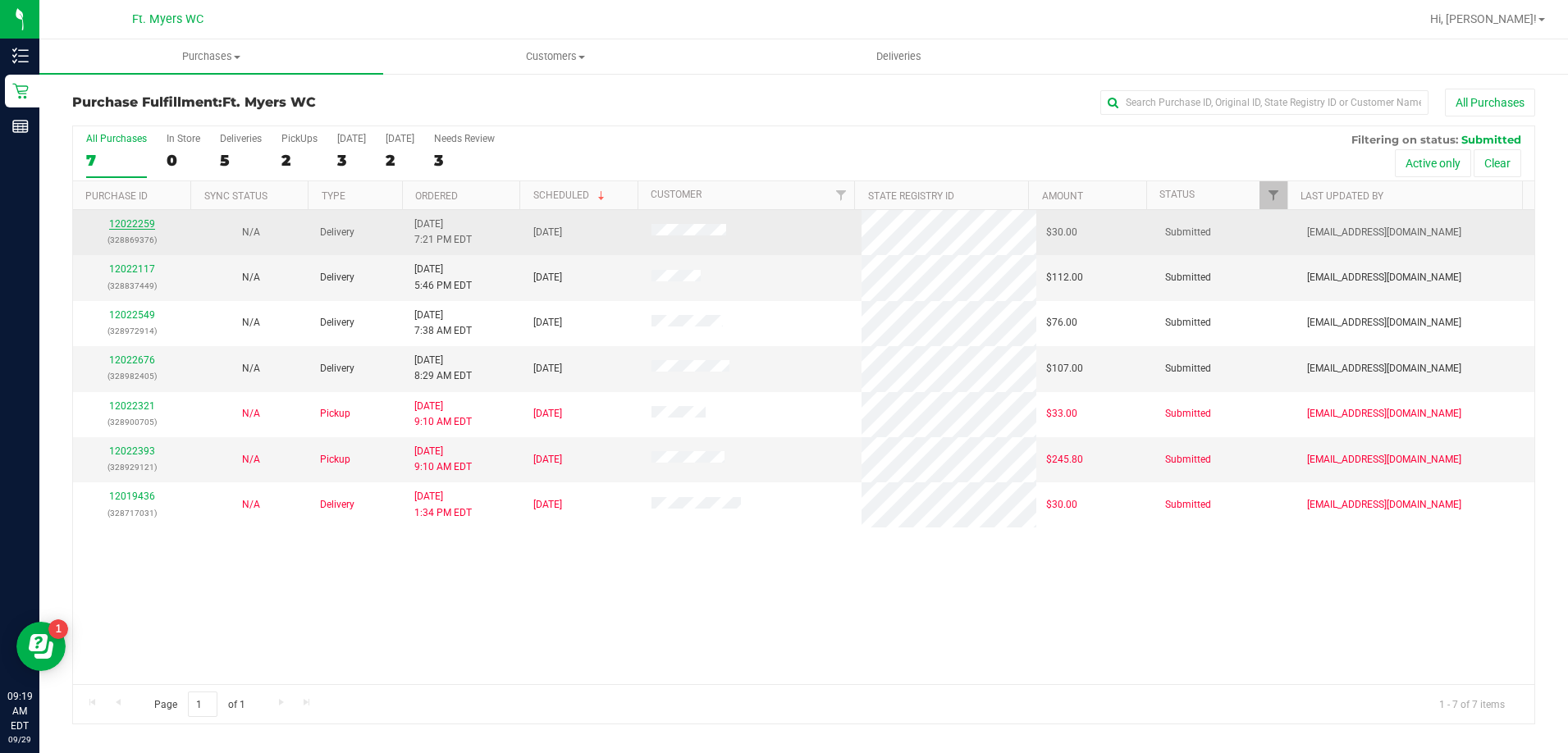
click at [149, 225] on link "12022259" at bounding box center [132, 224] width 46 height 12
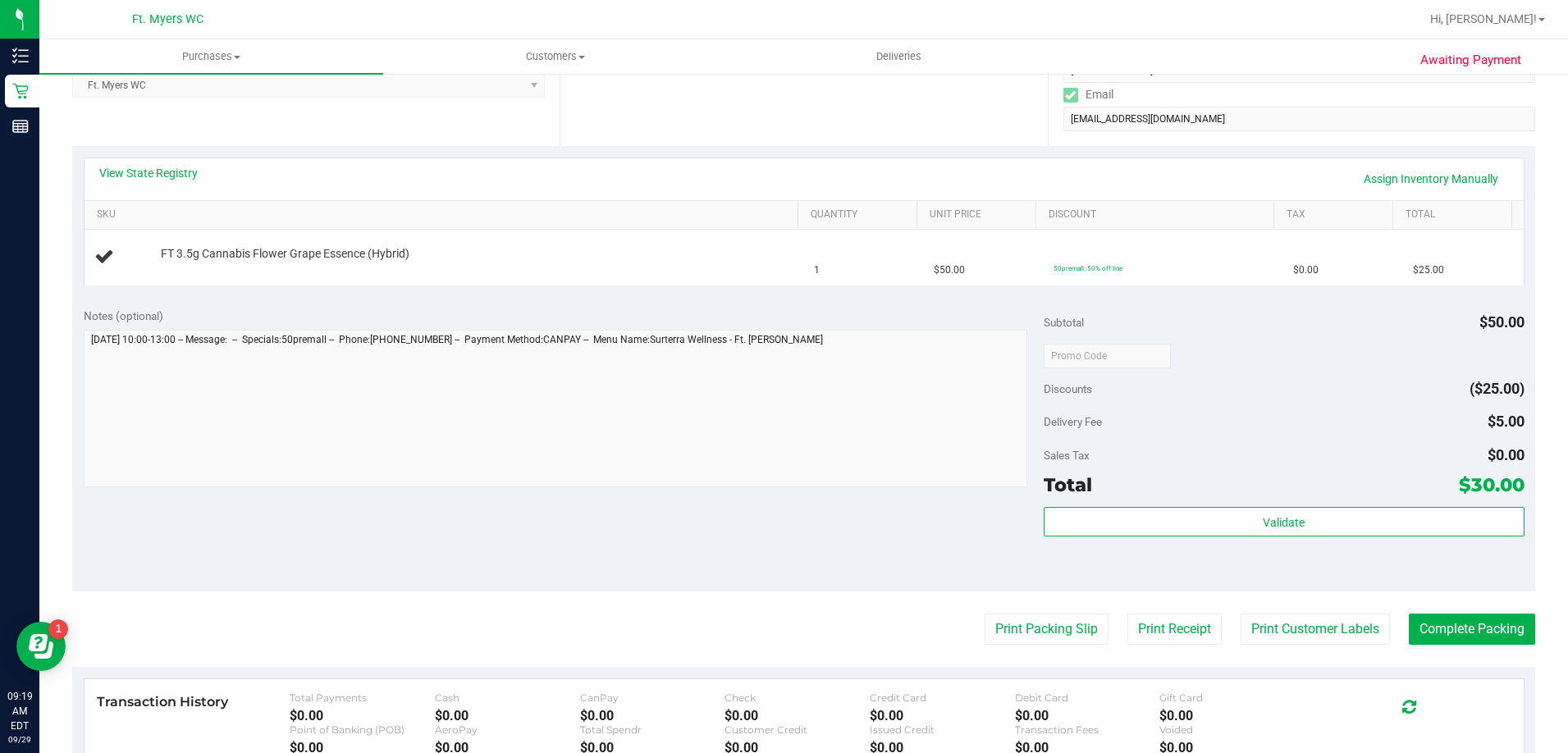
scroll to position [328, 0]
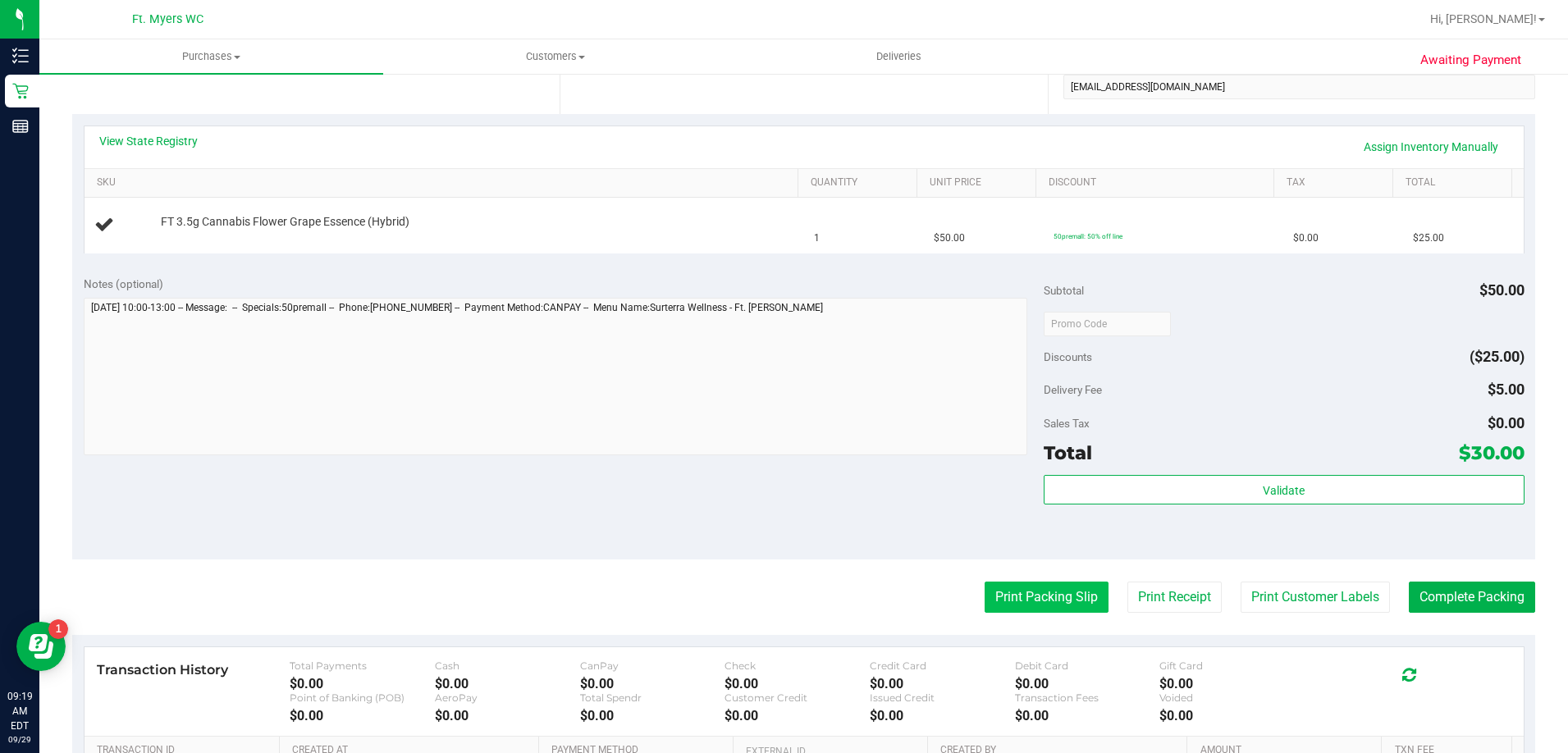
click at [1025, 589] on button "Print Packing Slip" at bounding box center [1046, 597] width 124 height 31
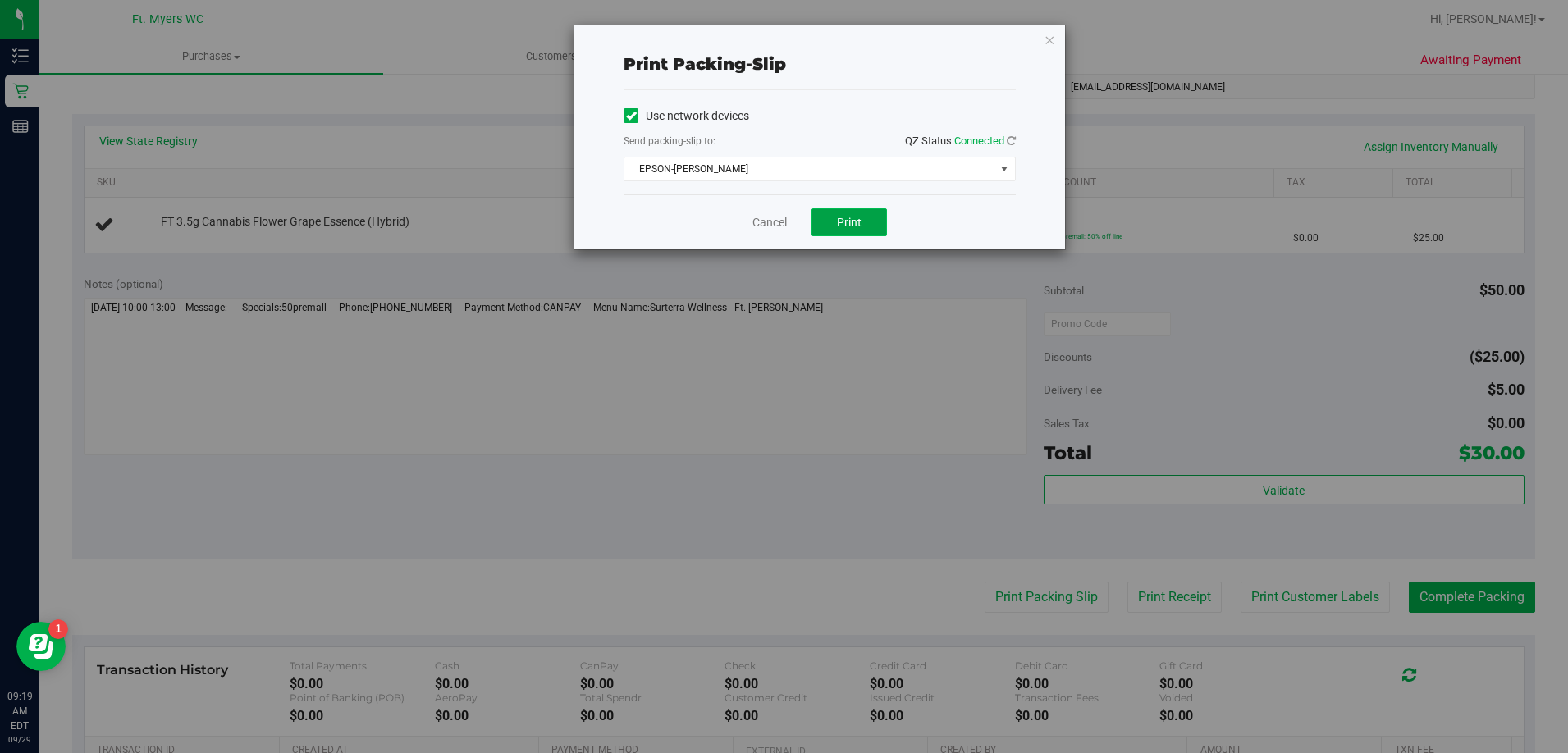
click at [855, 220] on span "Print" at bounding box center [848, 222] width 24 height 13
click at [779, 221] on link "Cancel" at bounding box center [769, 222] width 34 height 18
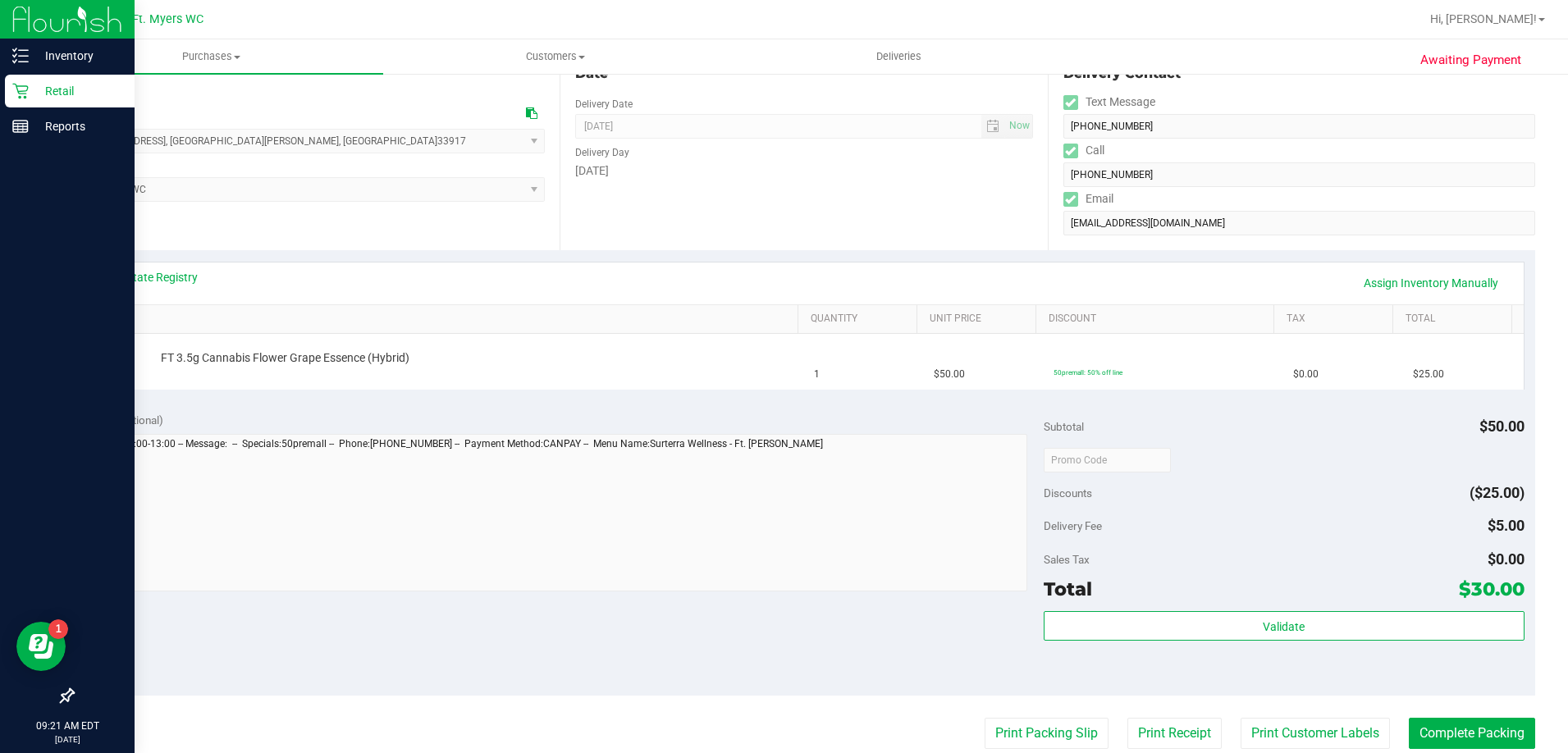
scroll to position [82, 0]
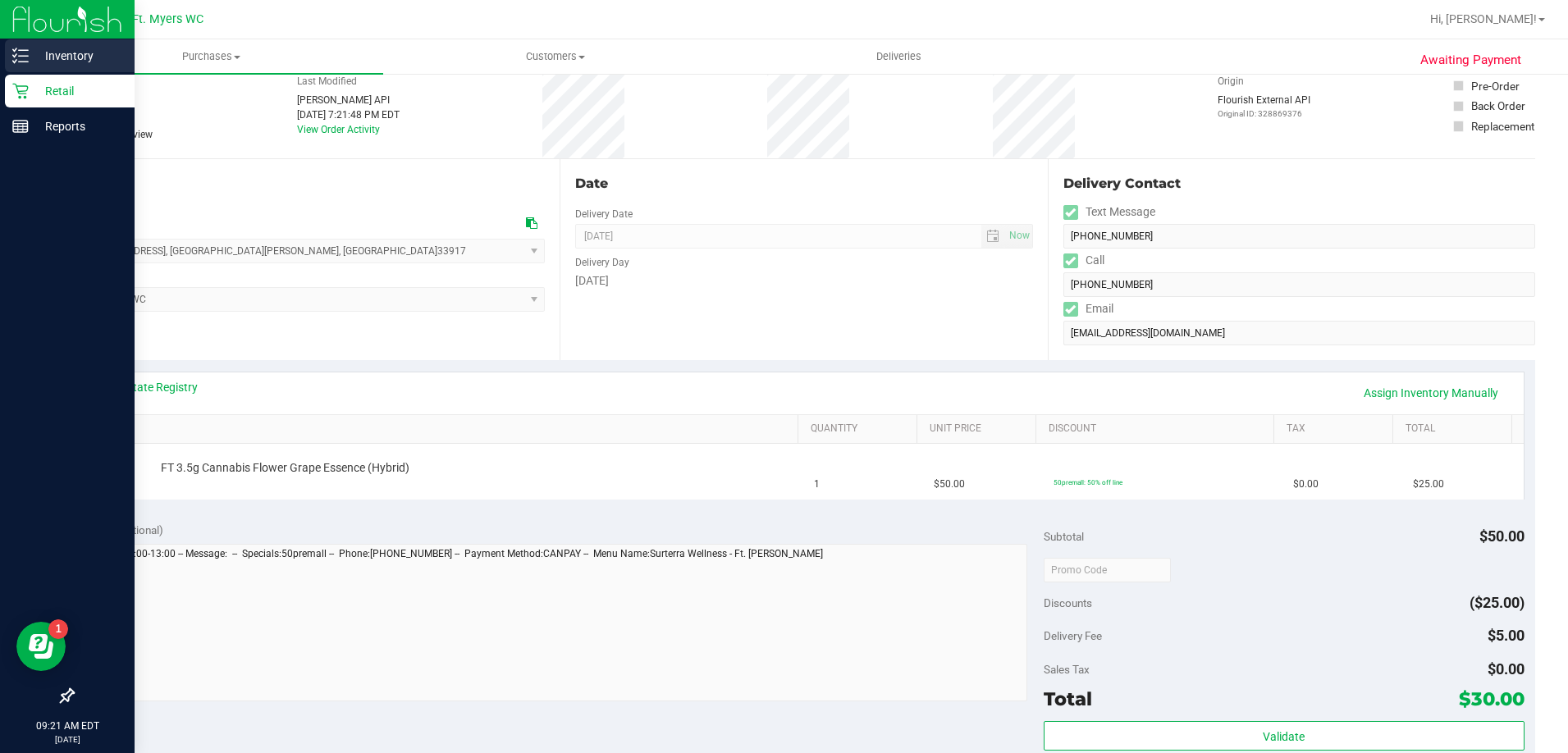
click at [29, 67] on div "Inventory" at bounding box center [69, 55] width 129 height 33
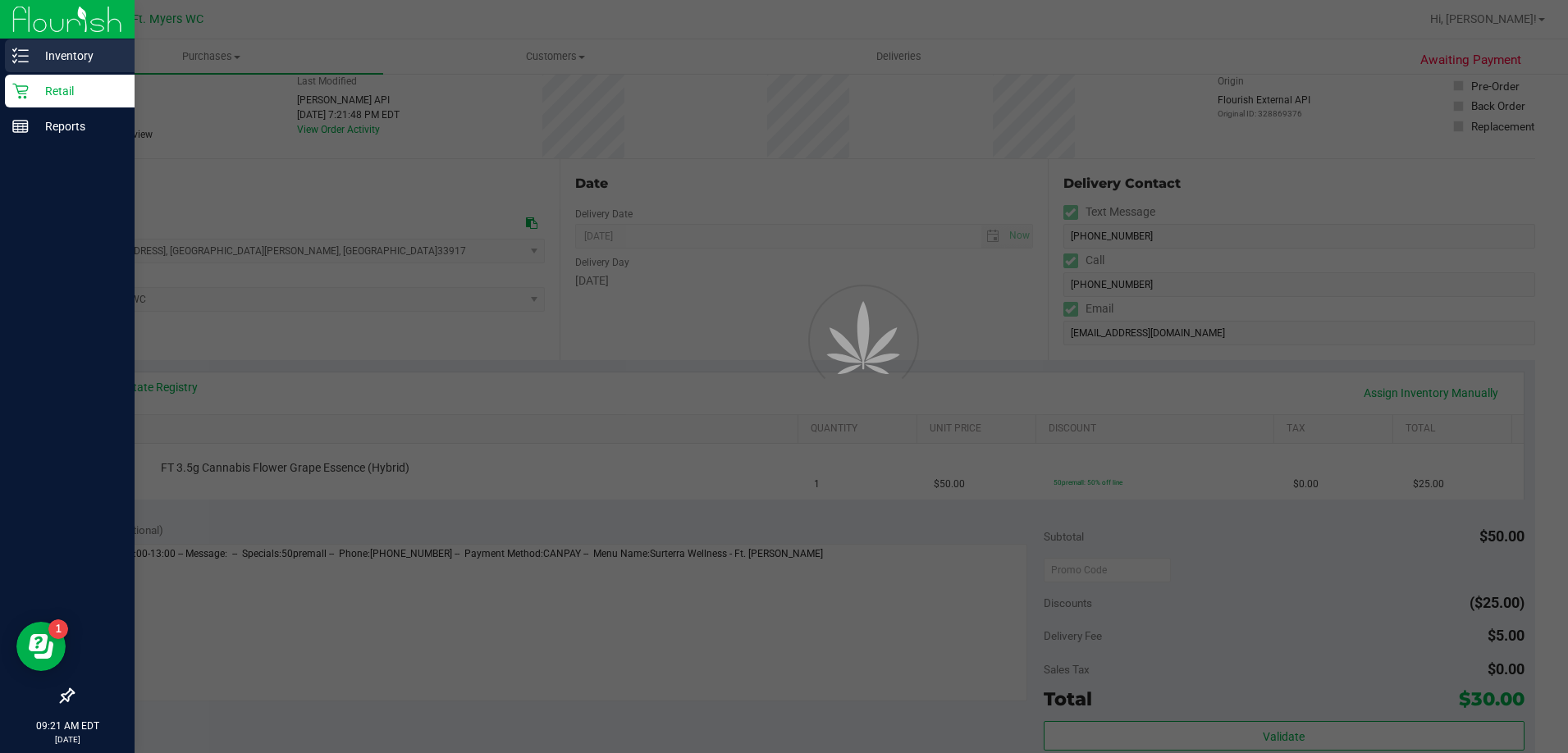
click at [29, 67] on div "Inventory" at bounding box center [69, 55] width 129 height 33
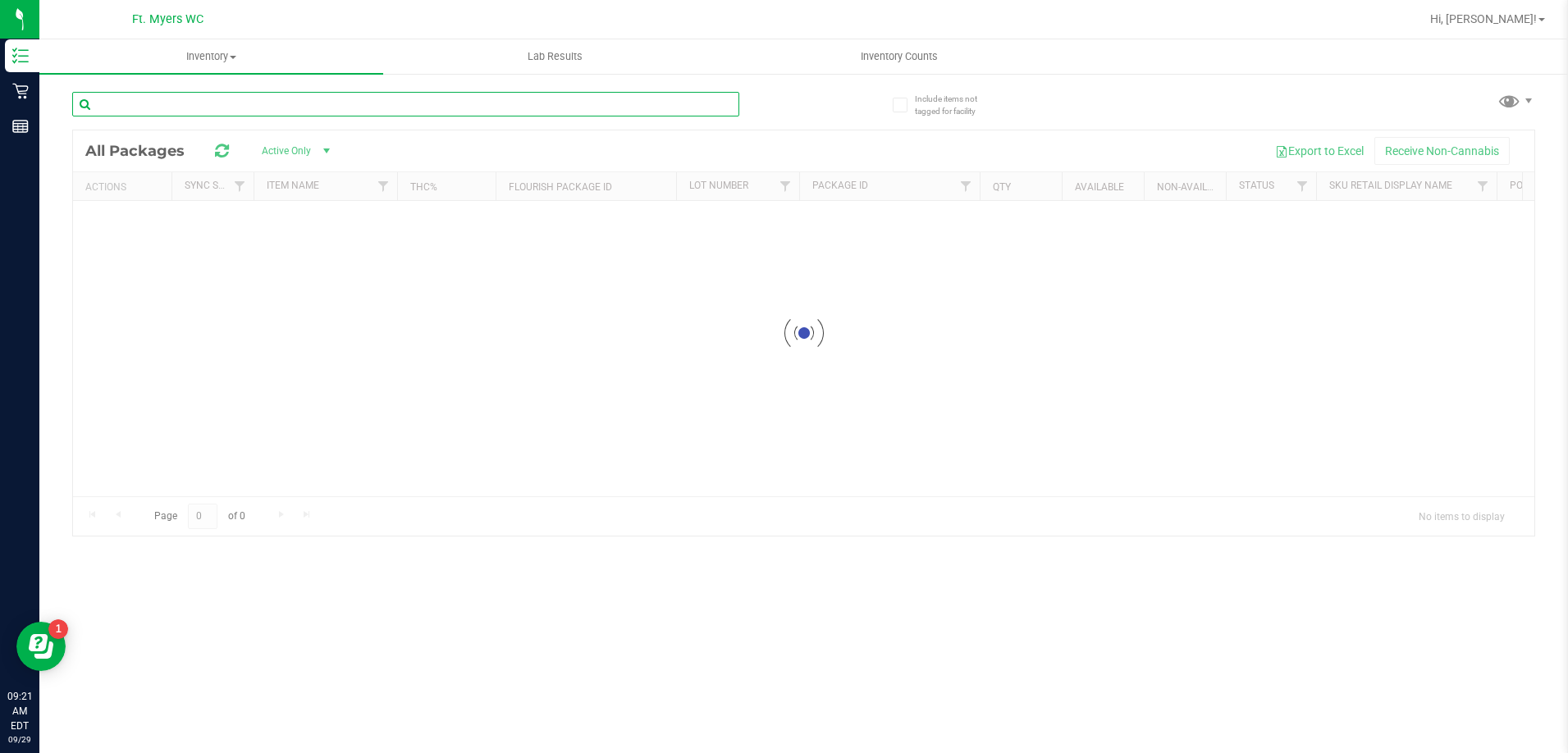
click at [264, 101] on input "text" at bounding box center [405, 104] width 667 height 24
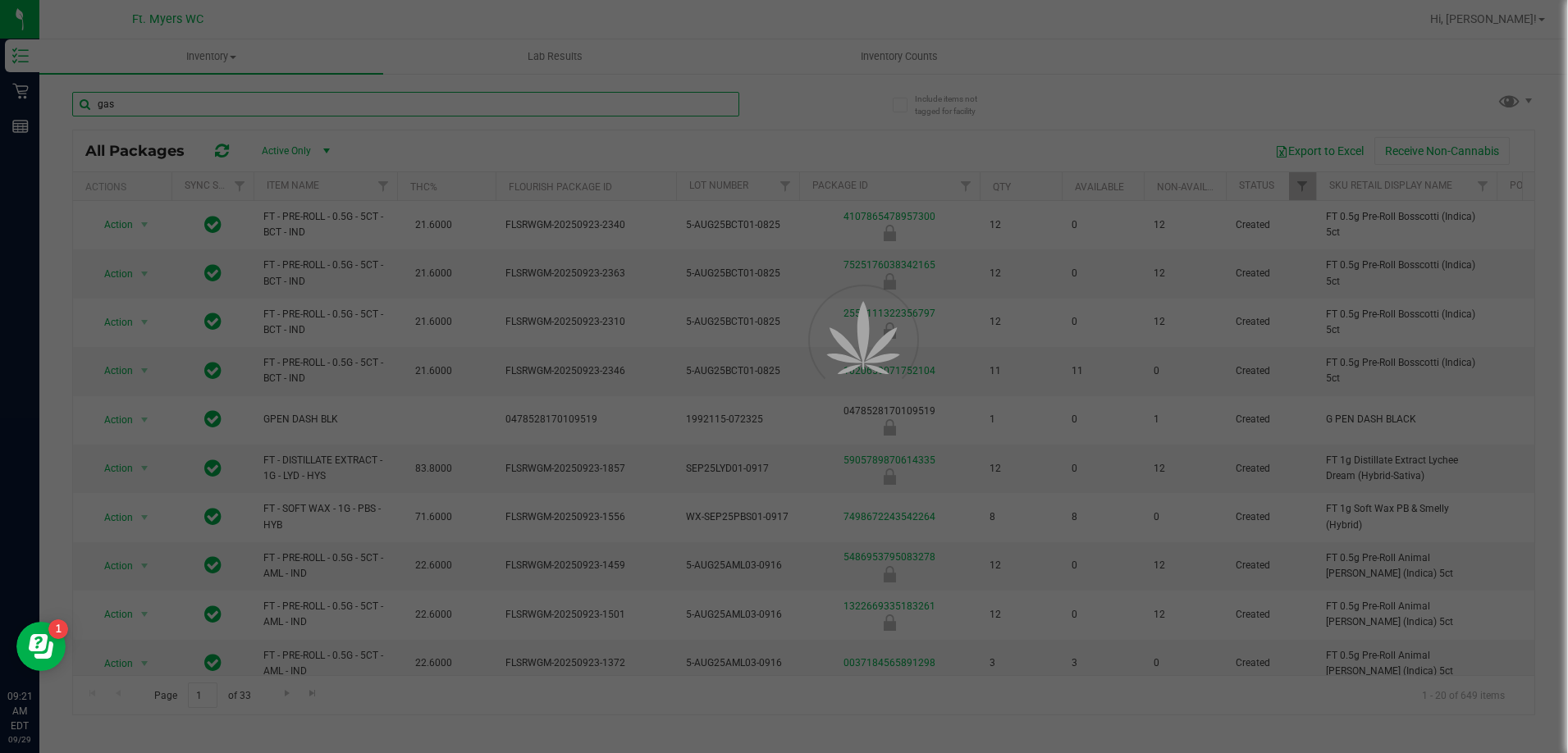
type input "gas"
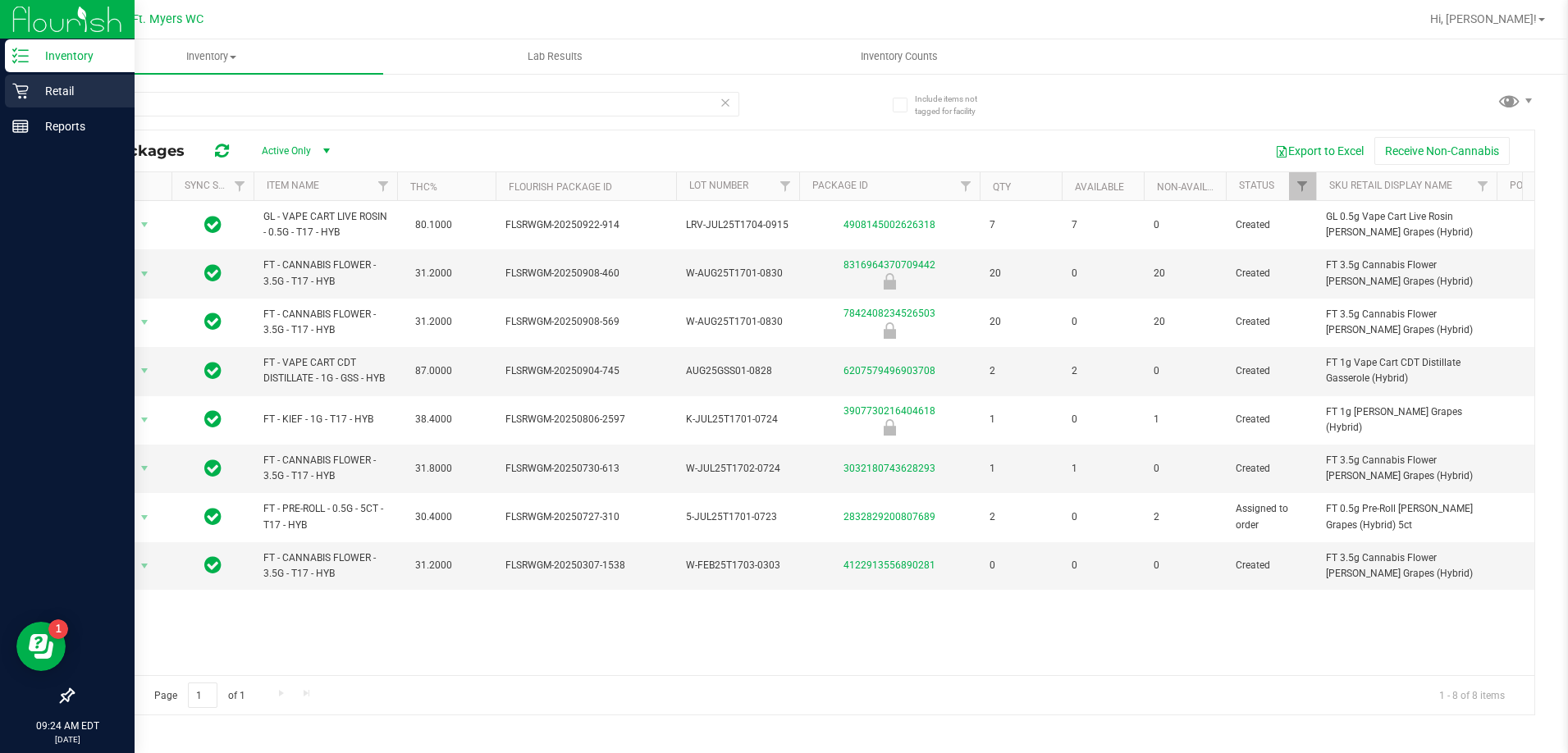
click at [47, 86] on p "Retail" at bounding box center [78, 91] width 99 height 20
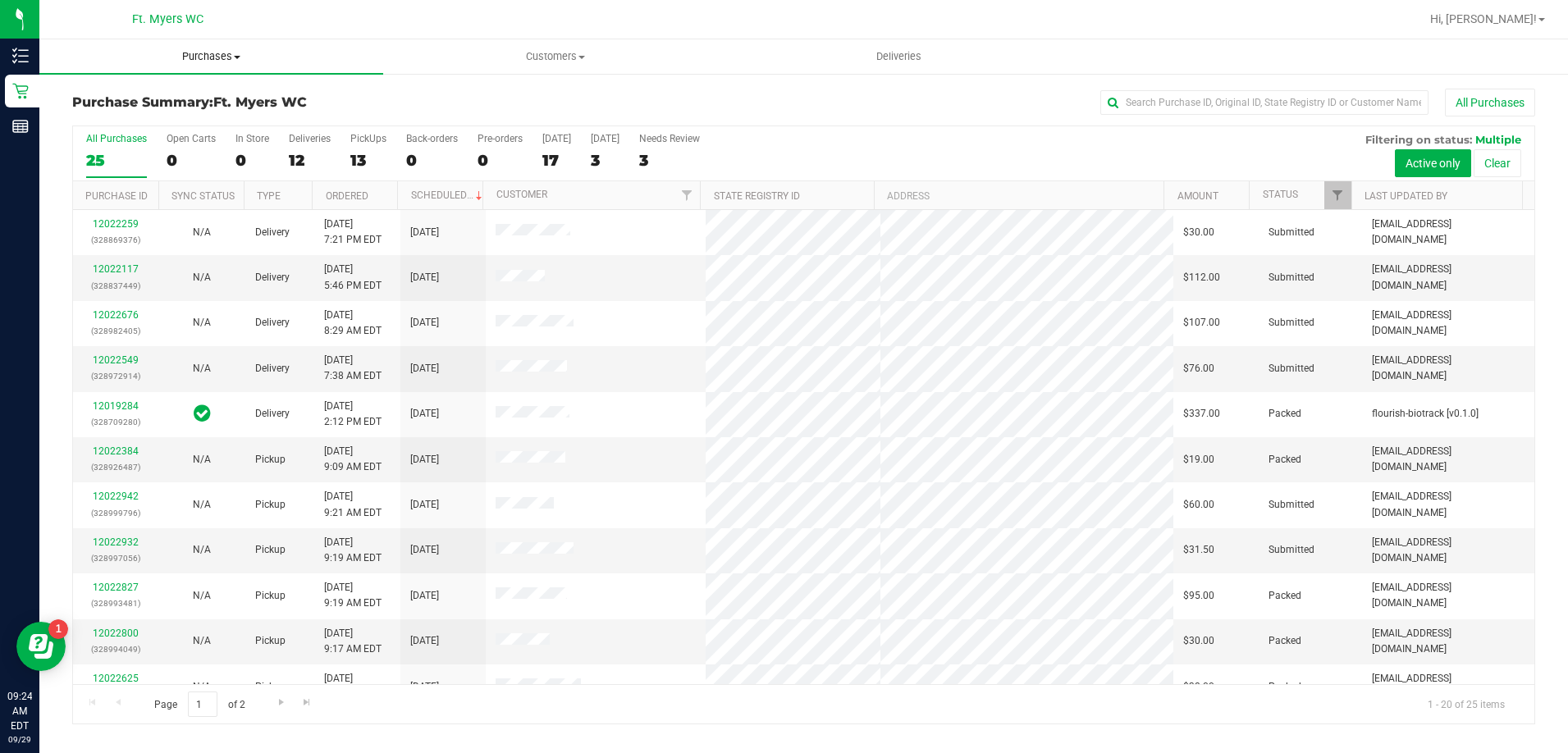
click at [229, 49] on span "Purchases" at bounding box center [211, 57] width 344 height 15
click at [115, 122] on span "Fulfillment" at bounding box center [90, 119] width 102 height 14
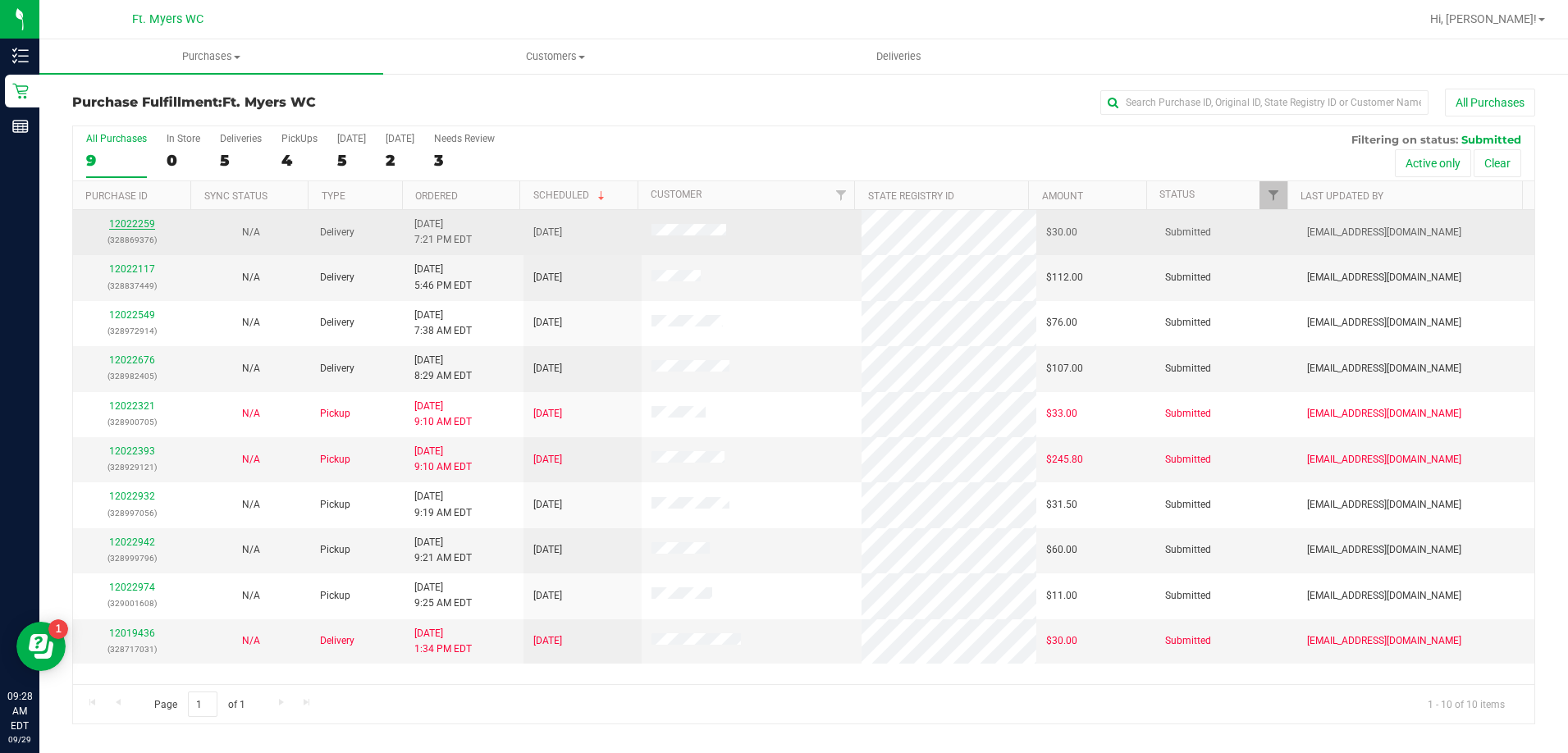
click at [134, 225] on link "12022259" at bounding box center [132, 224] width 46 height 12
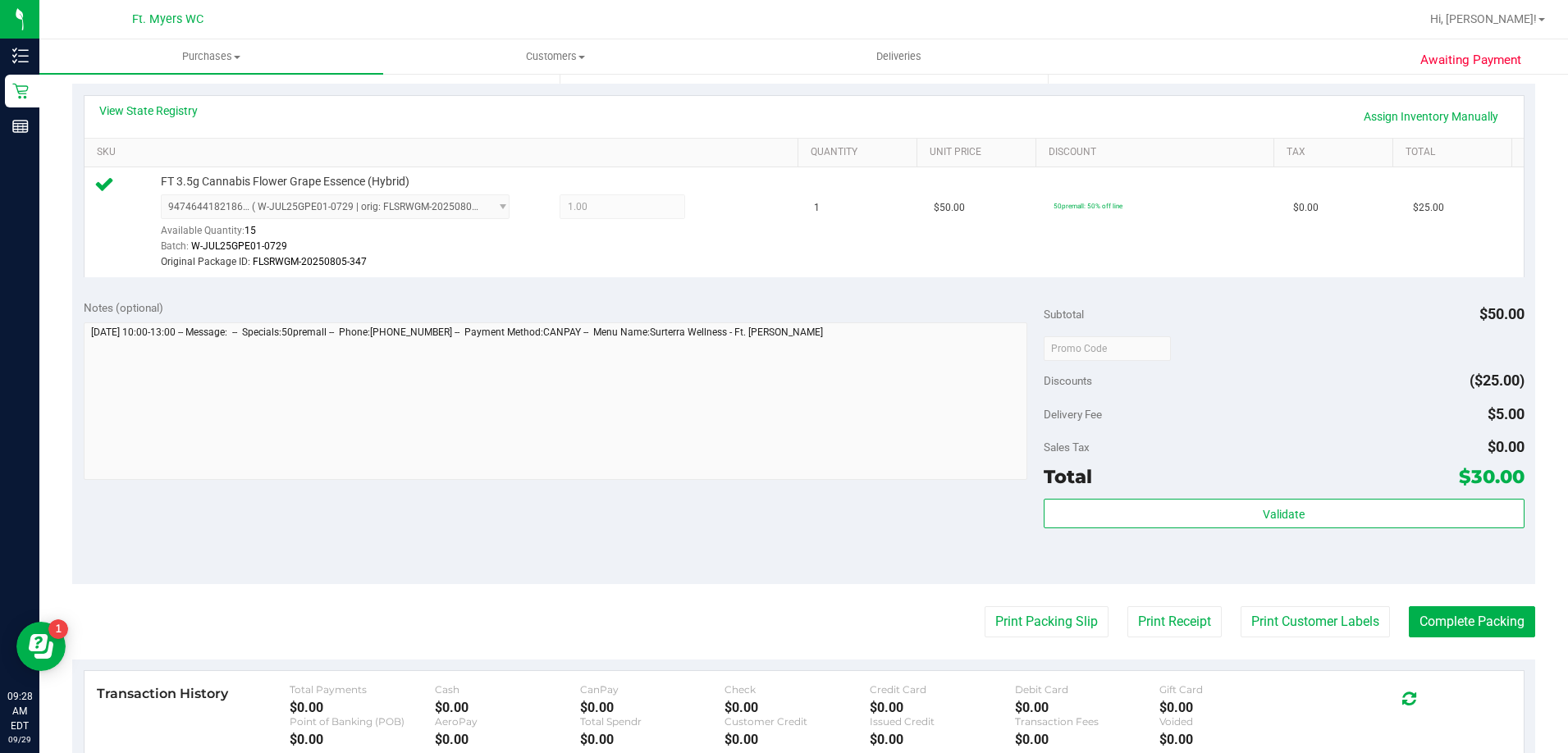
scroll to position [574, 0]
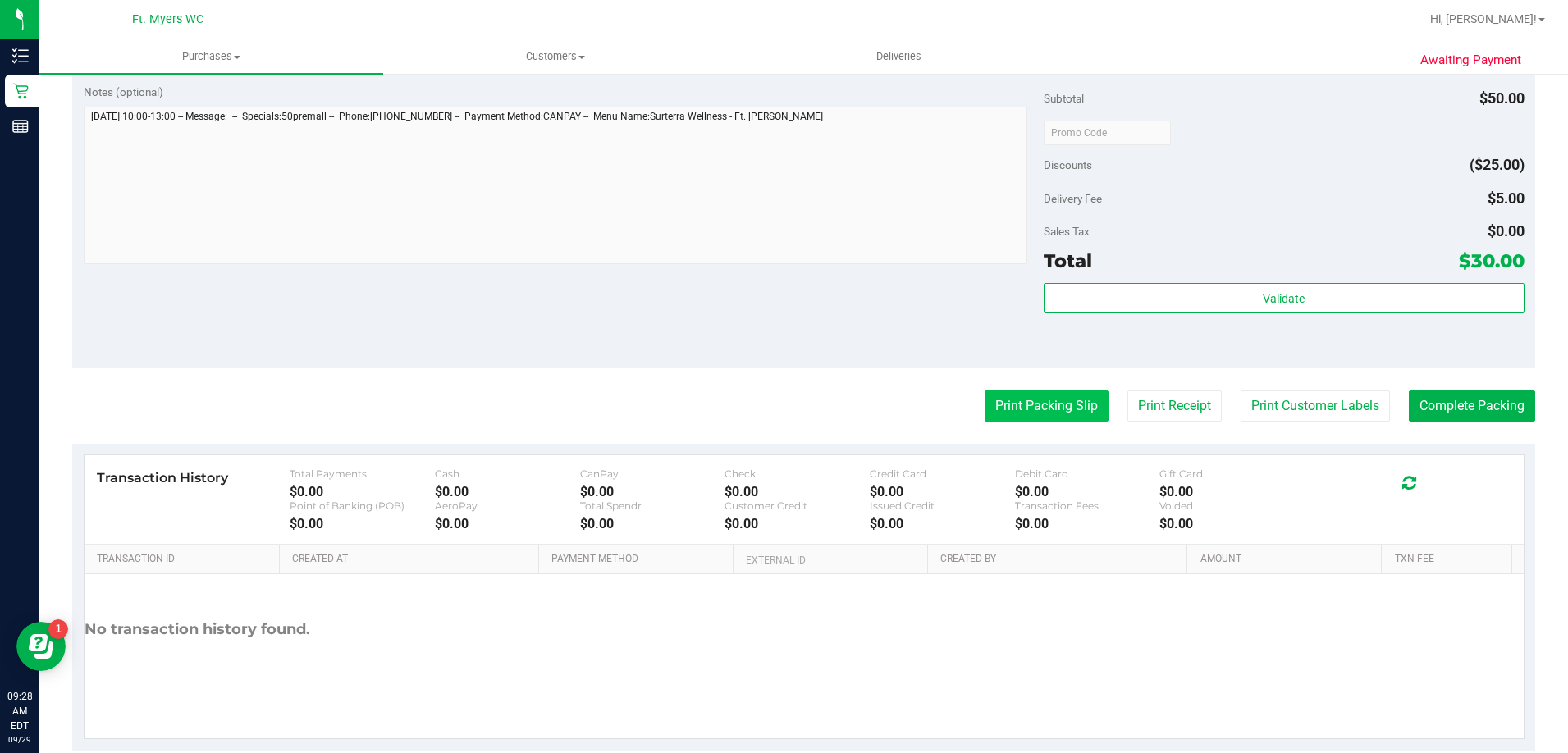
click at [1055, 417] on button "Print Packing Slip" at bounding box center [1046, 406] width 124 height 31
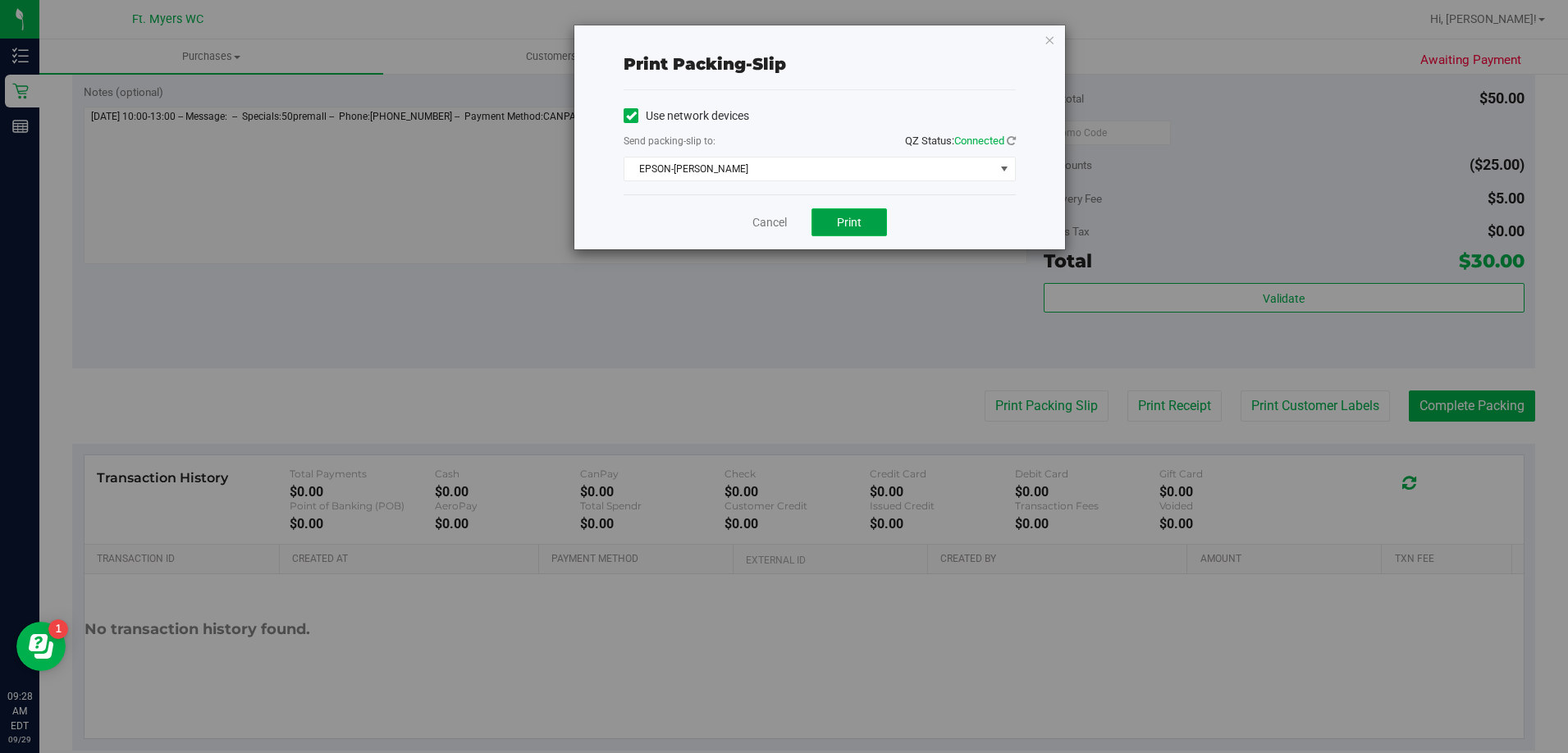
click at [857, 224] on span "Print" at bounding box center [848, 222] width 24 height 13
click at [848, 220] on span "Print" at bounding box center [848, 222] width 24 height 13
click at [775, 215] on link "Cancel" at bounding box center [769, 222] width 34 height 18
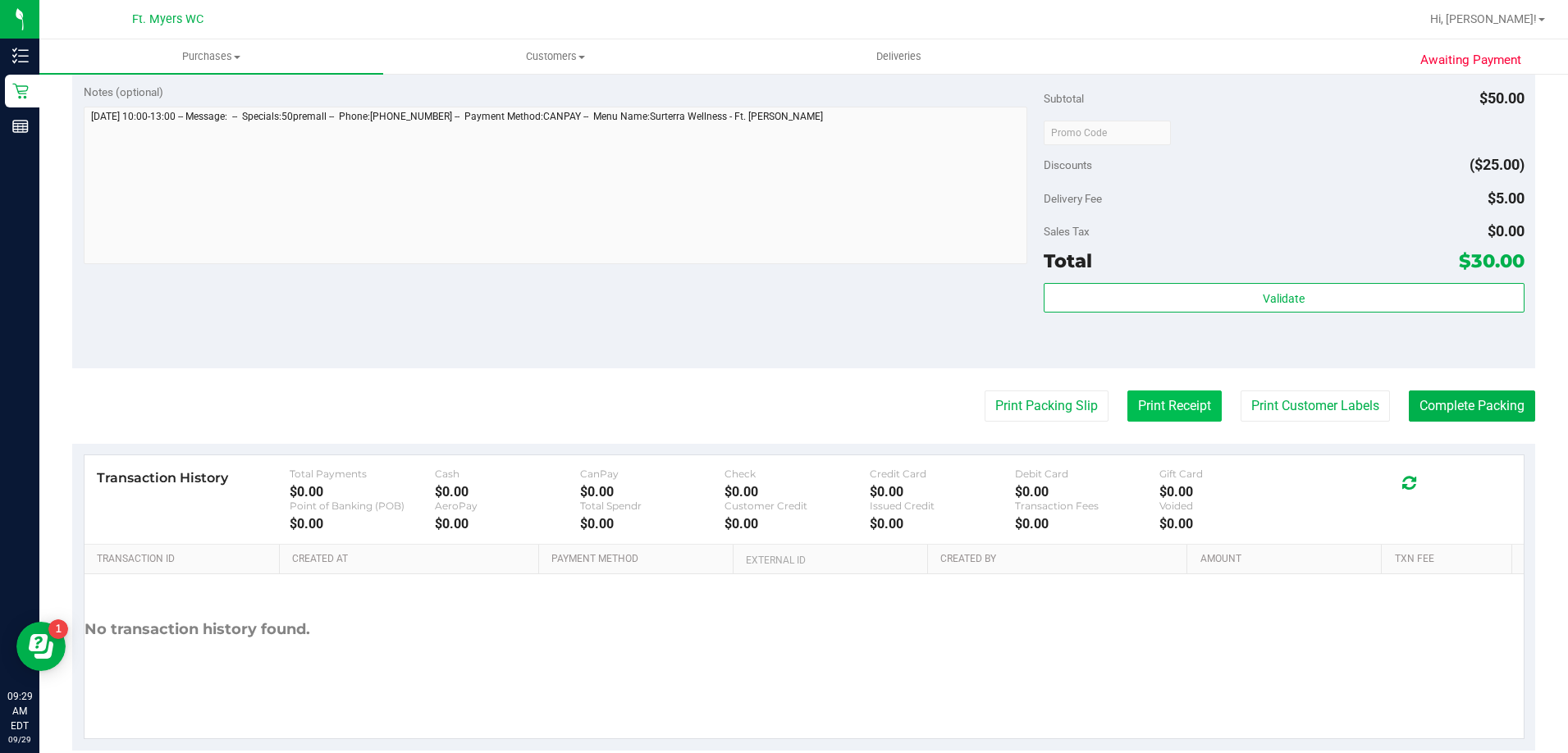
click at [1130, 397] on button "Print Receipt" at bounding box center [1174, 406] width 94 height 31
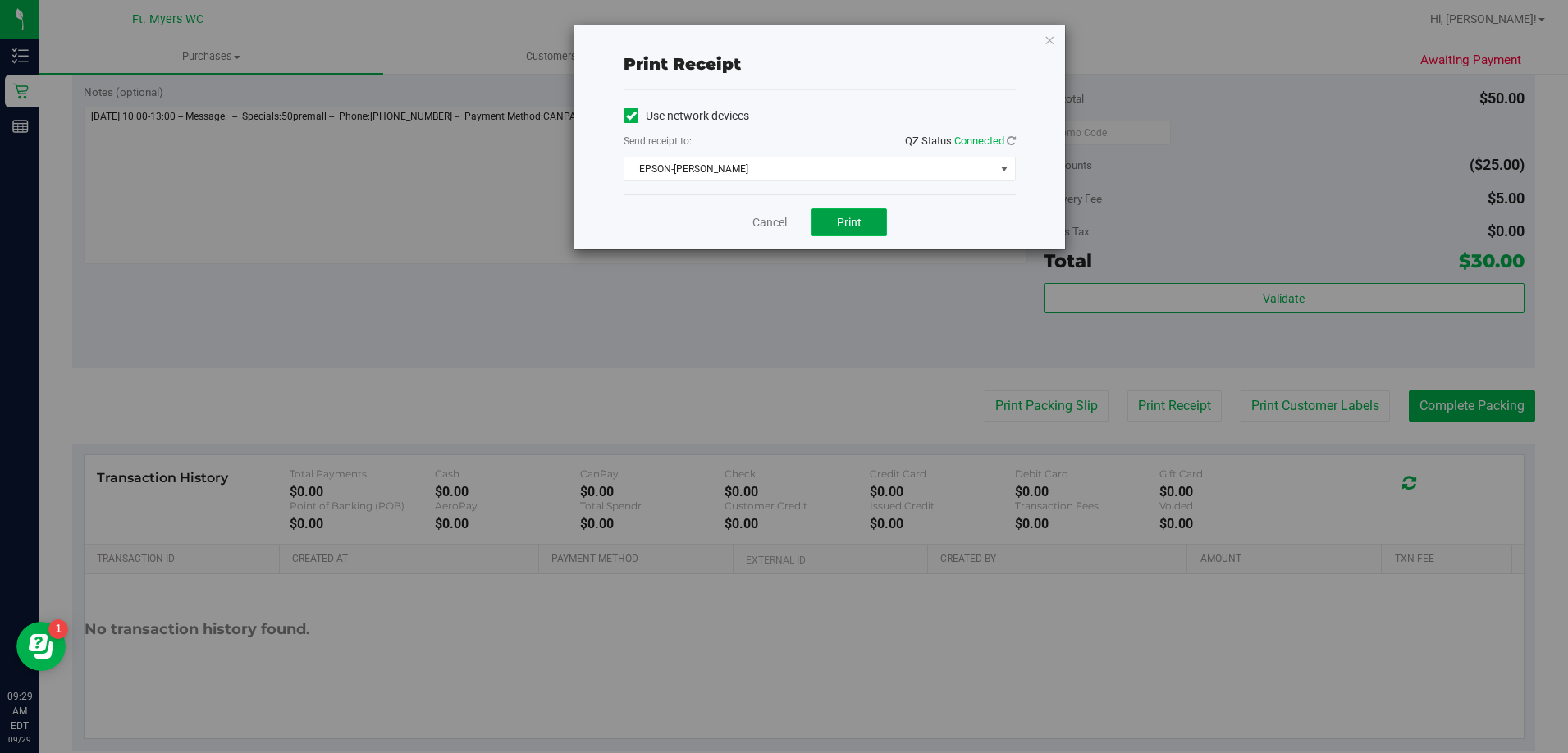
click at [867, 235] on button "Print" at bounding box center [849, 222] width 75 height 28
click at [842, 220] on span "Print" at bounding box center [848, 222] width 24 height 13
click at [755, 219] on link "Cancel" at bounding box center [769, 222] width 34 height 18
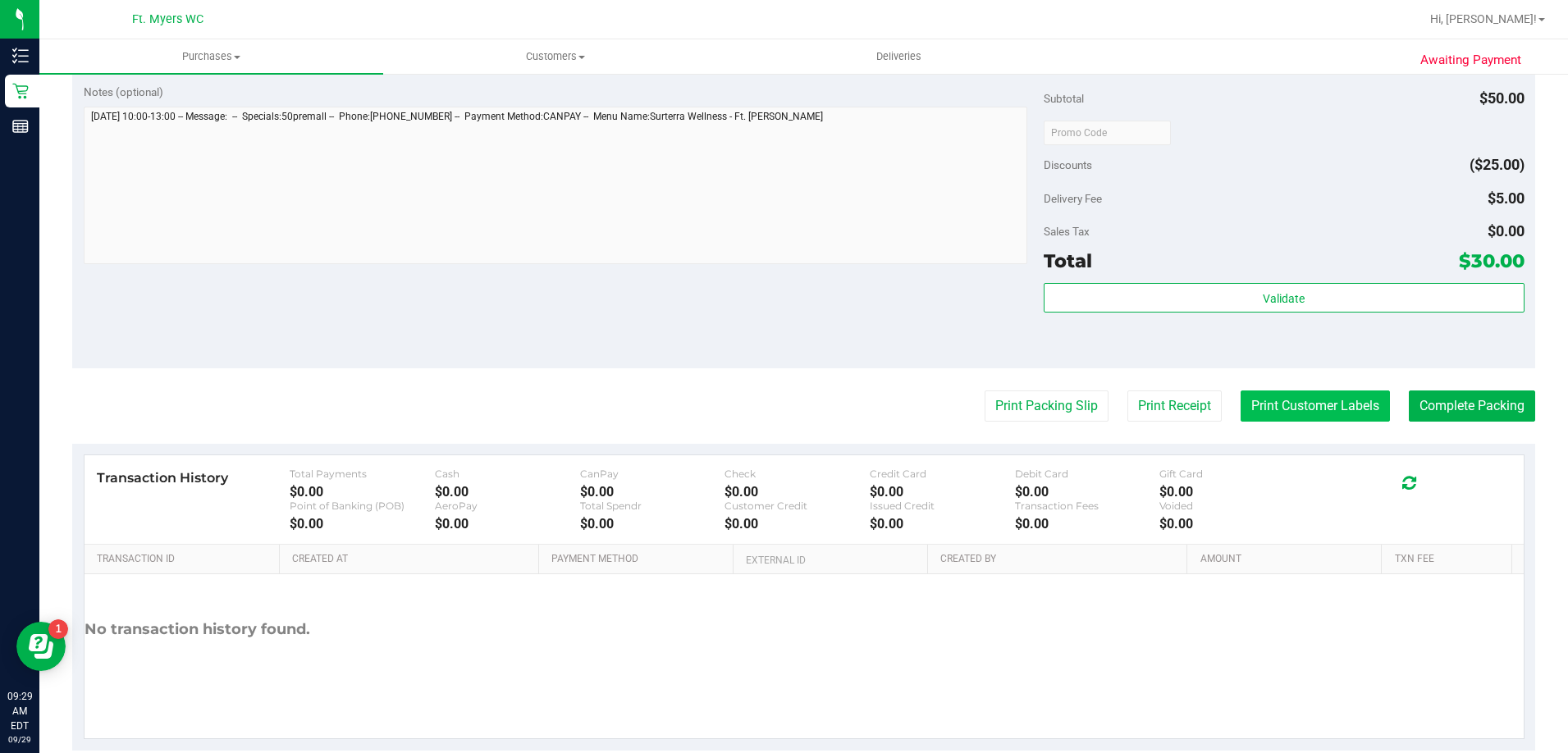
click at [1334, 402] on button "Print Customer Labels" at bounding box center [1315, 406] width 149 height 31
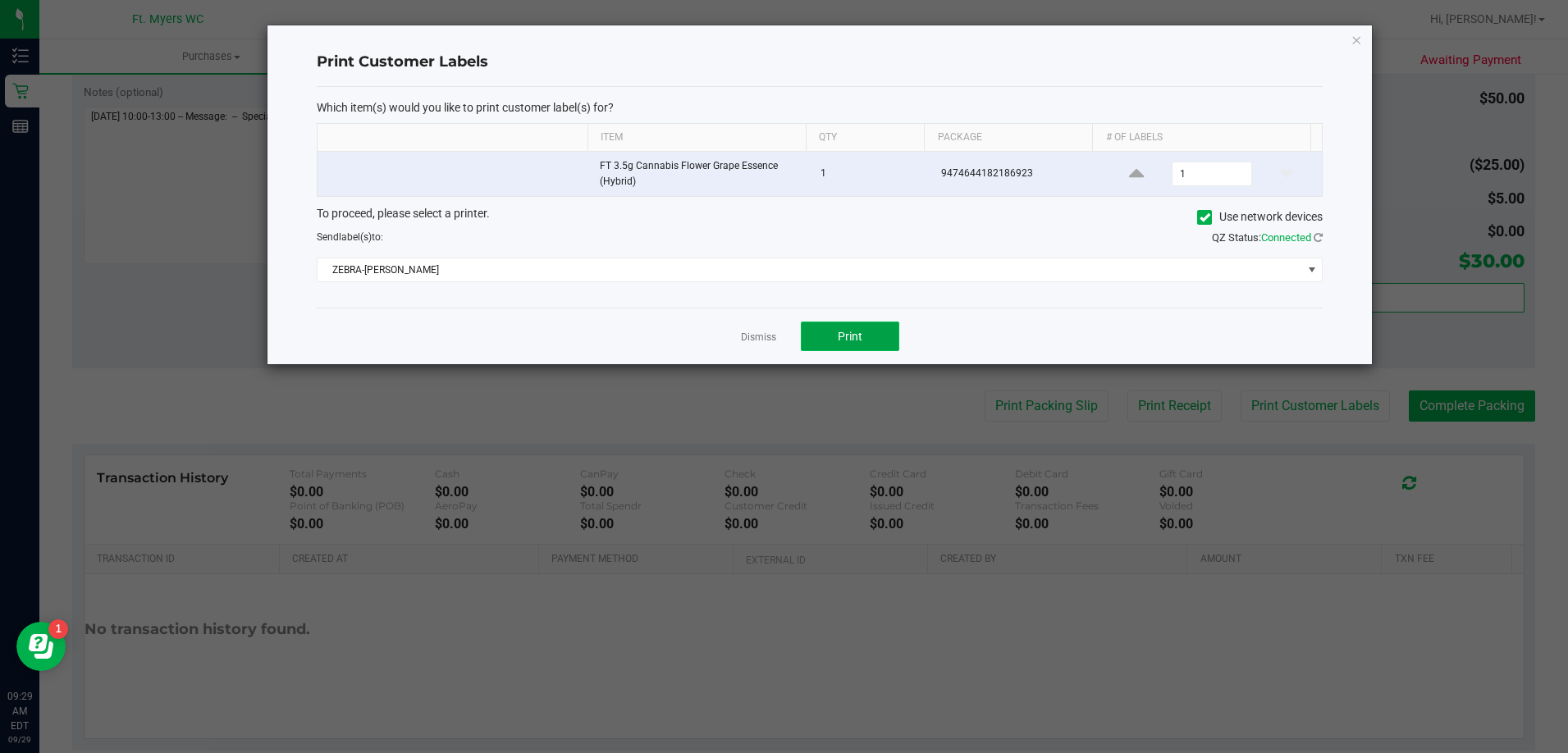
click at [874, 325] on button "Print" at bounding box center [850, 336] width 99 height 29
click at [760, 333] on link "Dismiss" at bounding box center [758, 337] width 35 height 14
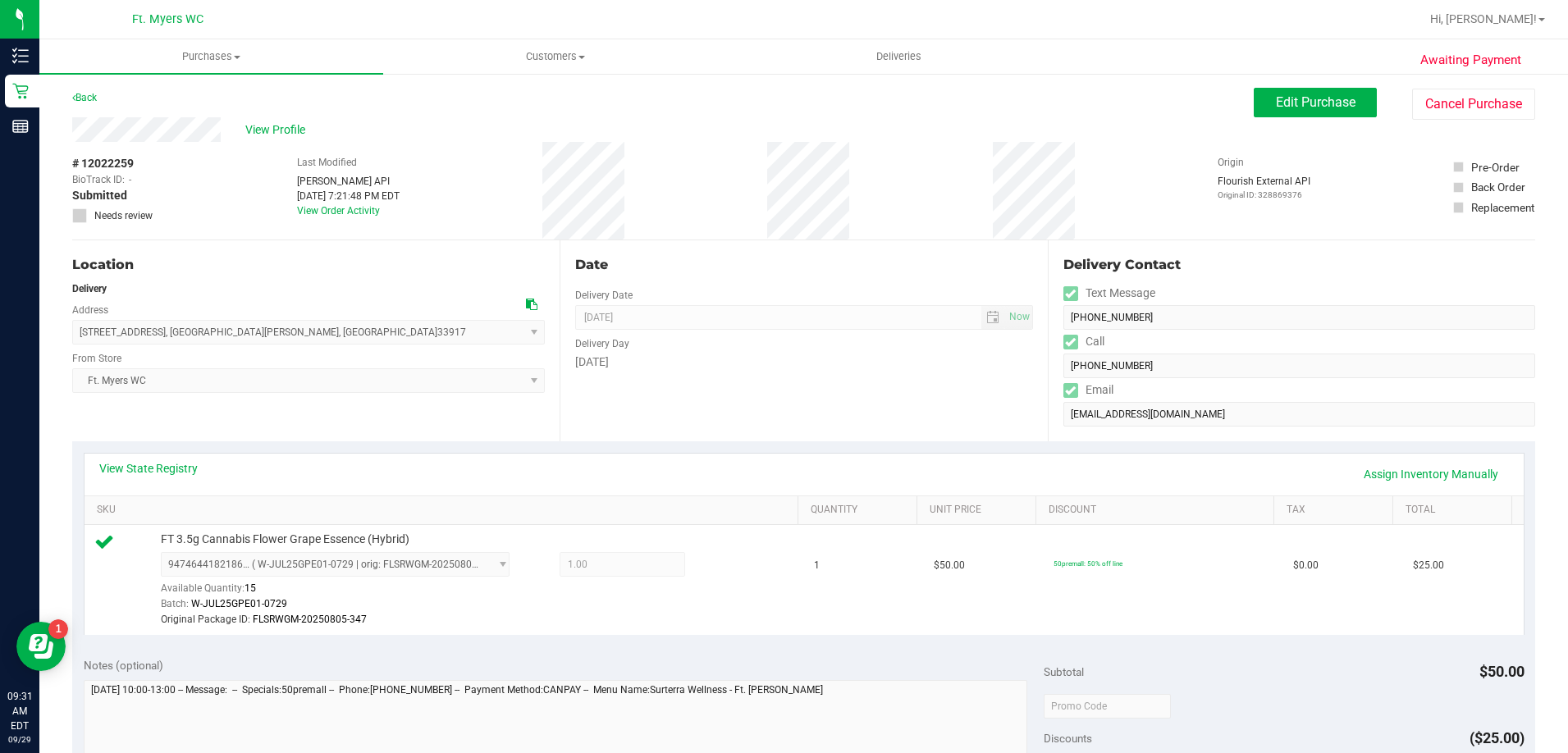
scroll to position [0, 0]
click at [78, 216] on icon at bounding box center [79, 216] width 11 height 0
click at [1299, 100] on span "Edit Purchase" at bounding box center [1315, 103] width 79 height 16
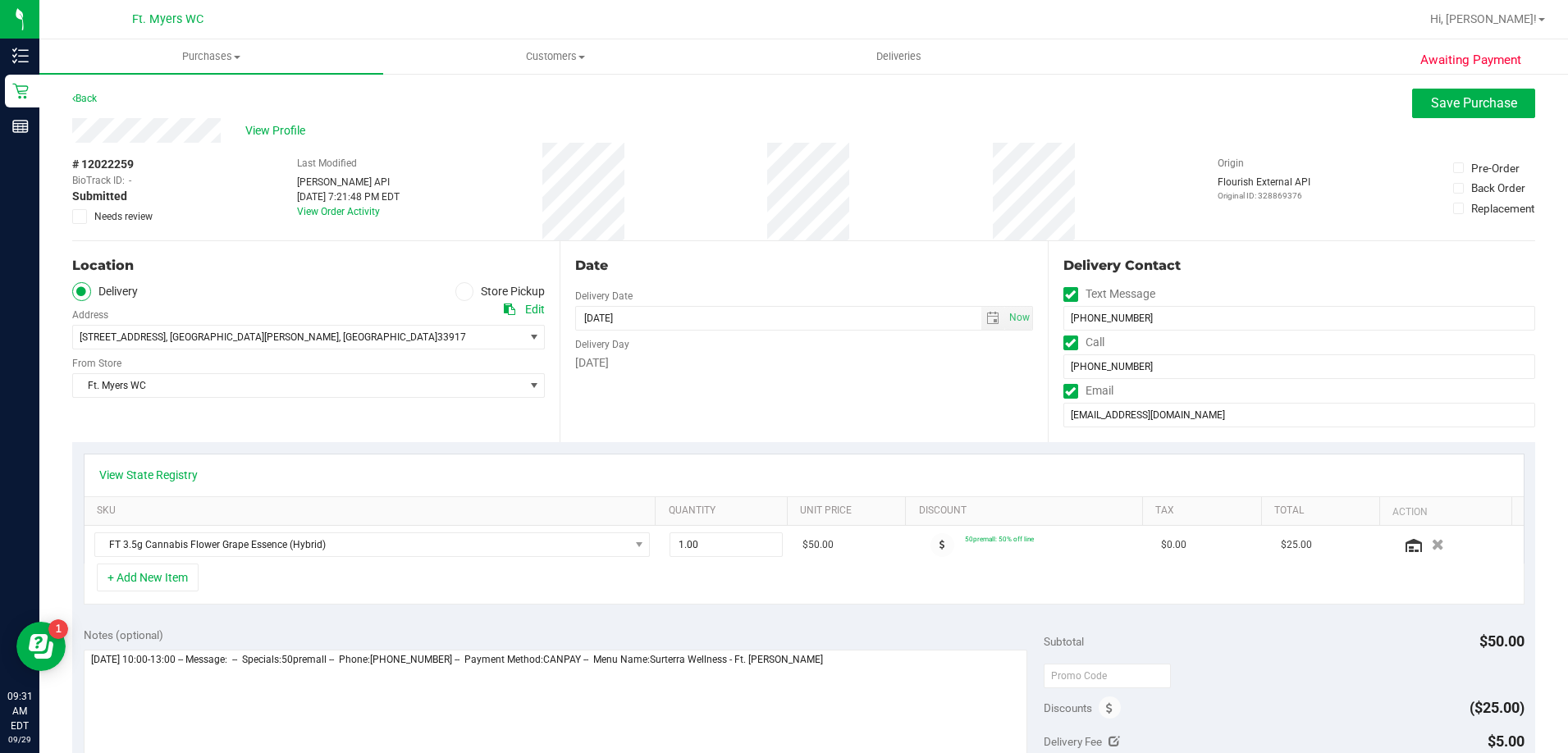
click at [78, 216] on icon at bounding box center [79, 216] width 11 height 0
click at [0, 0] on input "Needs review" at bounding box center [0, 0] width 0 height 0
click at [1469, 96] on span "Save Purchase" at bounding box center [1473, 103] width 86 height 16
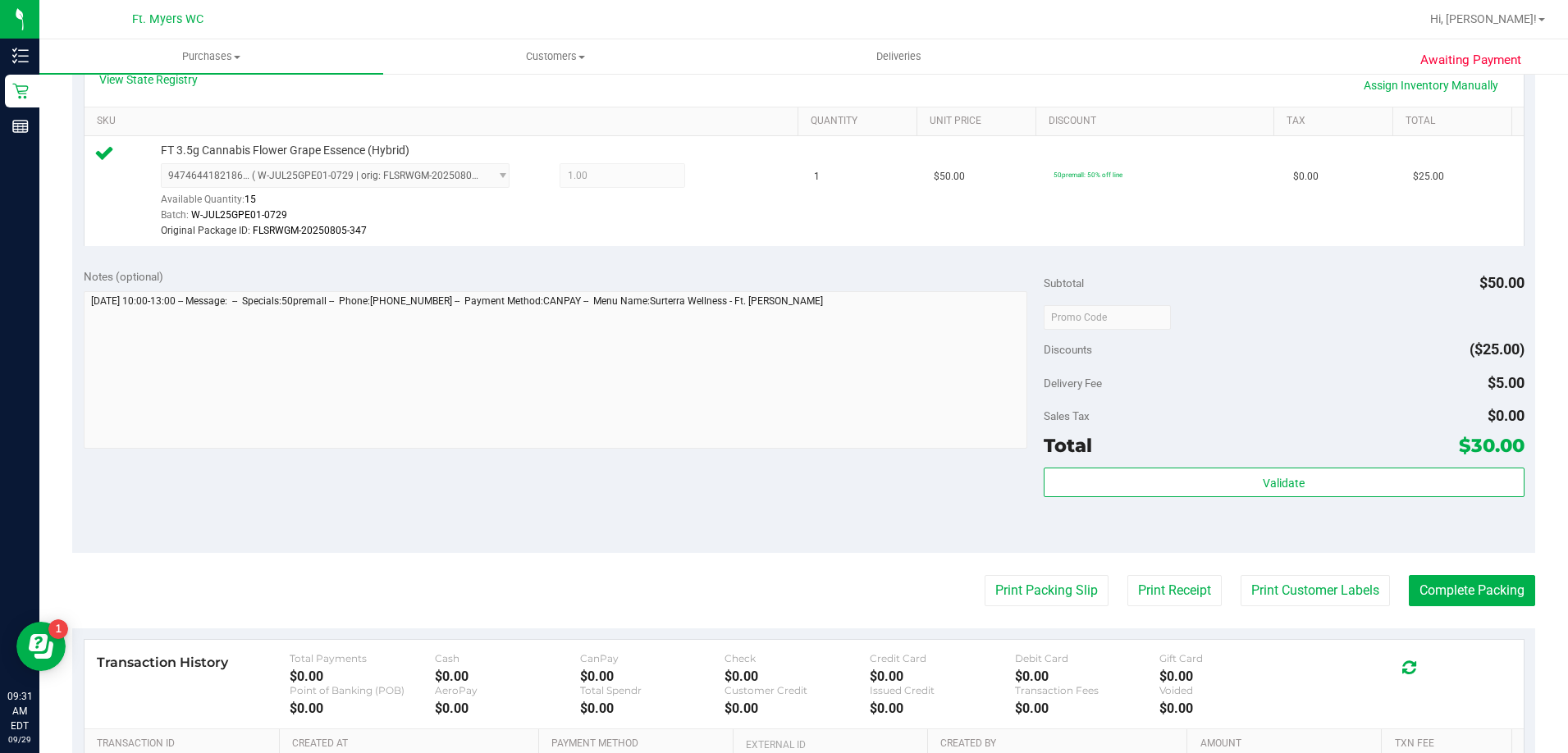
scroll to position [493, 0]
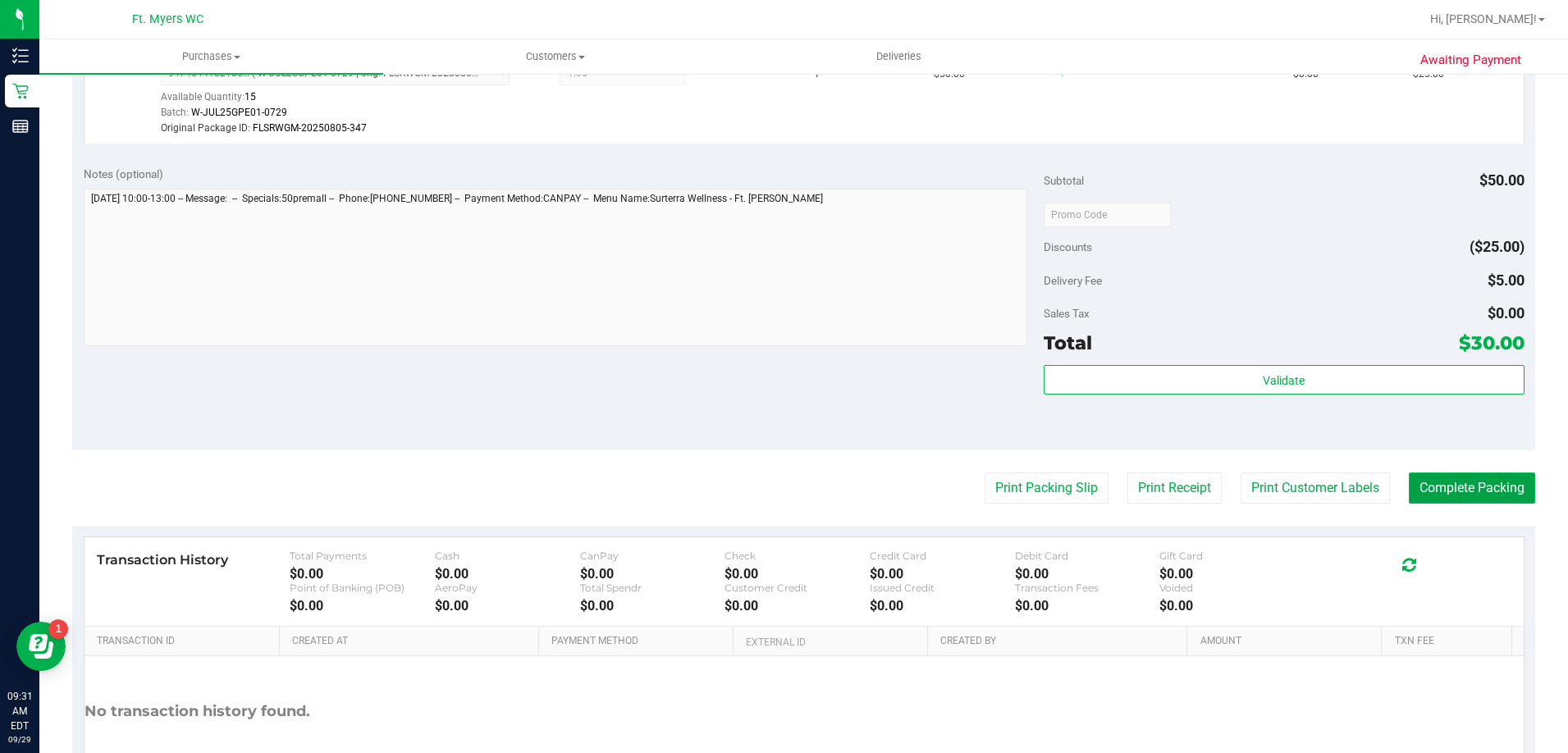
click at [1464, 488] on button "Complete Packing" at bounding box center [1471, 488] width 126 height 31
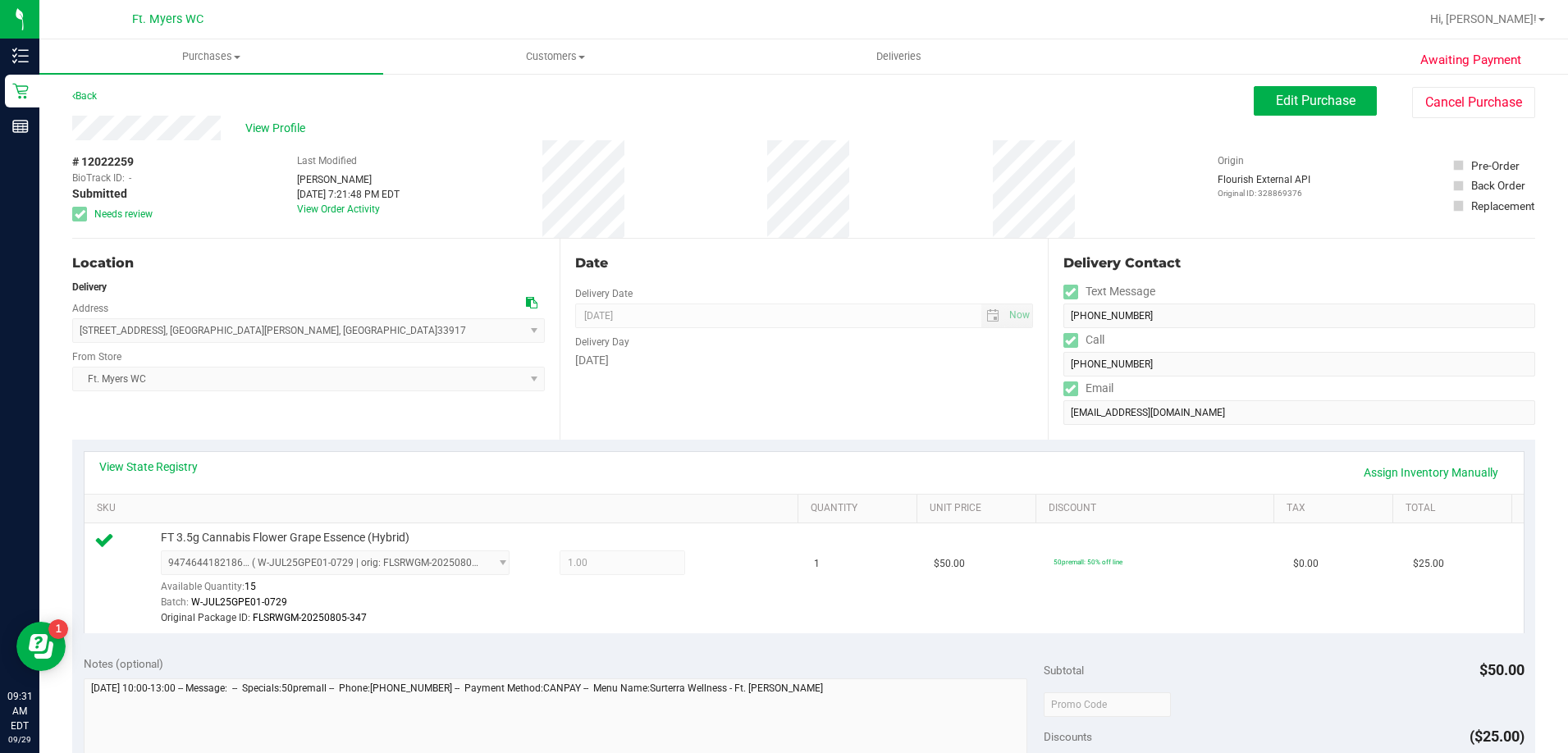
scroll to position [0, 0]
click at [86, 101] on link "Back" at bounding box center [83, 99] width 24 height 12
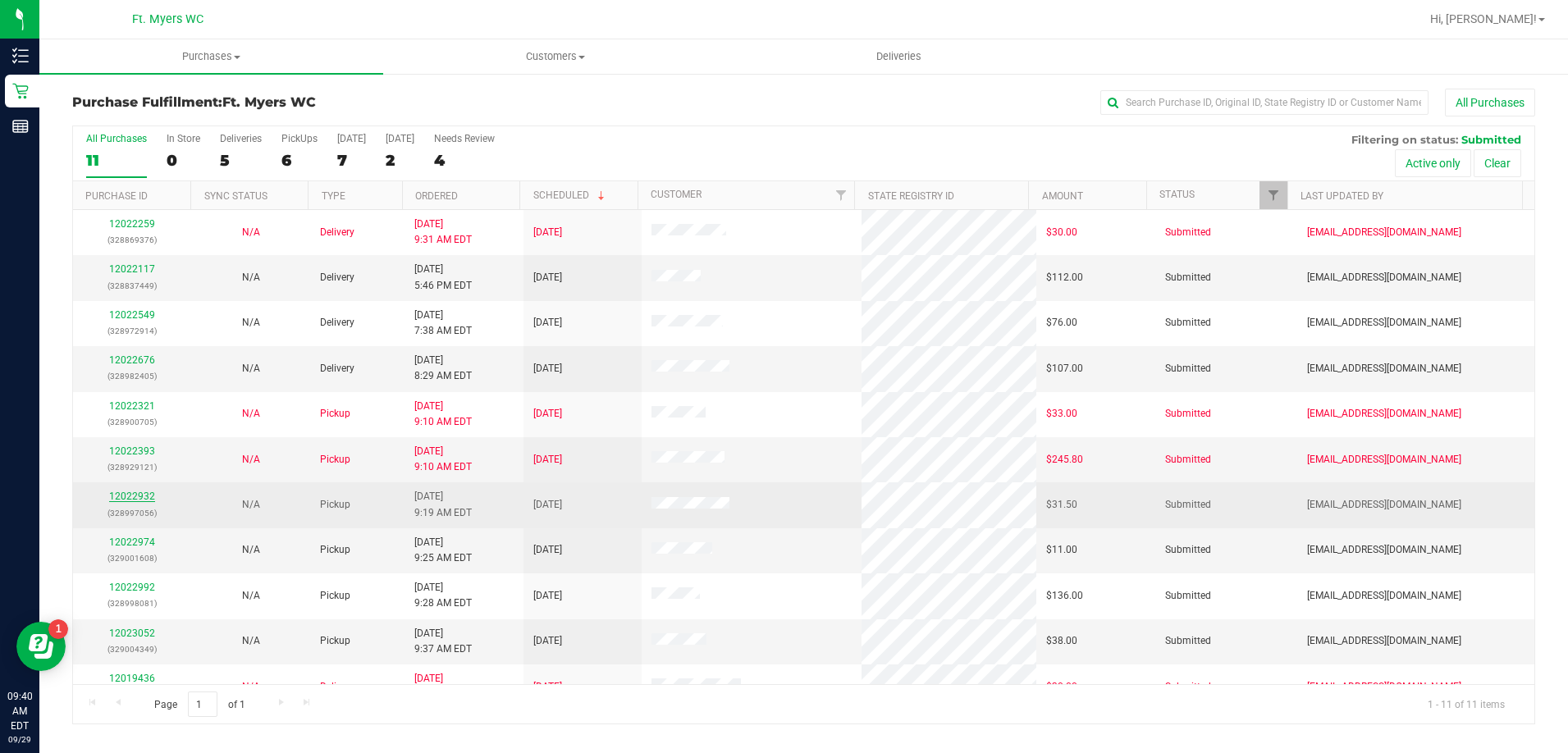
click at [134, 493] on link "12022932" at bounding box center [132, 497] width 46 height 12
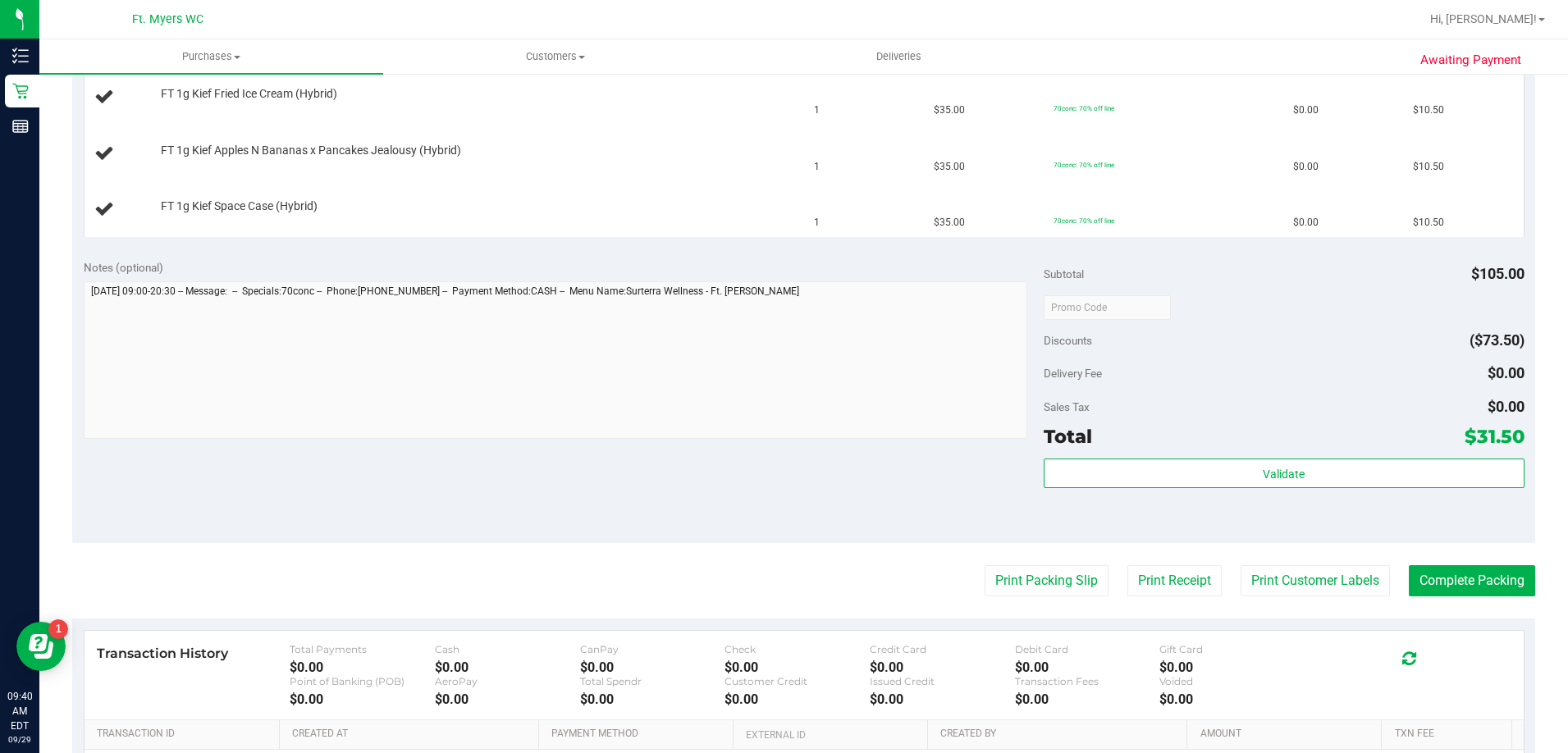
scroll to position [493, 0]
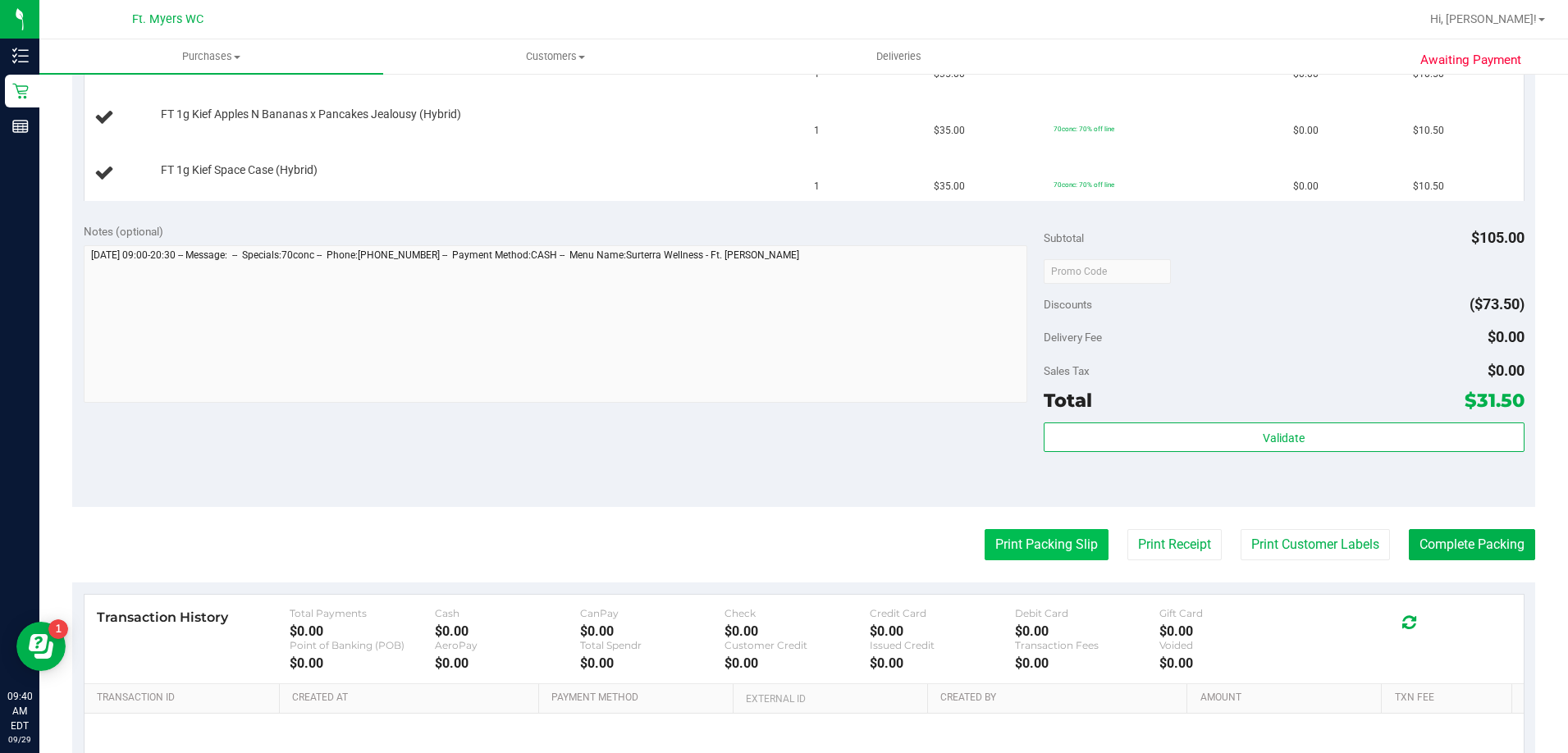
click at [1033, 542] on button "Print Packing Slip" at bounding box center [1046, 544] width 124 height 31
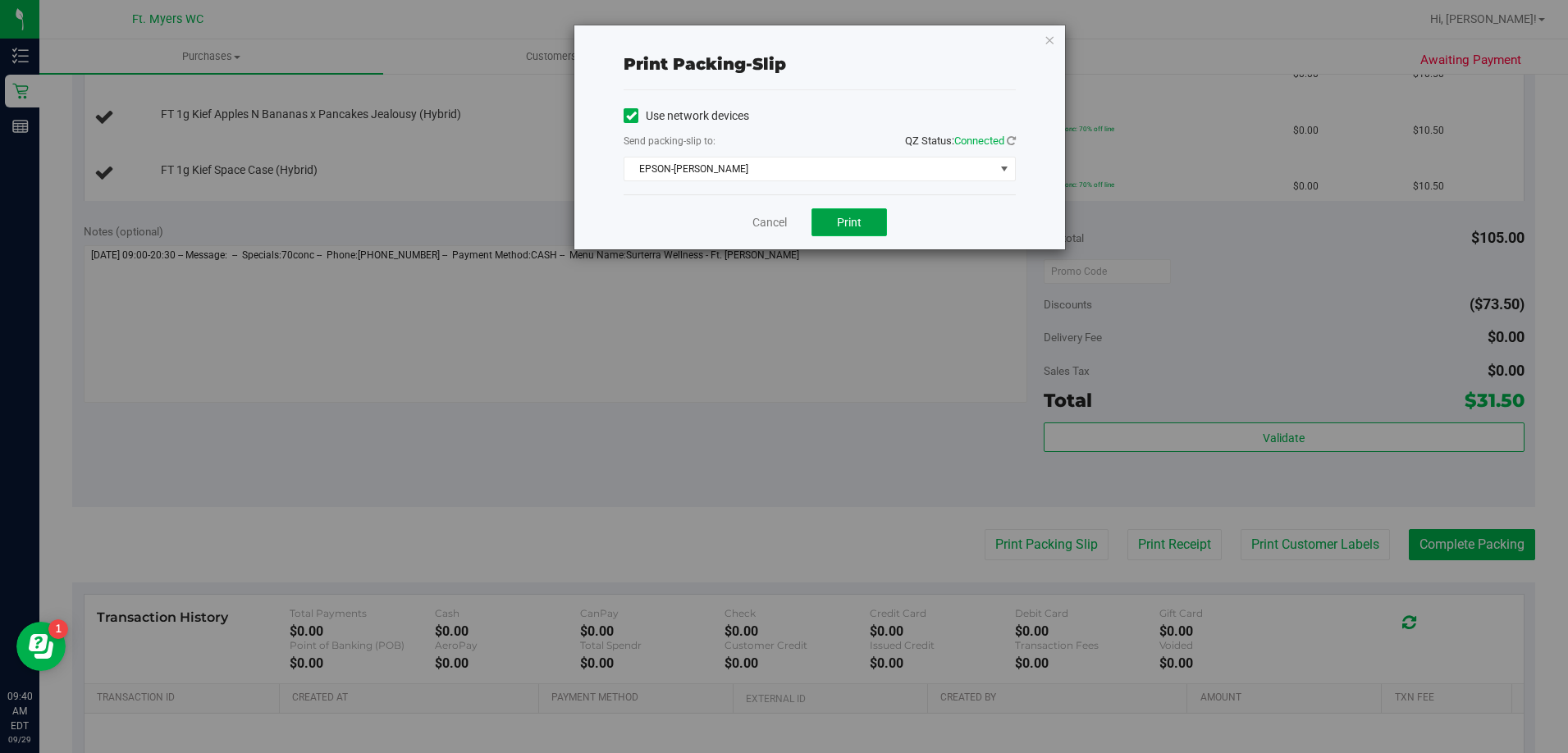
click at [843, 223] on span "Print" at bounding box center [848, 222] width 24 height 13
click at [780, 225] on link "Cancel" at bounding box center [769, 222] width 34 height 18
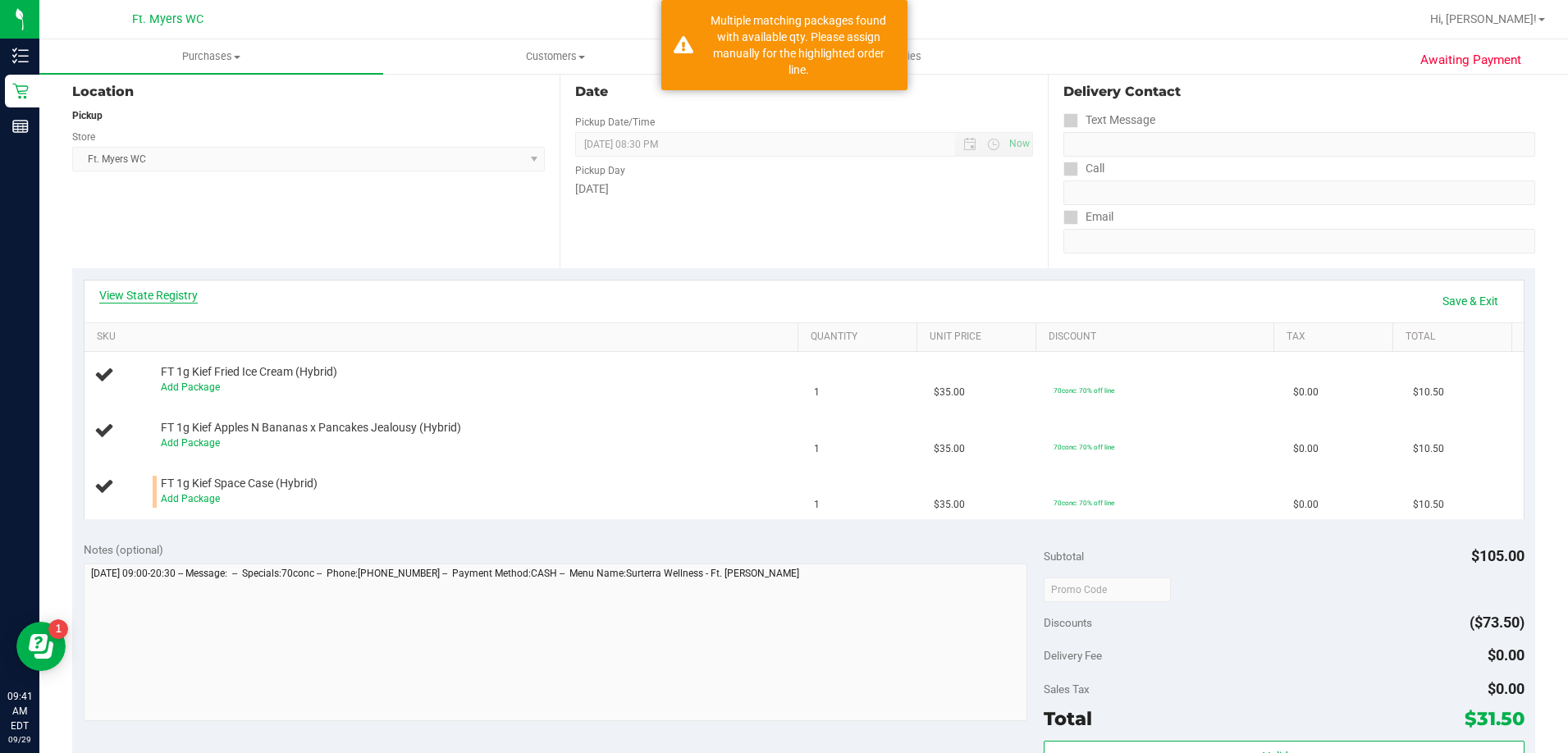
scroll to position [164, 0]
